Goal: Task Accomplishment & Management: Complete application form

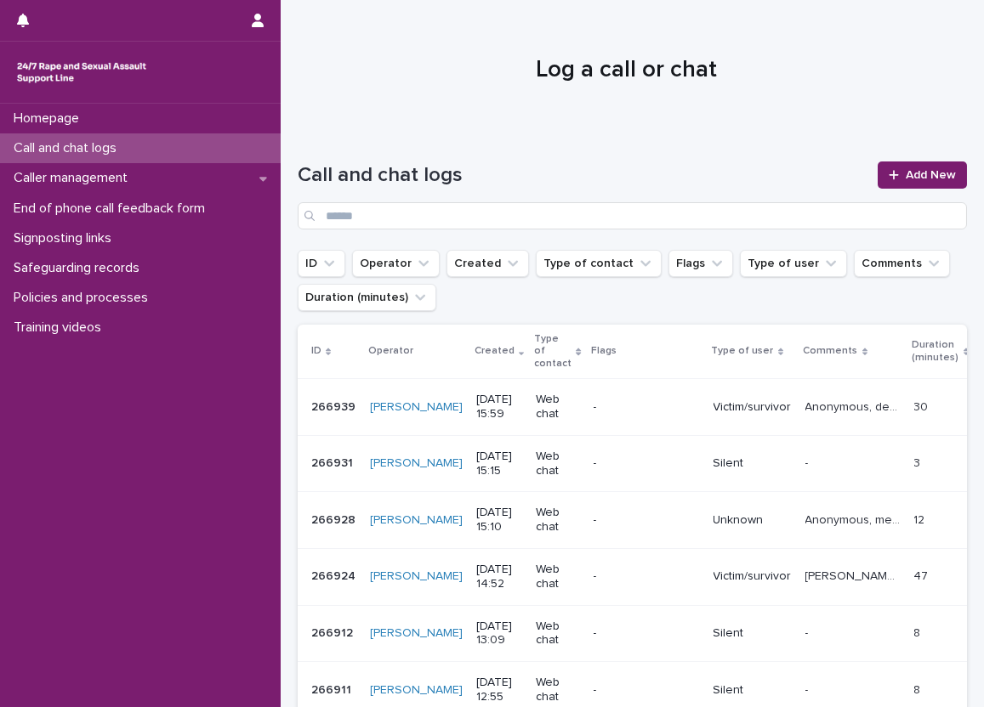
click at [225, 154] on div "Call and chat logs" at bounding box center [140, 148] width 281 height 30
click at [242, 156] on div "Call and chat logs" at bounding box center [140, 148] width 281 height 30
click at [246, 146] on div "Call and chat logs" at bounding box center [140, 148] width 281 height 30
click at [899, 162] on link "Add New" at bounding box center [922, 175] width 89 height 27
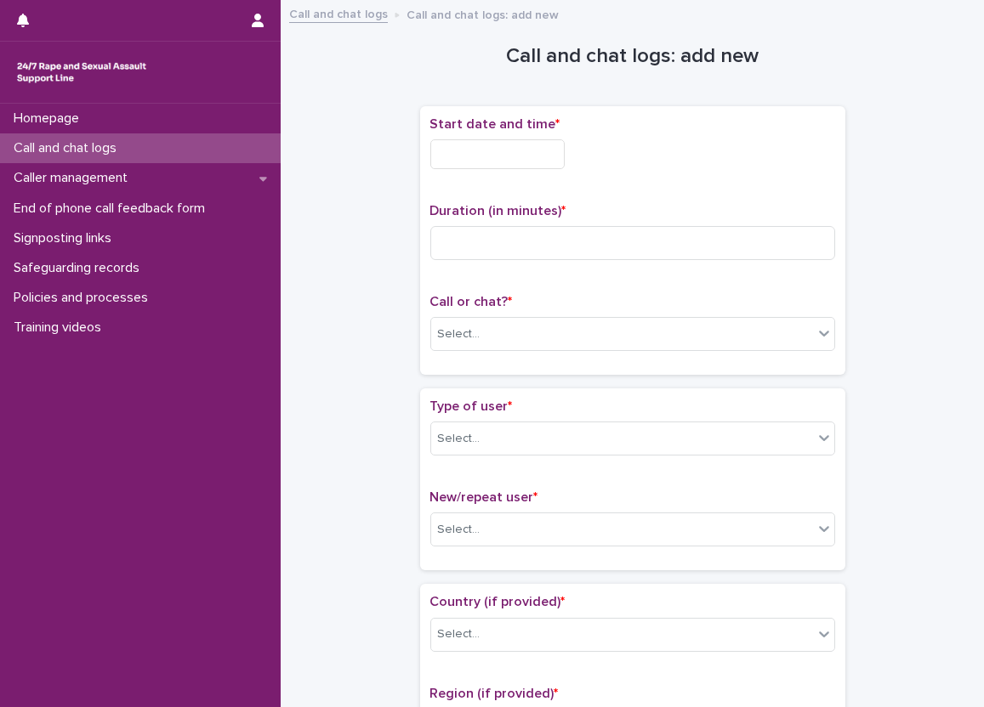
click at [254, 144] on div "Call and chat logs" at bounding box center [140, 148] width 281 height 30
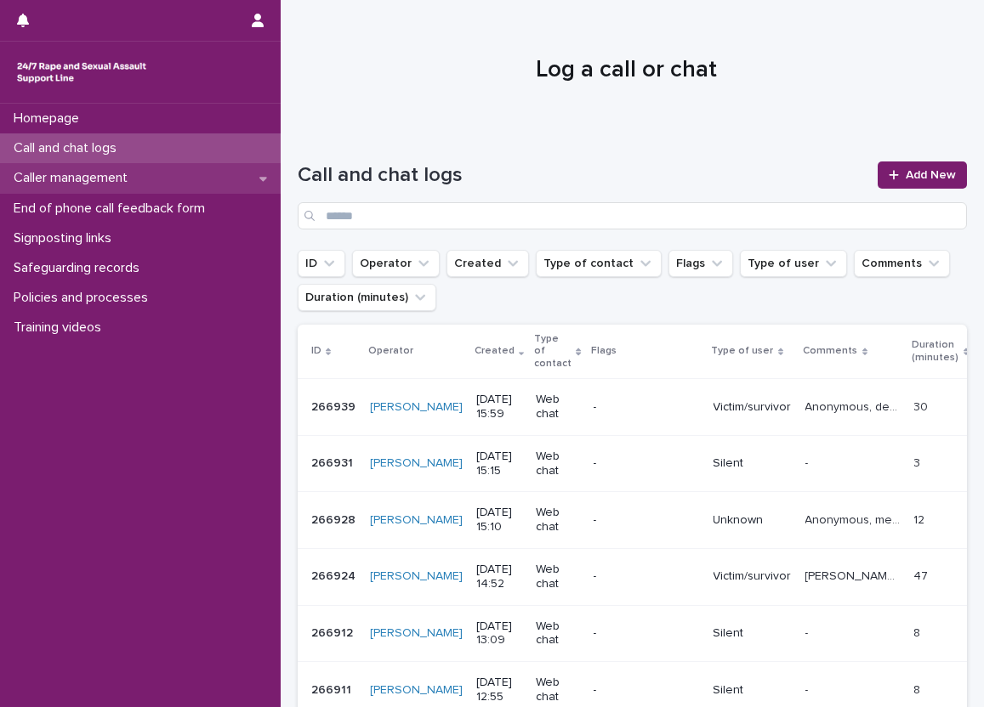
click at [236, 167] on div "Caller management" at bounding box center [140, 178] width 281 height 30
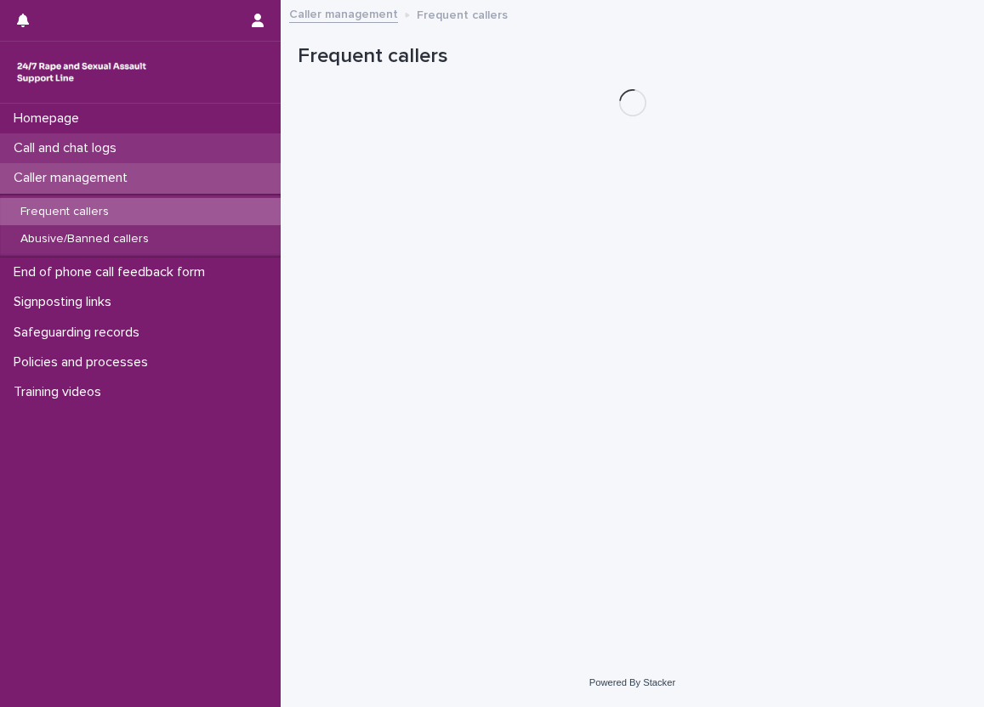
click at [232, 146] on div "Call and chat logs" at bounding box center [140, 148] width 281 height 30
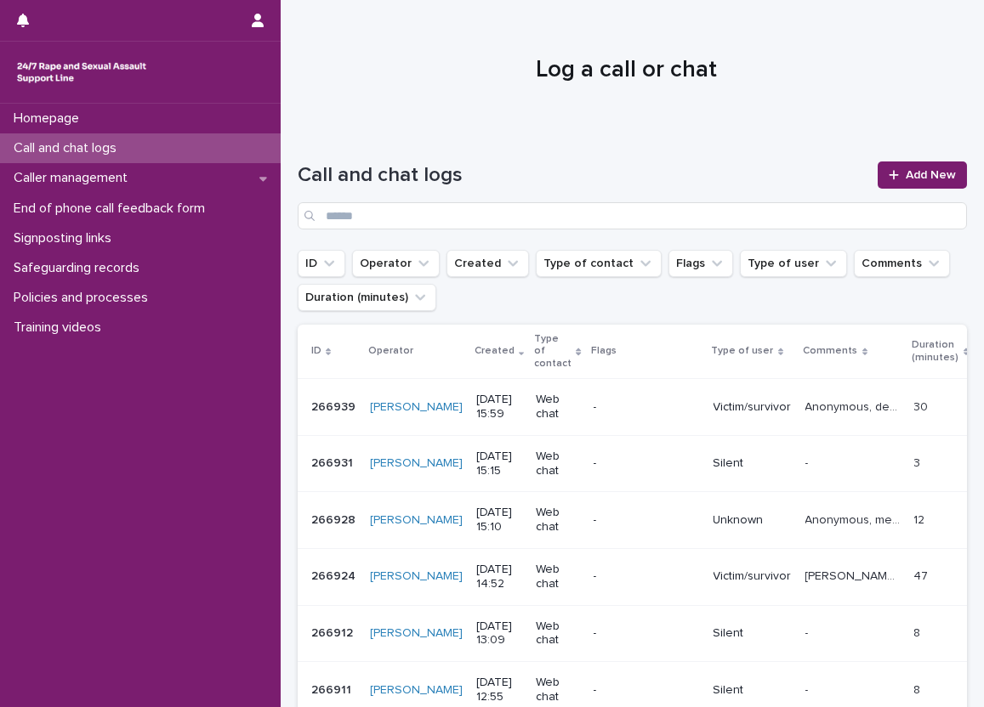
click at [262, 137] on div "Call and chat logs" at bounding box center [140, 148] width 281 height 30
click at [916, 172] on span "Add New" at bounding box center [931, 175] width 50 height 12
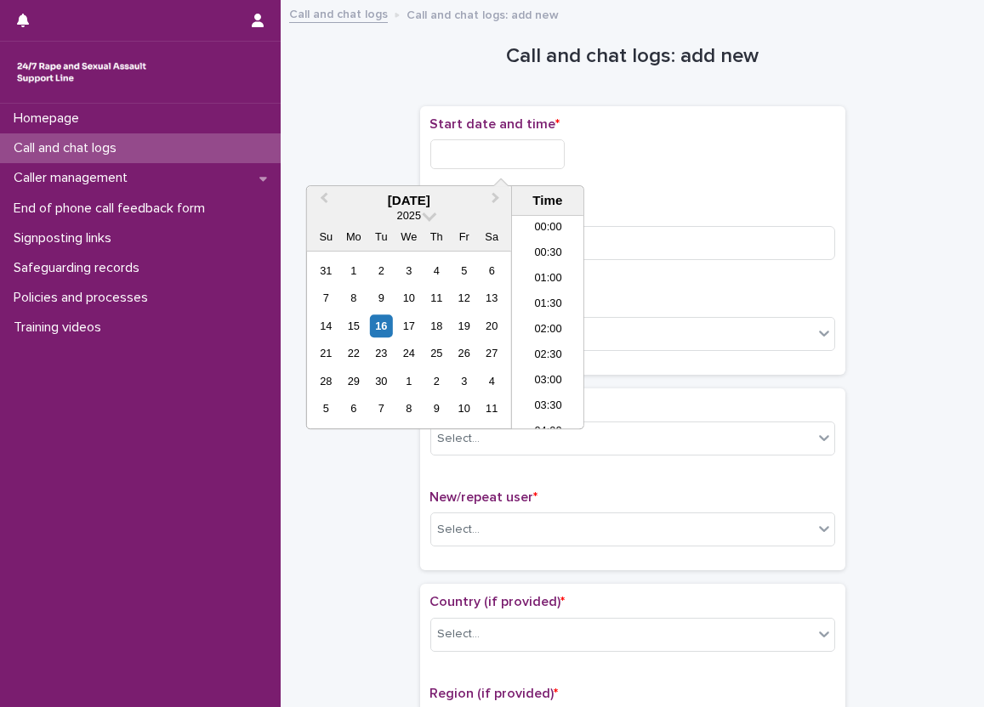
click at [565, 153] on input "text" at bounding box center [497, 154] width 134 height 30
click at [549, 275] on li "08:30" at bounding box center [548, 272] width 72 height 26
click at [537, 148] on input "**********" at bounding box center [497, 154] width 134 height 30
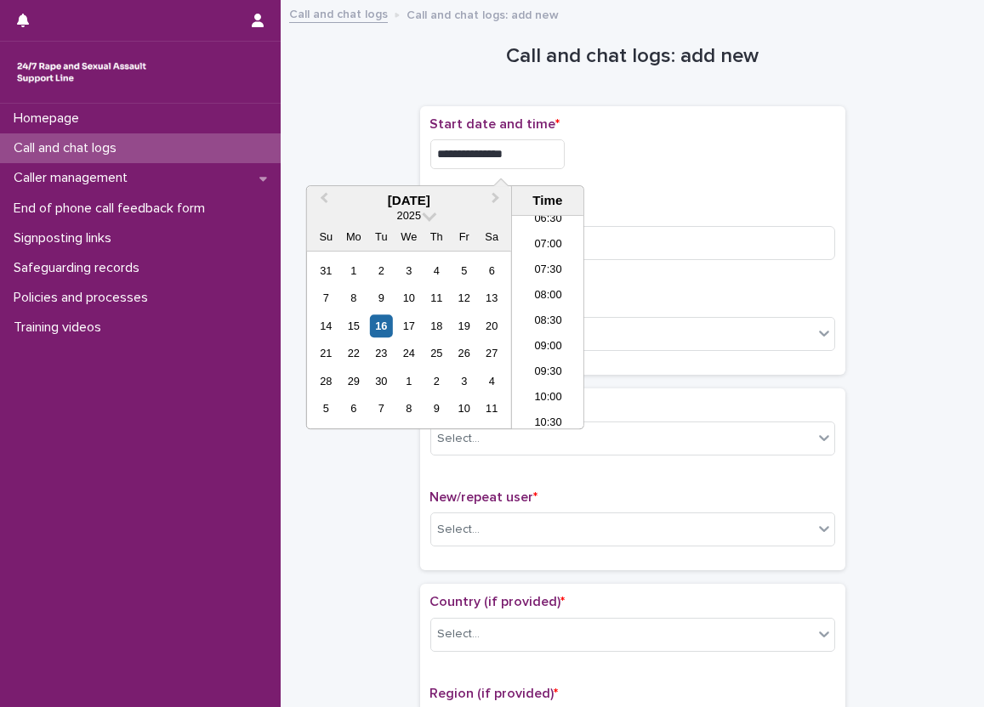
type input "**********"
click at [630, 185] on div "**********" at bounding box center [632, 240] width 405 height 248
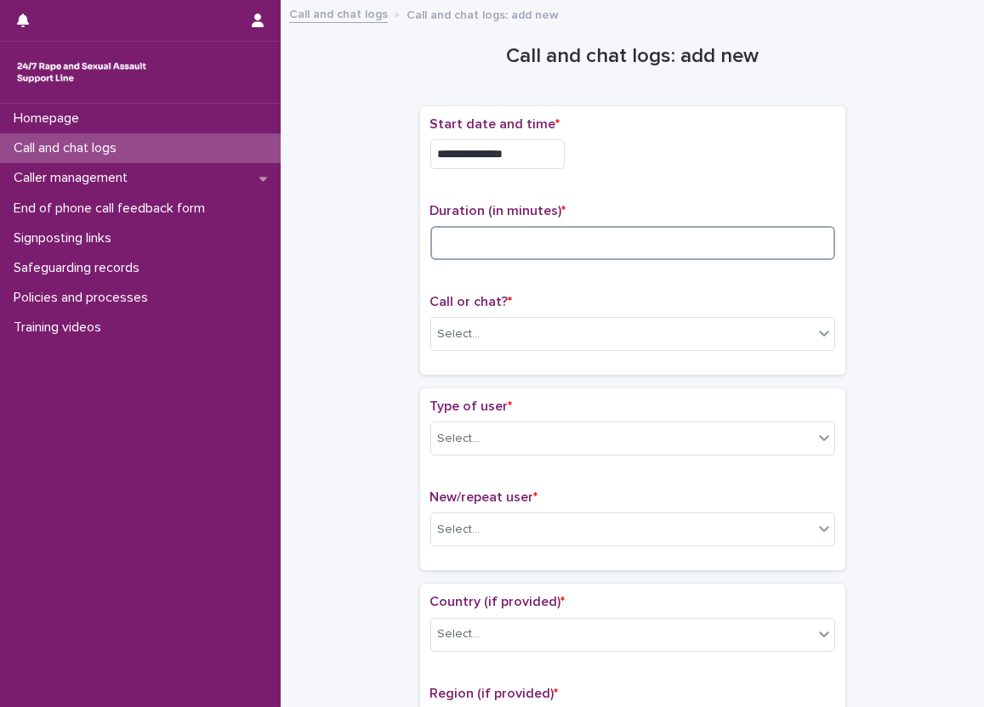
click at [601, 234] on input at bounding box center [632, 243] width 405 height 34
type input "**"
click at [514, 332] on div "Select..." at bounding box center [622, 335] width 382 height 28
click at [468, 425] on div "Select..." at bounding box center [622, 439] width 382 height 28
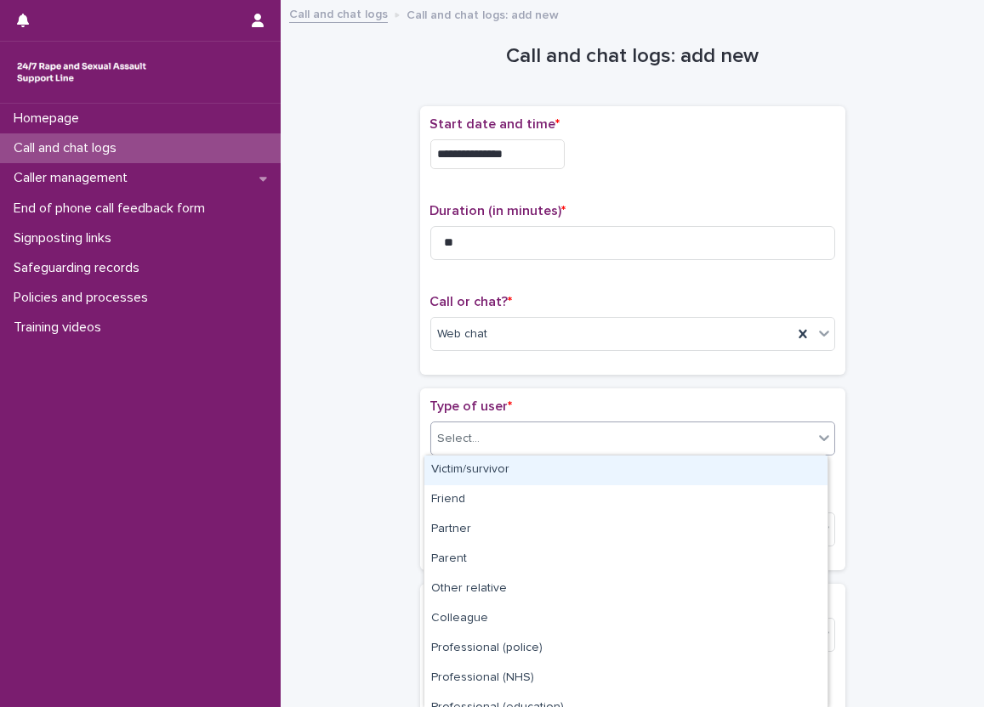
click at [475, 467] on div "Victim/survivor" at bounding box center [625, 471] width 403 height 30
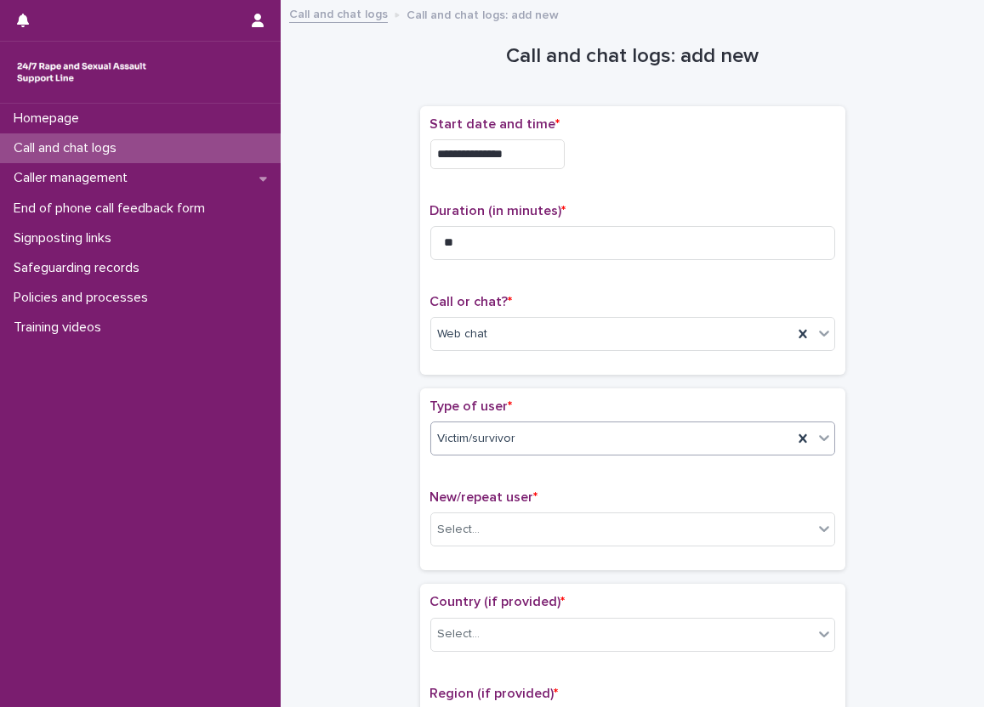
drag, startPoint x: 409, startPoint y: 488, endPoint x: 411, endPoint y: 507, distance: 18.8
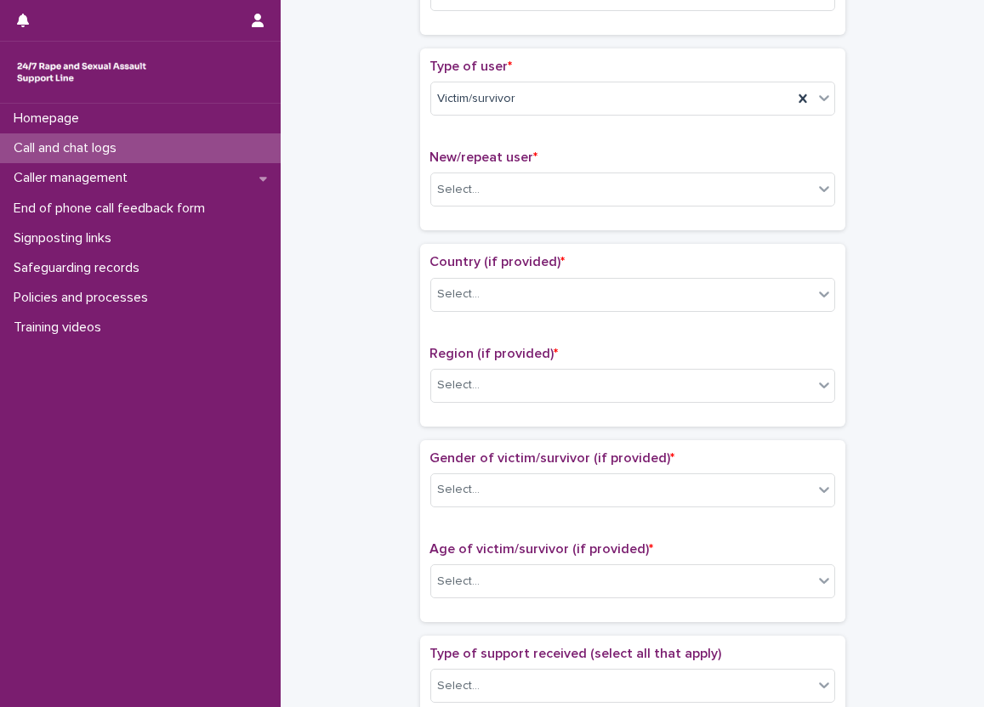
click at [456, 166] on div "New/repeat user * Select..." at bounding box center [632, 185] width 405 height 71
click at [459, 196] on div "Select..." at bounding box center [459, 190] width 43 height 18
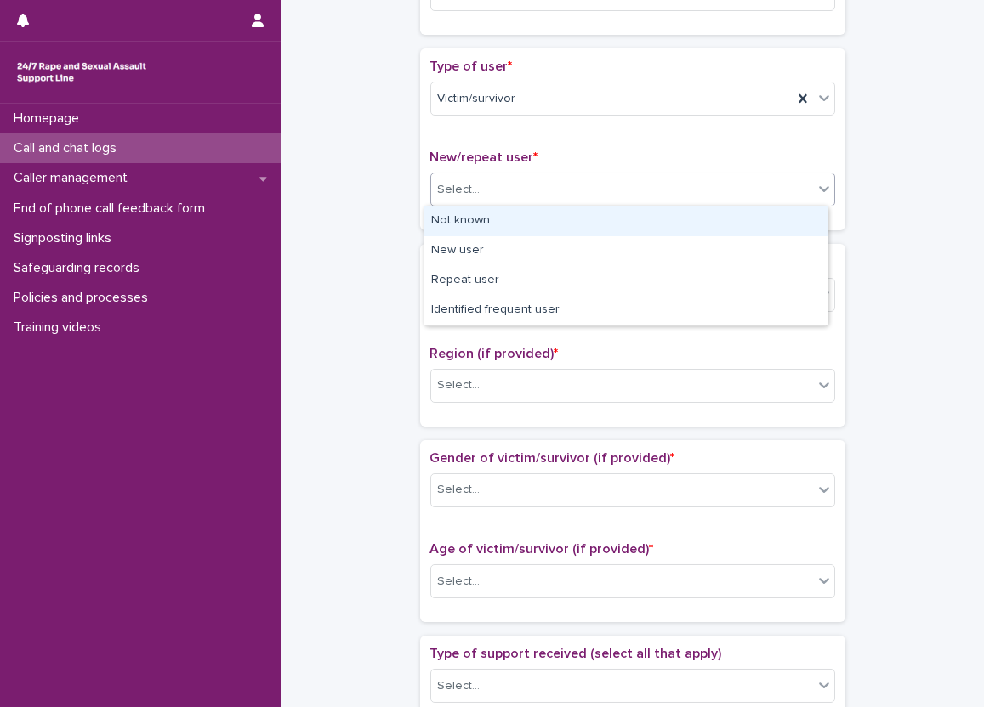
click at [459, 213] on div "Not known" at bounding box center [625, 222] width 403 height 30
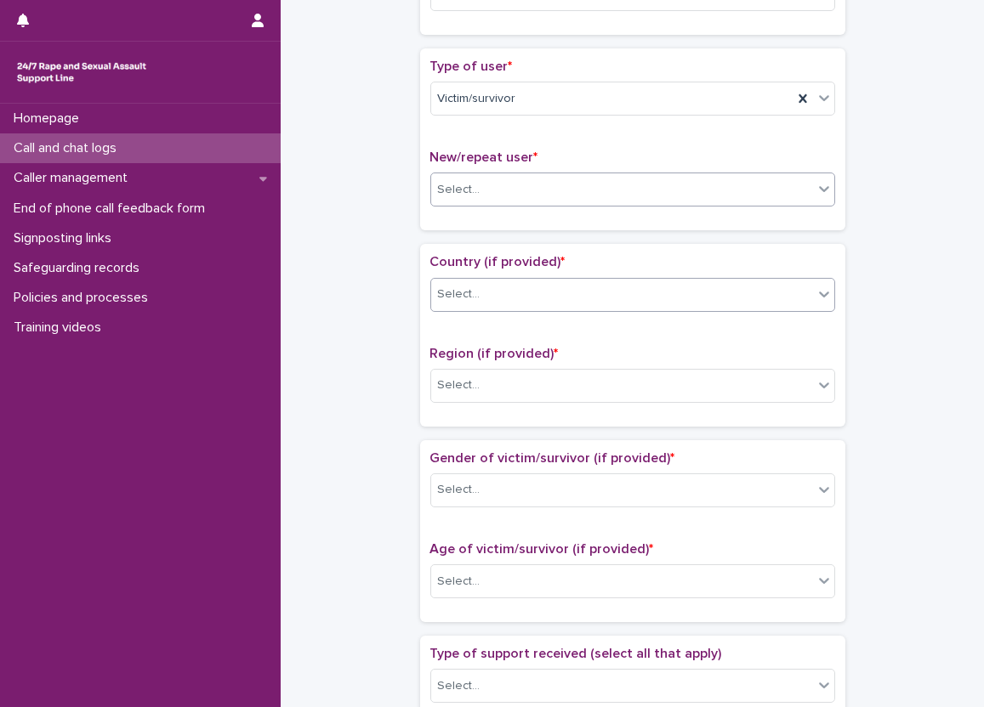
click at [469, 298] on div "Select..." at bounding box center [459, 295] width 43 height 18
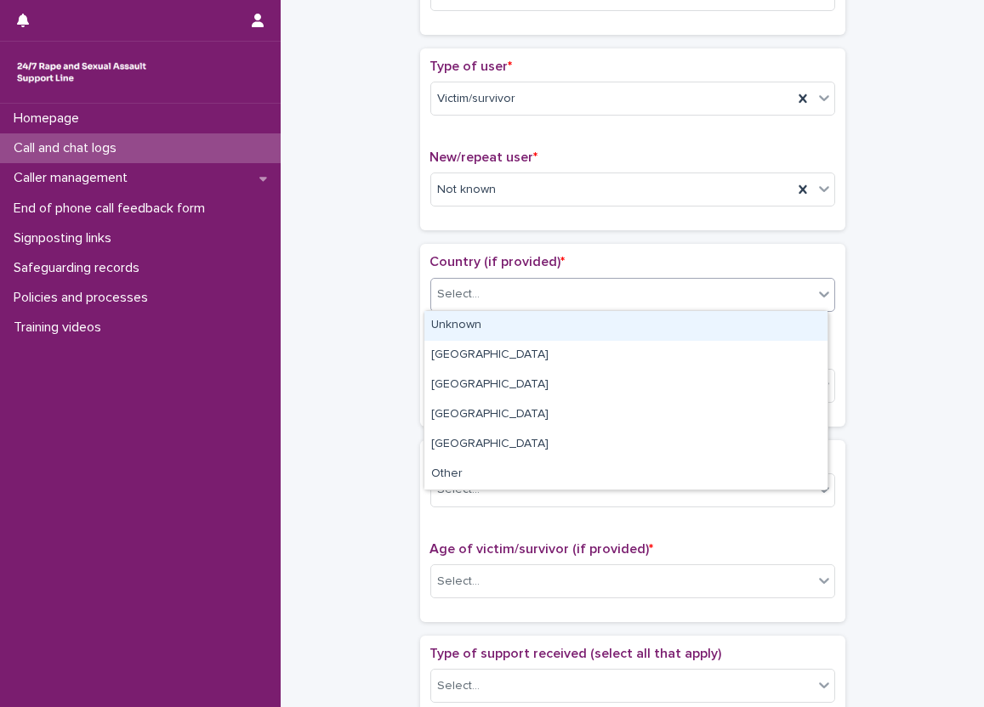
click at [469, 324] on div "Unknown" at bounding box center [625, 326] width 403 height 30
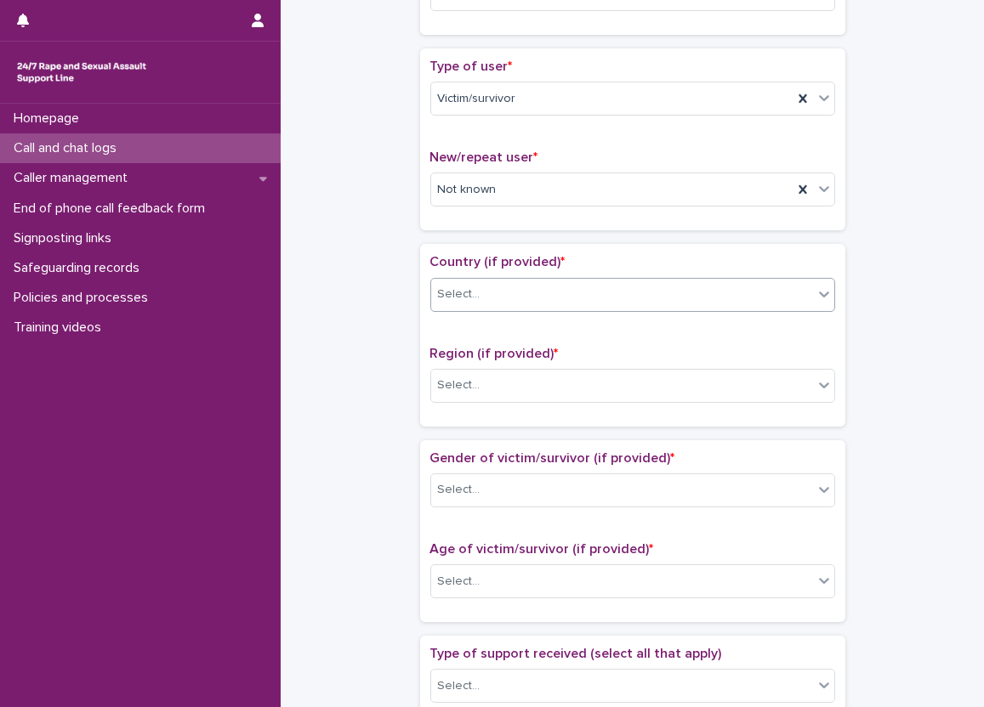
click at [457, 362] on div "Region (if provided) * Select..." at bounding box center [632, 381] width 405 height 71
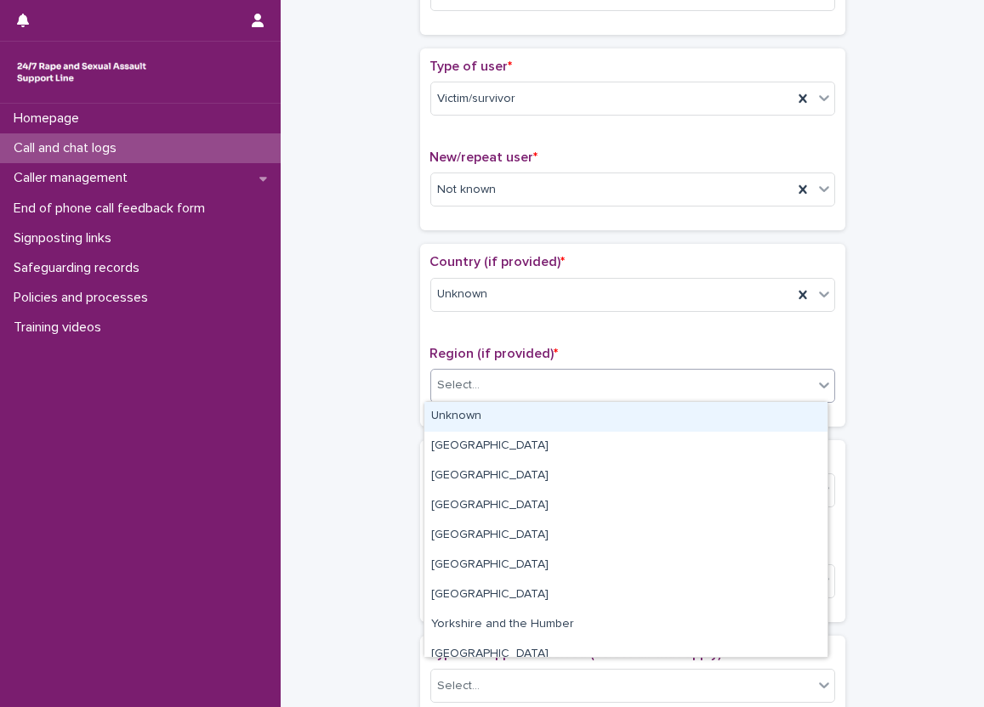
drag, startPoint x: 457, startPoint y: 375, endPoint x: 457, endPoint y: 393, distance: 17.9
click at [457, 377] on div "Select..." at bounding box center [459, 386] width 43 height 18
click at [457, 407] on div "Unknown" at bounding box center [625, 417] width 403 height 30
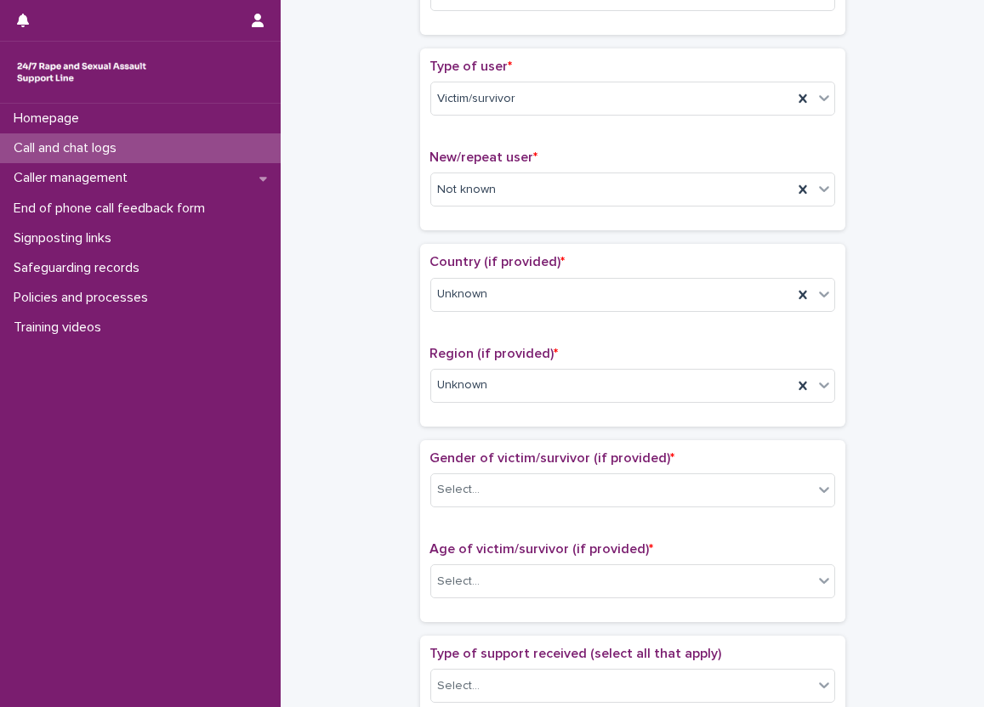
click at [435, 423] on div "Country (if provided) * Unknown Region (if provided) * Unknown" at bounding box center [632, 335] width 425 height 182
drag, startPoint x: 454, startPoint y: 475, endPoint x: 459, endPoint y: 491, distance: 16.1
click at [454, 477] on div "Select..." at bounding box center [622, 490] width 382 height 28
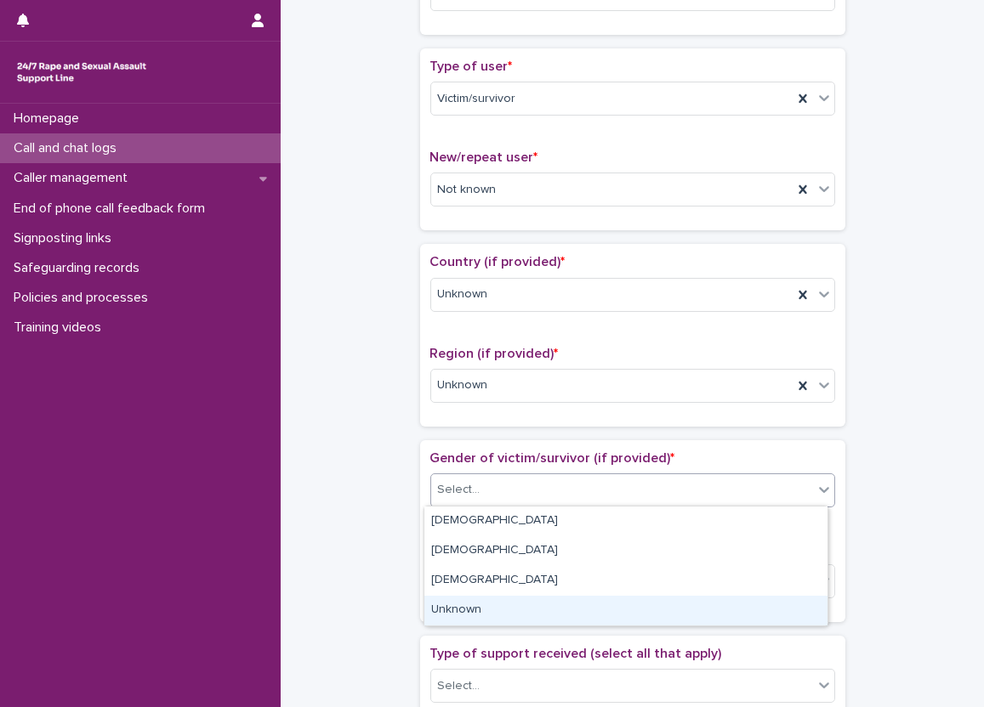
click at [484, 616] on div "Unknown" at bounding box center [625, 611] width 403 height 30
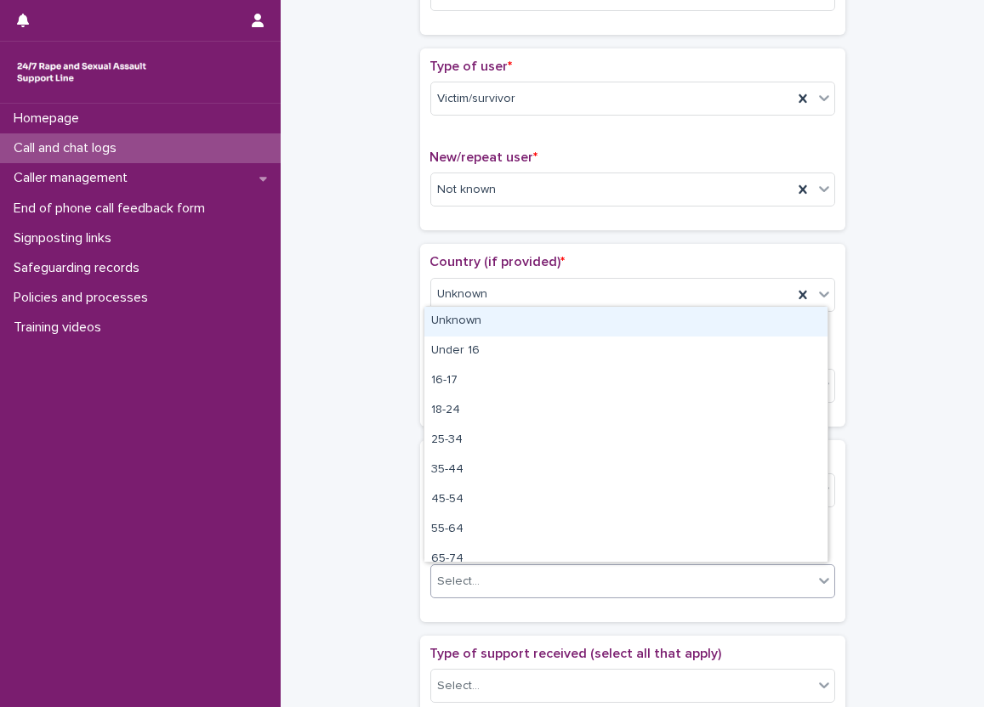
click at [461, 568] on div "Select..." at bounding box center [622, 582] width 382 height 28
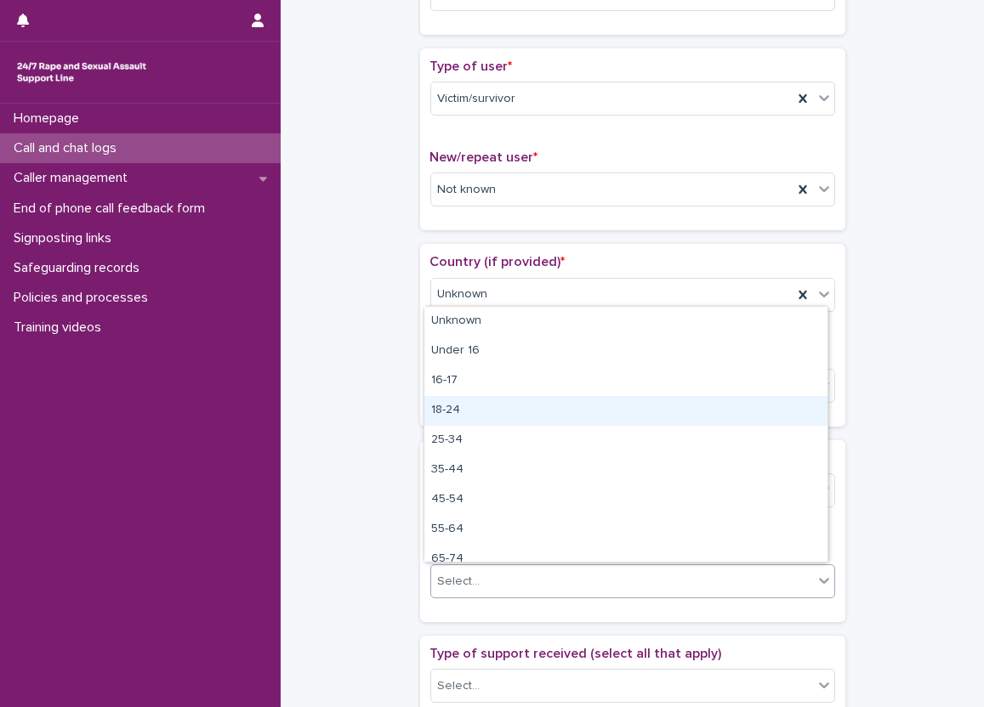
click at [386, 398] on div "**********" at bounding box center [632, 539] width 669 height 1739
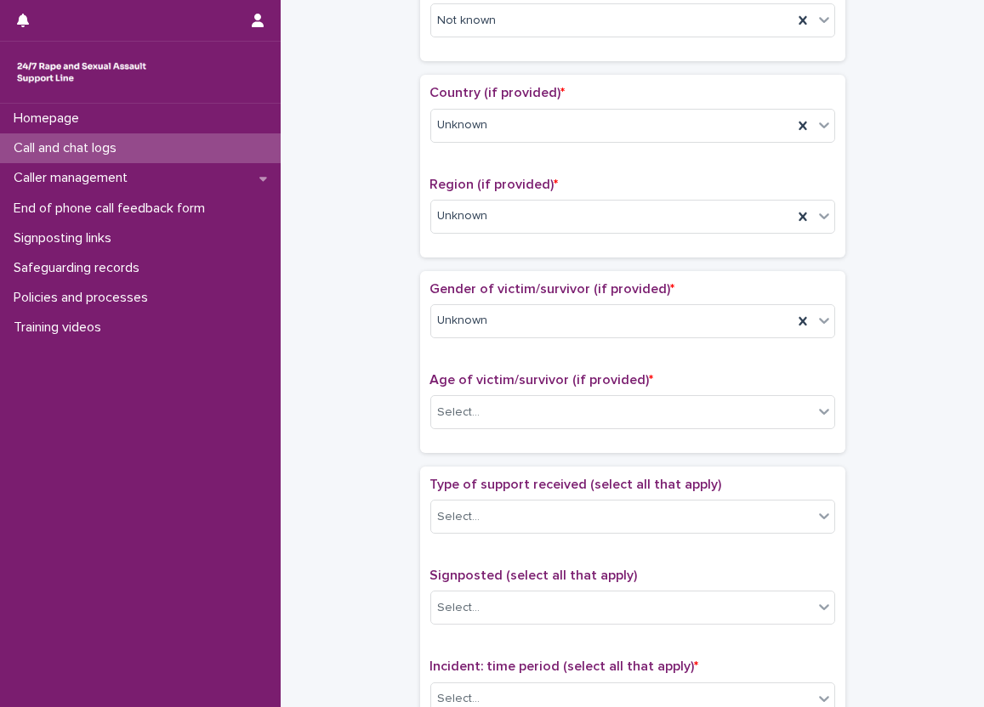
scroll to position [595, 0]
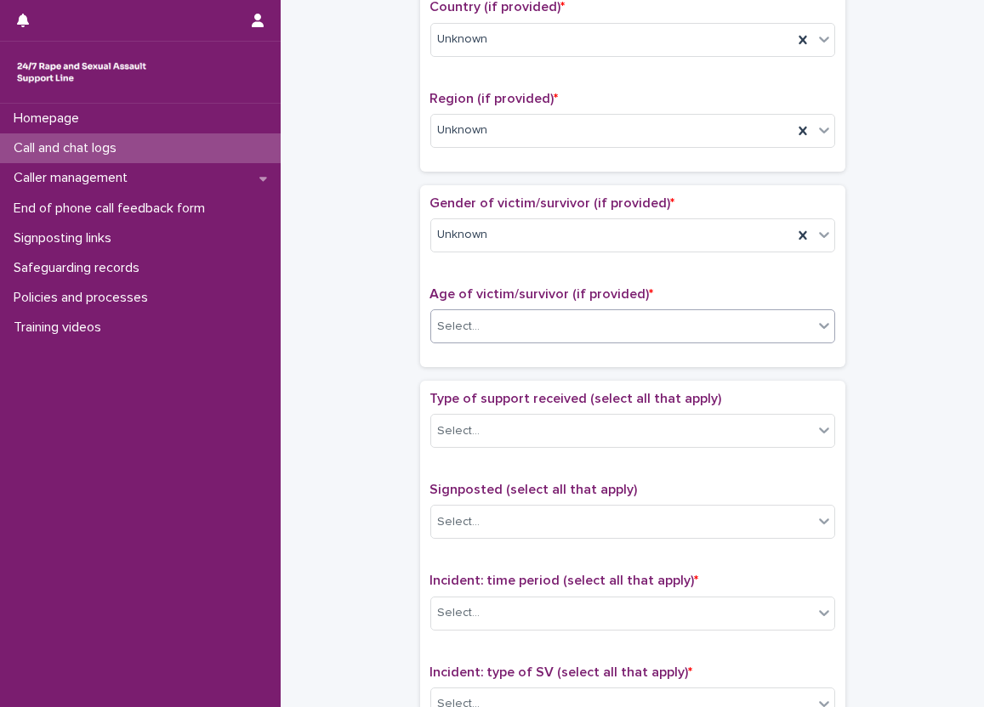
click at [537, 321] on div "Select..." at bounding box center [622, 327] width 382 height 28
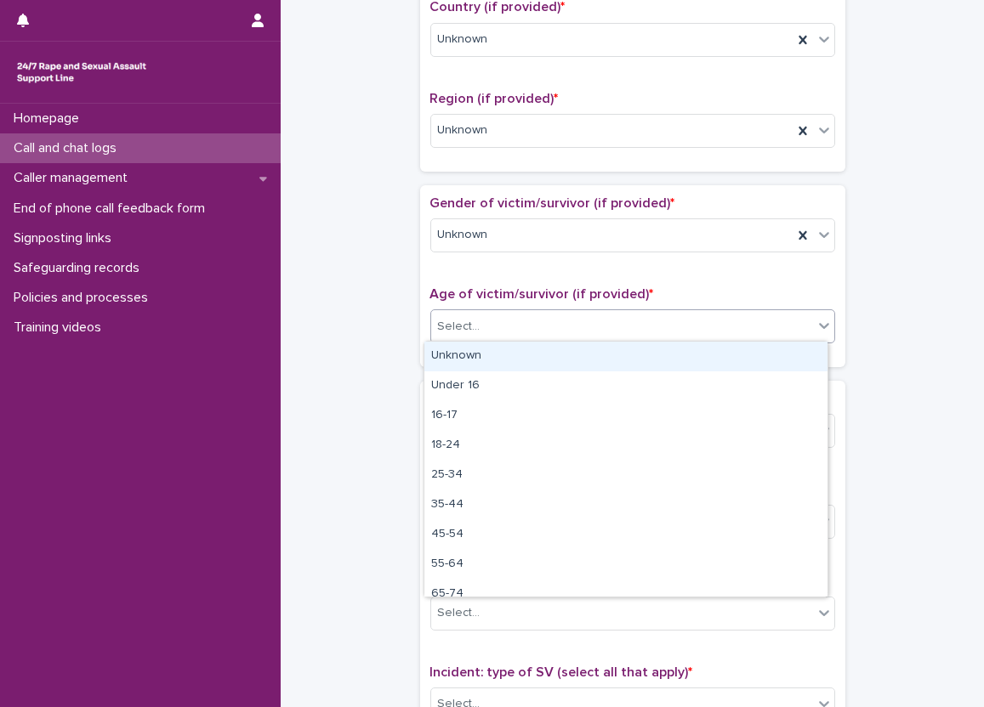
click at [502, 352] on div "Unknown" at bounding box center [625, 357] width 403 height 30
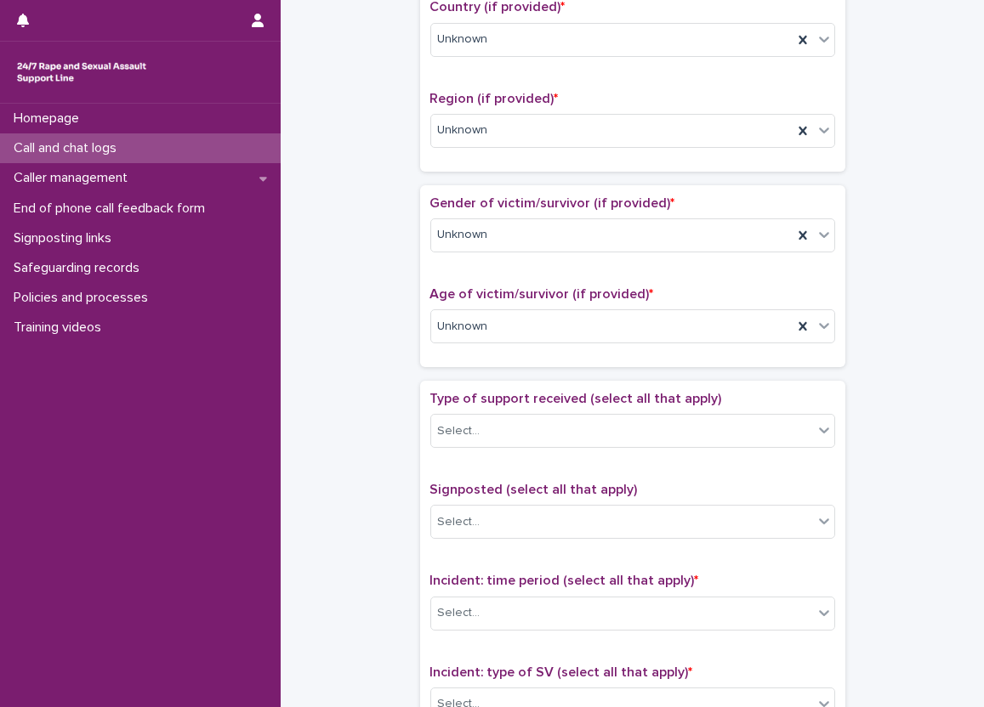
click at [406, 368] on div "**********" at bounding box center [632, 284] width 669 height 1739
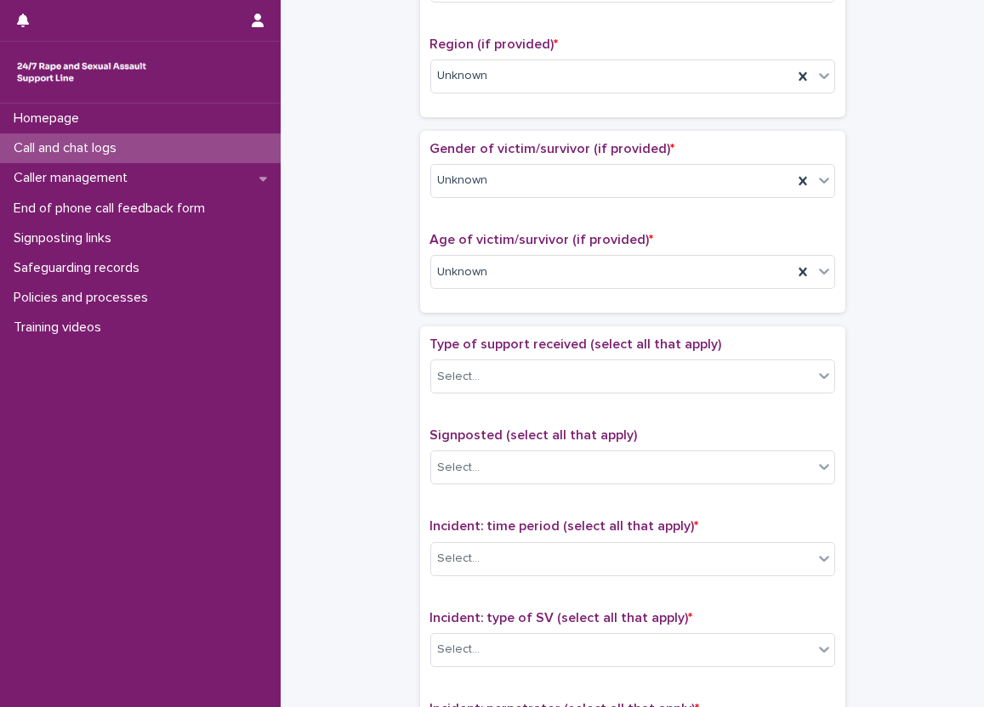
scroll to position [765, 0]
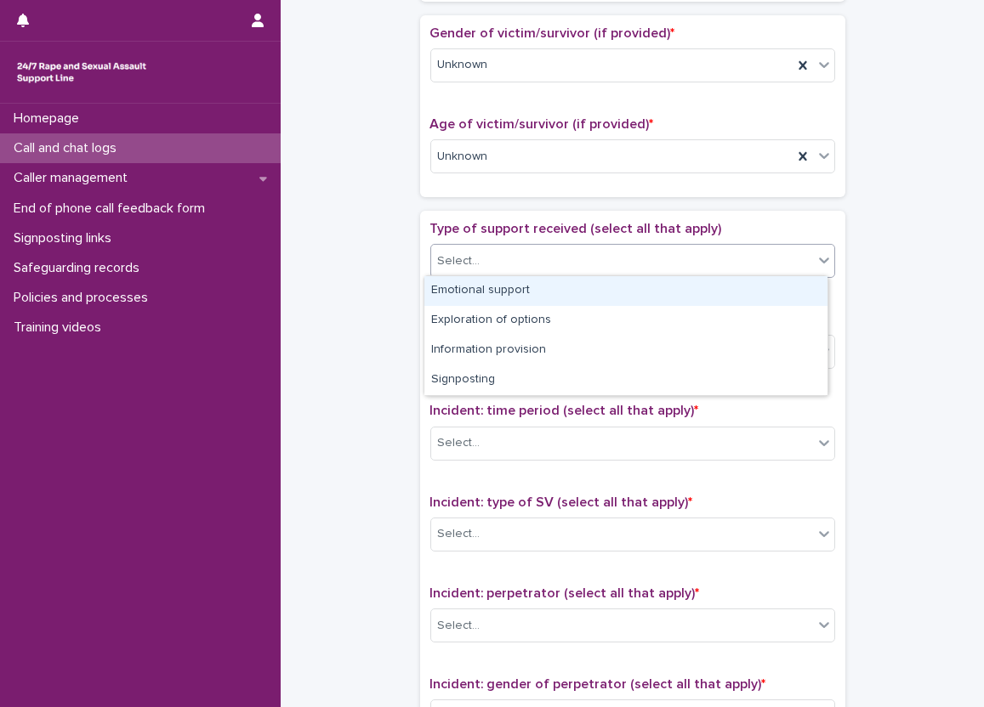
click at [494, 267] on div "Select..." at bounding box center [622, 261] width 382 height 28
click at [500, 292] on div "Emotional support" at bounding box center [625, 291] width 403 height 30
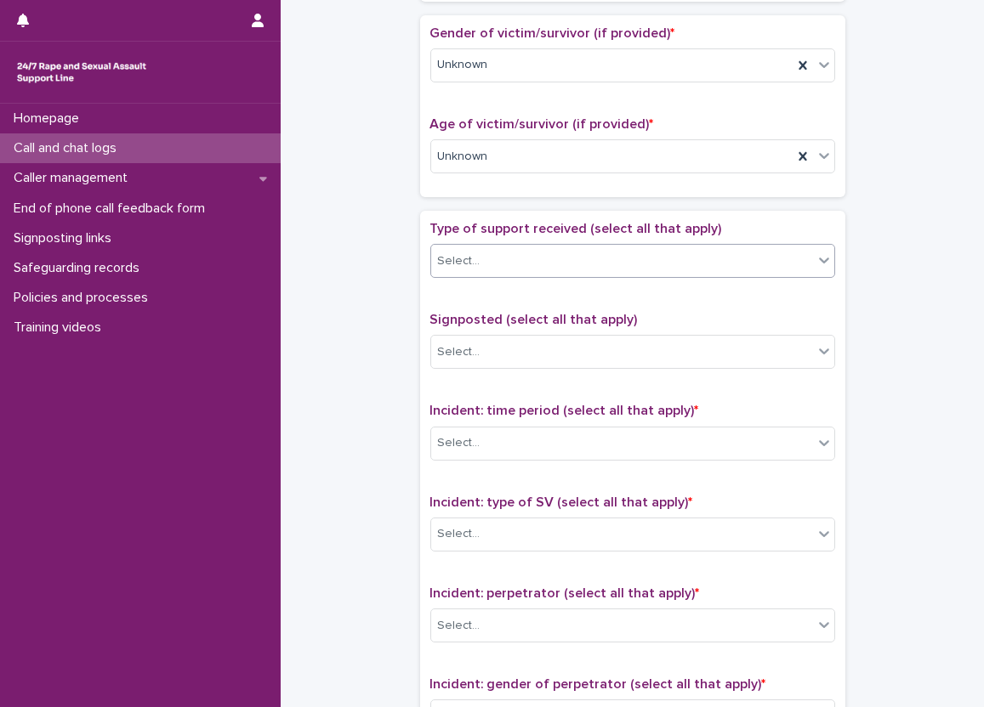
click at [613, 297] on div "Type of support received (select all that apply) option Emotional support, sele…" at bounding box center [632, 576] width 405 height 711
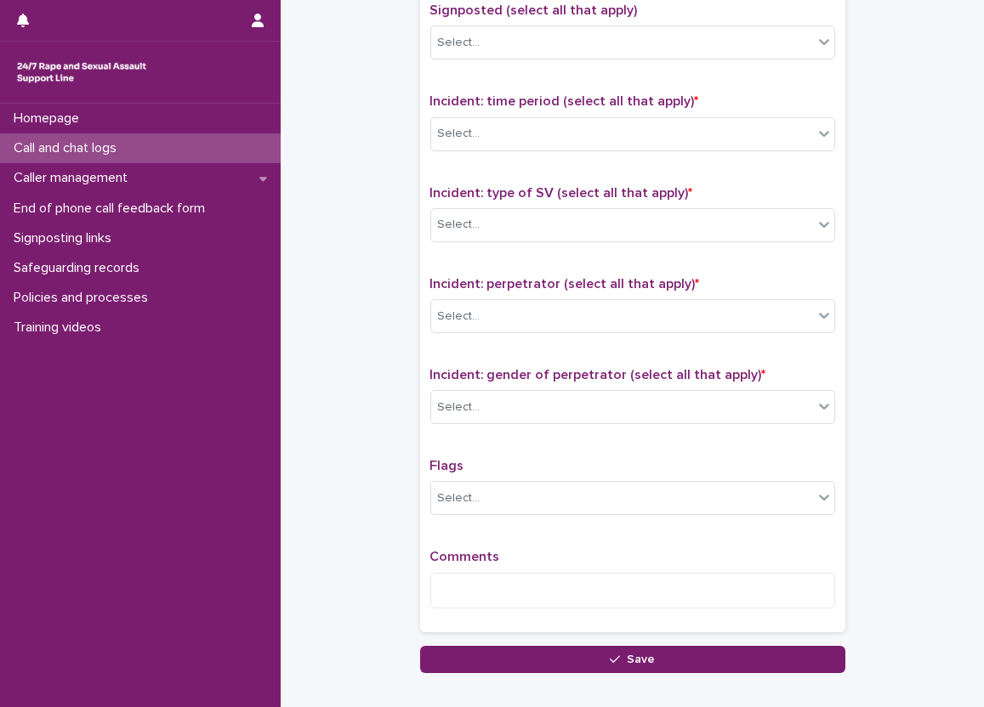
scroll to position [1105, 0]
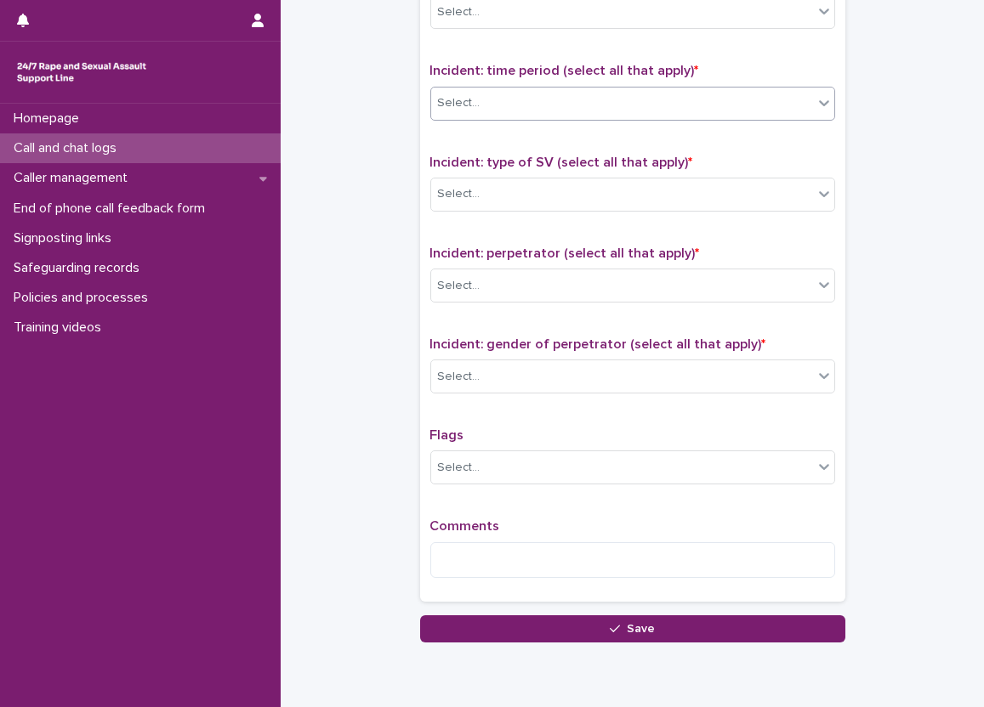
click at [470, 105] on div "Select..." at bounding box center [459, 103] width 43 height 18
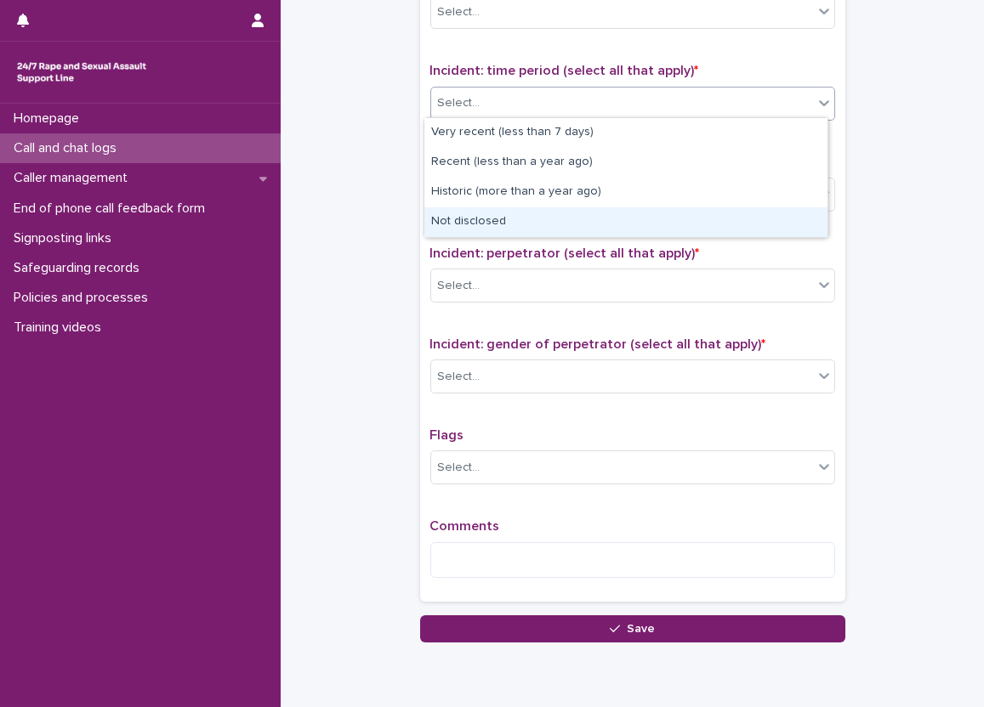
click at [476, 210] on div "Not disclosed" at bounding box center [625, 222] width 403 height 30
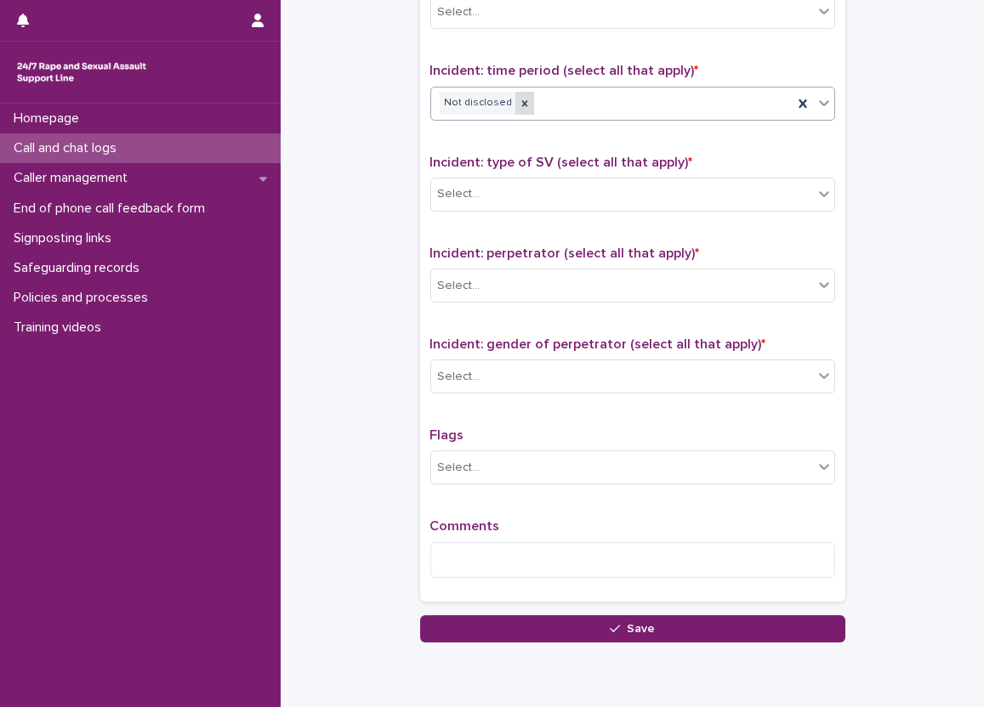
click at [515, 103] on div at bounding box center [524, 103] width 19 height 23
click at [502, 103] on div "Select..." at bounding box center [622, 103] width 382 height 28
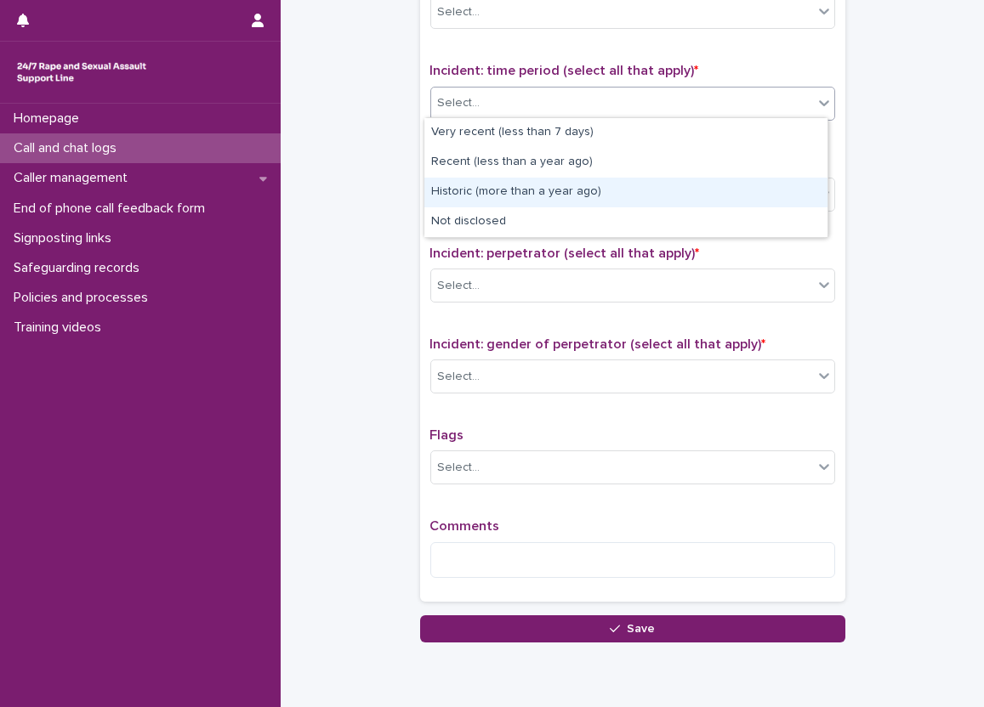
drag, startPoint x: 497, startPoint y: 177, endPoint x: 500, endPoint y: 186, distance: 9.7
click at [500, 186] on div "Historic (more than a year ago)" at bounding box center [625, 193] width 403 height 30
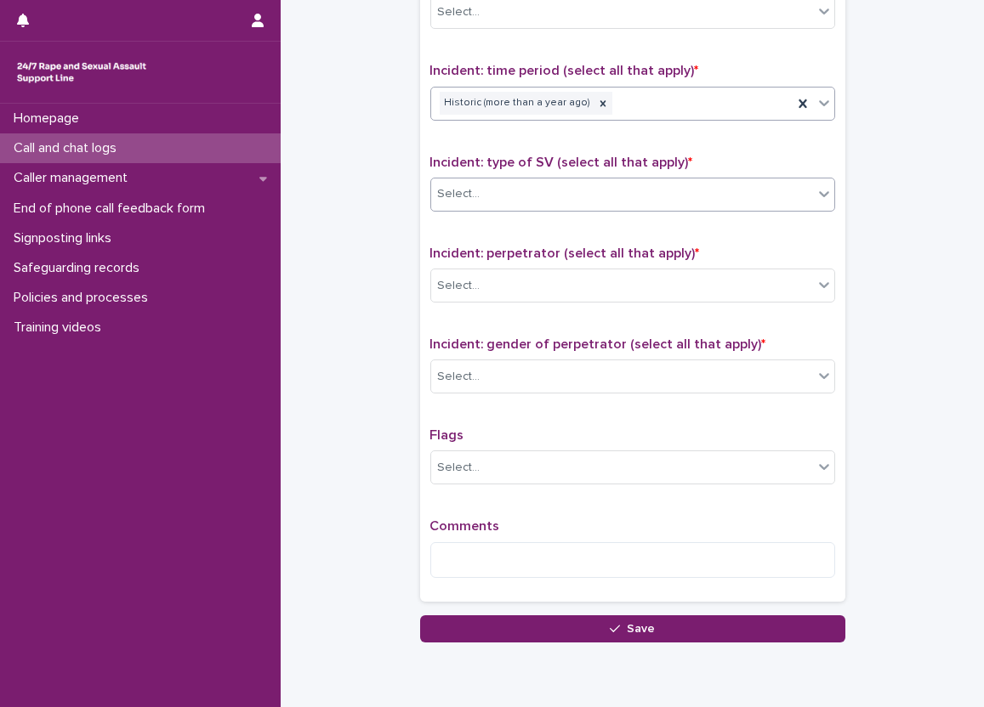
click at [496, 196] on div "Select..." at bounding box center [622, 194] width 382 height 28
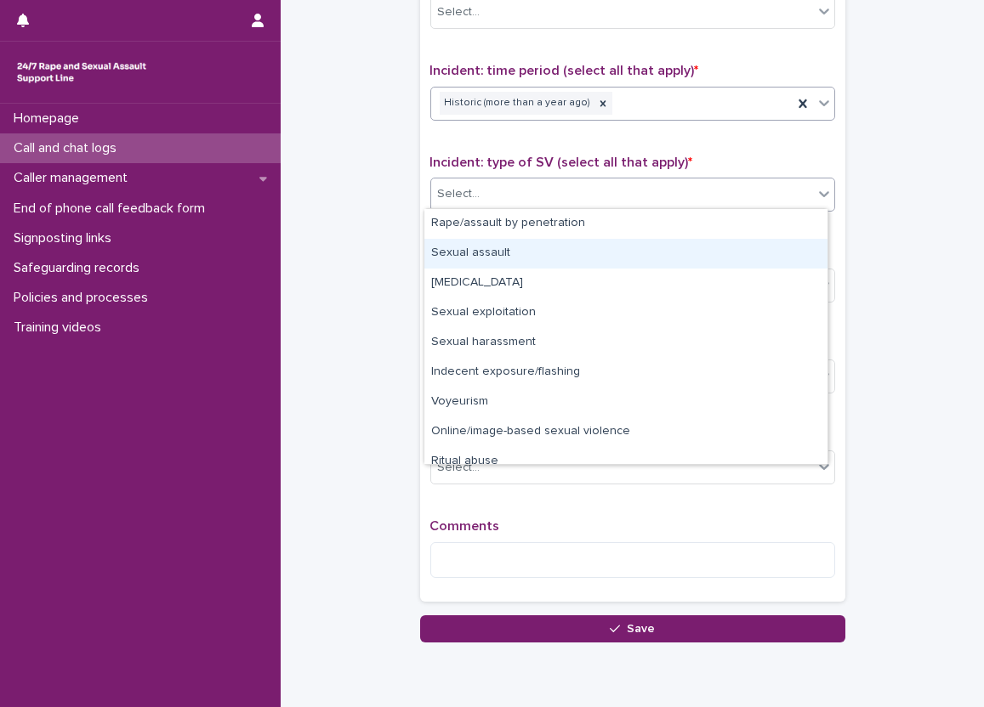
click at [485, 253] on div "Sexual assault" at bounding box center [625, 254] width 403 height 30
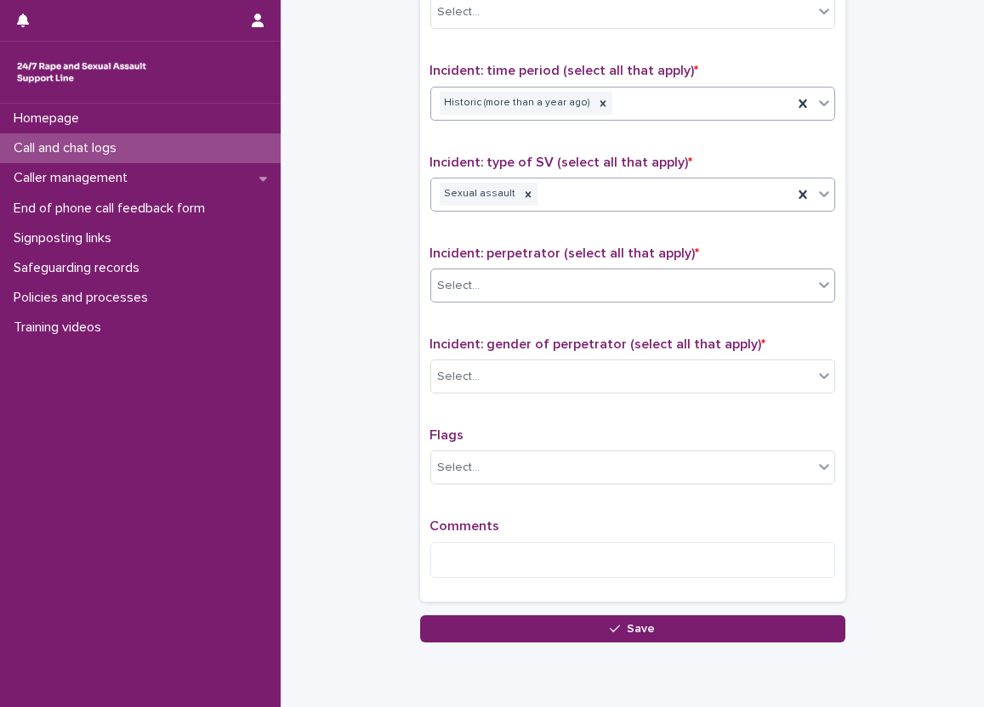
drag, startPoint x: 494, startPoint y: 277, endPoint x: 495, endPoint y: 287, distance: 9.4
click at [494, 281] on div "Select..." at bounding box center [622, 286] width 382 height 28
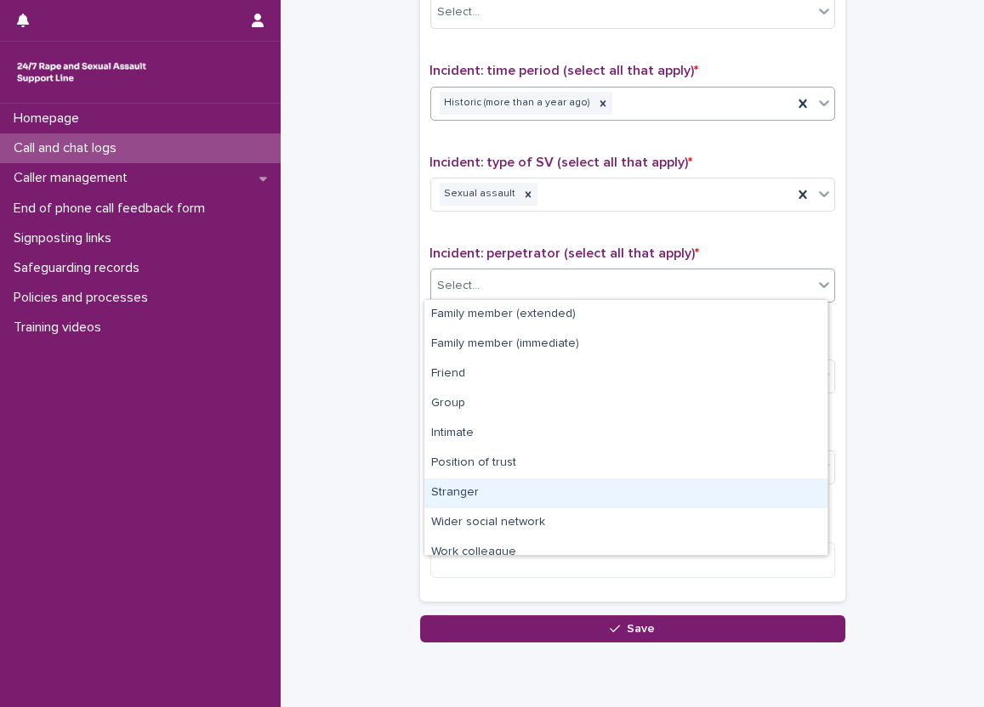
scroll to position [72, 0]
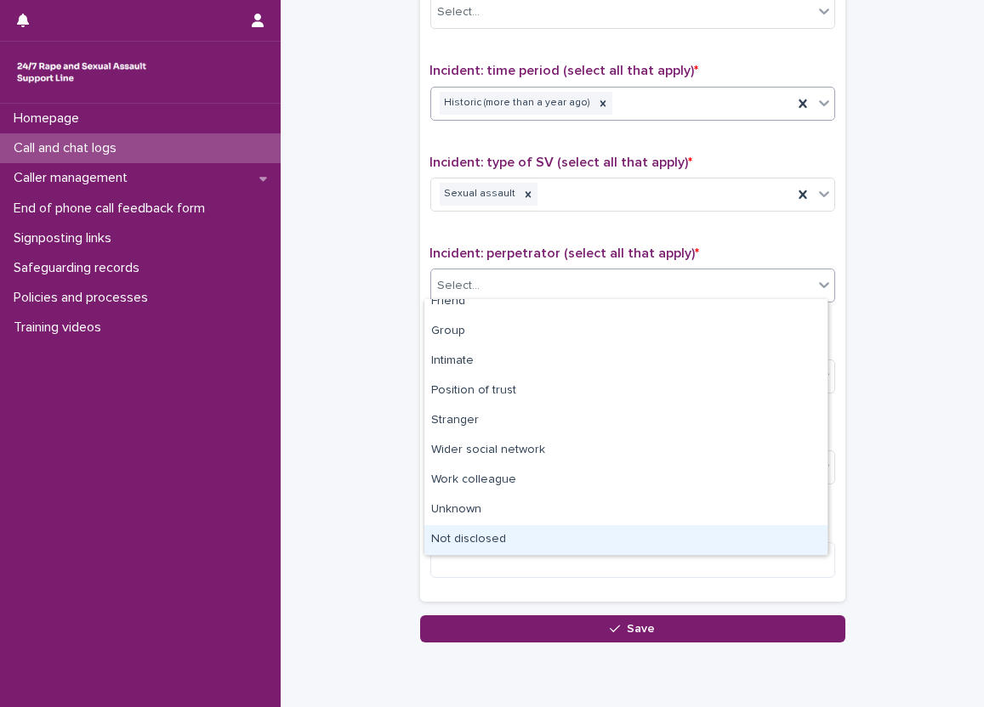
click at [565, 538] on div "Not disclosed" at bounding box center [625, 540] width 403 height 30
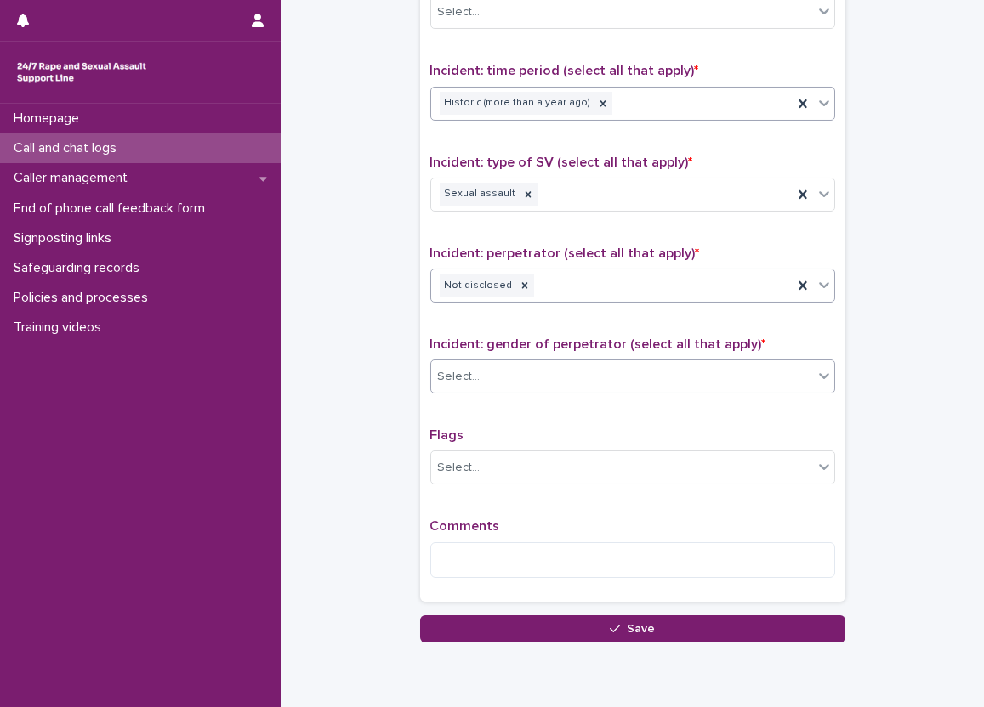
click at [520, 383] on div "Select..." at bounding box center [622, 377] width 382 height 28
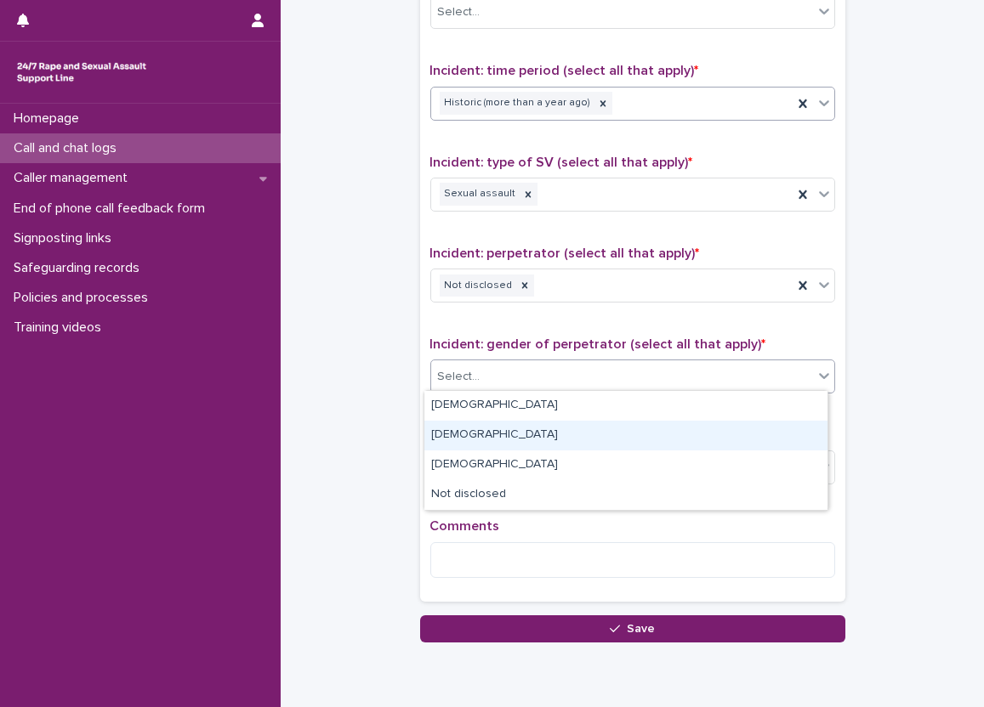
click at [507, 427] on div "[DEMOGRAPHIC_DATA]" at bounding box center [625, 436] width 403 height 30
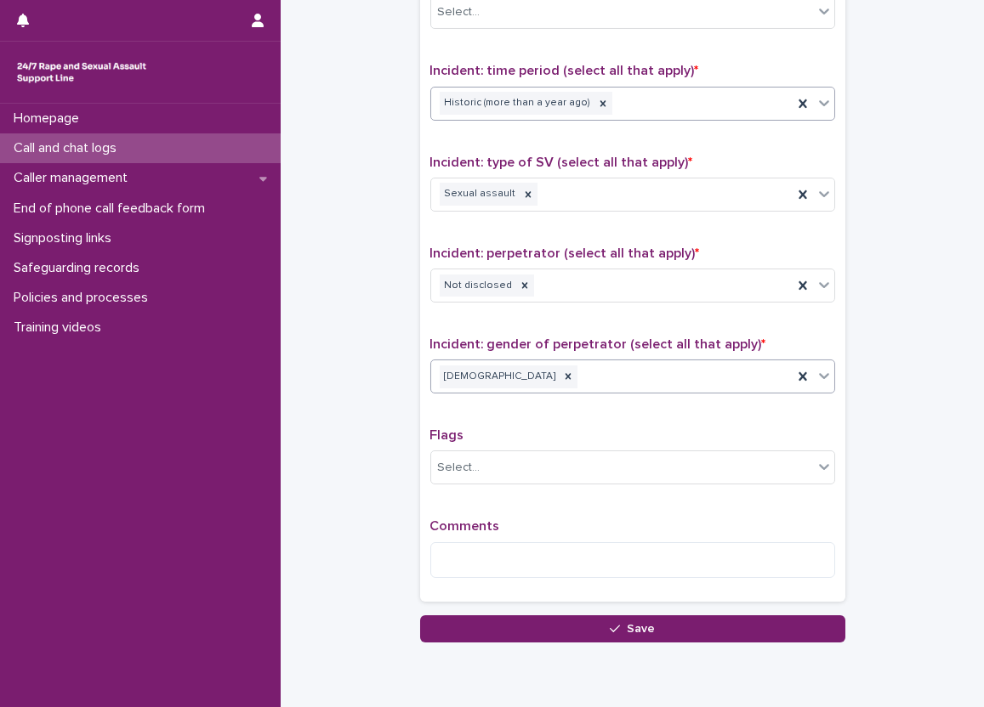
click at [507, 537] on div "Comments" at bounding box center [632, 555] width 405 height 73
click at [505, 552] on textarea at bounding box center [632, 560] width 405 height 37
click at [715, 547] on textarea "**********" at bounding box center [632, 560] width 405 height 37
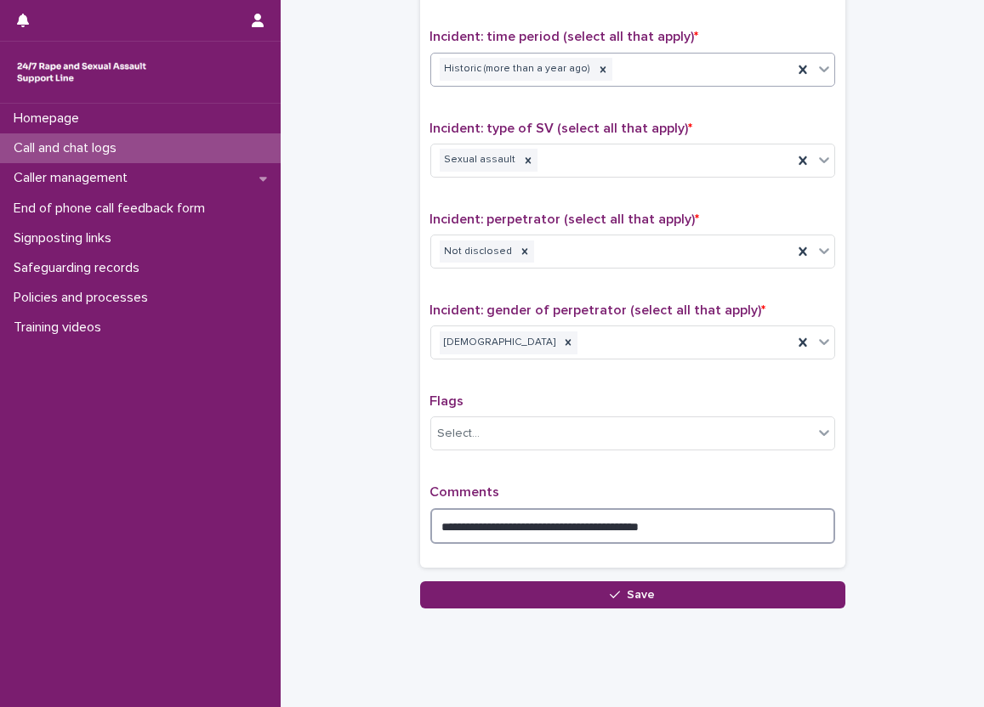
scroll to position [1141, 0]
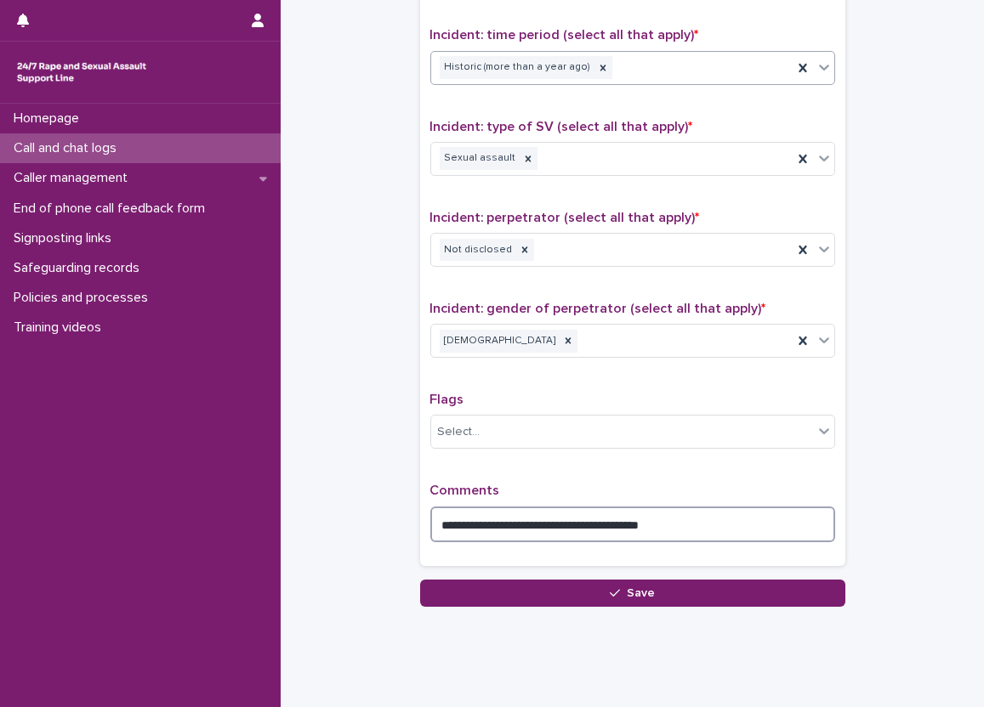
click at [819, 521] on textarea "**********" at bounding box center [632, 525] width 405 height 37
click at [519, 249] on icon at bounding box center [525, 250] width 12 height 12
click at [542, 254] on div "Select..." at bounding box center [622, 250] width 382 height 28
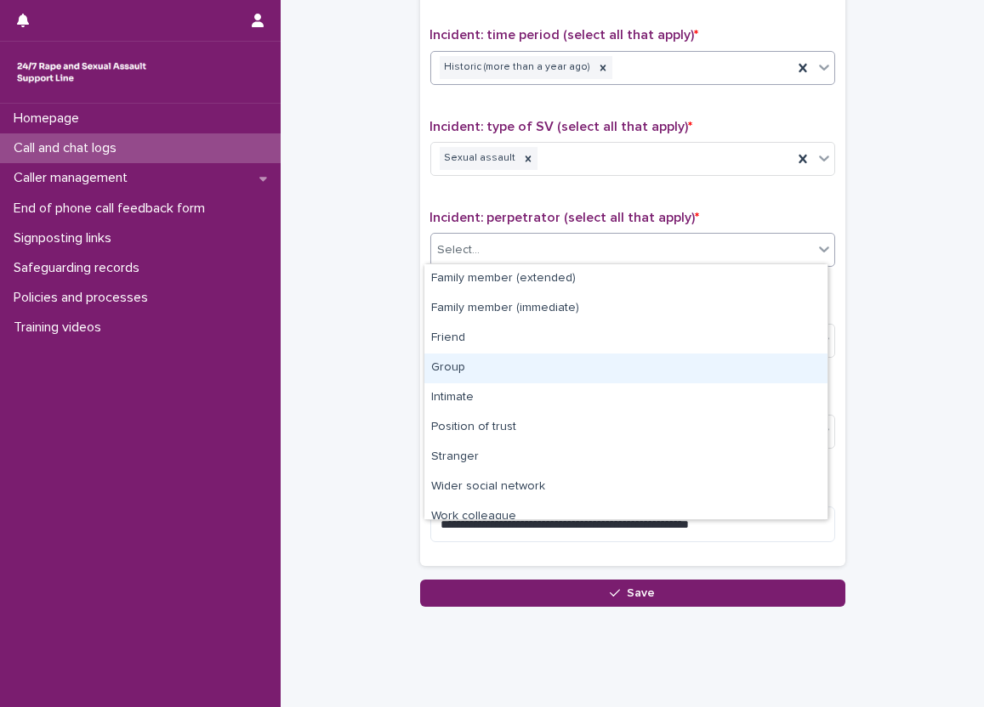
click at [501, 364] on div "Group" at bounding box center [625, 369] width 403 height 30
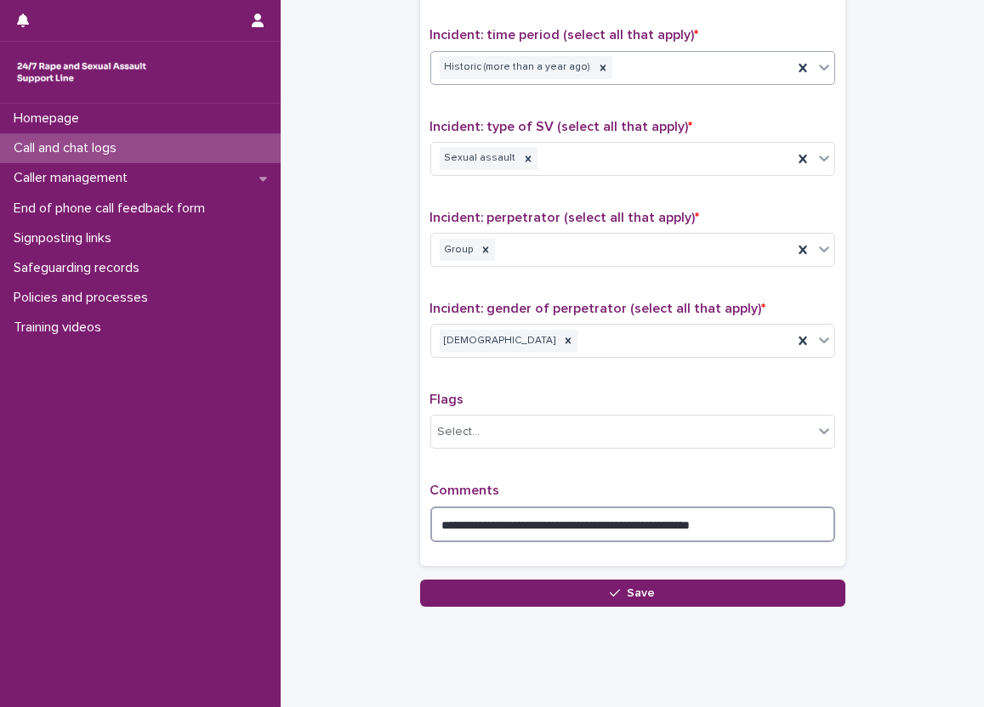
click at [818, 519] on textarea "**********" at bounding box center [632, 525] width 405 height 37
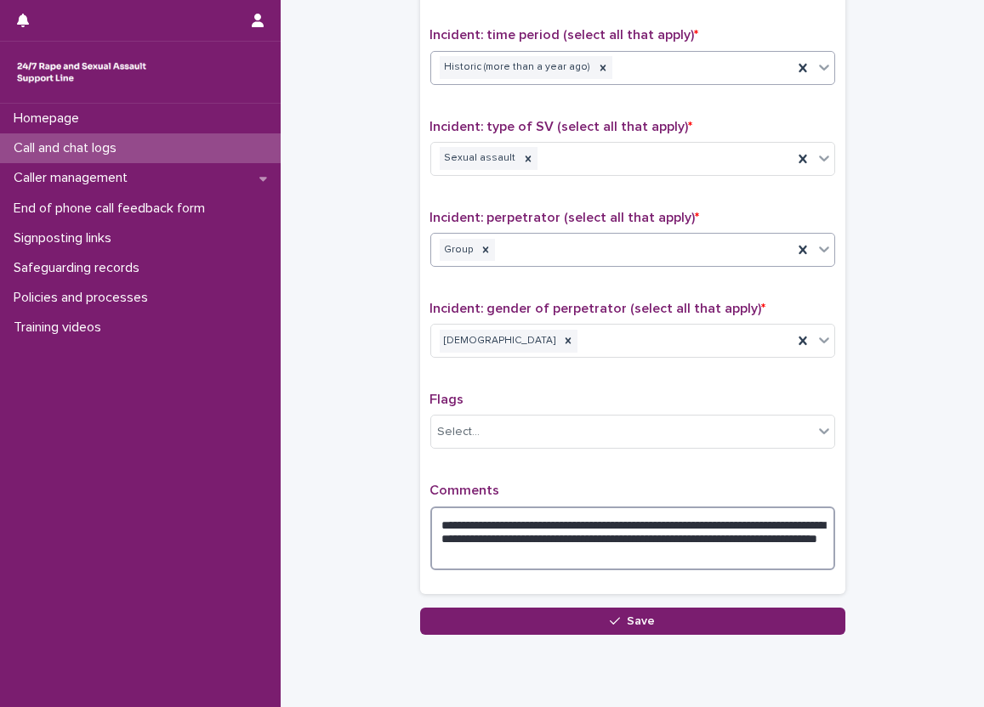
type textarea "**********"
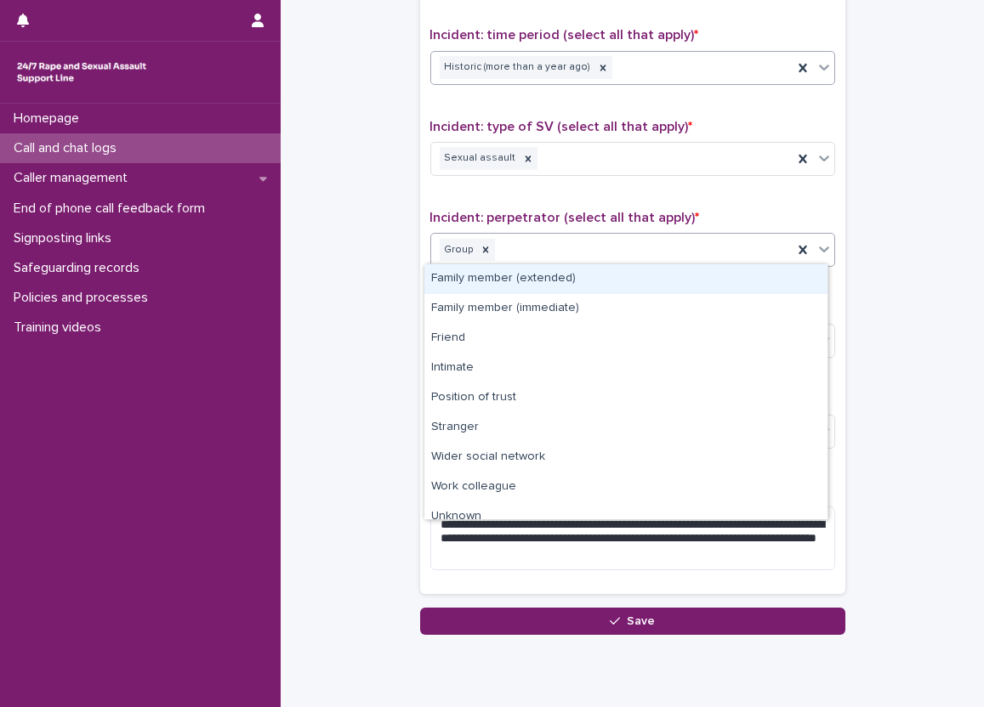
click at [431, 257] on div "Group" at bounding box center [611, 251] width 361 height 30
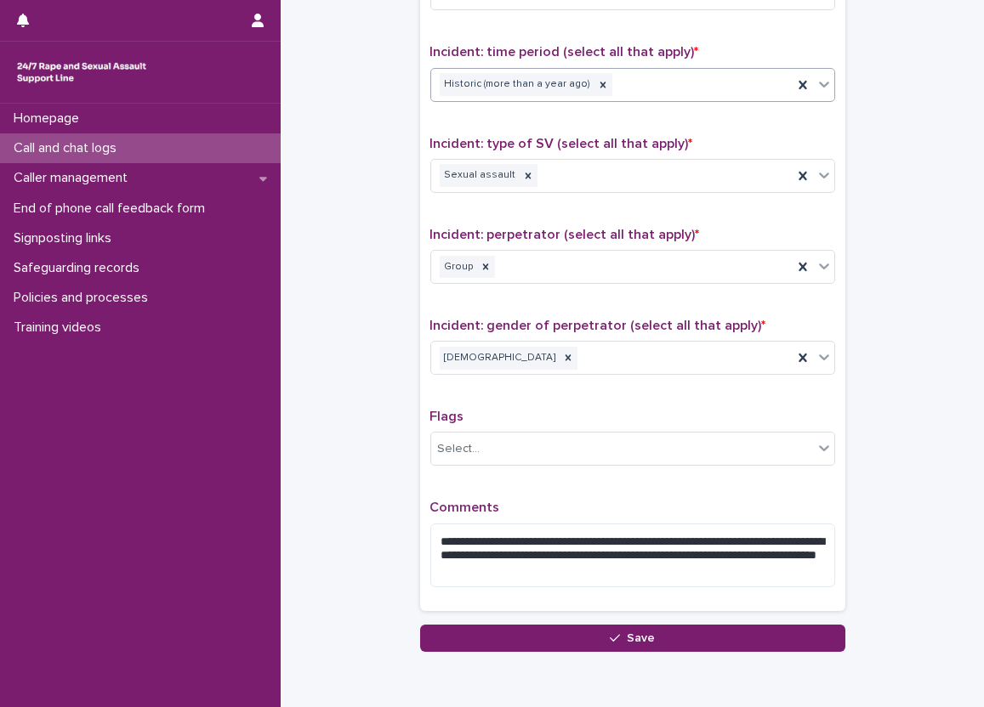
scroll to position [1130, 0]
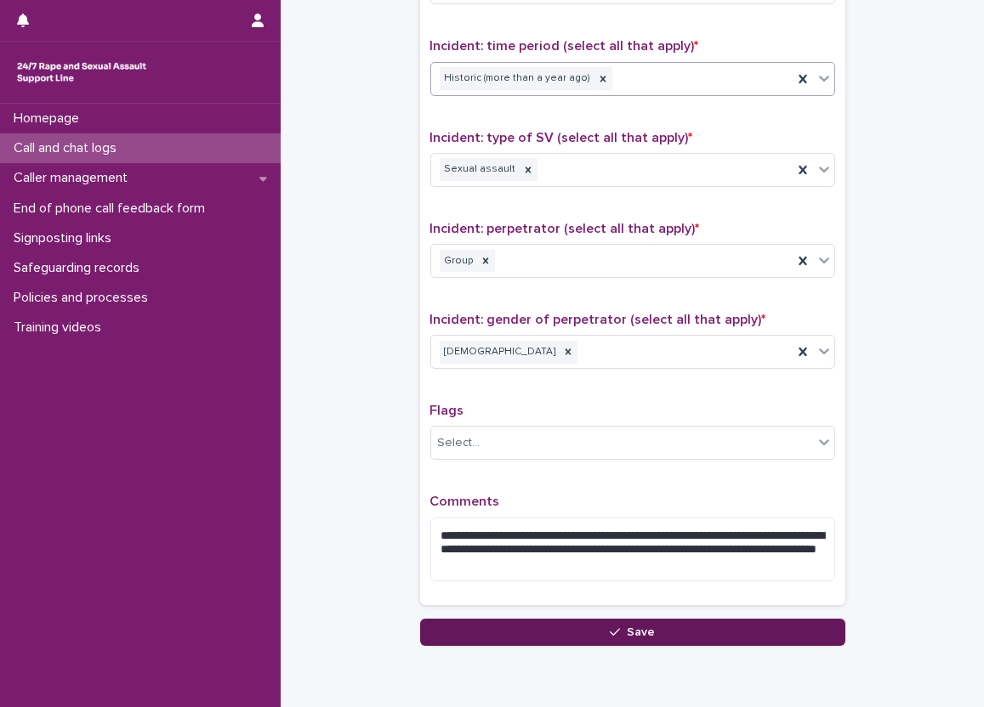
click at [572, 629] on button "Save" at bounding box center [632, 632] width 425 height 27
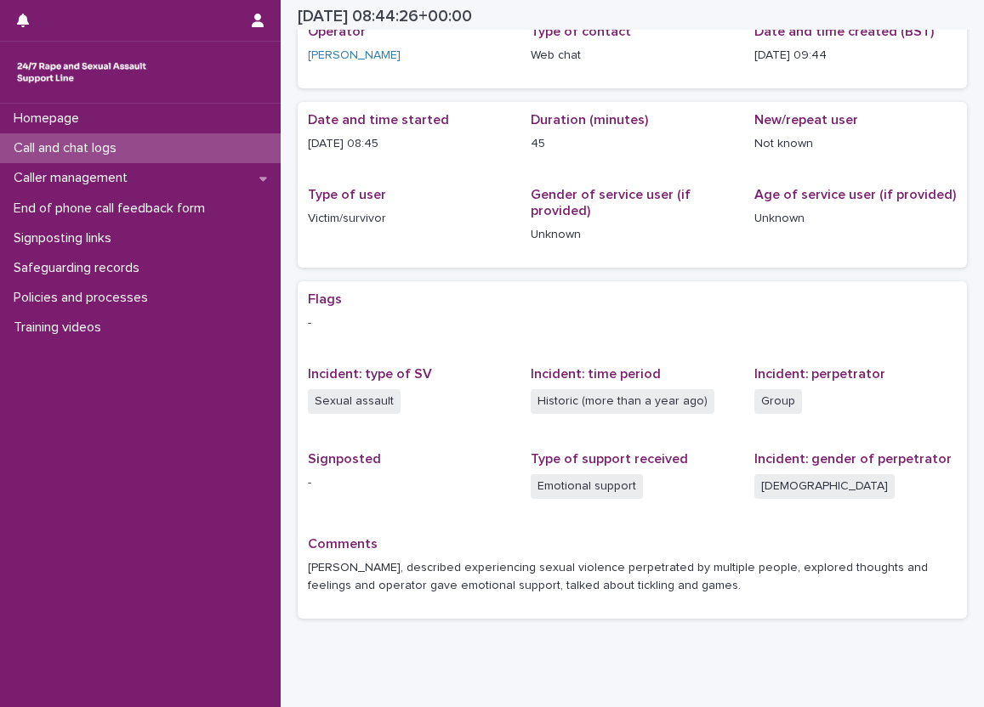
scroll to position [60, 0]
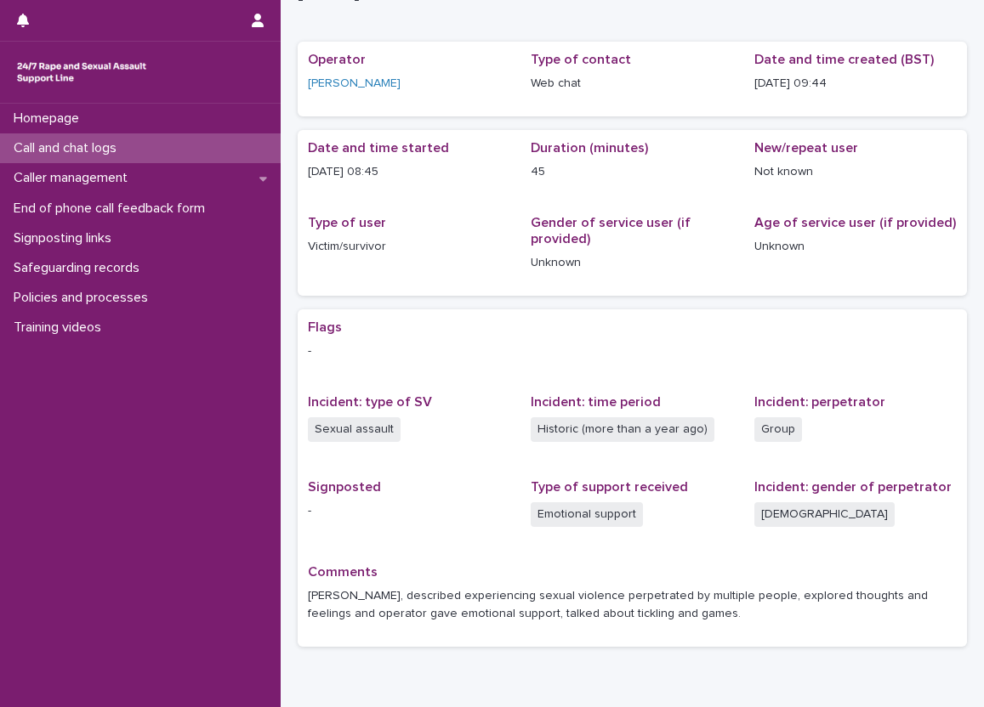
click at [128, 142] on p "Call and chat logs" at bounding box center [68, 148] width 123 height 16
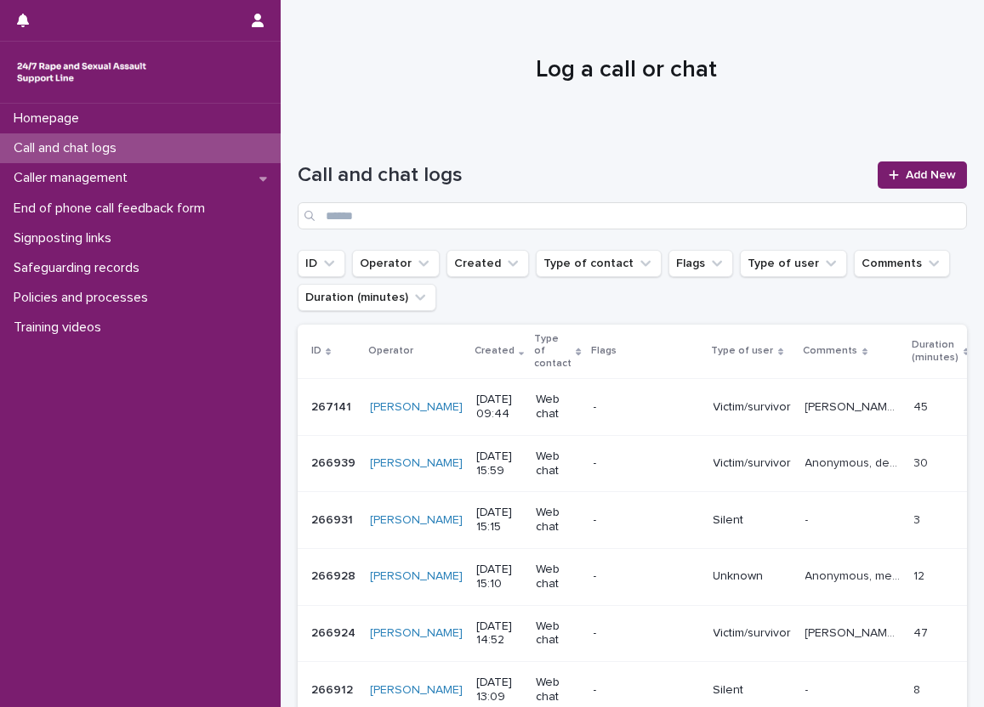
click at [805, 405] on div "[PERSON_NAME], described experiencing sexual violence perpetrated by multiple p…" at bounding box center [852, 408] width 95 height 28
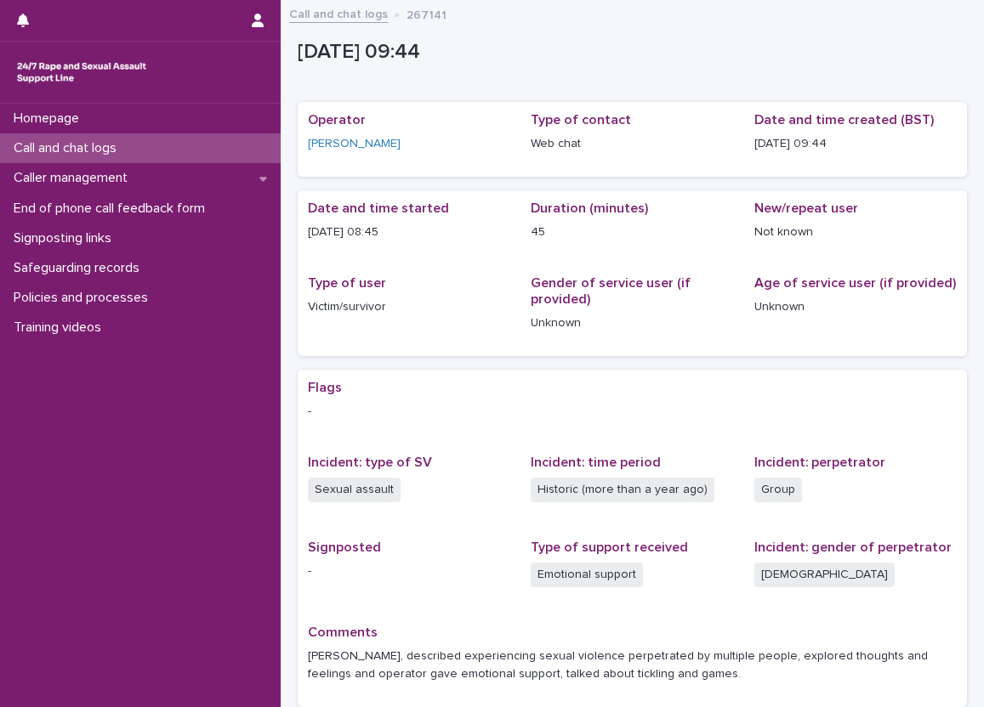
click at [167, 141] on div "Call and chat logs" at bounding box center [140, 148] width 281 height 30
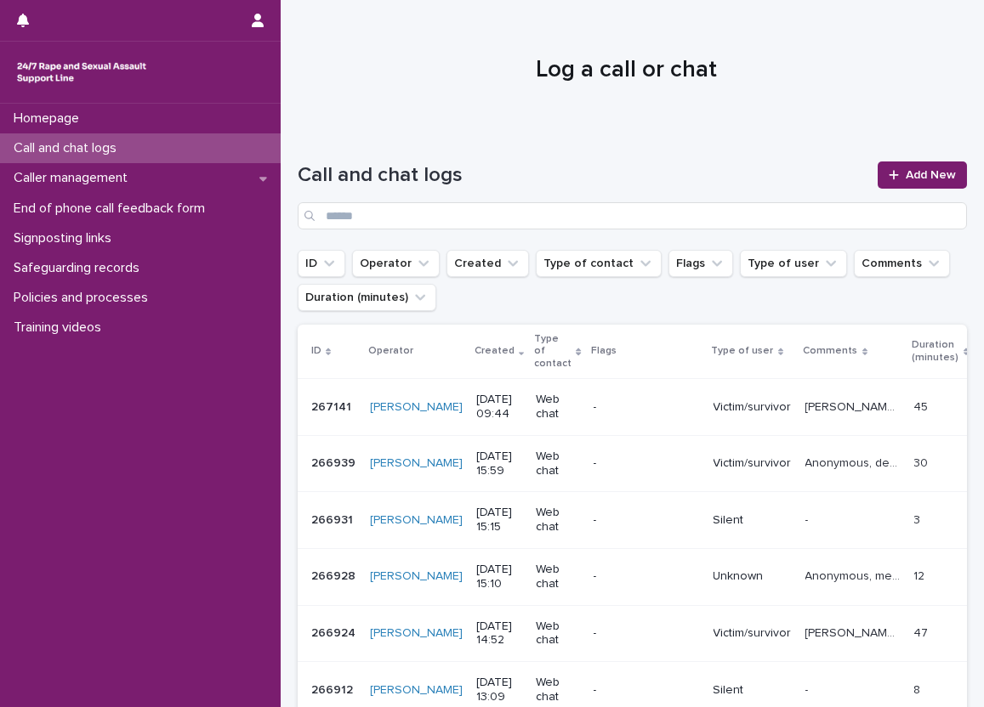
click at [229, 136] on div "Call and chat logs" at bounding box center [140, 148] width 281 height 30
click at [934, 163] on link "Add New" at bounding box center [922, 175] width 89 height 27
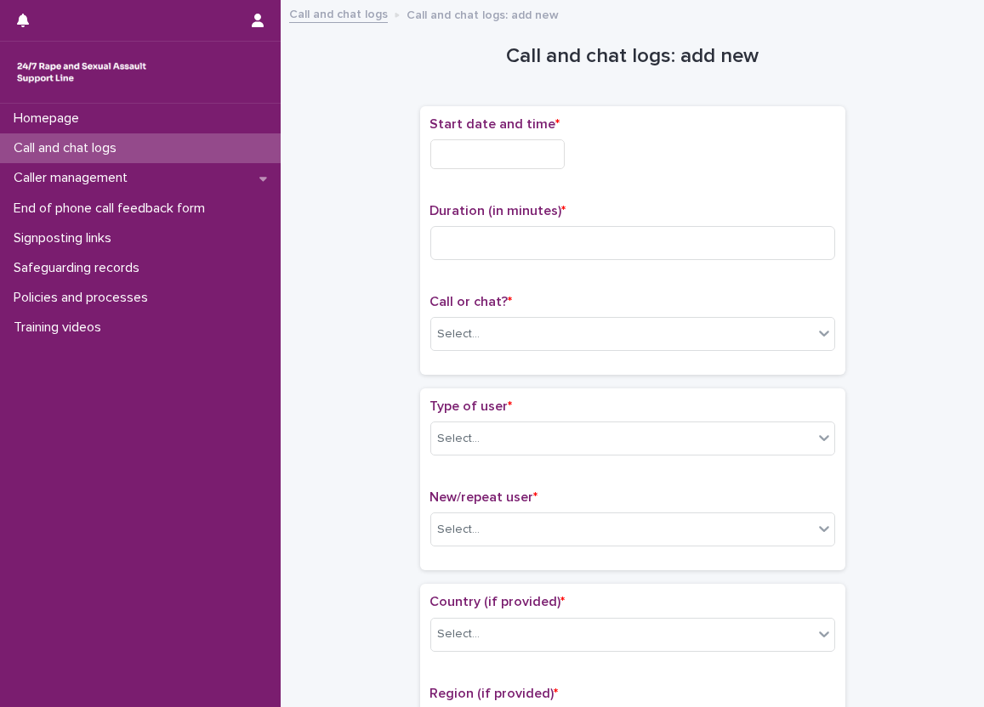
click at [515, 132] on div "Start date and time *" at bounding box center [632, 149] width 405 height 66
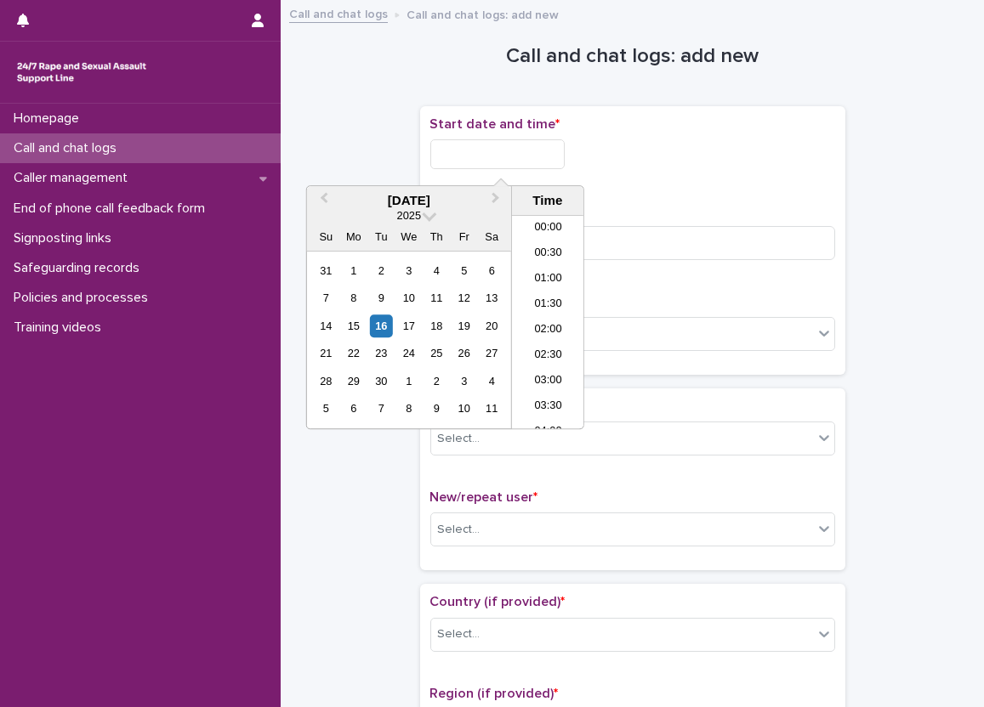
click at [520, 153] on input "text" at bounding box center [497, 154] width 134 height 30
click at [548, 291] on li "09:30" at bounding box center [548, 297] width 72 height 26
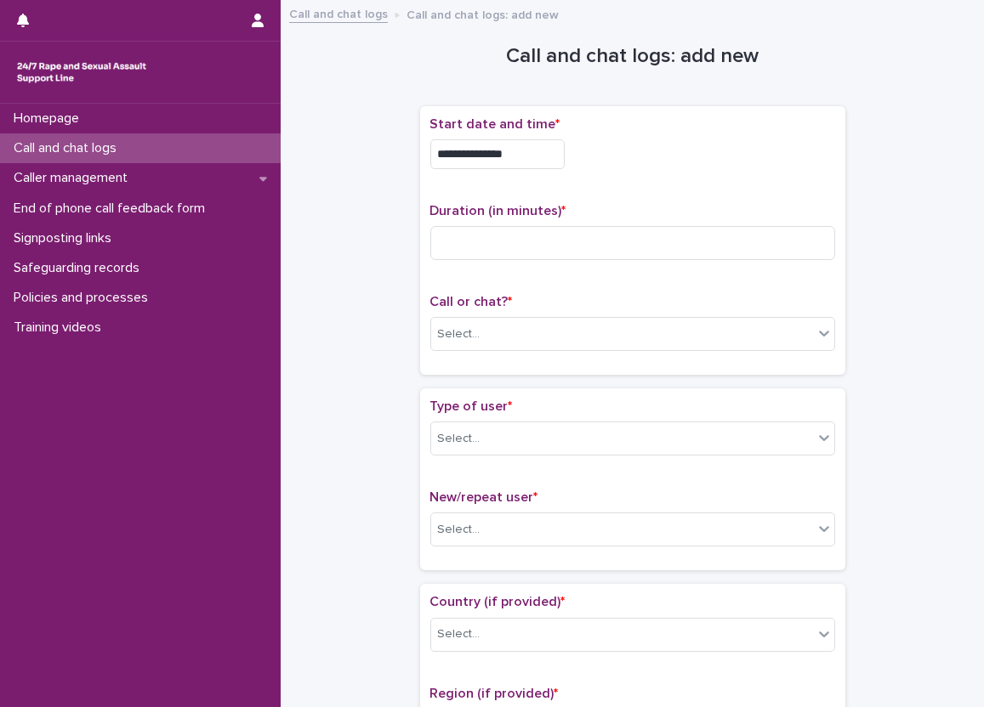
click at [530, 162] on input "**********" at bounding box center [497, 154] width 134 height 30
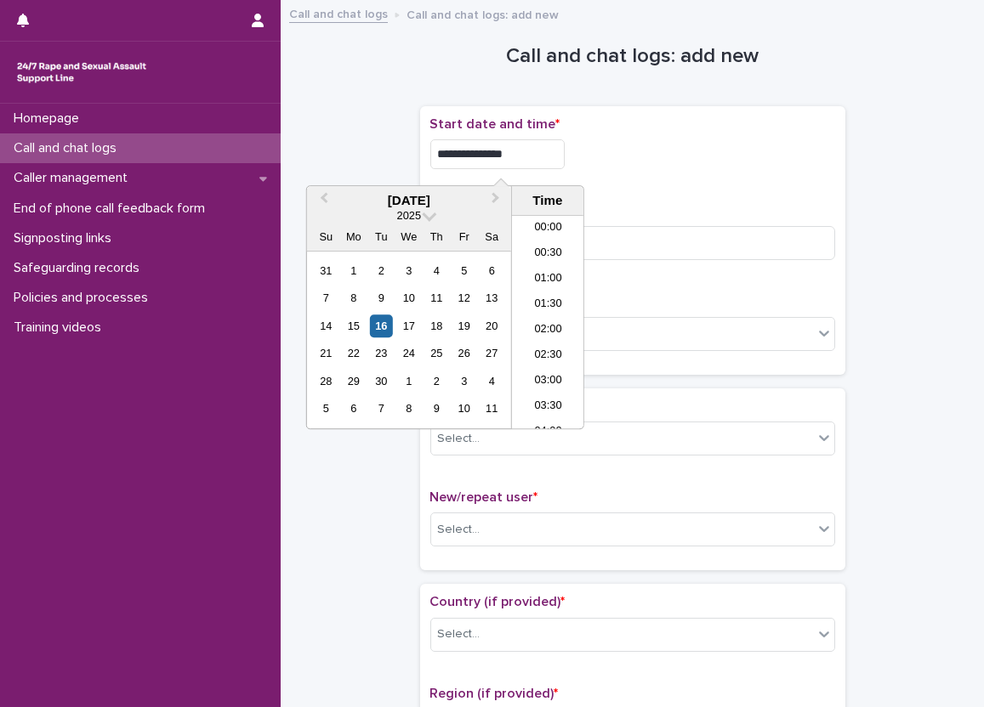
scroll to position [390, 0]
type input "**********"
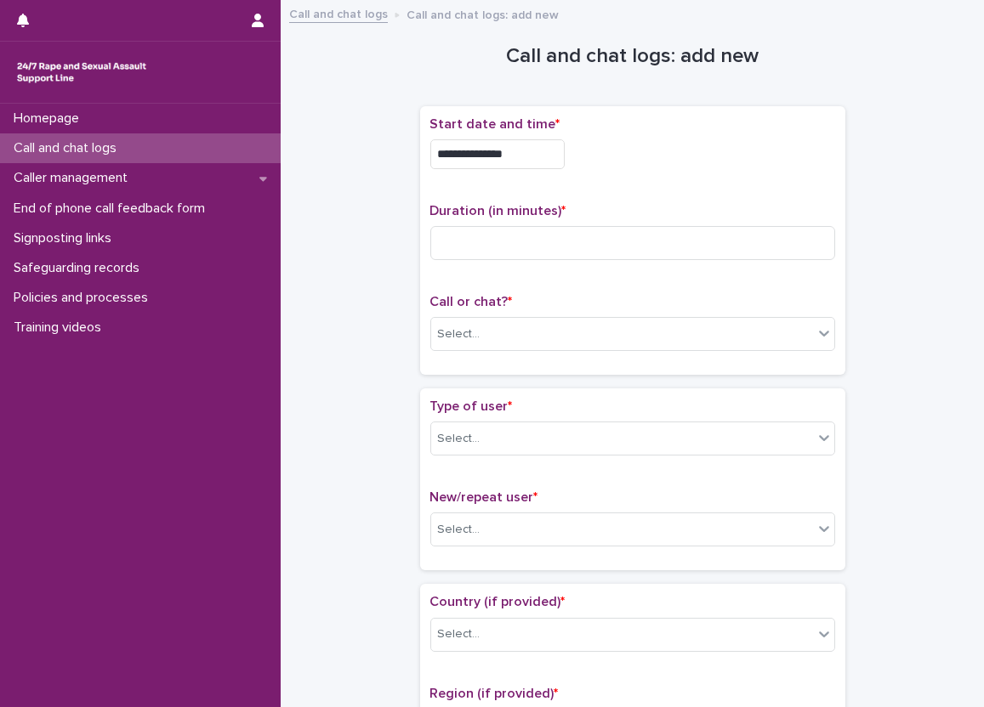
click at [530, 44] on h1 "Call and chat logs: add new" at bounding box center [632, 56] width 425 height 25
click at [480, 235] on input at bounding box center [632, 243] width 405 height 34
type input "**"
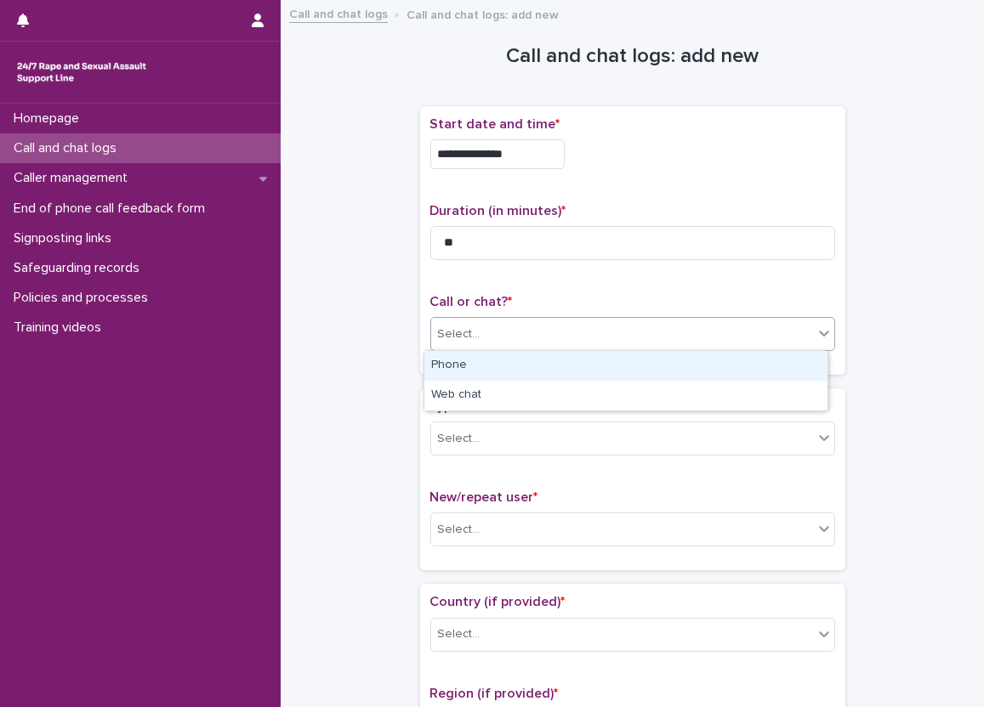
click at [471, 330] on div "Select..." at bounding box center [459, 335] width 43 height 18
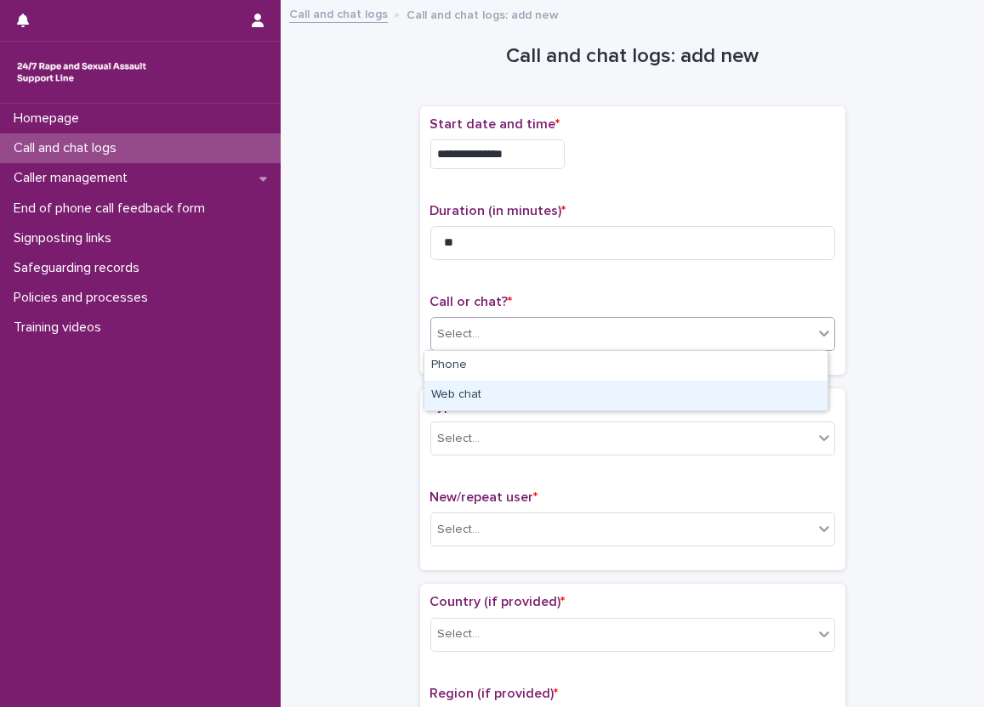
click at [474, 385] on div "Web chat" at bounding box center [625, 396] width 403 height 30
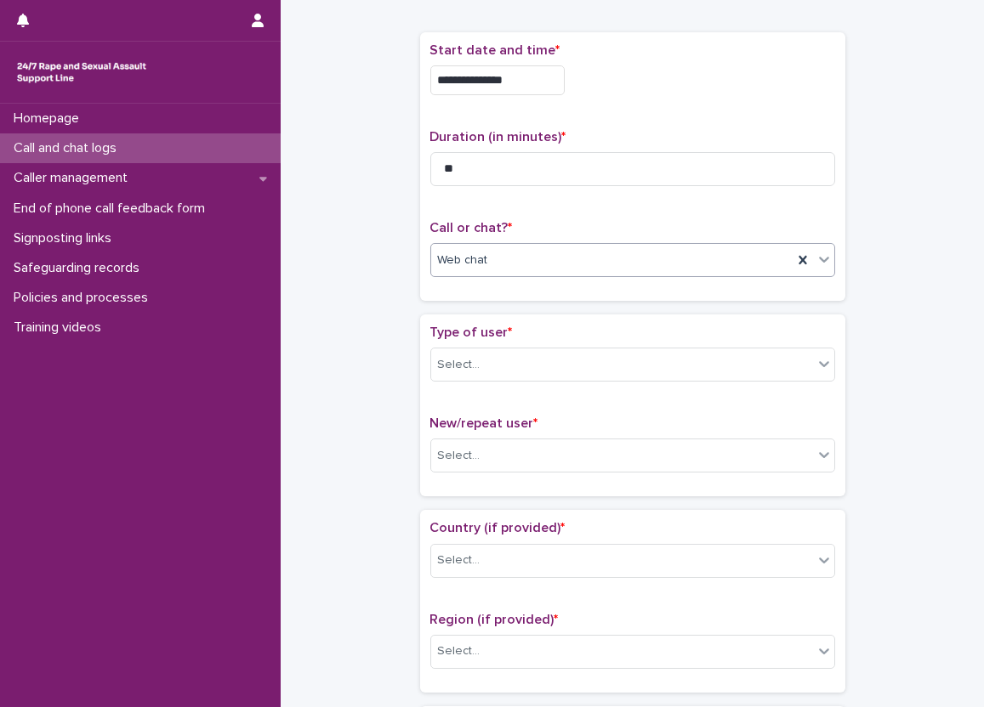
scroll to position [170, 0]
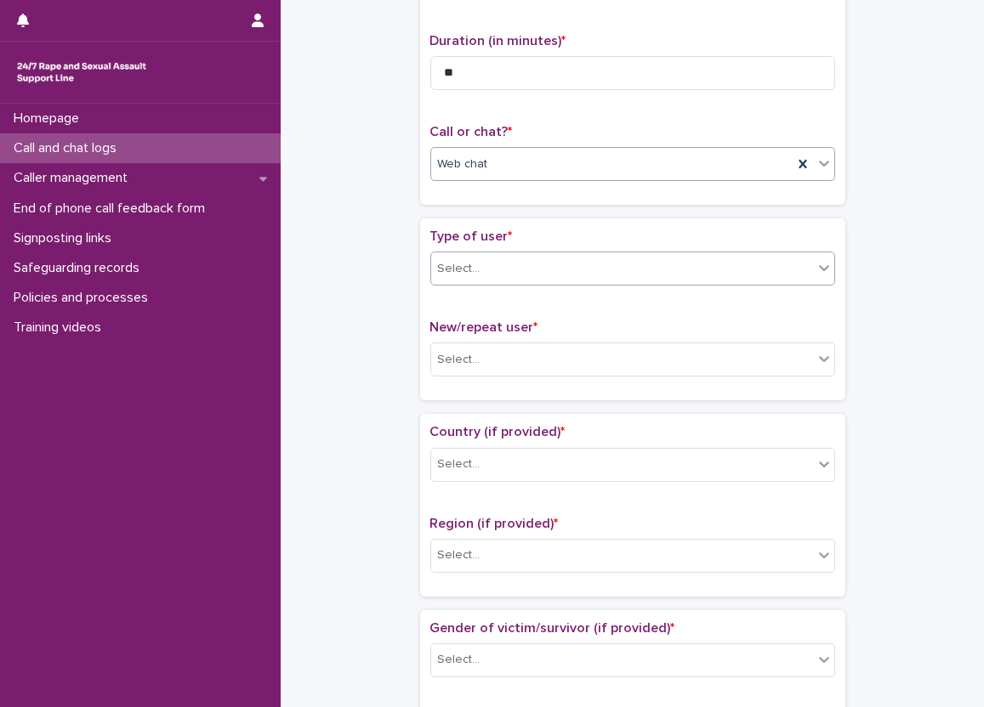
click at [500, 275] on div "Select..." at bounding box center [622, 269] width 382 height 28
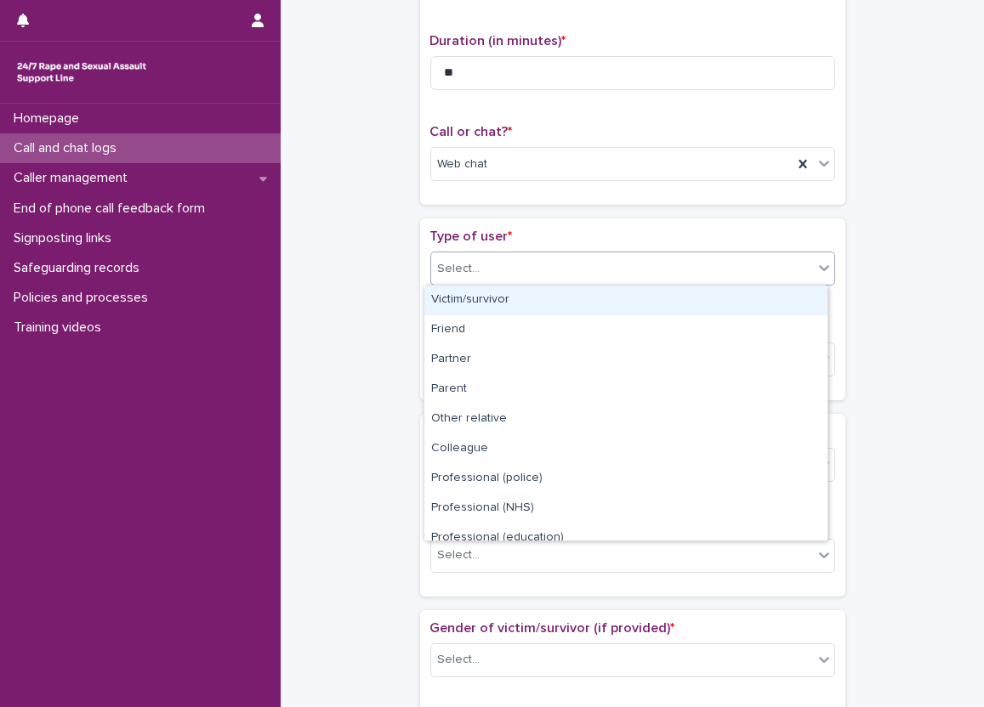
click at [500, 300] on div "Victim/survivor" at bounding box center [625, 301] width 403 height 30
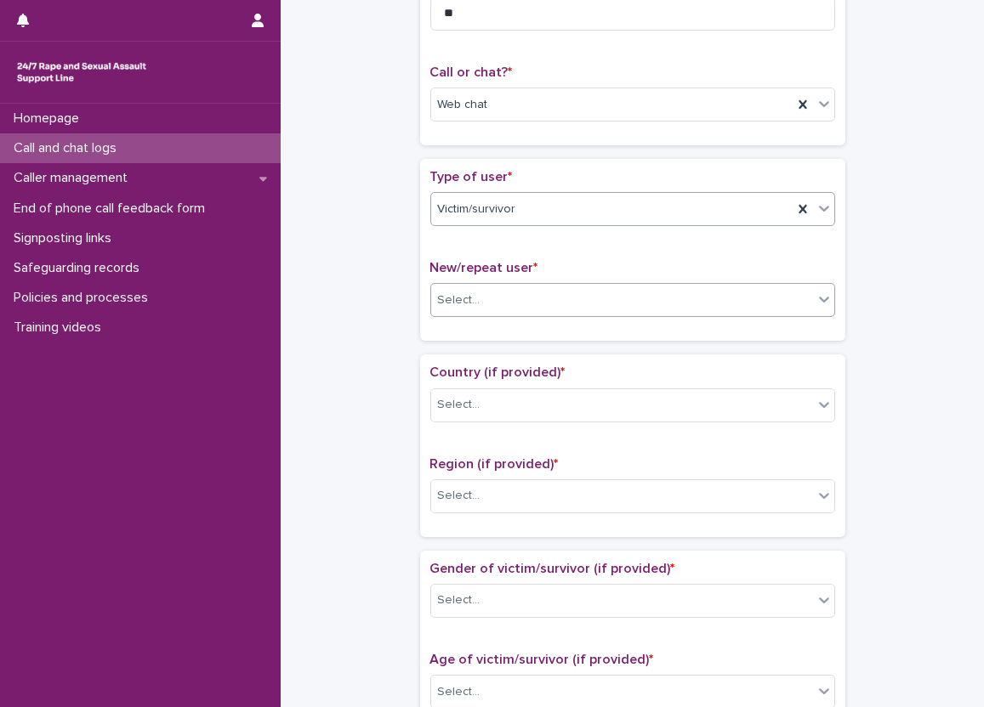
scroll to position [255, 0]
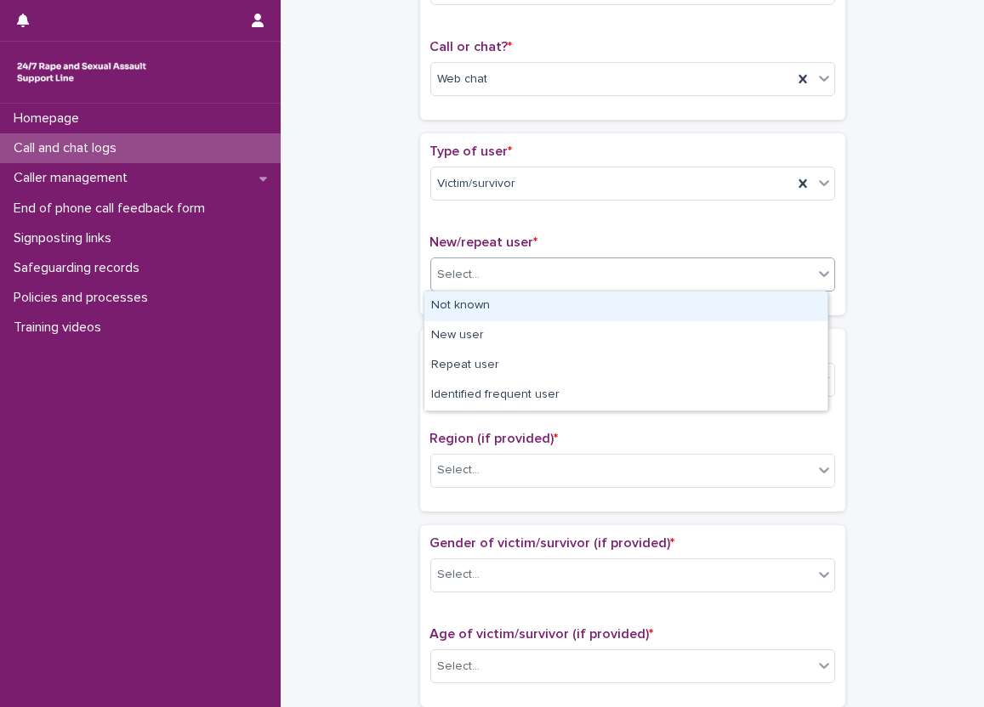
click at [822, 280] on icon at bounding box center [823, 273] width 17 height 17
click at [808, 298] on div "Not known" at bounding box center [625, 307] width 403 height 30
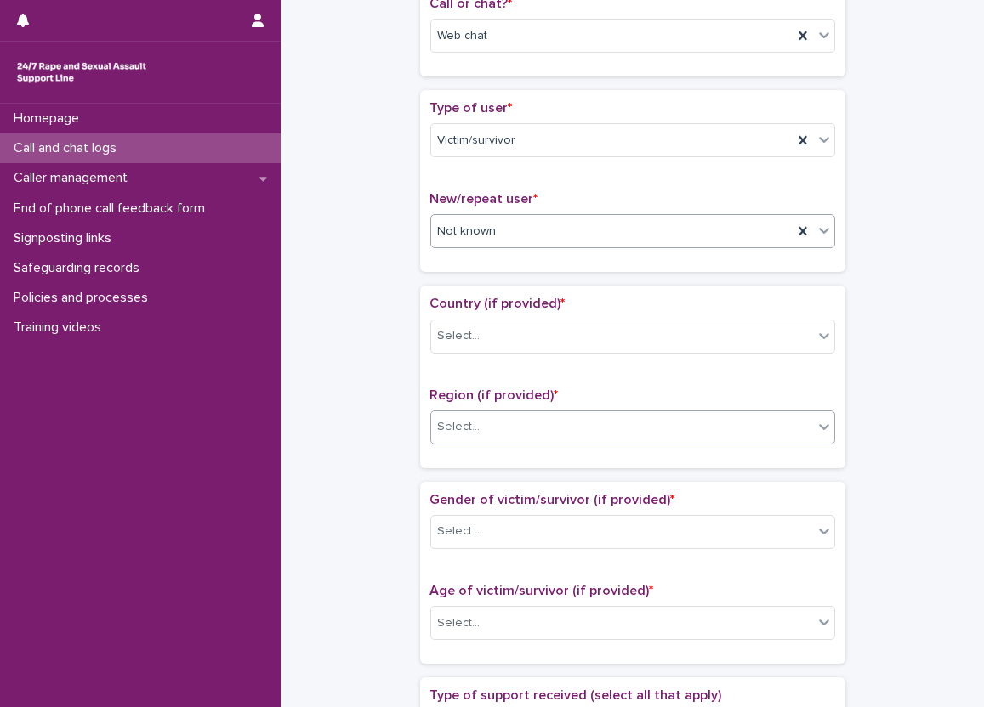
scroll to position [425, 0]
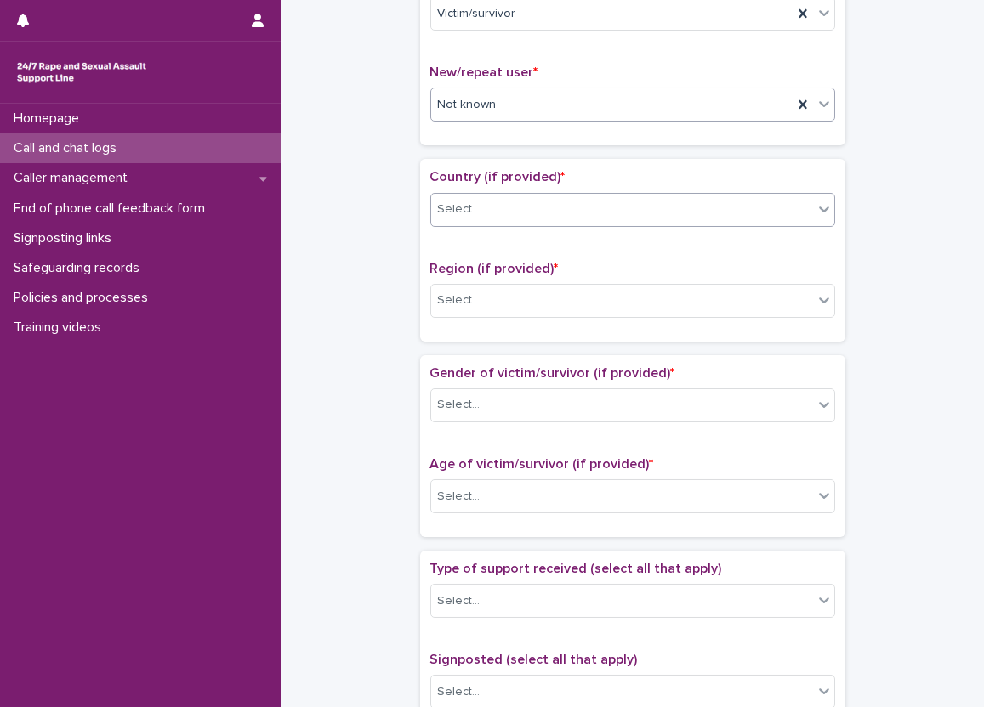
click at [480, 193] on div "Select..." at bounding box center [632, 210] width 405 height 34
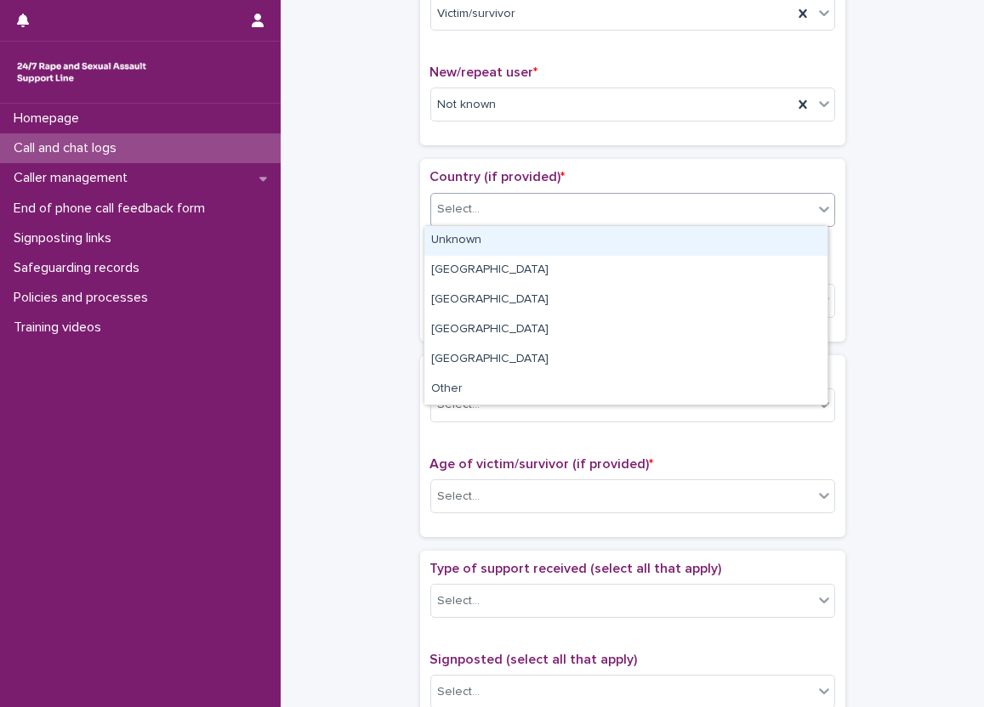
click at [493, 242] on div "Unknown" at bounding box center [625, 241] width 403 height 30
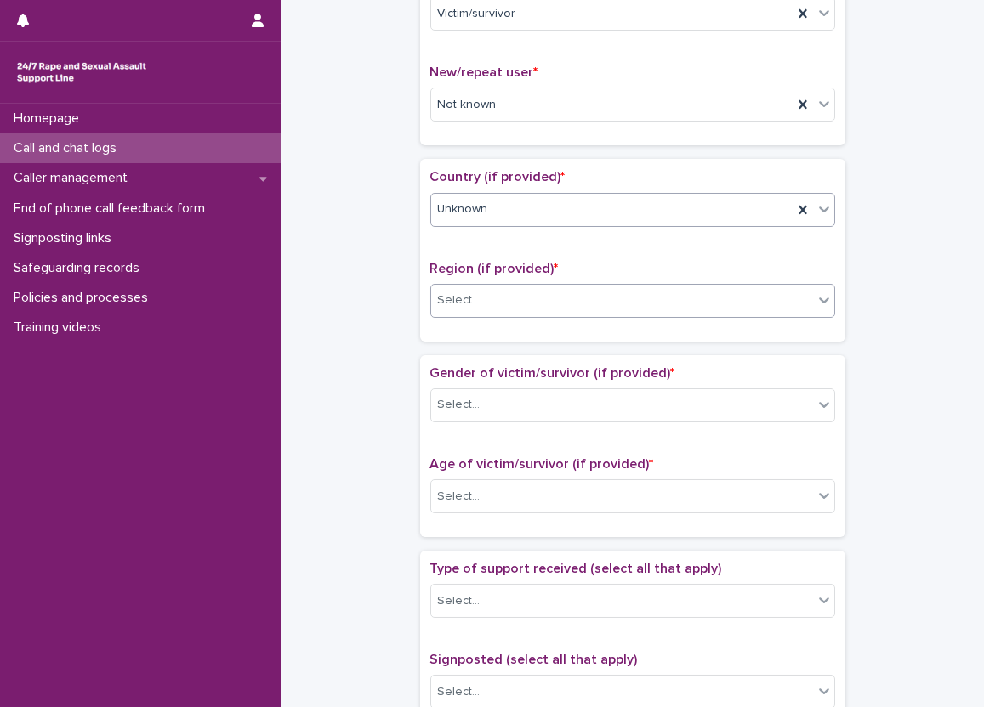
click at [481, 291] on div "Select..." at bounding box center [622, 301] width 382 height 28
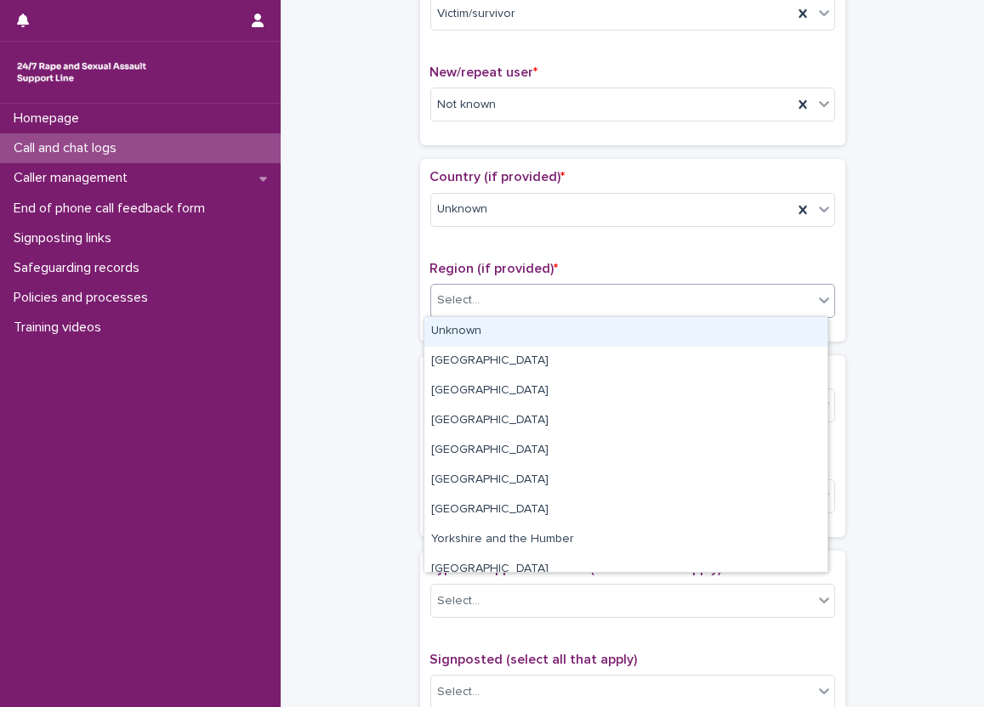
click at [469, 321] on div "Unknown" at bounding box center [625, 332] width 403 height 30
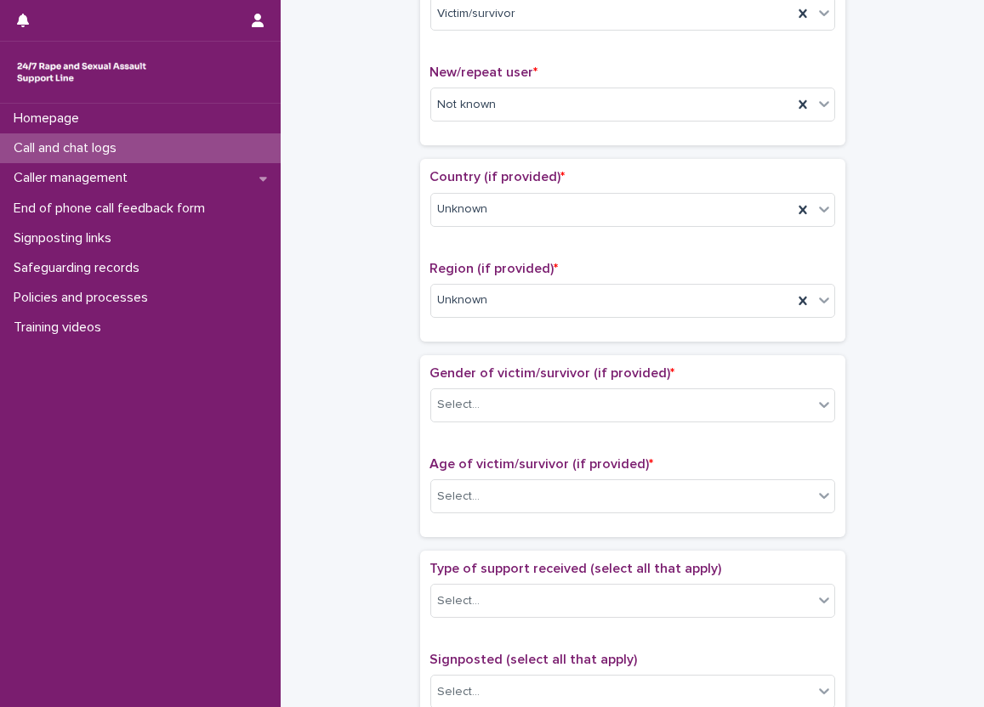
click at [392, 320] on div "**********" at bounding box center [632, 454] width 669 height 1739
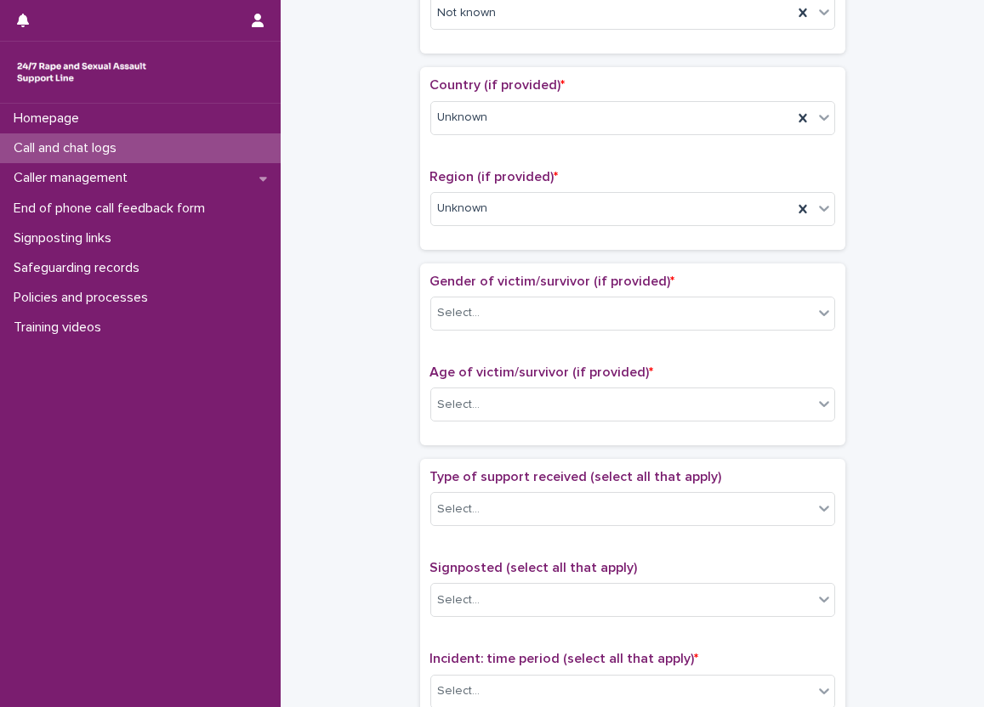
scroll to position [595, 0]
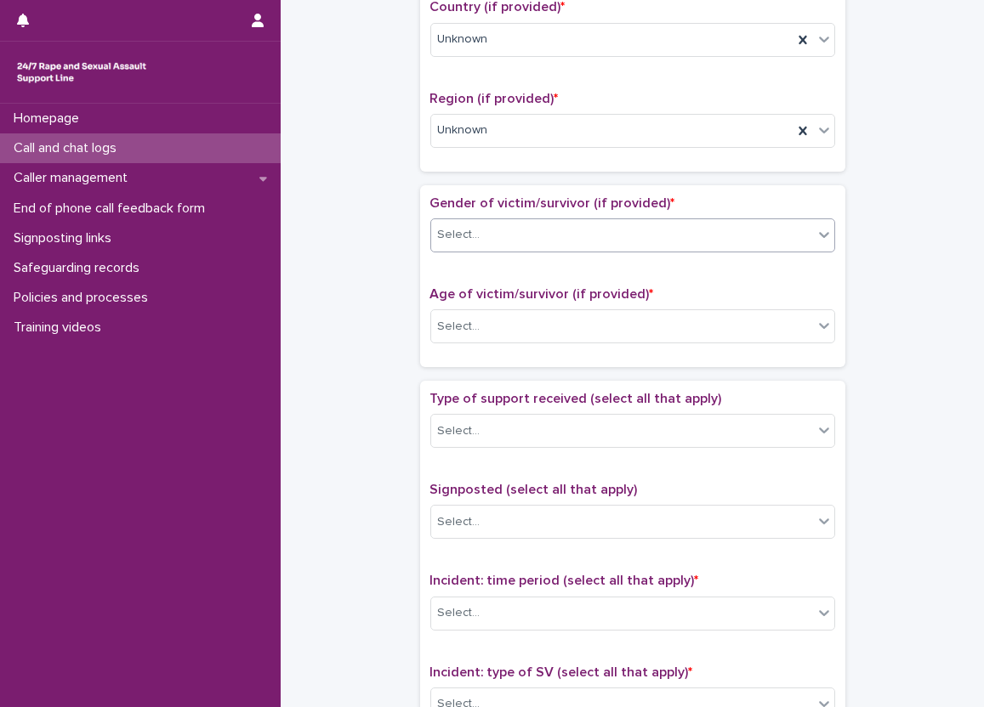
click at [505, 235] on div "Select..." at bounding box center [622, 235] width 382 height 28
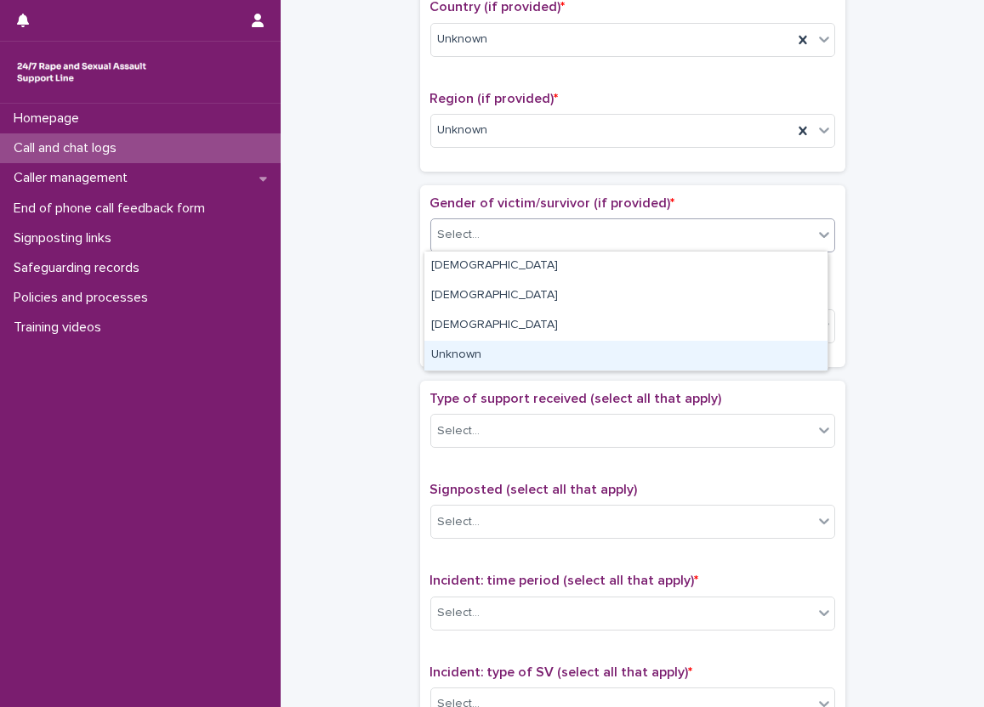
click at [507, 345] on div "Unknown" at bounding box center [625, 356] width 403 height 30
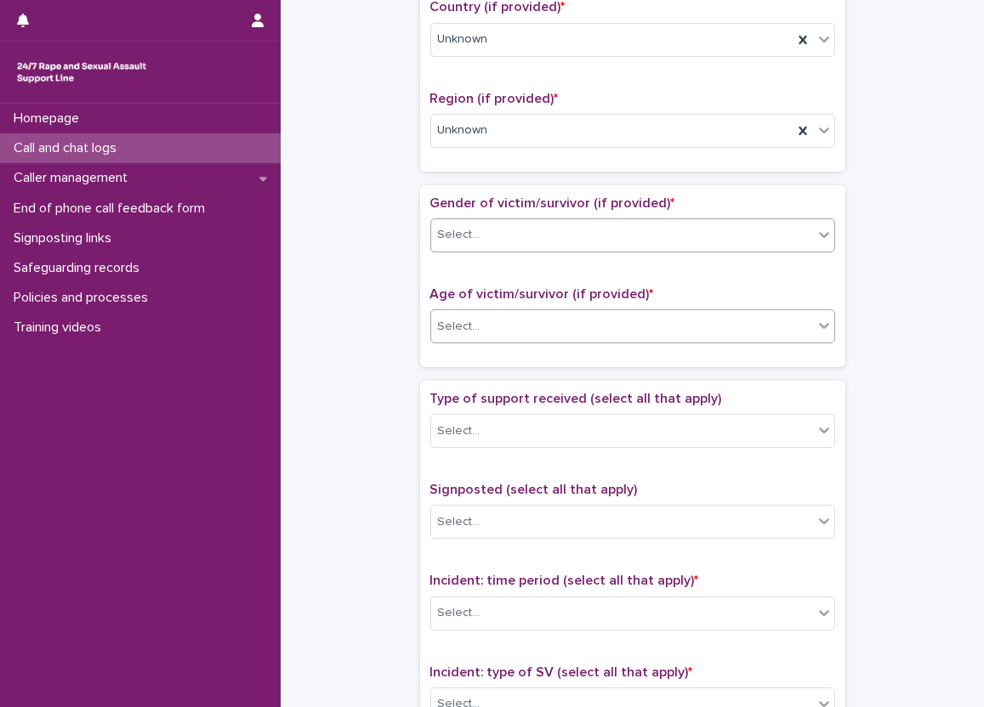
click at [507, 335] on div "Select..." at bounding box center [622, 327] width 382 height 28
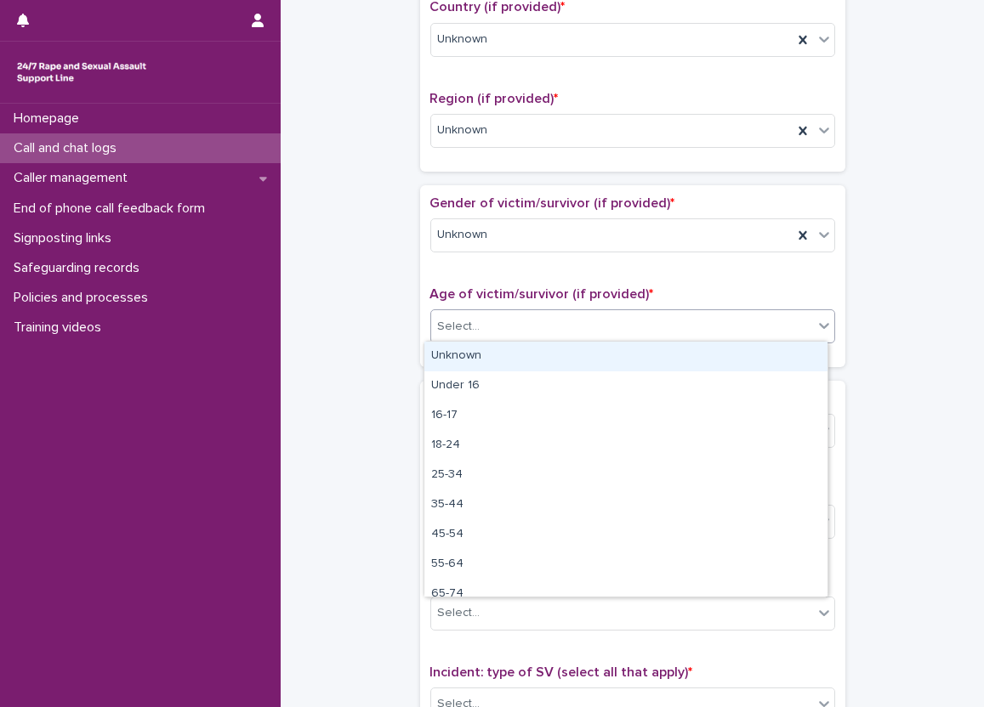
click at [507, 350] on div "Unknown" at bounding box center [625, 357] width 403 height 30
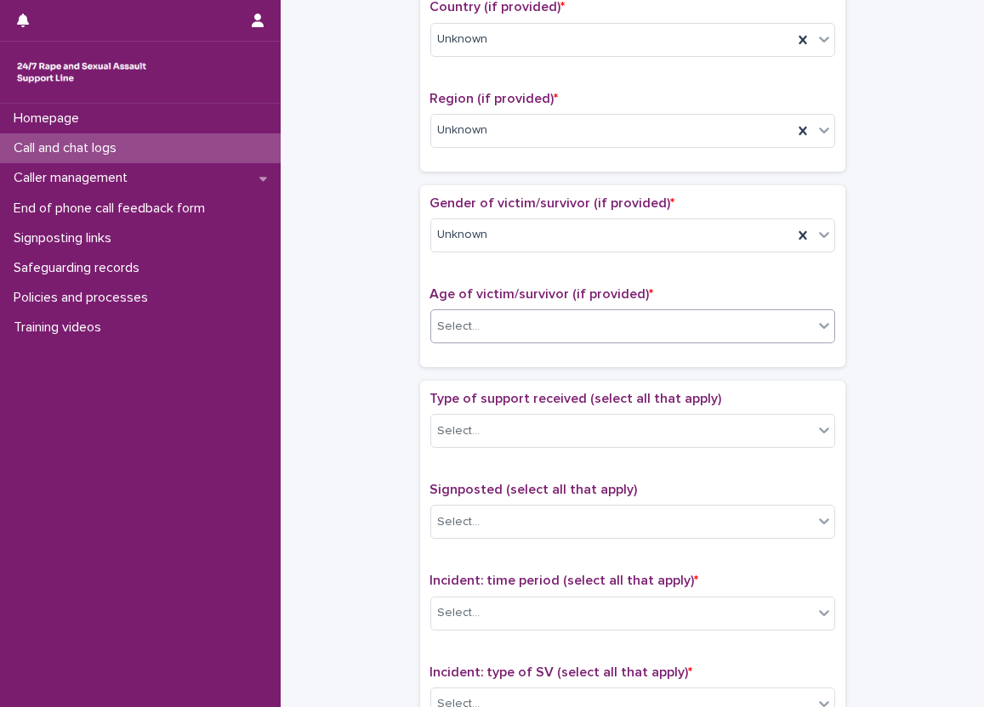
click at [391, 360] on div "**********" at bounding box center [632, 284] width 669 height 1739
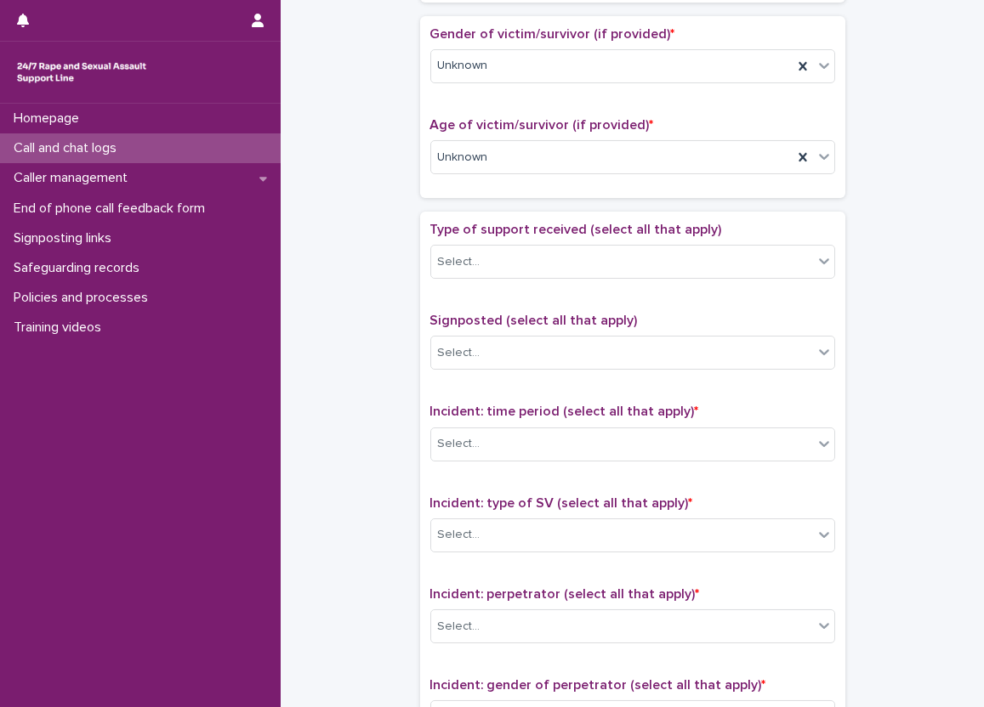
scroll to position [765, 0]
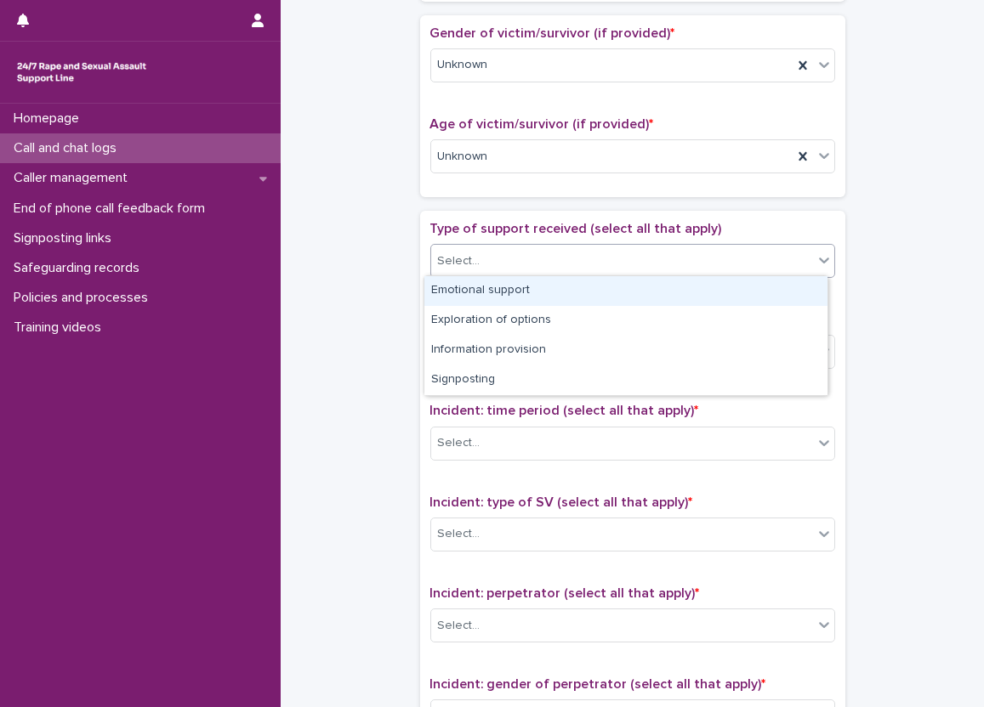
click at [521, 256] on div "Select..." at bounding box center [622, 261] width 382 height 28
click at [524, 291] on div "Emotional support" at bounding box center [625, 291] width 403 height 30
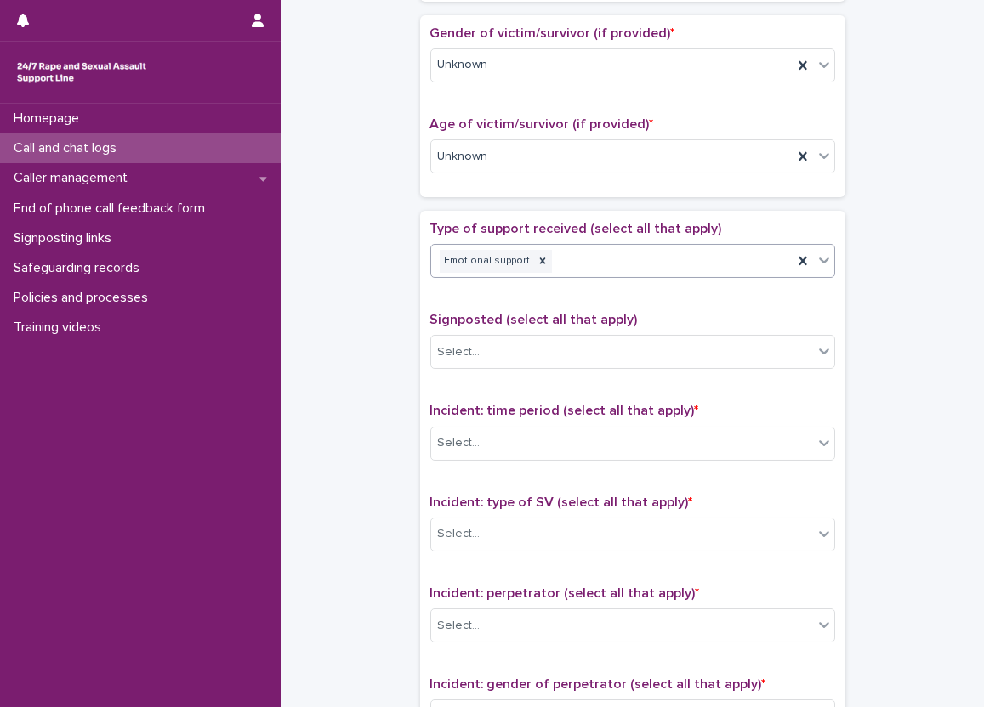
click at [645, 302] on div "Type of support received (select all that apply) option Emotional support, sele…" at bounding box center [632, 576] width 405 height 711
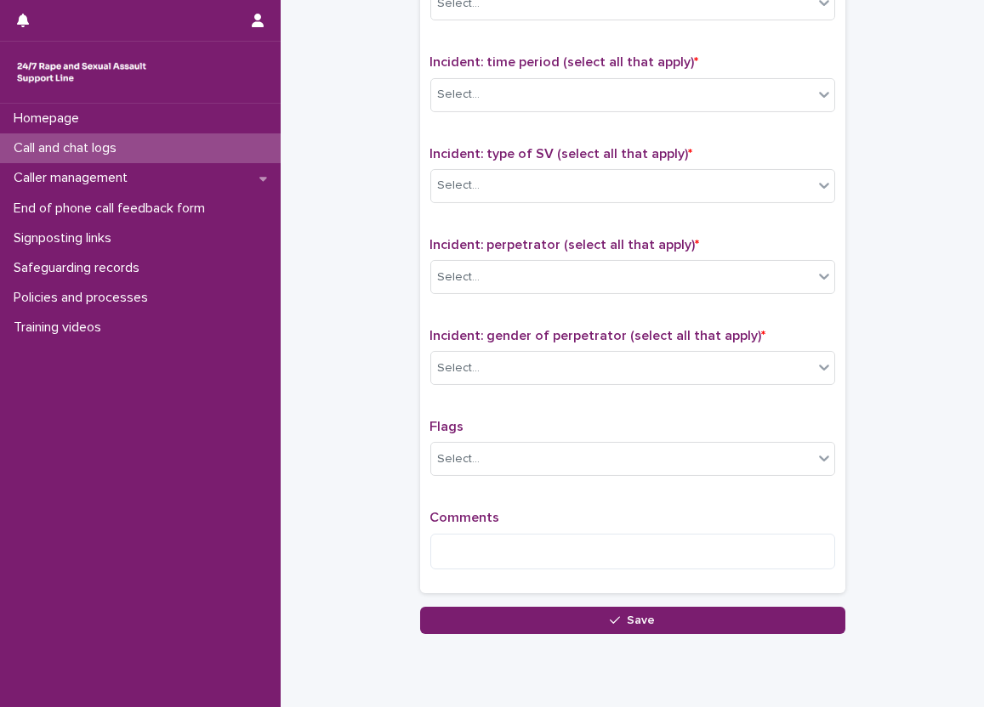
scroll to position [1086, 0]
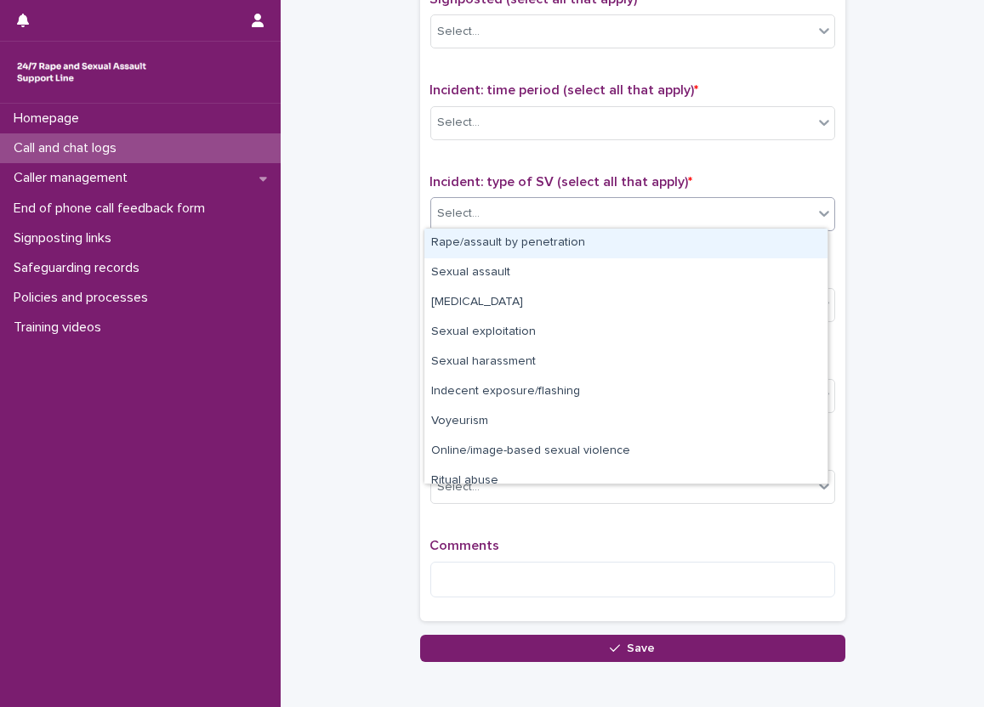
click at [515, 202] on div "Select..." at bounding box center [622, 214] width 382 height 28
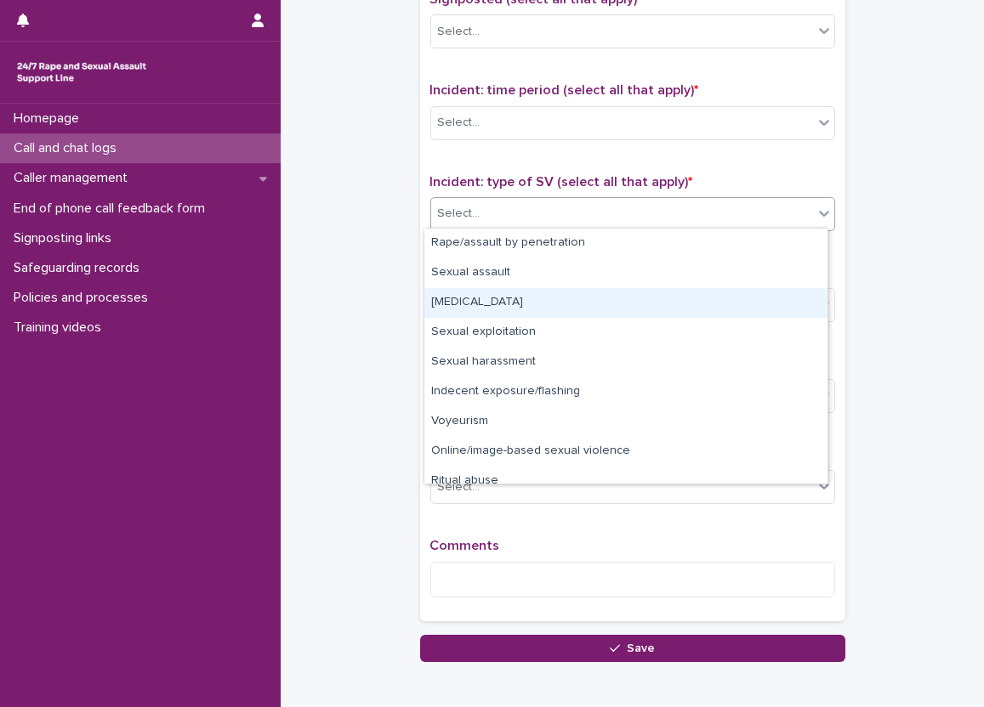
click at [485, 307] on div "[MEDICAL_DATA]" at bounding box center [625, 303] width 403 height 30
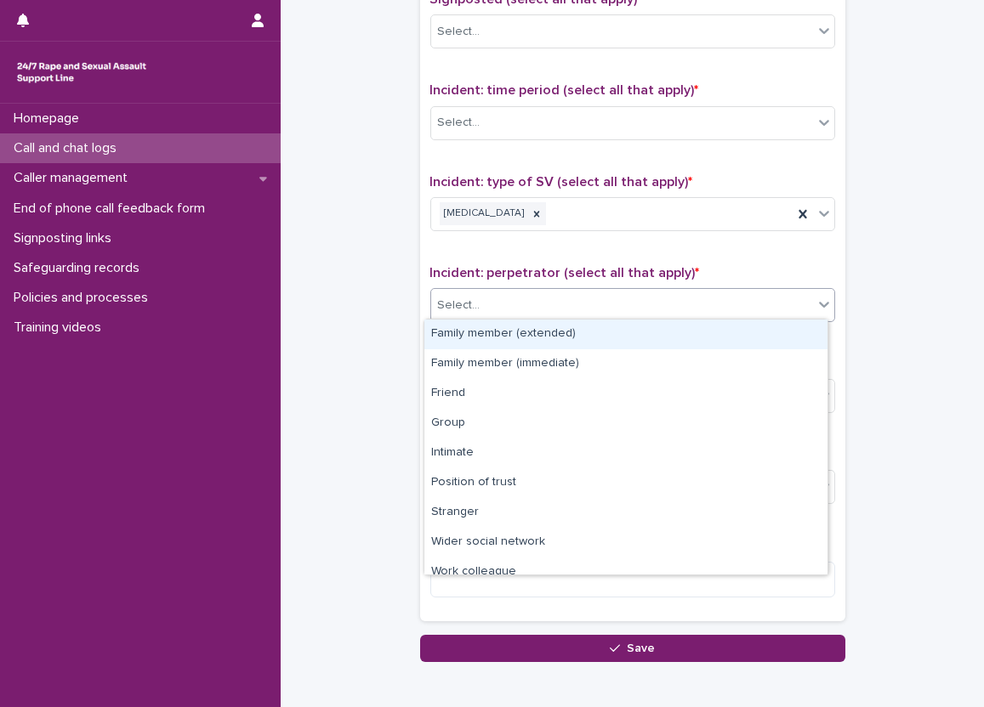
click at [530, 296] on div "Select..." at bounding box center [622, 306] width 382 height 28
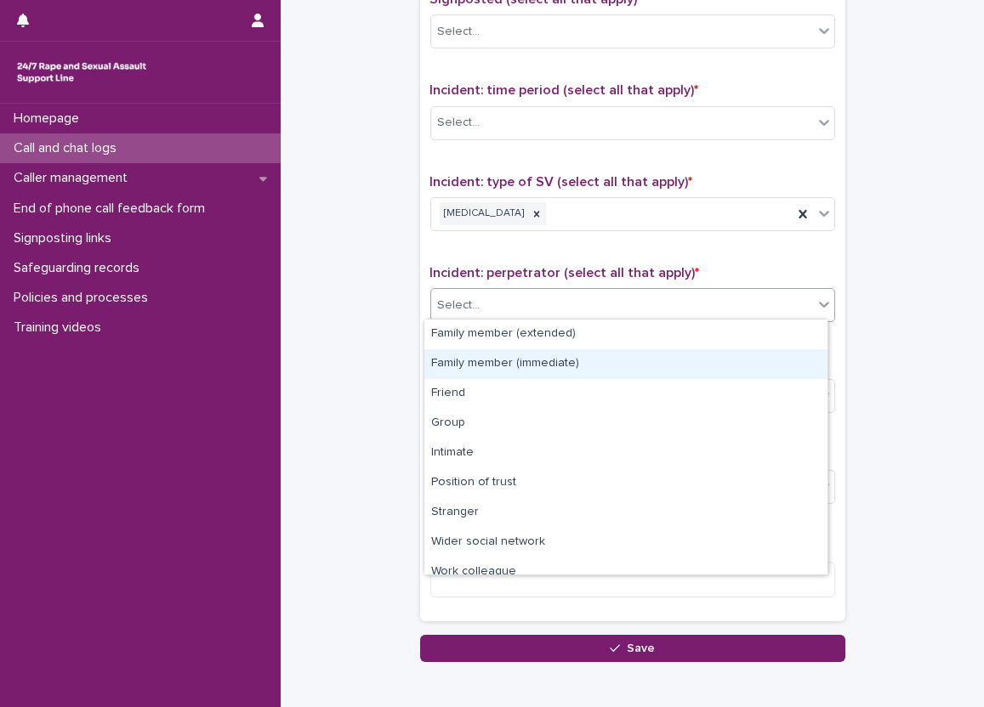
drag, startPoint x: 507, startPoint y: 348, endPoint x: 507, endPoint y: 358, distance: 10.2
click at [507, 358] on div "Family member (immediate)" at bounding box center [625, 364] width 403 height 30
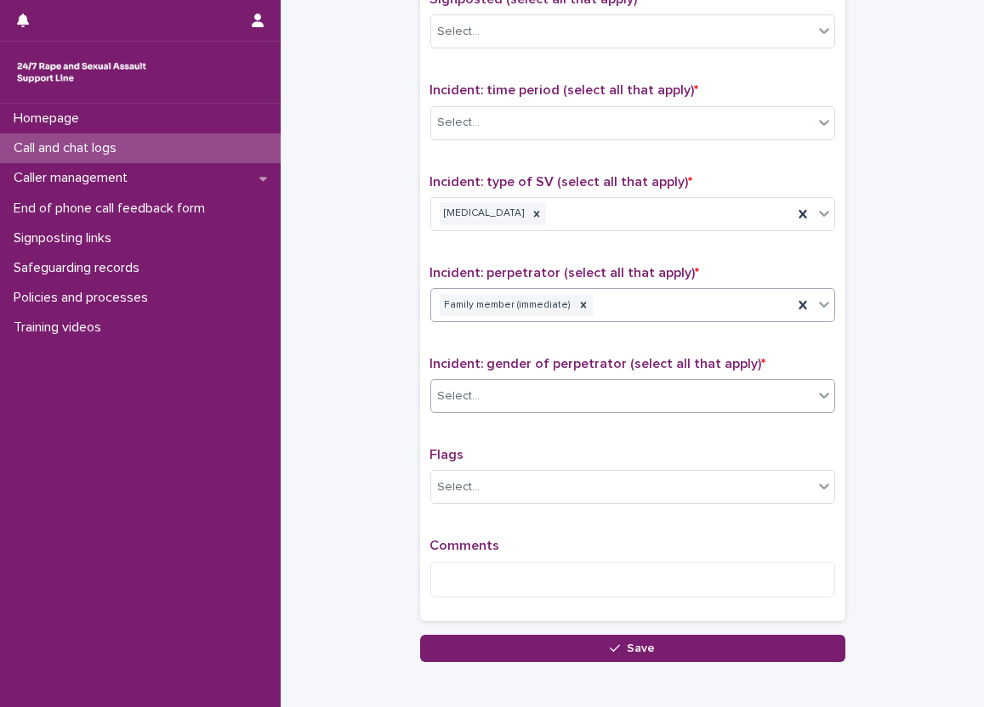
click at [508, 388] on div "Select..." at bounding box center [622, 397] width 382 height 28
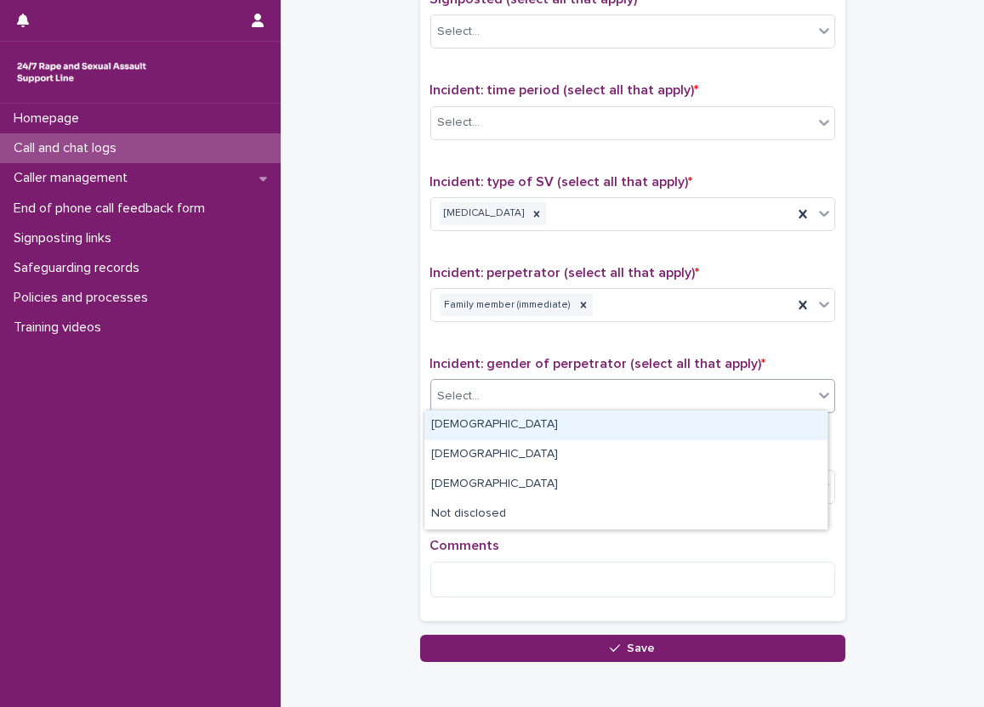
click at [504, 425] on div "[DEMOGRAPHIC_DATA]" at bounding box center [625, 426] width 403 height 30
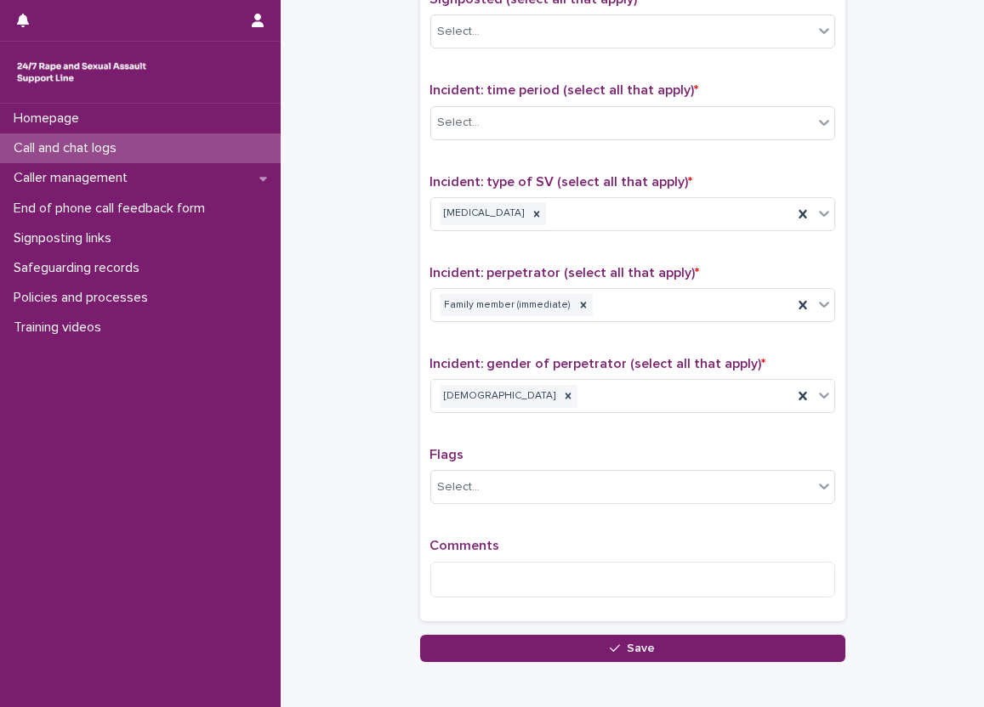
click at [544, 562] on div at bounding box center [632, 580] width 405 height 37
click at [530, 562] on textarea at bounding box center [632, 580] width 405 height 37
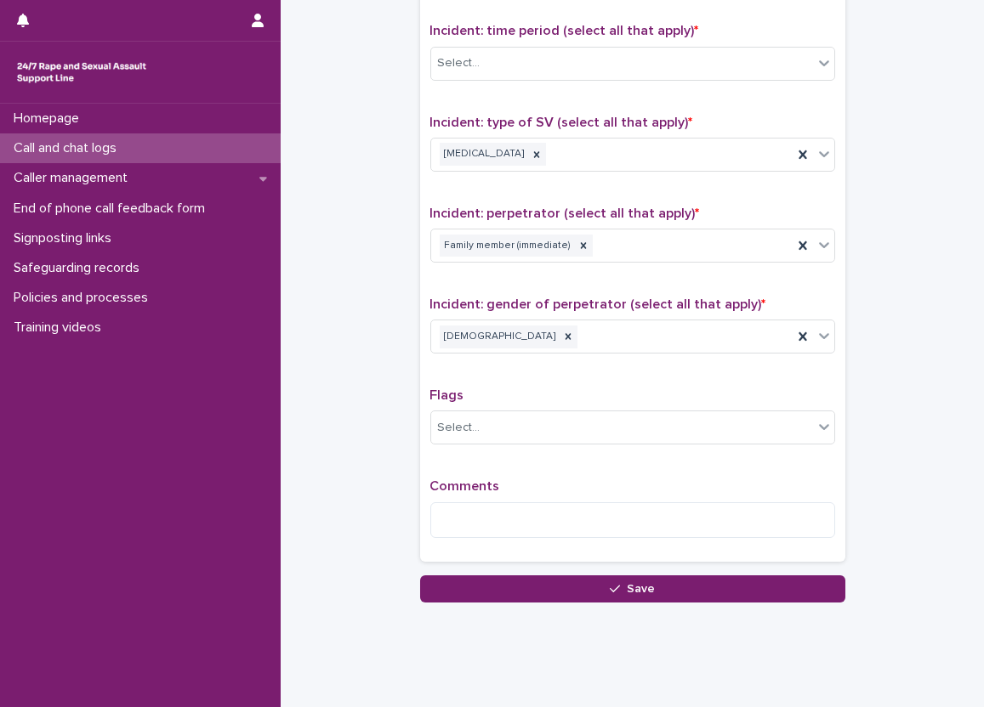
scroll to position [1171, 0]
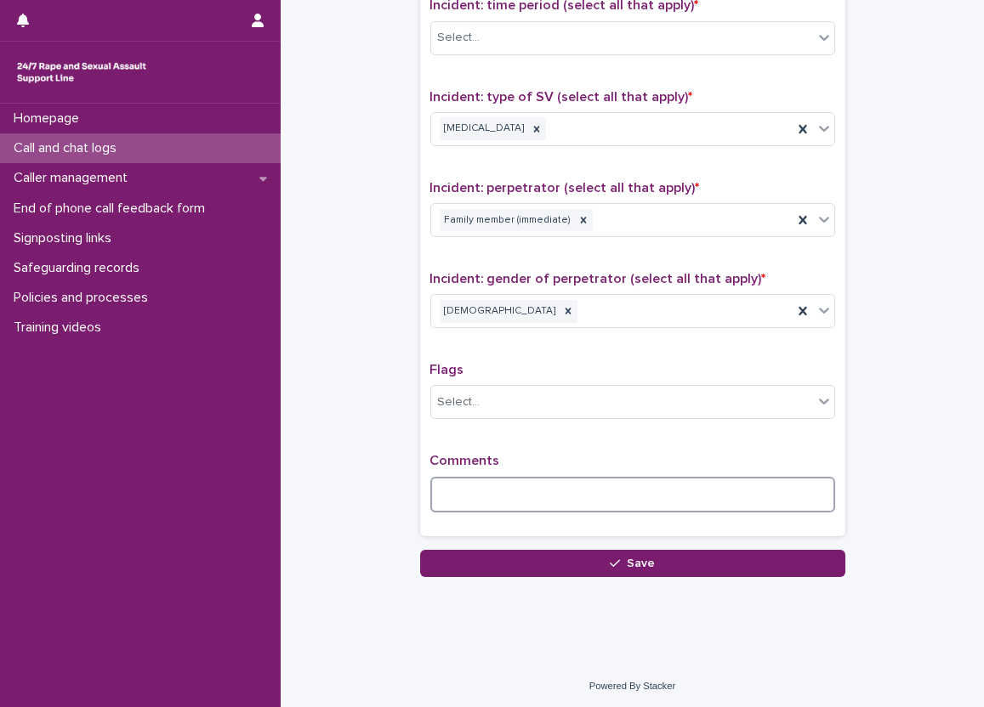
click at [496, 490] on textarea at bounding box center [632, 495] width 405 height 37
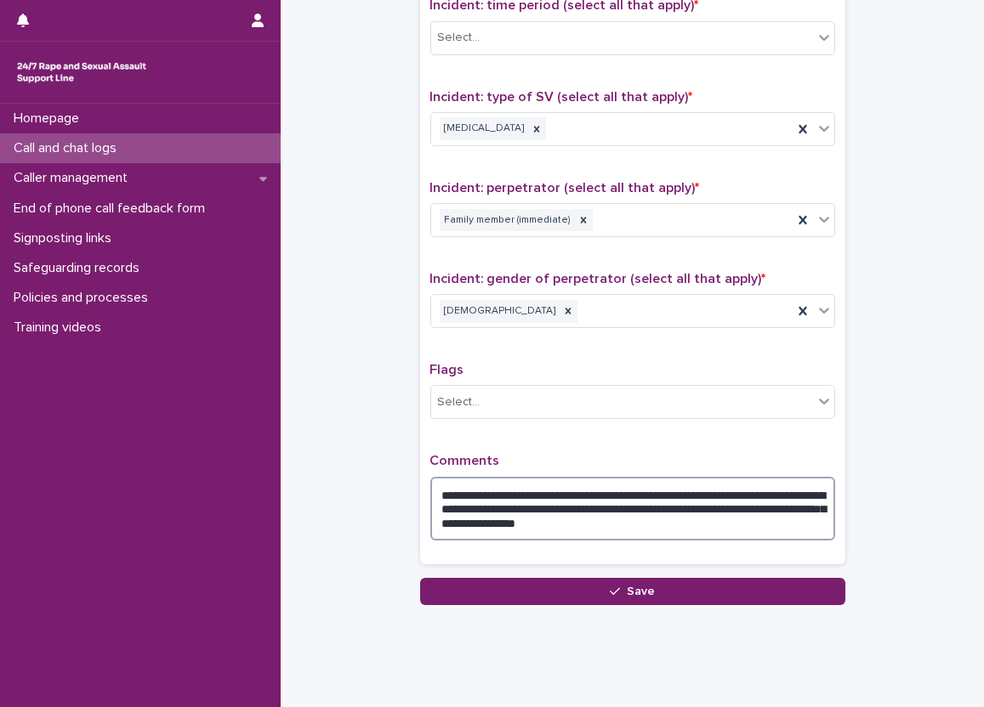
type textarea "**********"
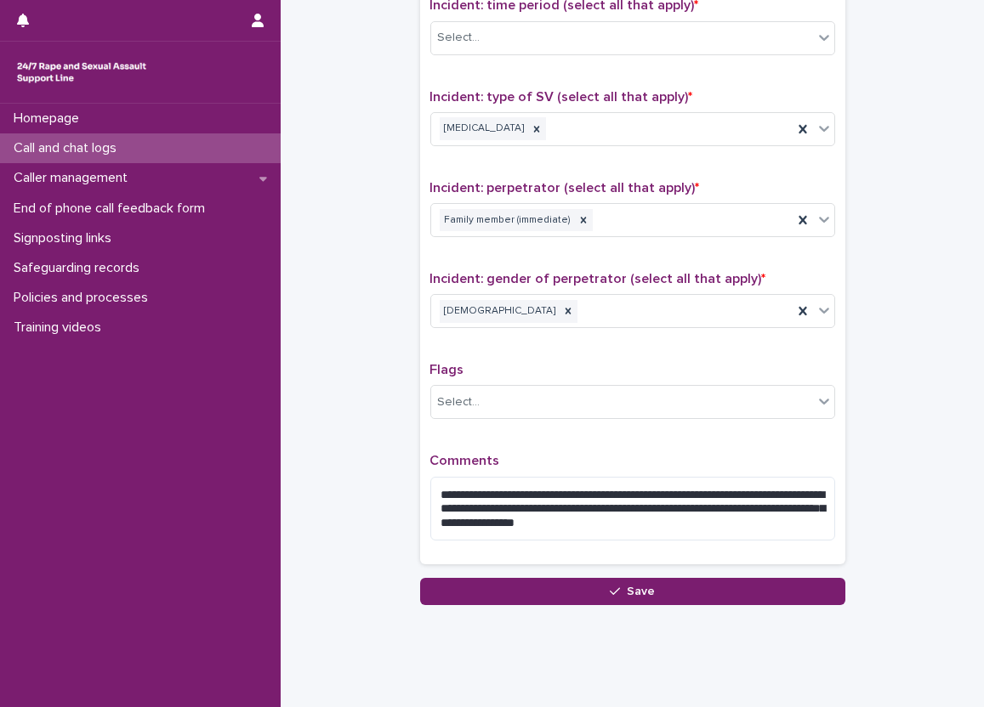
drag, startPoint x: 340, startPoint y: 296, endPoint x: 342, endPoint y: 306, distance: 10.3
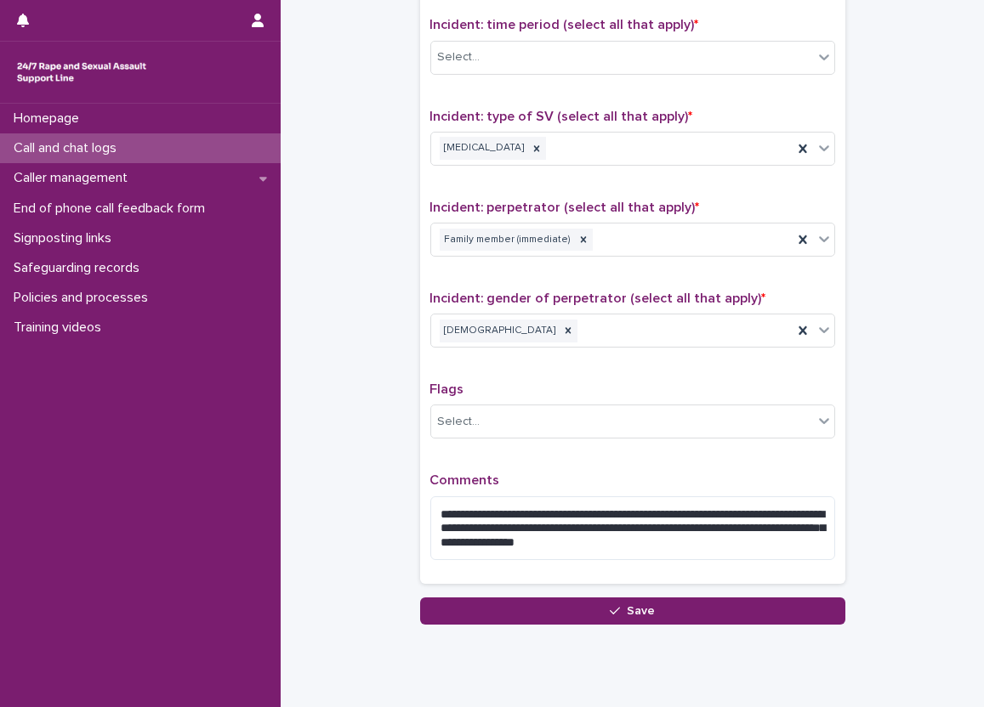
scroll to position [1139, 0]
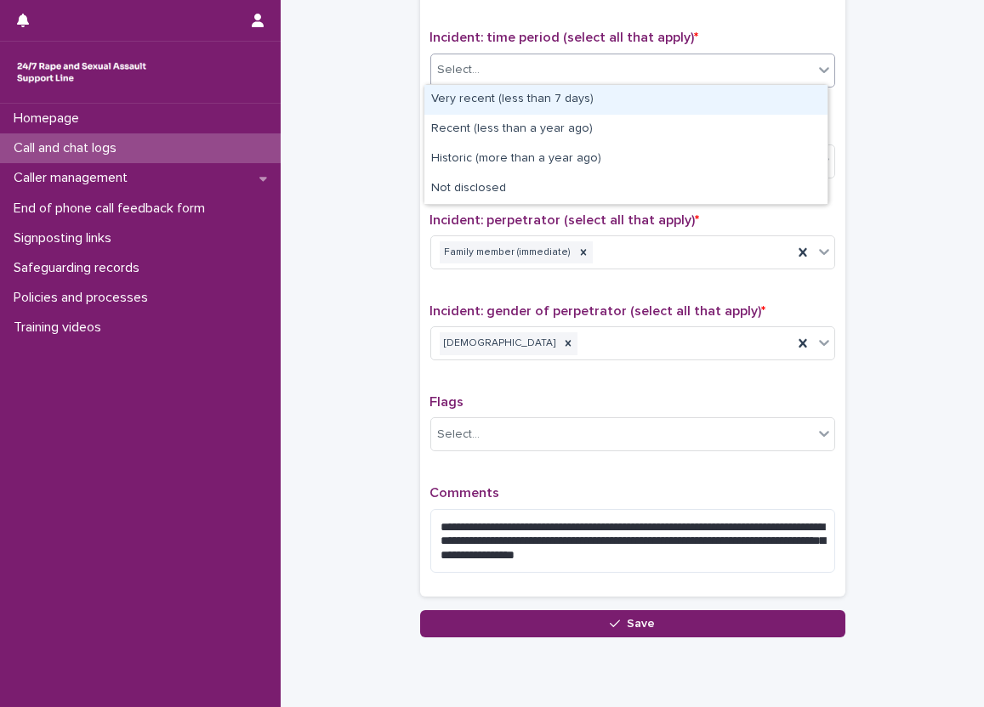
click at [507, 78] on div "Select..." at bounding box center [622, 70] width 382 height 28
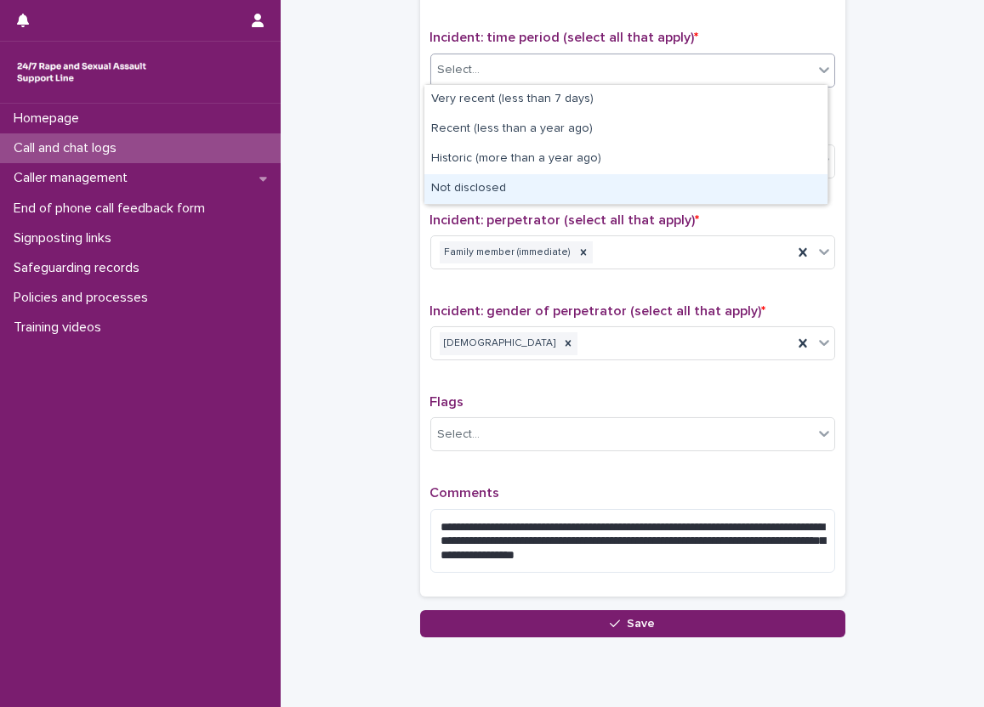
click at [507, 176] on div "Not disclosed" at bounding box center [625, 189] width 403 height 30
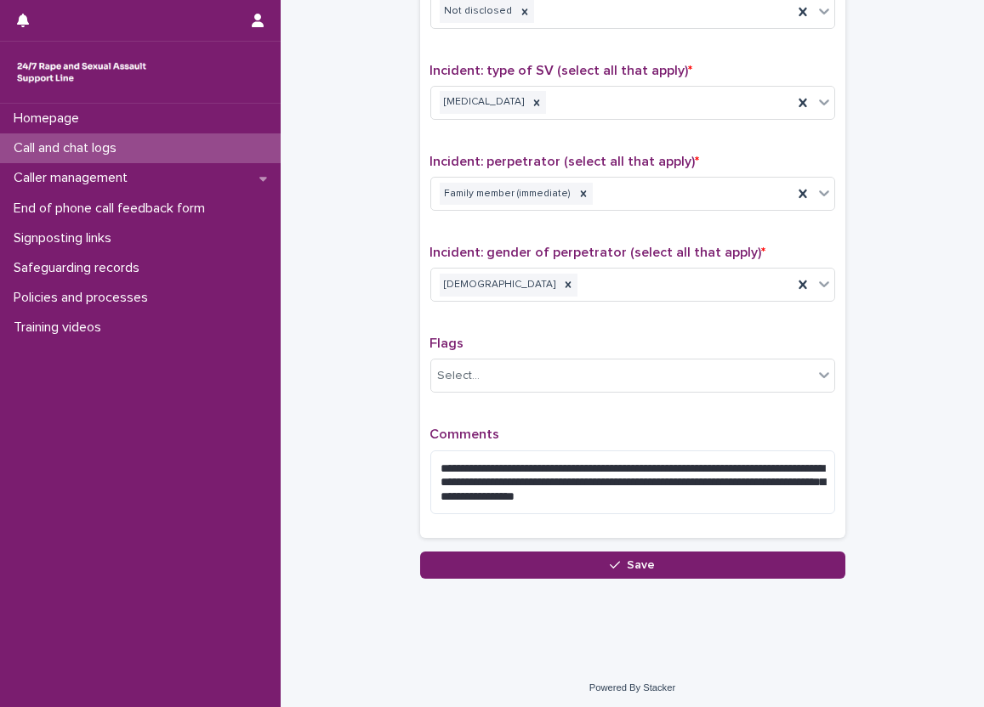
scroll to position [1198, 0]
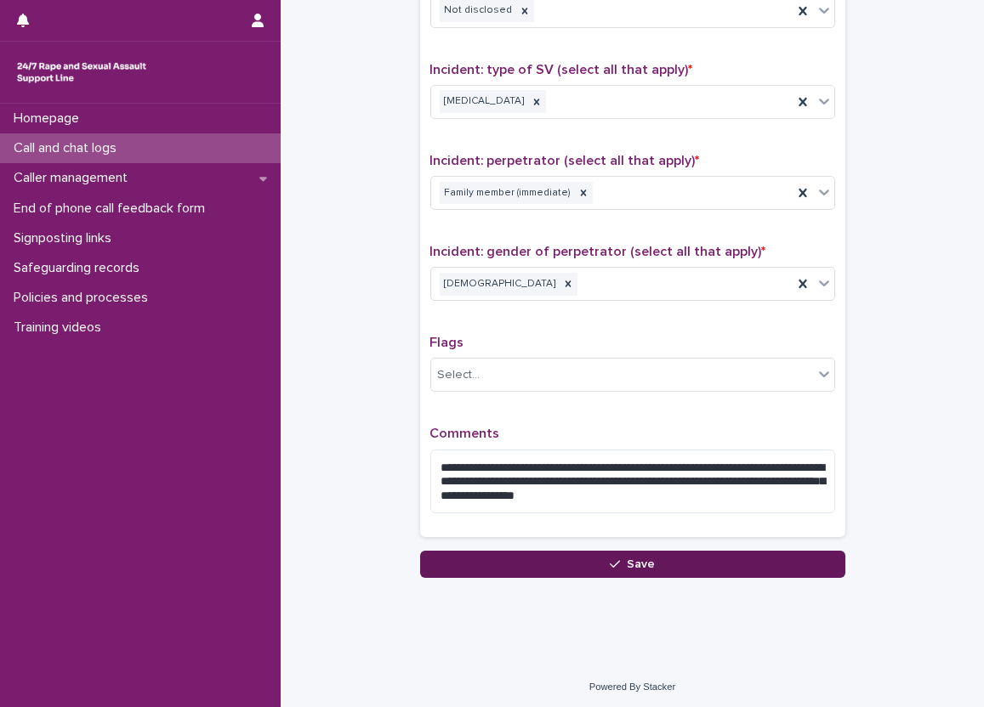
click at [719, 572] on button "Save" at bounding box center [632, 564] width 425 height 27
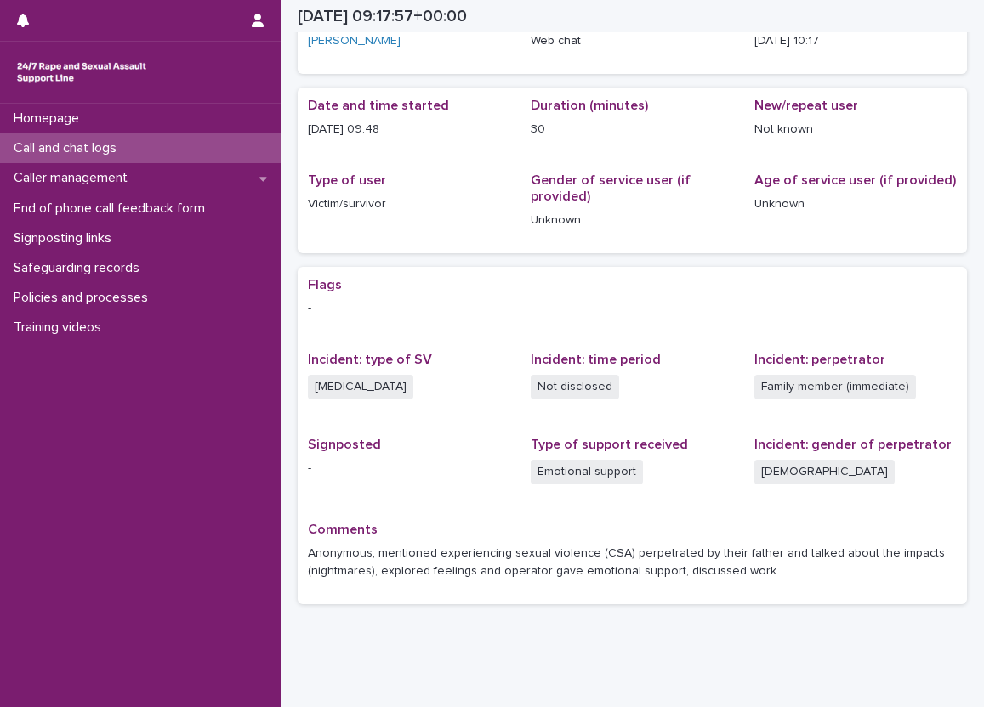
scroll to position [61, 0]
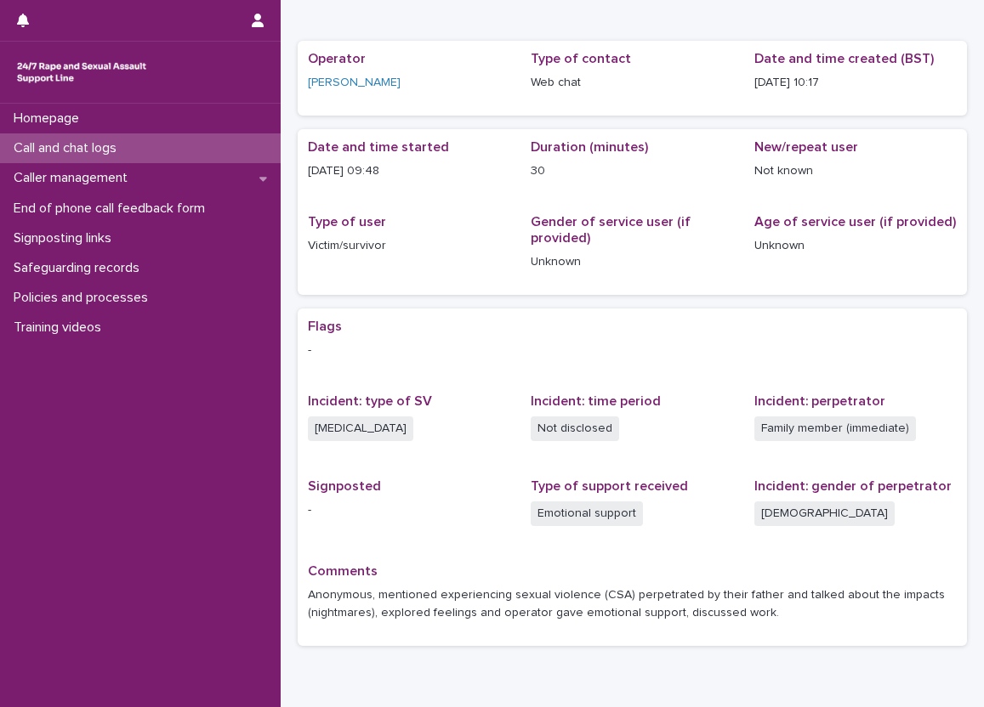
click at [179, 154] on div "Call and chat logs" at bounding box center [140, 148] width 281 height 30
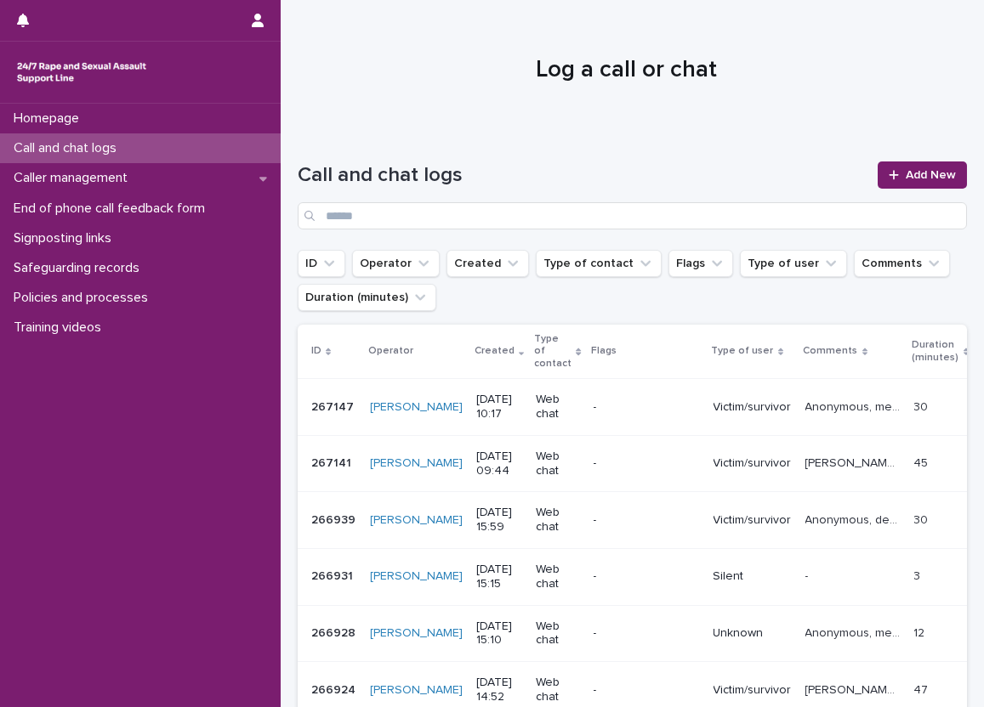
click at [382, 37] on div at bounding box center [626, 63] width 690 height 128
click at [283, 129] on div "Loading... Saving… Loading... Saving… Call and chat logs Add New ID Operator Cr…" at bounding box center [632, 609] width 703 height 963
click at [205, 141] on div "Call and chat logs" at bounding box center [140, 148] width 281 height 30
click at [913, 170] on span "Add New" at bounding box center [931, 175] width 50 height 12
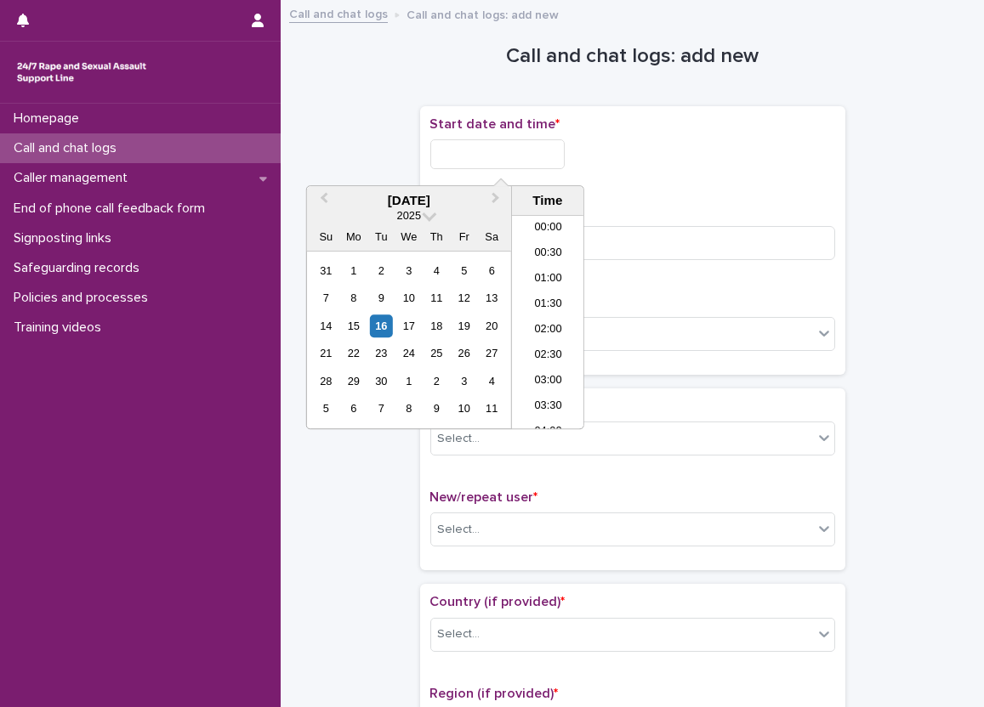
click at [557, 153] on input "text" at bounding box center [497, 154] width 134 height 30
click at [554, 321] on li "10:30" at bounding box center [548, 323] width 72 height 26
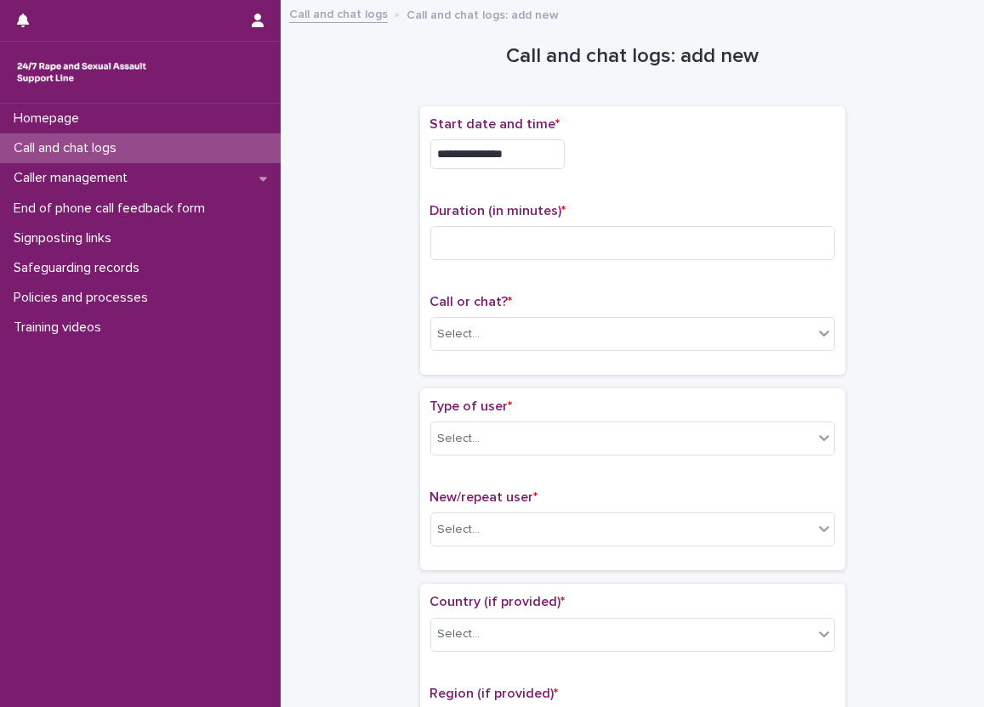
drag, startPoint x: 547, startPoint y: 181, endPoint x: 543, endPoint y: 168, distance: 13.2
click at [543, 172] on div "**********" at bounding box center [632, 240] width 405 height 248
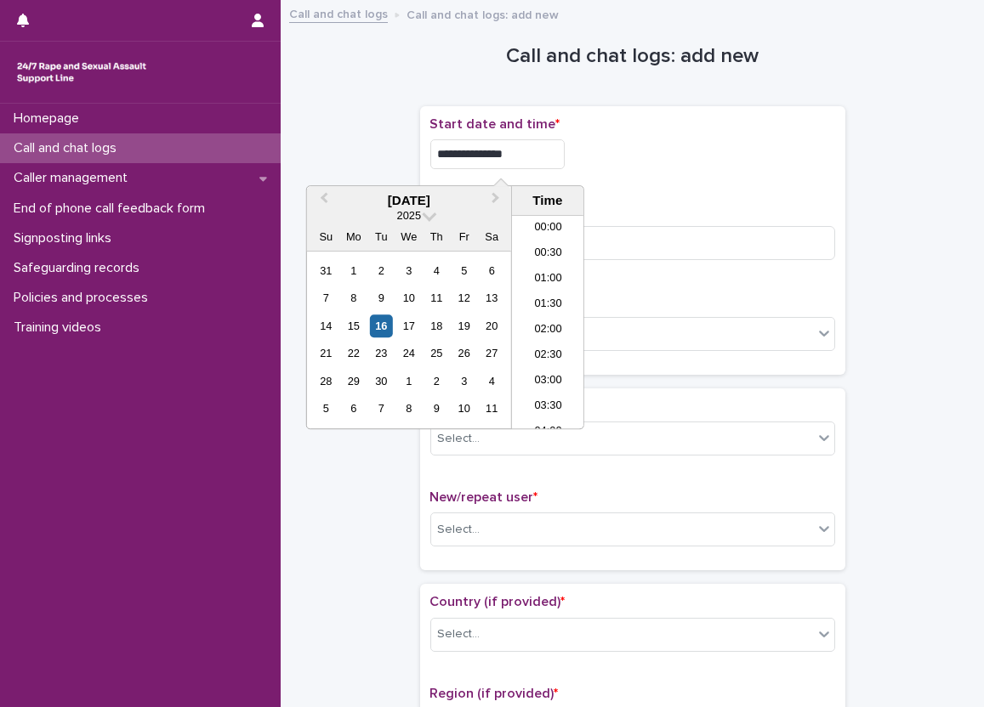
click at [542, 158] on input "**********" at bounding box center [497, 154] width 134 height 30
type input "**********"
click at [725, 241] on input at bounding box center [632, 243] width 405 height 34
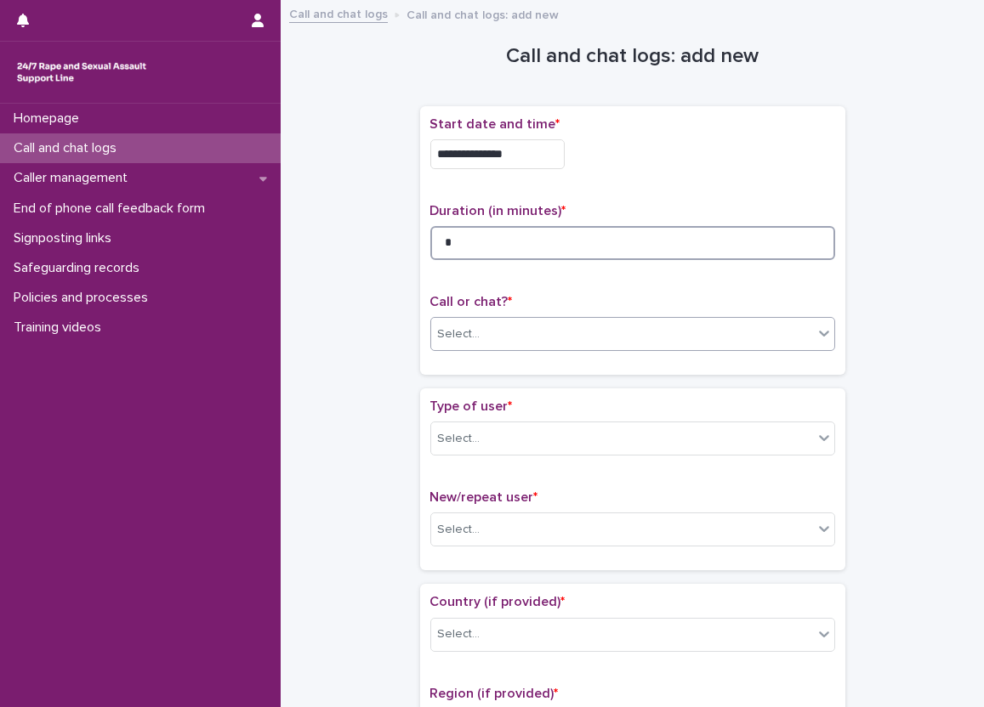
type input "*"
drag, startPoint x: 486, startPoint y: 329, endPoint x: 486, endPoint y: 338, distance: 9.4
click at [486, 328] on div "Select..." at bounding box center [622, 335] width 382 height 28
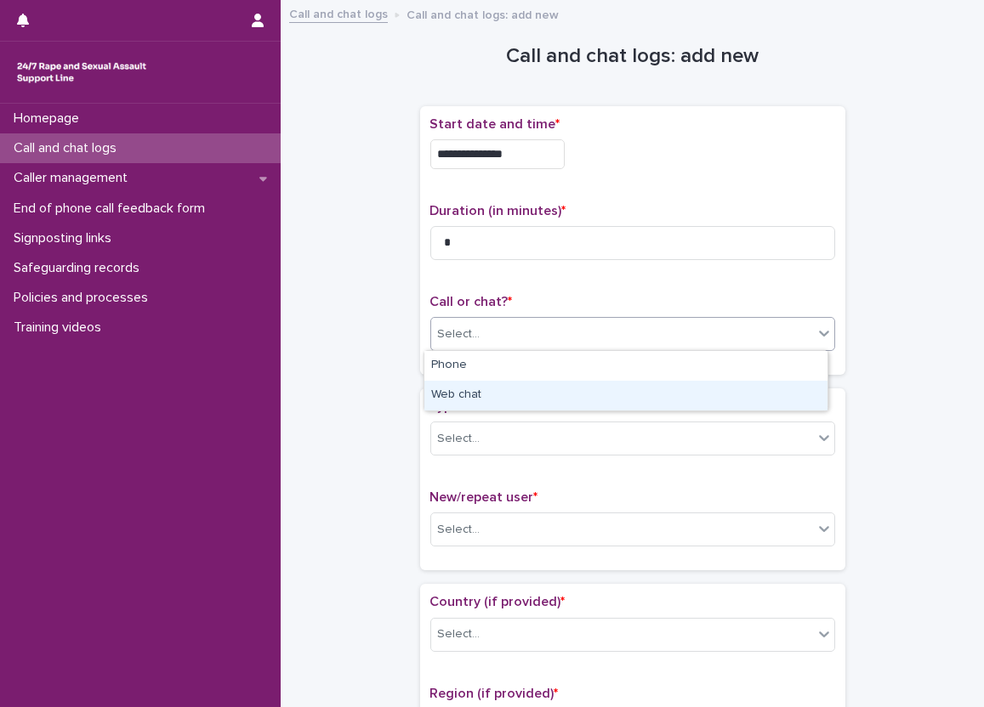
click at [478, 390] on div "Web chat" at bounding box center [625, 396] width 403 height 30
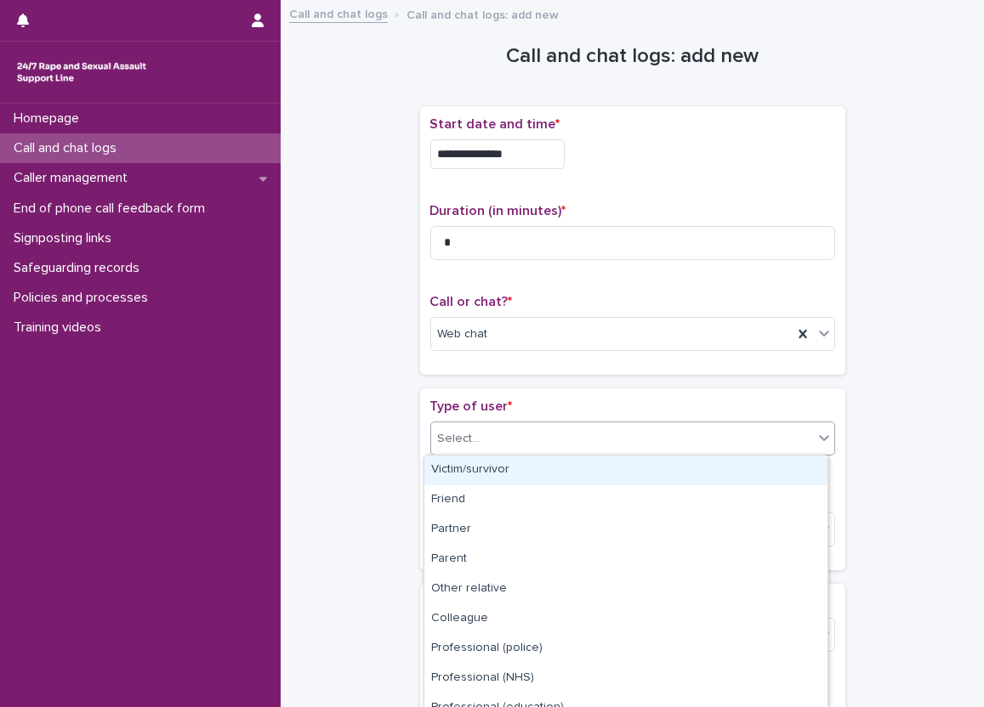
click at [510, 444] on div "Select..." at bounding box center [622, 439] width 382 height 28
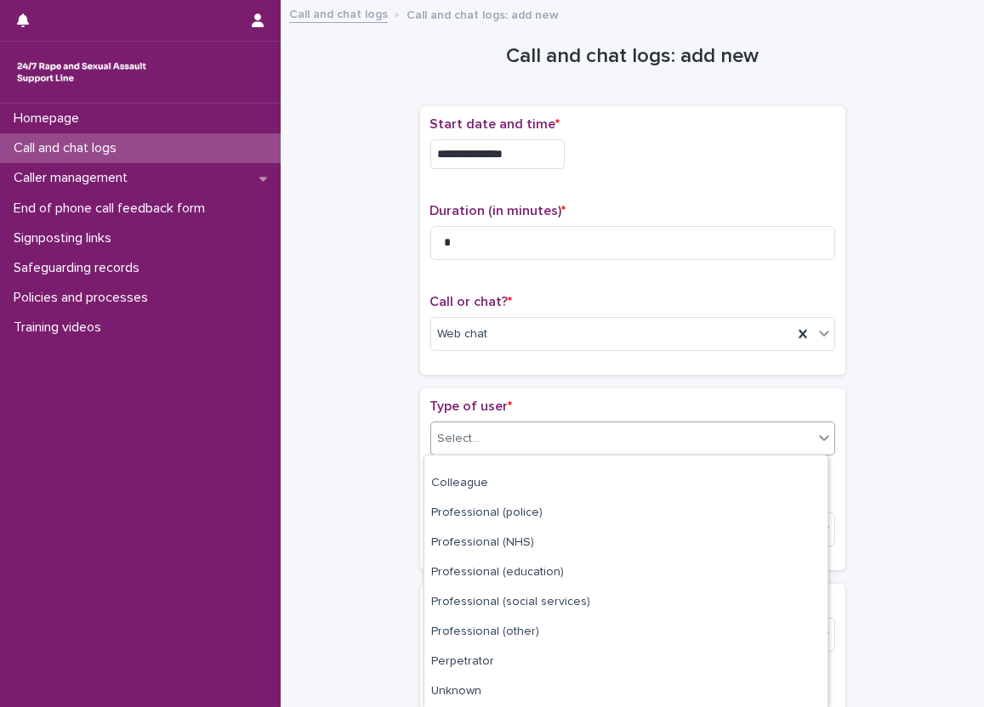
scroll to position [194, 0]
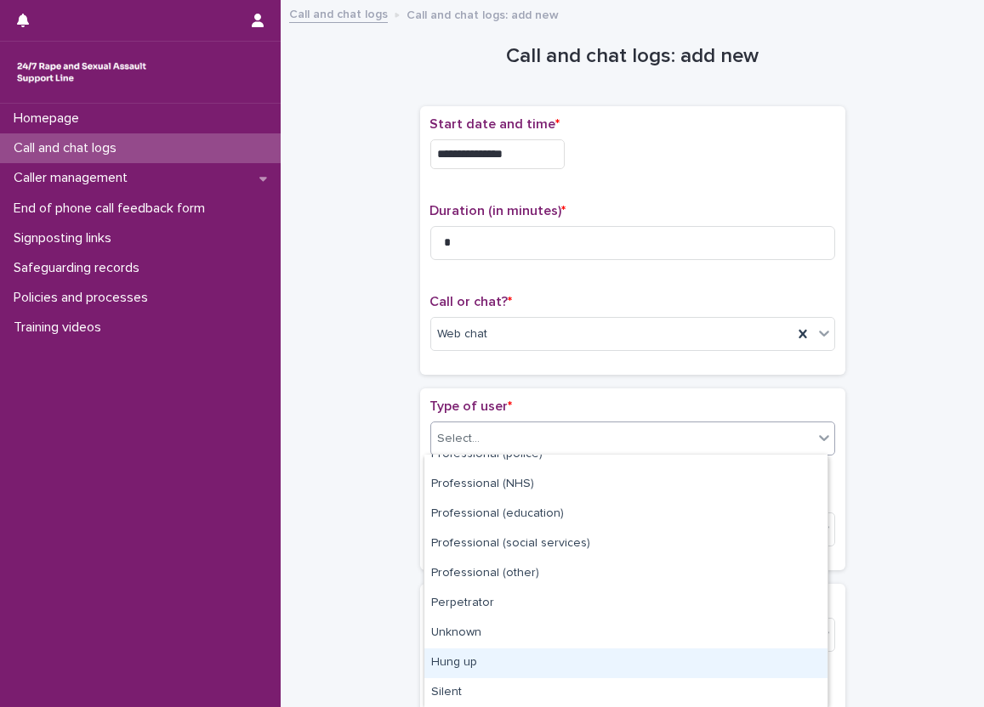
click at [502, 655] on div "Hung up" at bounding box center [625, 664] width 403 height 30
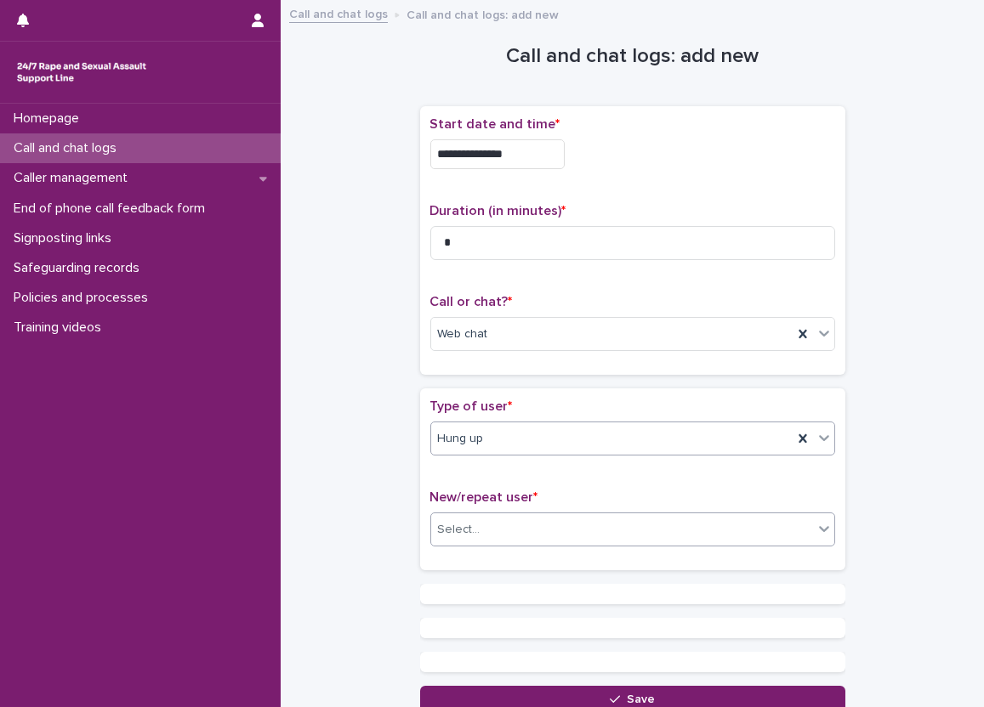
click at [492, 525] on div "Select..." at bounding box center [622, 530] width 382 height 28
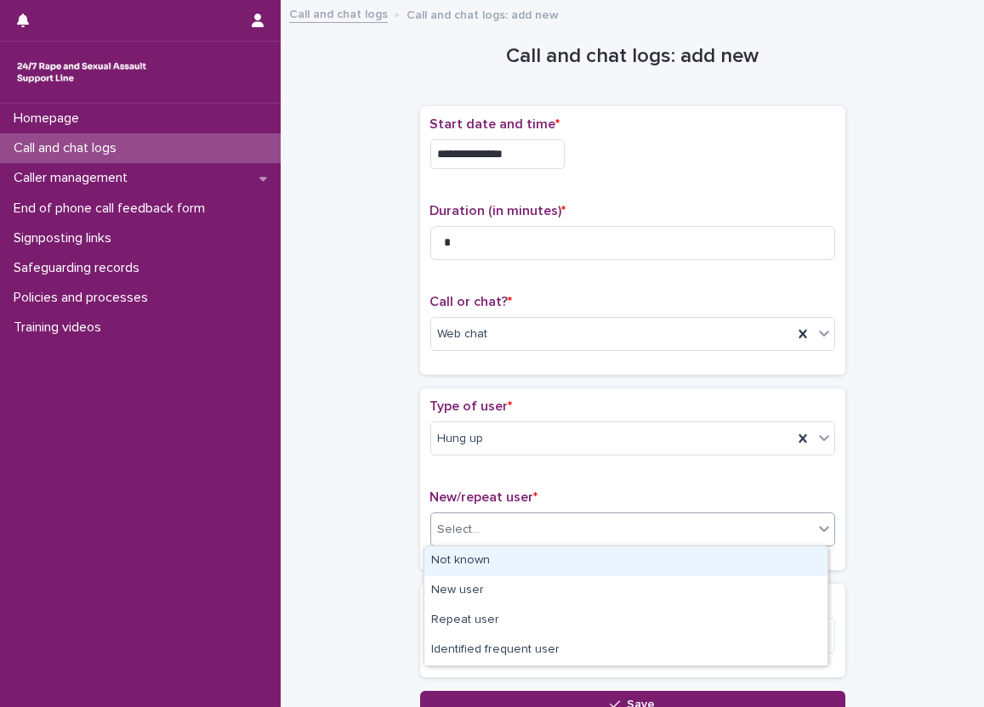
click at [481, 554] on div "Not known" at bounding box center [625, 562] width 403 height 30
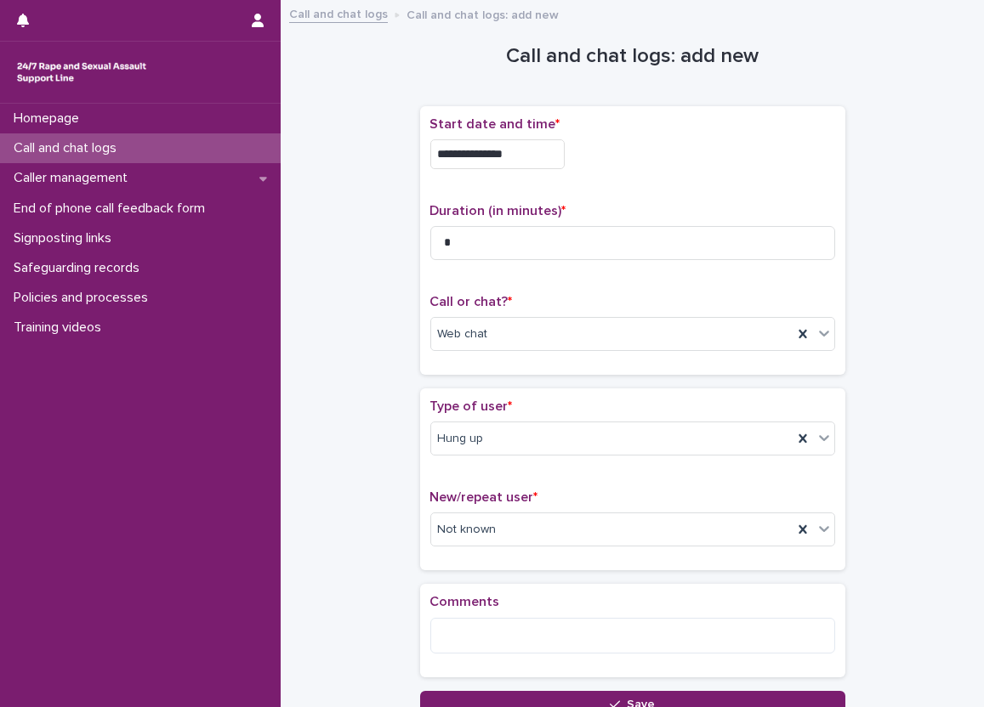
click at [389, 552] on div "**********" at bounding box center [632, 364] width 669 height 708
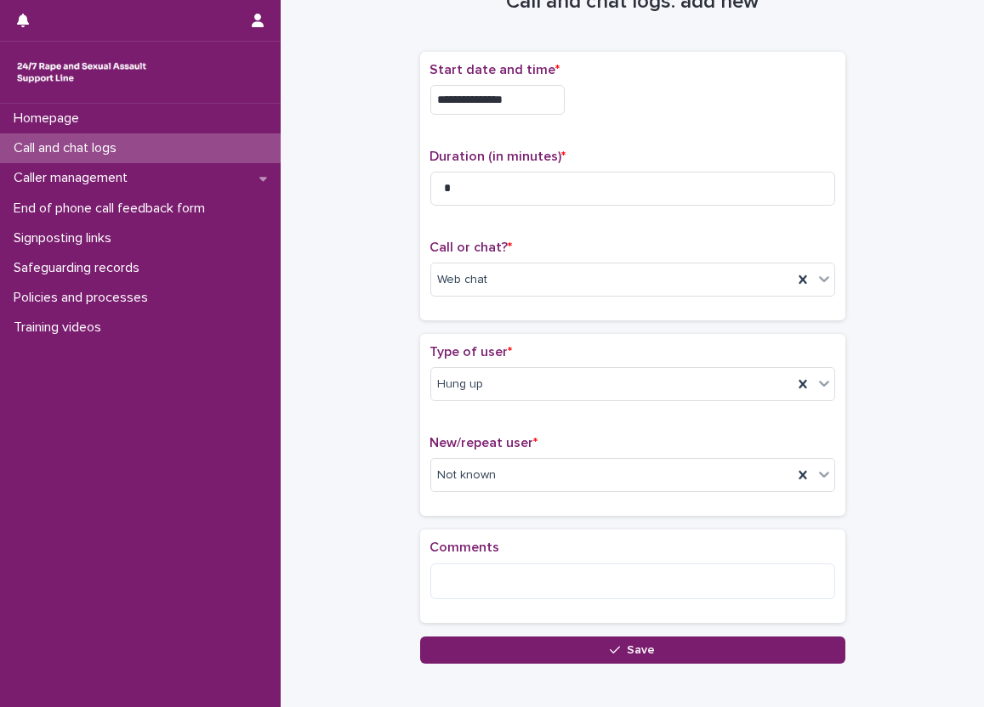
scroll to position [85, 0]
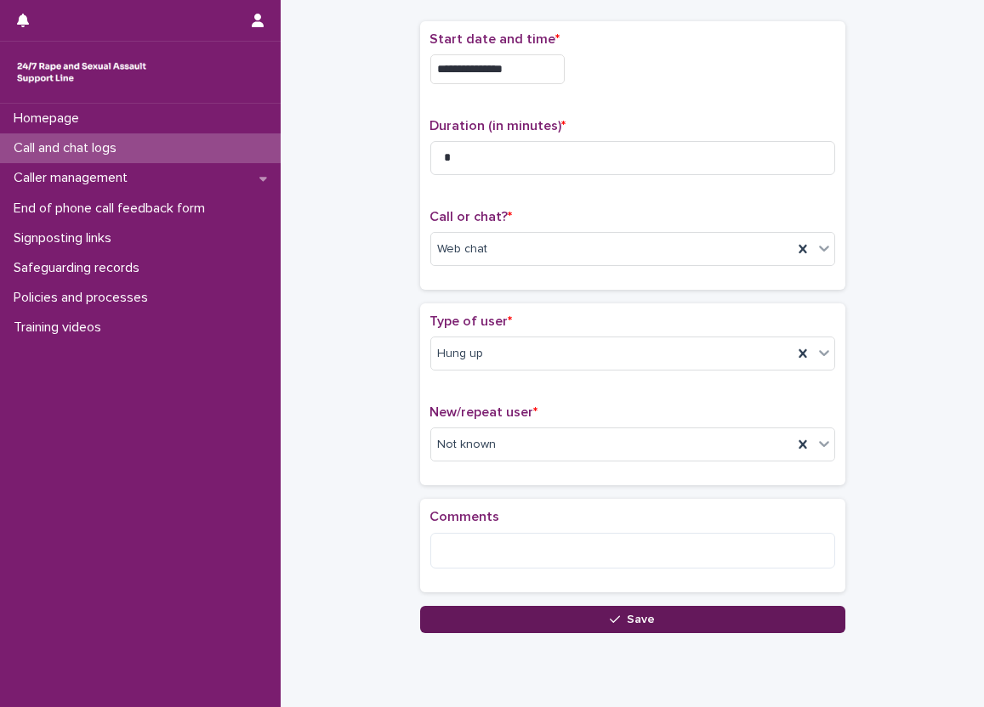
click at [608, 608] on button "Save" at bounding box center [632, 619] width 425 height 27
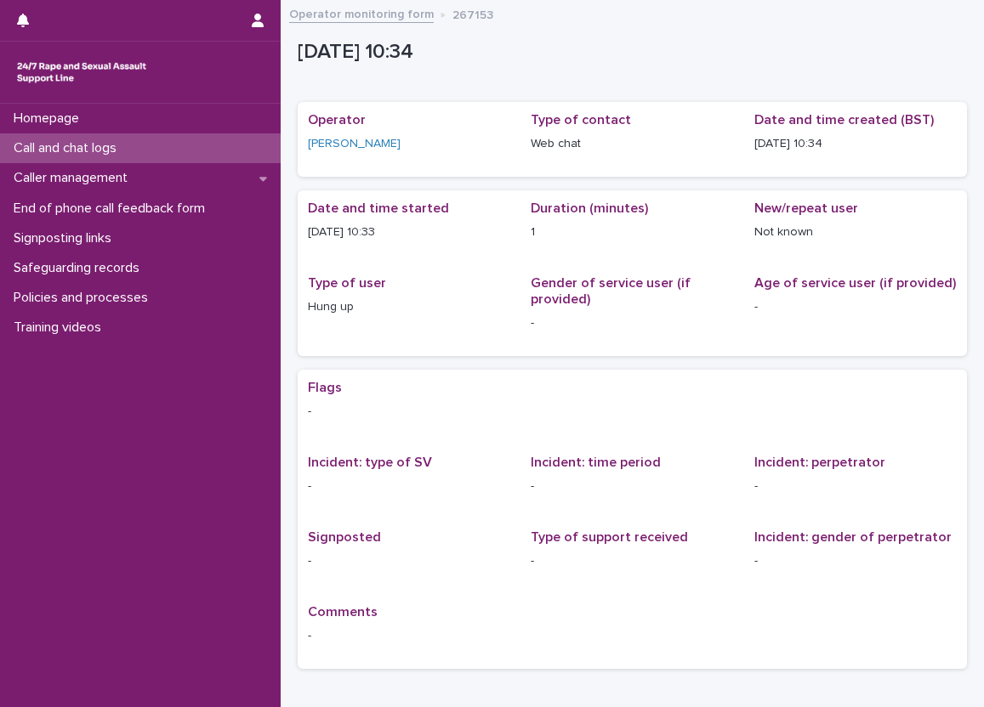
click at [286, 156] on div "Loading... Saving… Loading... Saving… [DATE] 09:34:56+00:00 [DATE] 10:34 Sorry,…" at bounding box center [632, 389] width 703 height 758
click at [263, 149] on div "Call and chat logs" at bounding box center [140, 148] width 281 height 30
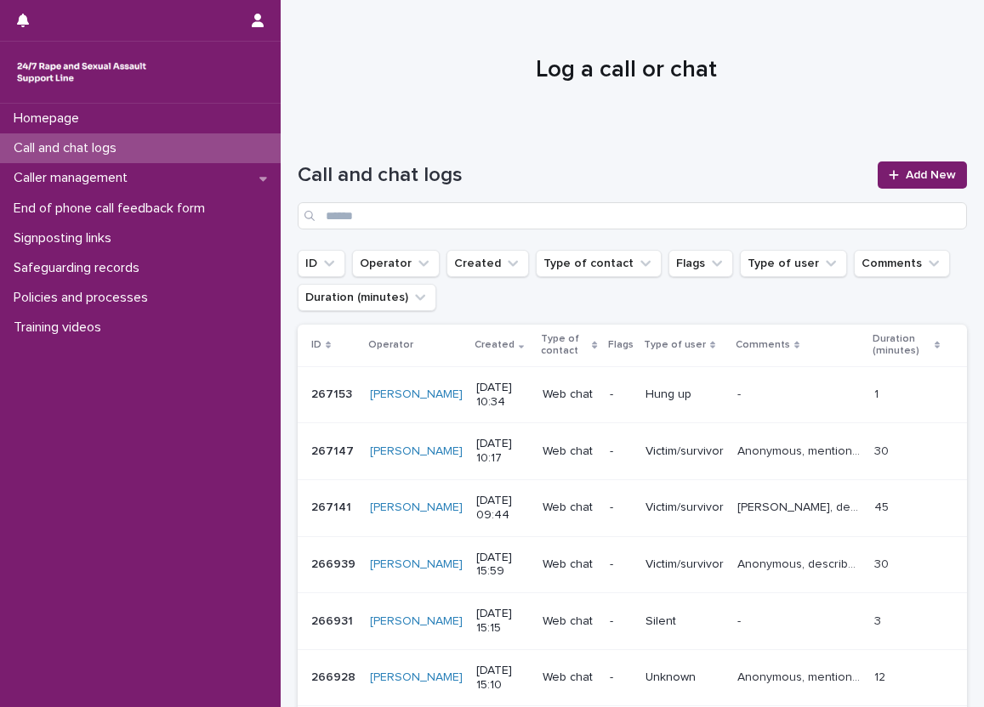
click at [196, 143] on div "Call and chat logs" at bounding box center [140, 148] width 281 height 30
click at [906, 179] on span "Add New" at bounding box center [931, 175] width 50 height 12
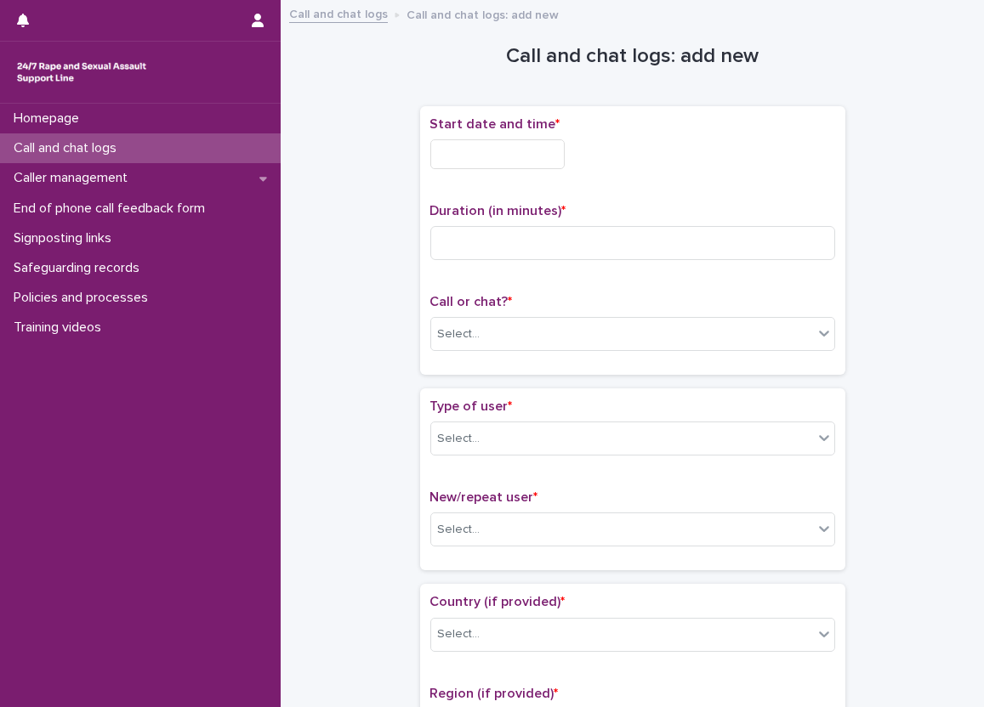
click at [431, 142] on input "text" at bounding box center [497, 154] width 134 height 30
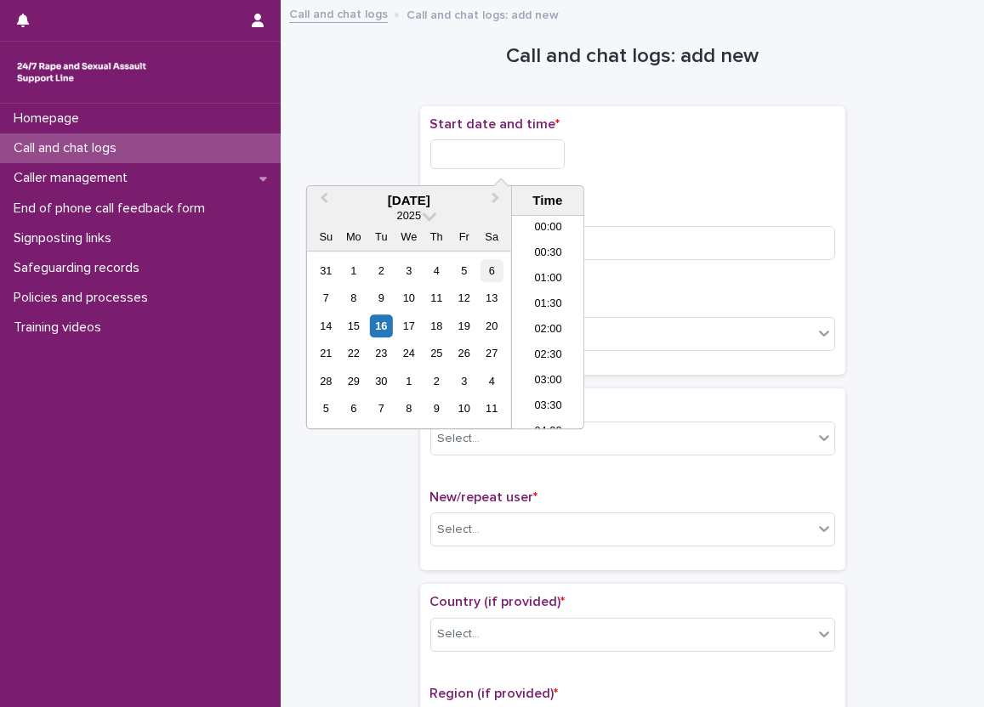
scroll to position [442, 0]
click at [526, 314] on li "10:30" at bounding box center [548, 323] width 72 height 26
click at [530, 162] on input "**********" at bounding box center [497, 154] width 134 height 30
type input "**********"
click at [693, 262] on div "Duration (in minutes) *" at bounding box center [632, 238] width 405 height 71
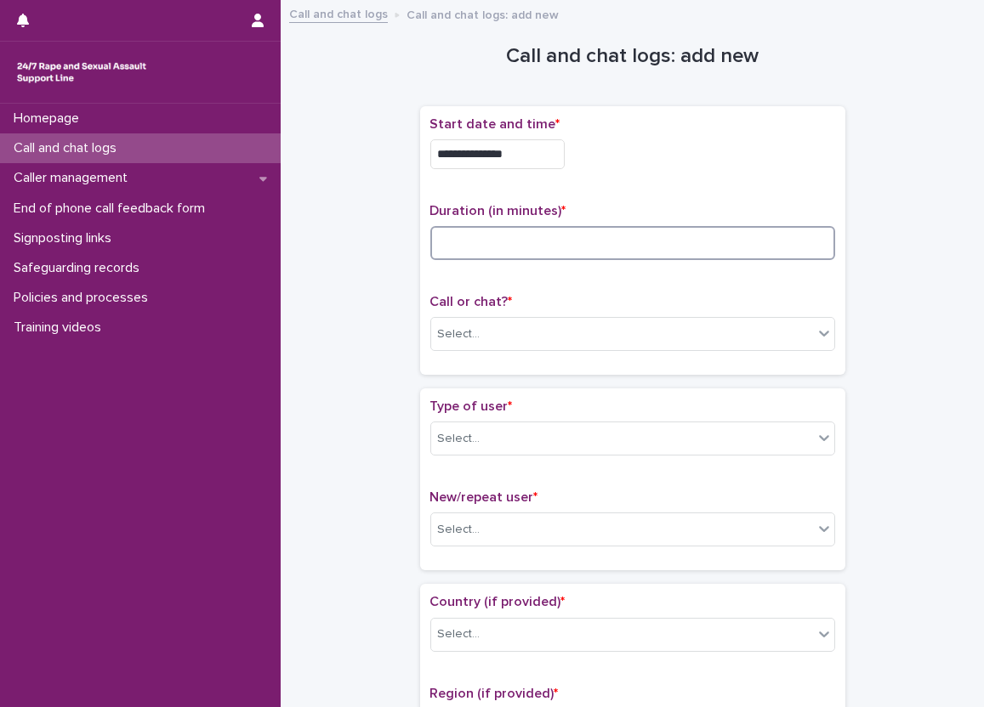
click at [684, 249] on input at bounding box center [632, 243] width 405 height 34
type input "*"
click at [515, 332] on div "Select..." at bounding box center [622, 335] width 382 height 28
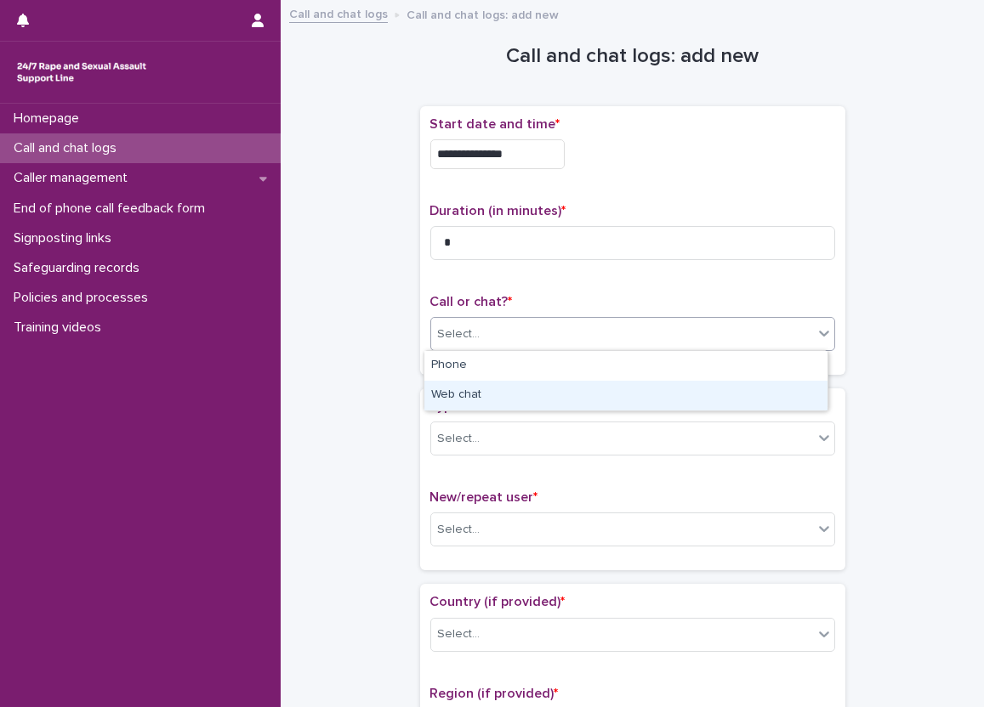
click at [497, 394] on div "Web chat" at bounding box center [625, 396] width 403 height 30
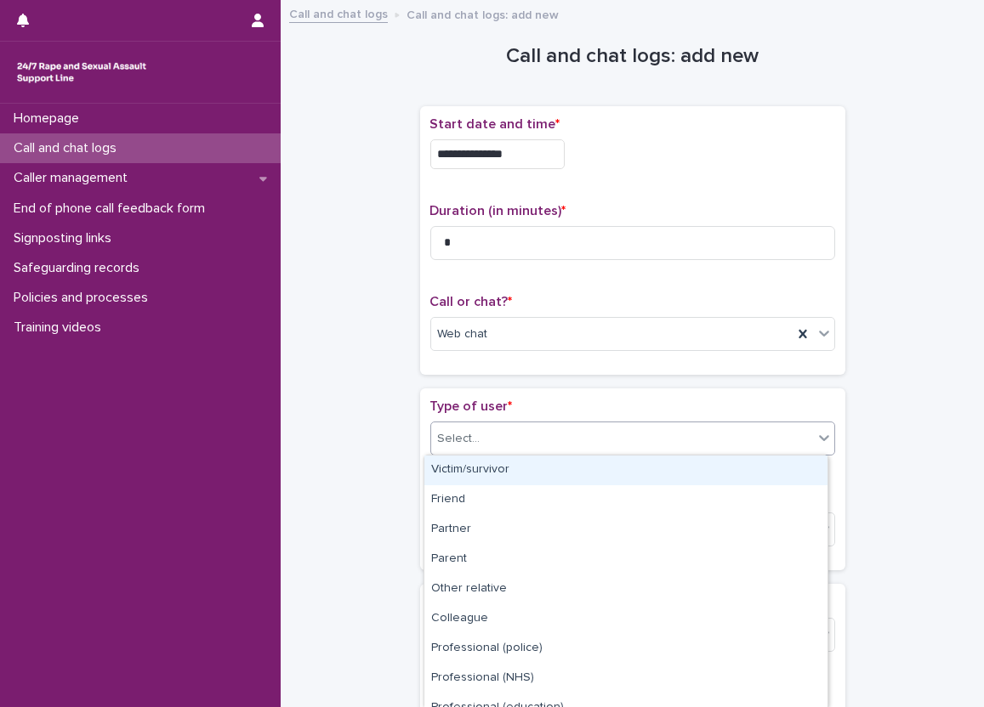
click at [510, 444] on div "Select..." at bounding box center [622, 439] width 382 height 28
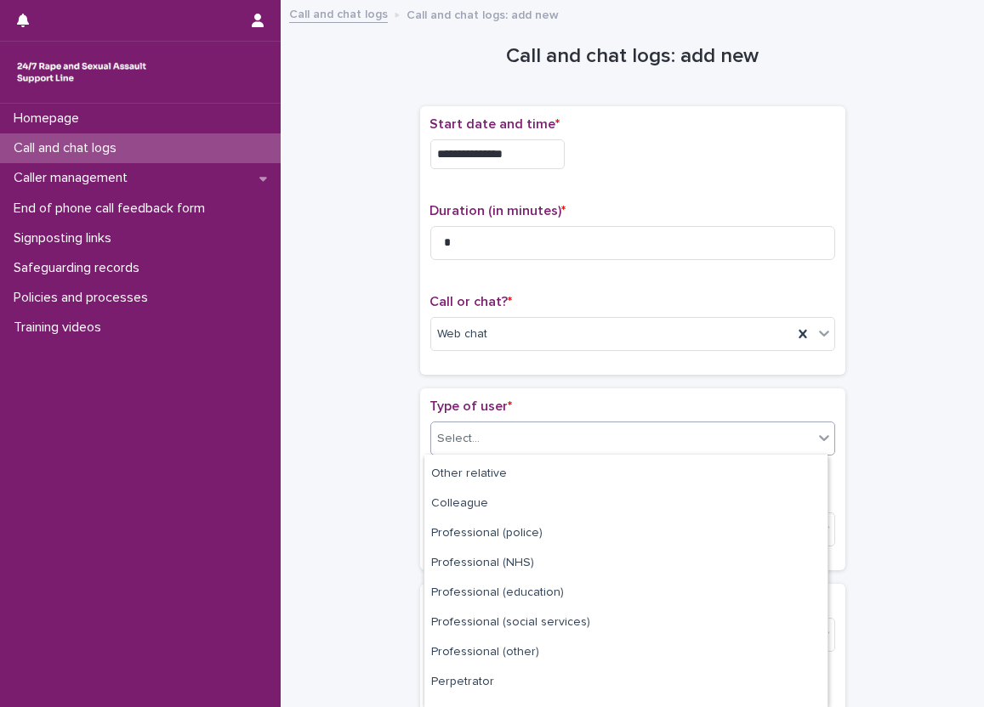
scroll to position [194, 0]
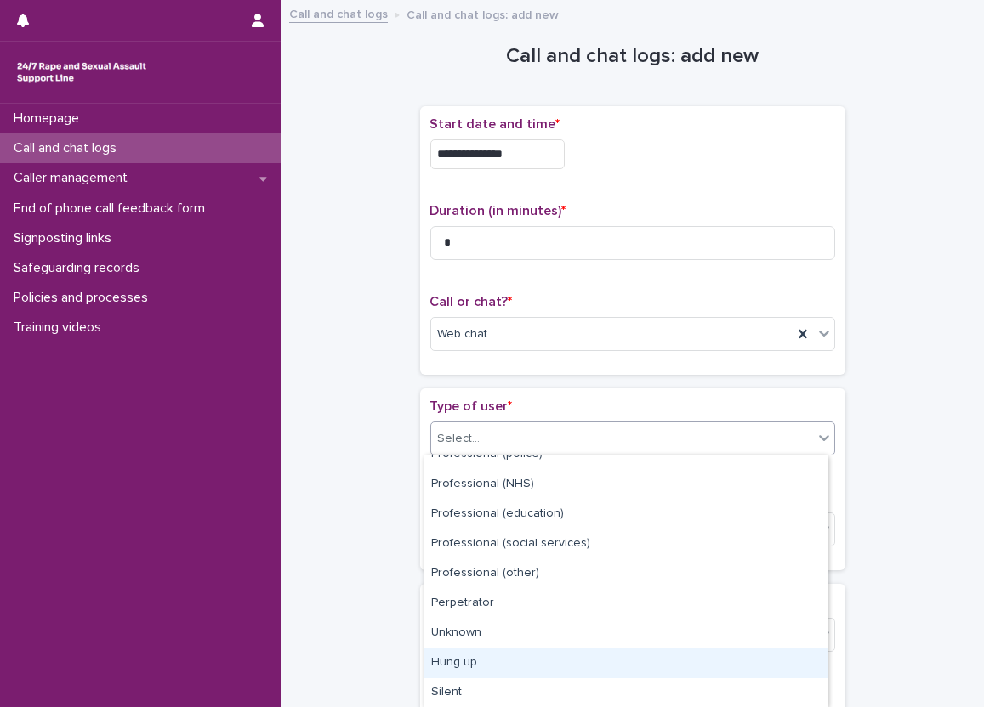
click at [551, 662] on div "Hung up" at bounding box center [625, 664] width 403 height 30
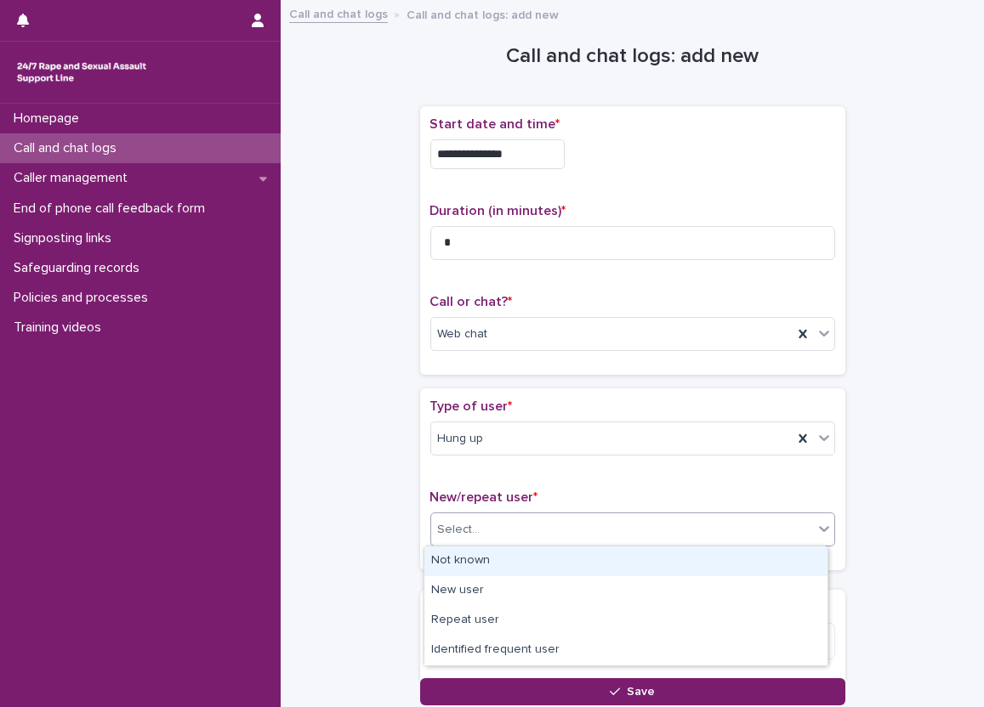
click at [466, 531] on div "Select..." at bounding box center [459, 530] width 43 height 18
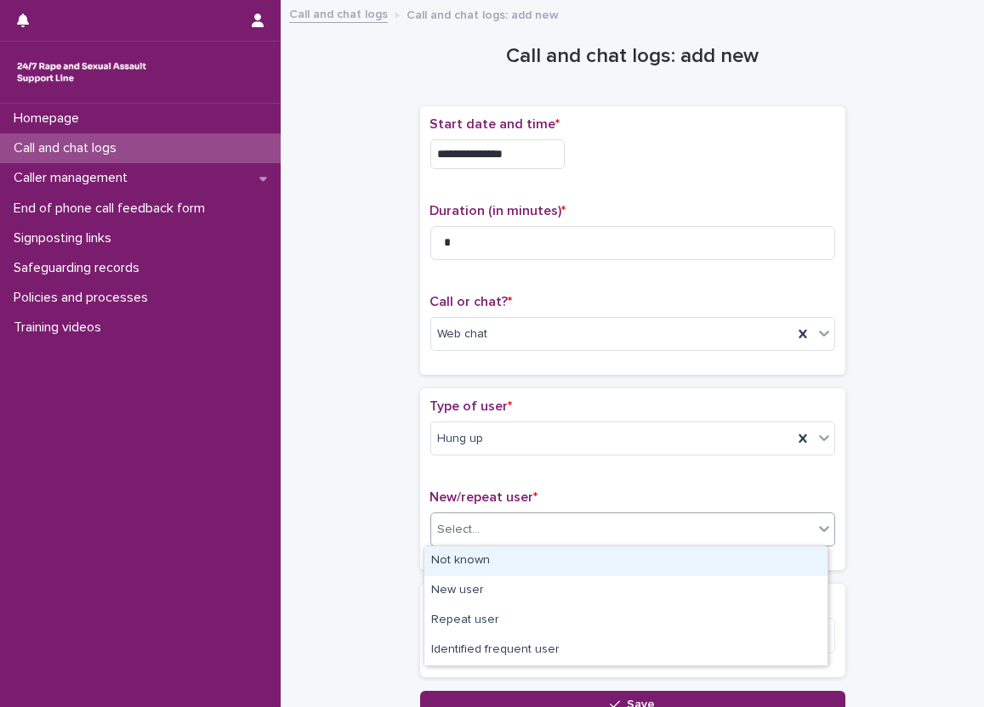
drag, startPoint x: 457, startPoint y: 562, endPoint x: 442, endPoint y: 562, distance: 15.3
click at [456, 563] on div "Not known" at bounding box center [625, 562] width 403 height 30
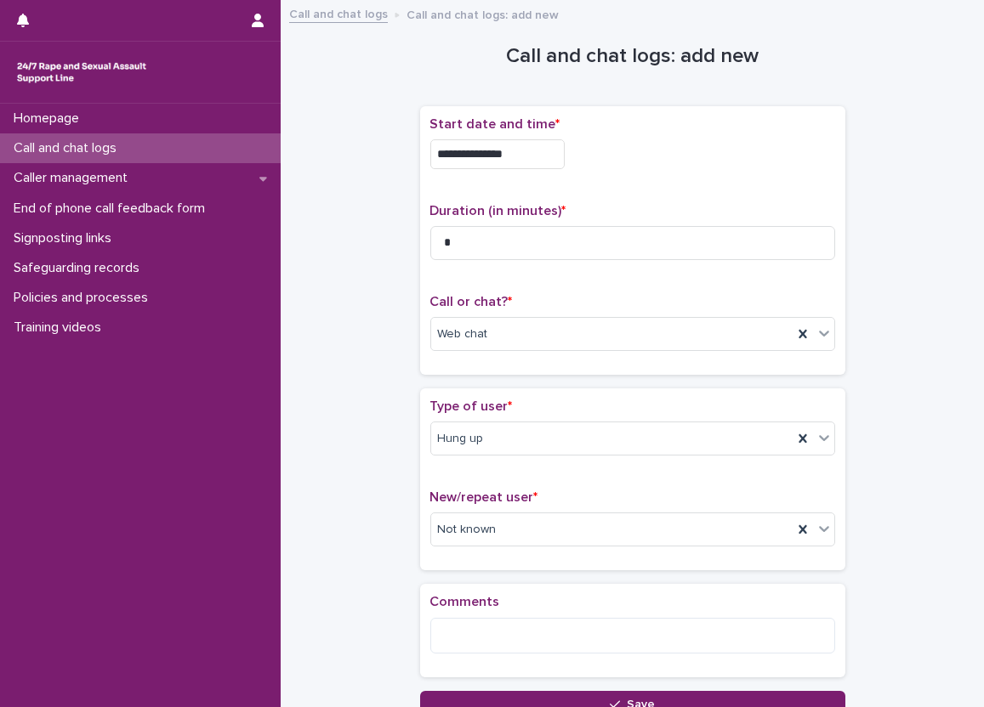
click at [406, 564] on div "**********" at bounding box center [632, 364] width 669 height 708
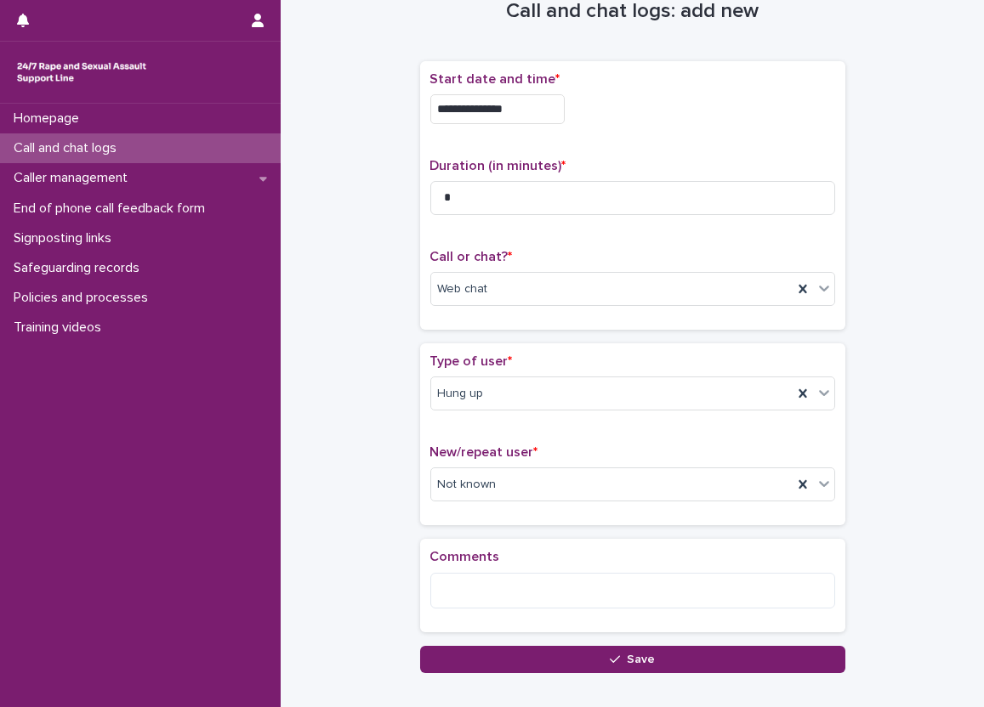
scroll to position [85, 0]
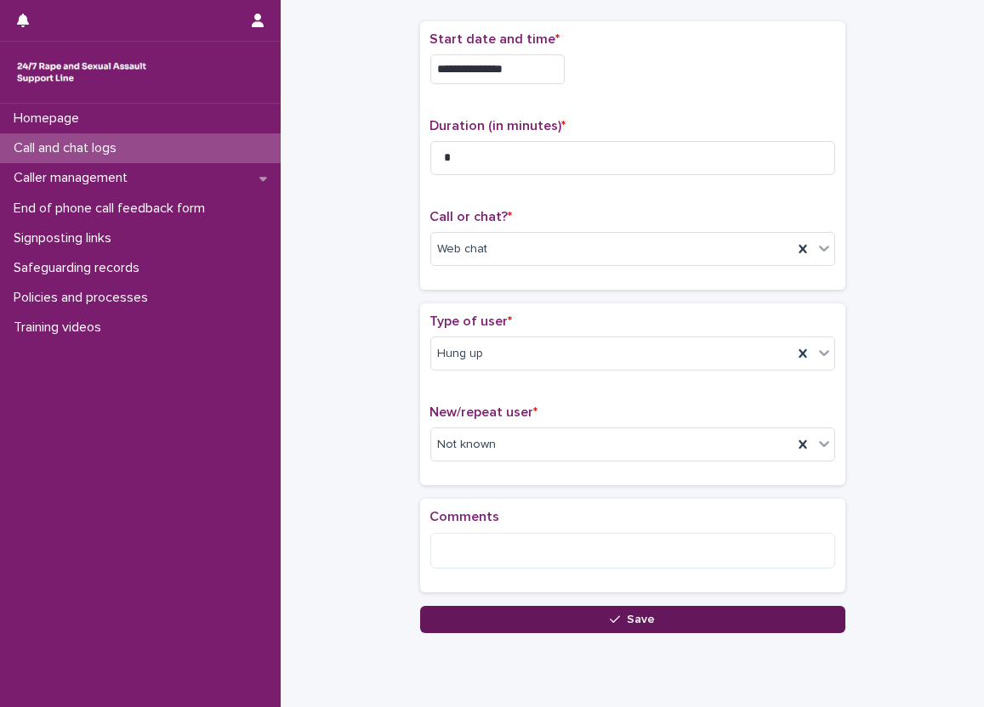
click at [499, 612] on button "Save" at bounding box center [632, 619] width 425 height 27
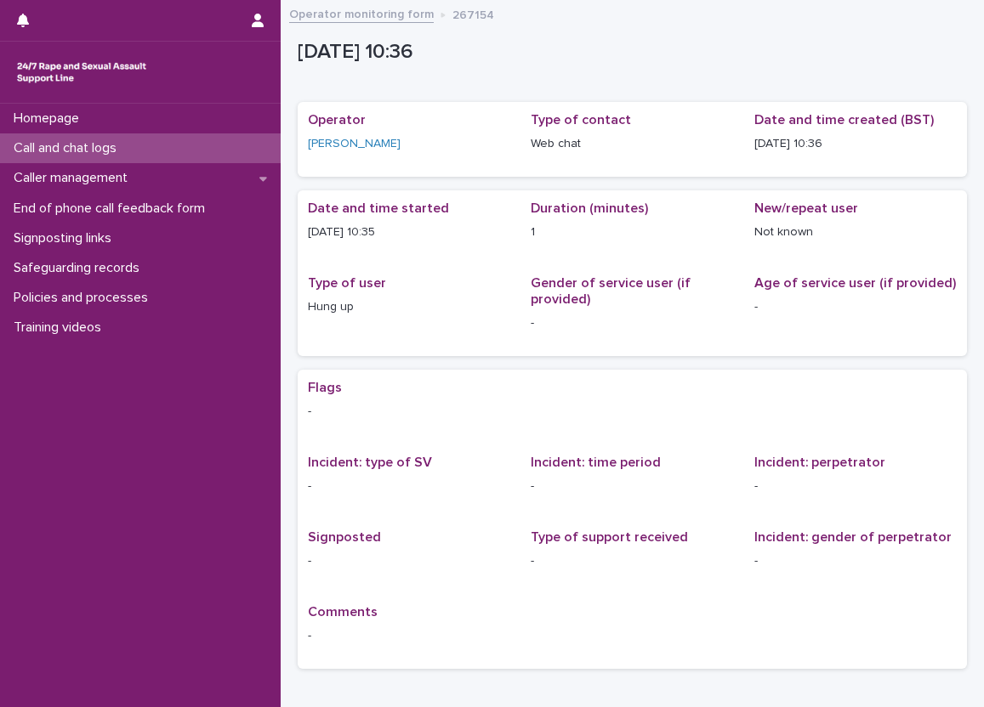
click at [500, 295] on div "Hung up" at bounding box center [409, 305] width 202 height 21
click at [239, 144] on div "Call and chat logs" at bounding box center [140, 148] width 281 height 30
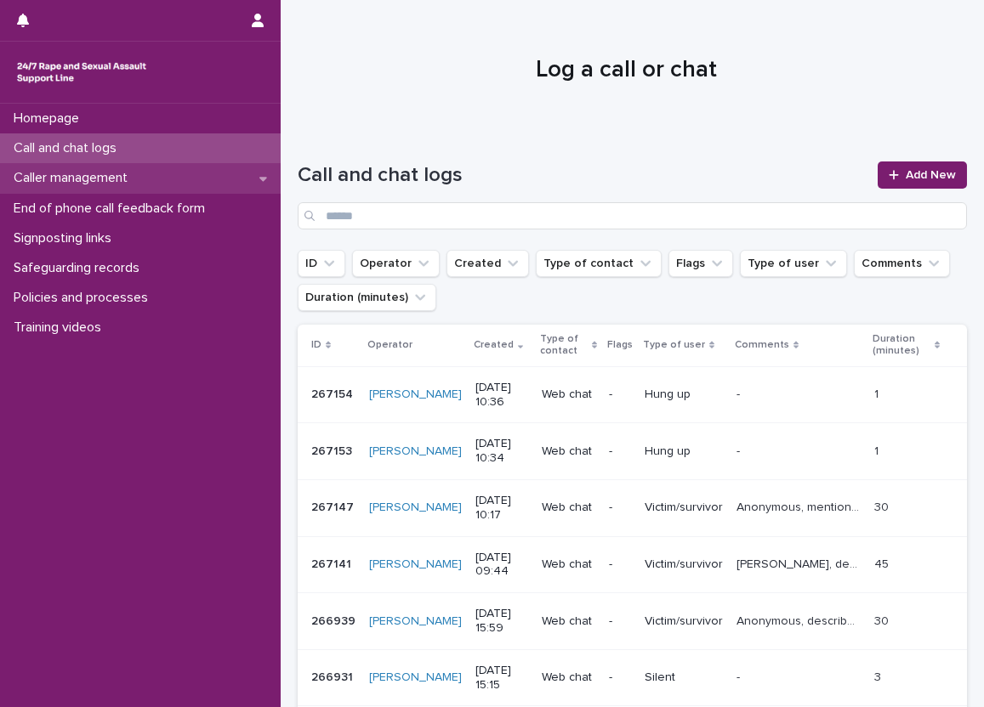
click at [190, 190] on div "Caller management" at bounding box center [140, 178] width 281 height 30
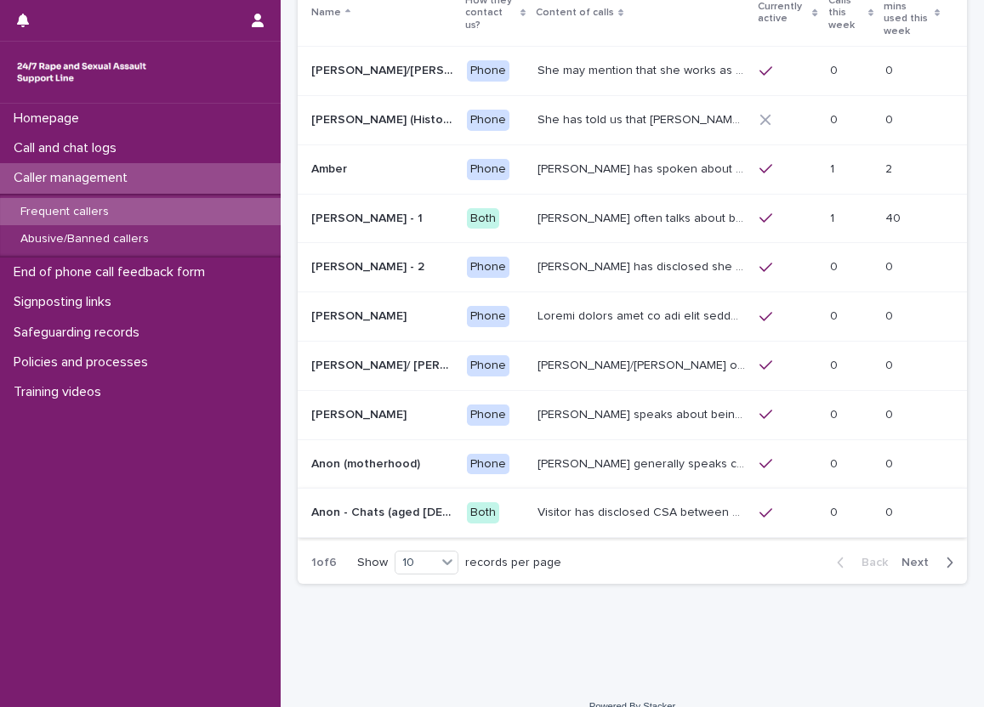
scroll to position [200, 0]
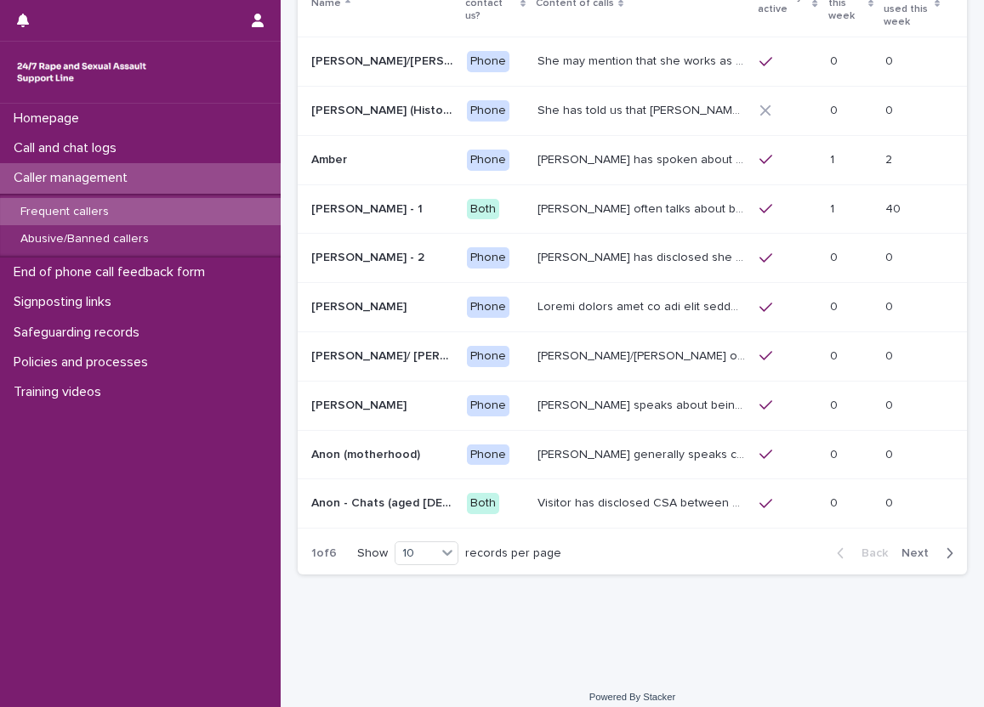
click at [613, 493] on p "Visitor has disclosed CSA between 9-12 years of age involving brother in law wh…" at bounding box center [643, 502] width 212 height 18
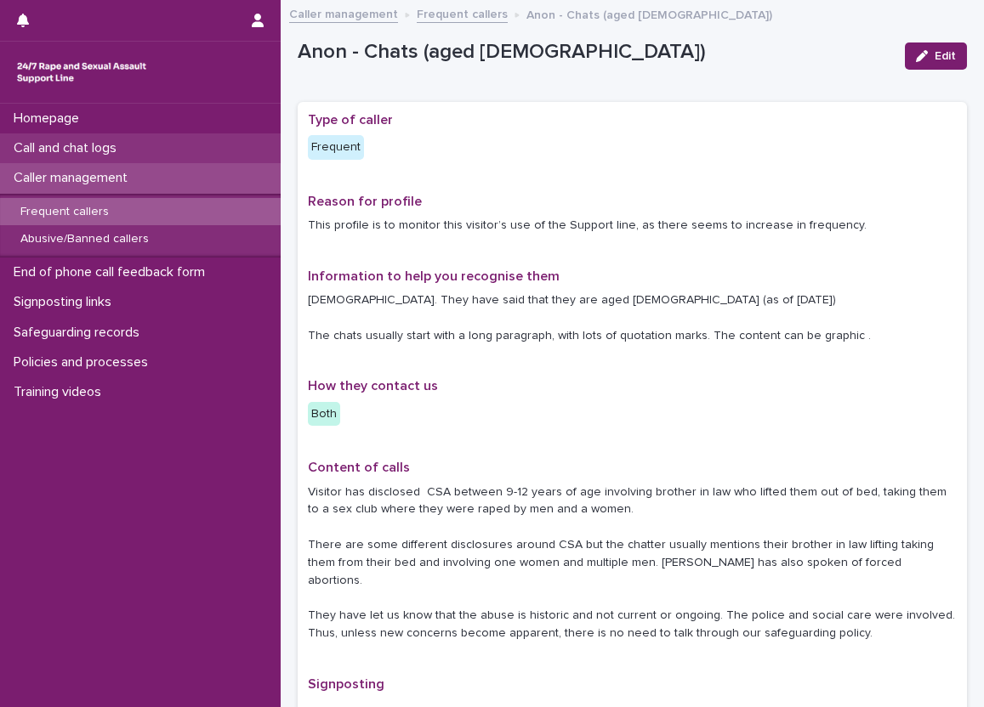
click at [222, 154] on div "Call and chat logs" at bounding box center [140, 148] width 281 height 30
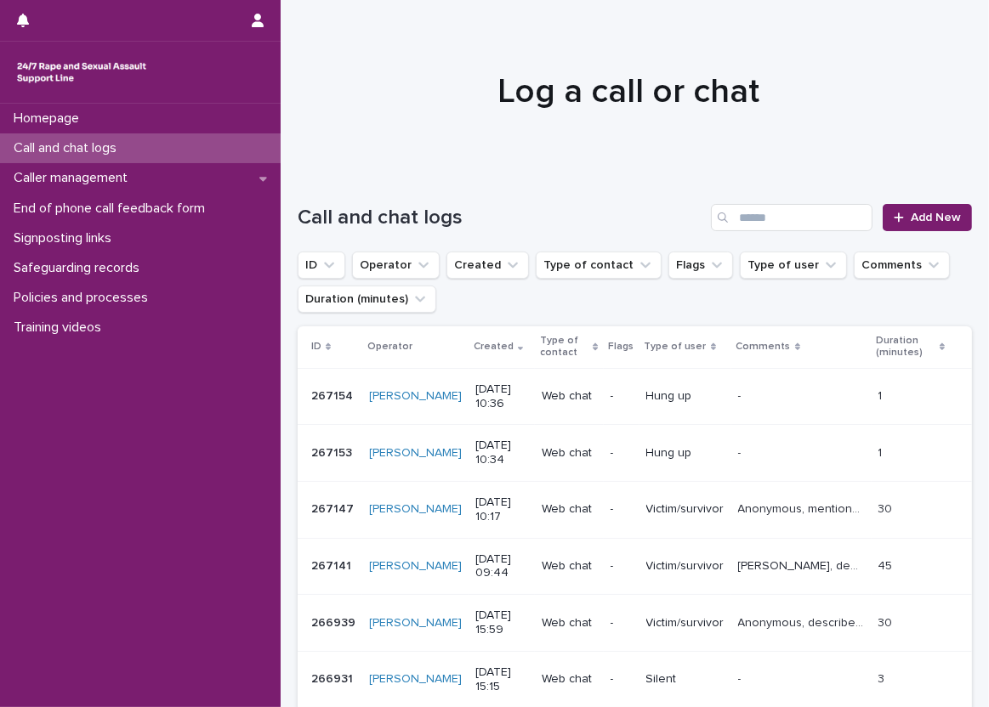
click at [219, 156] on div "Call and chat logs" at bounding box center [140, 148] width 281 height 30
click at [311, 194] on div "Call and chat logs Add New" at bounding box center [635, 211] width 674 height 82
drag, startPoint x: 243, startPoint y: 140, endPoint x: 257, endPoint y: 156, distance: 20.5
click at [243, 140] on div "Call and chat logs" at bounding box center [140, 148] width 281 height 30
click at [312, 193] on div "Call and chat logs Add New" at bounding box center [635, 211] width 674 height 82
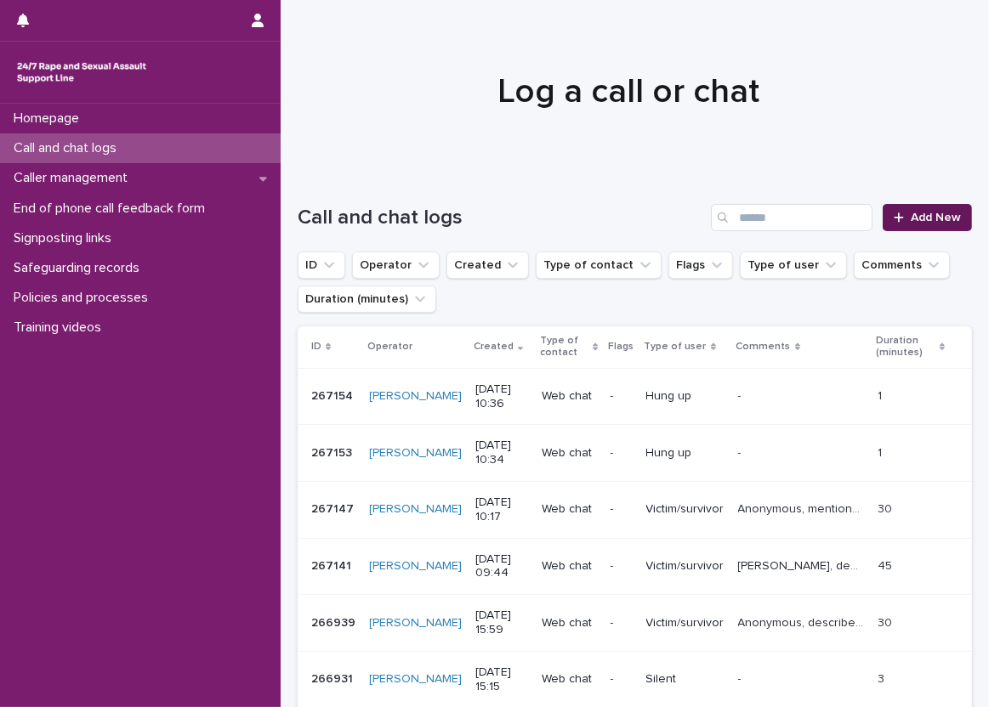
click at [934, 207] on link "Add New" at bounding box center [927, 217] width 89 height 27
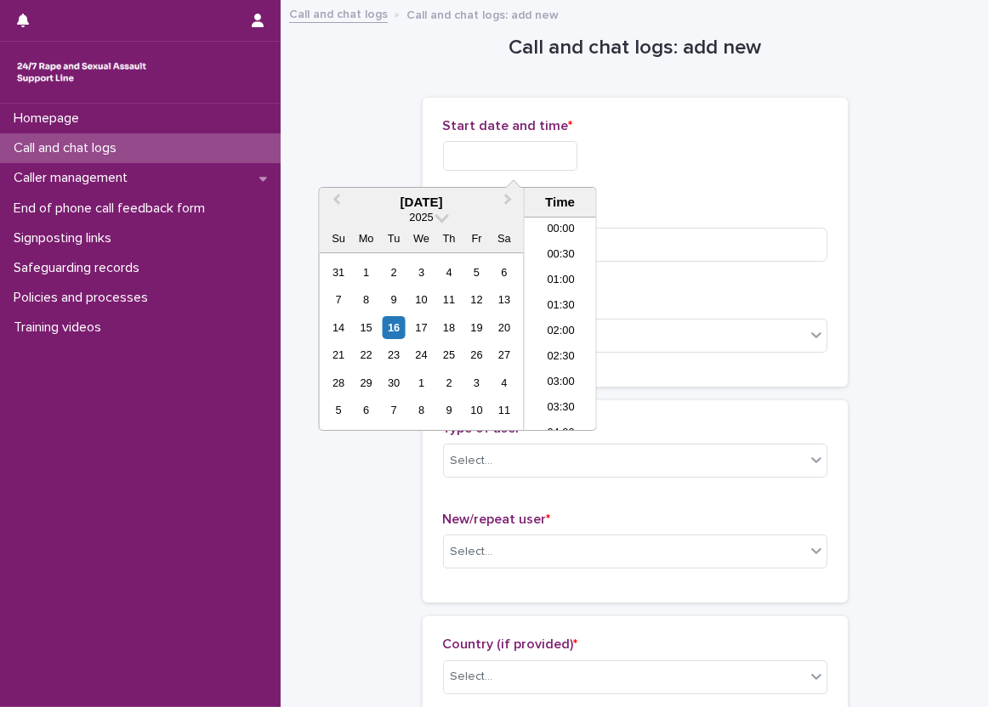
click at [456, 150] on input "text" at bounding box center [510, 156] width 134 height 30
click at [554, 294] on li "10:30" at bounding box center [561, 299] width 72 height 26
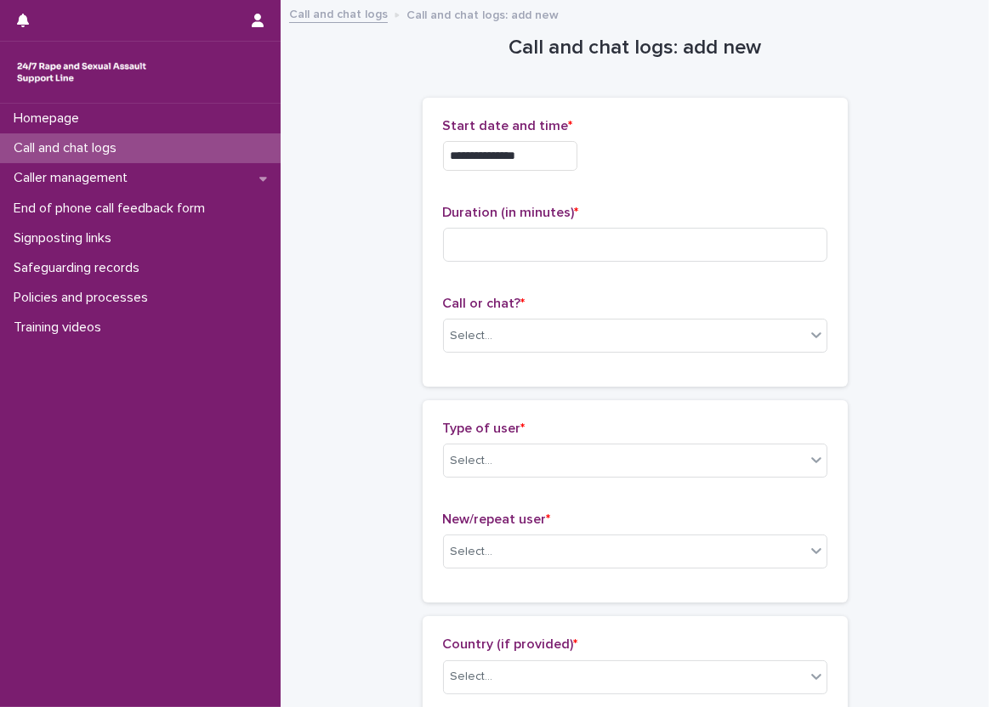
click at [536, 150] on input "**********" at bounding box center [510, 156] width 134 height 30
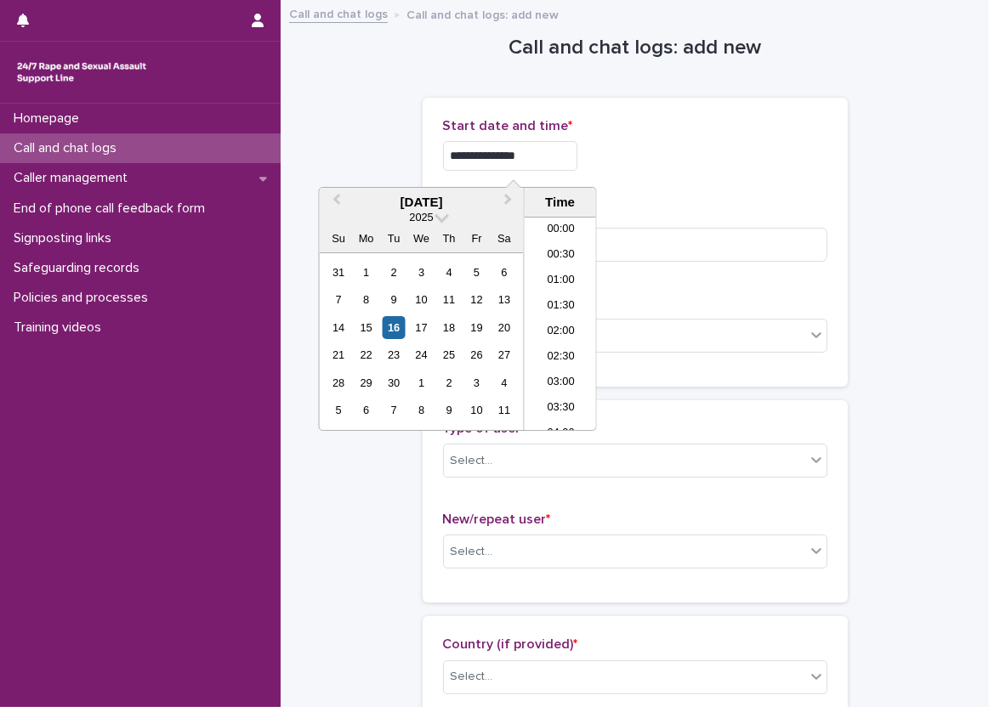
scroll to position [442, 0]
type input "**********"
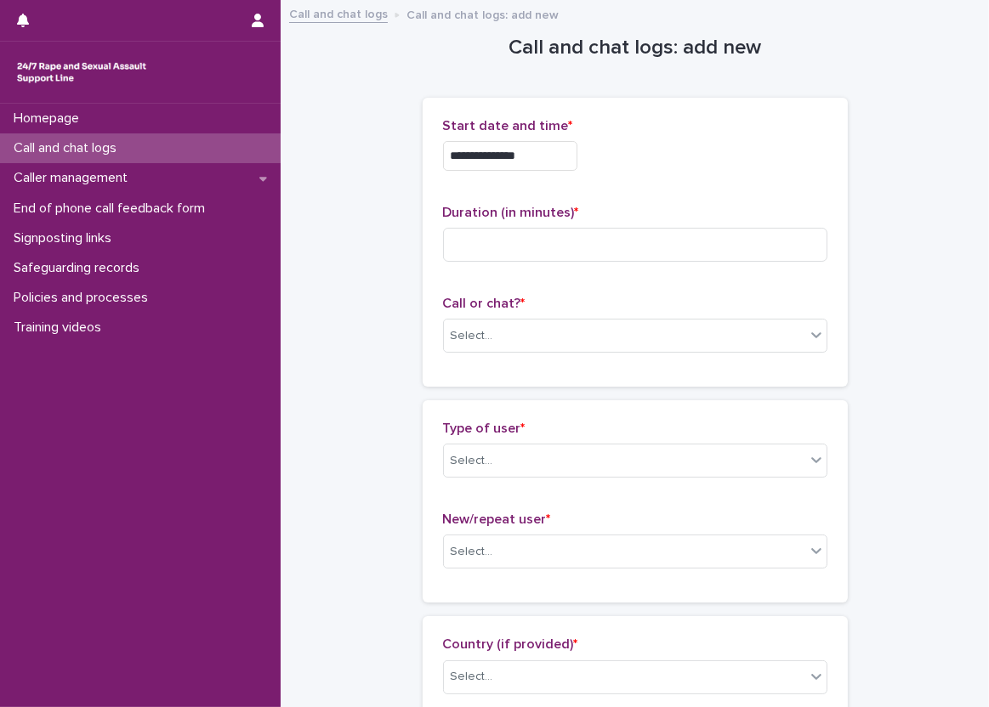
click at [670, 198] on div "**********" at bounding box center [635, 242] width 384 height 248
click at [611, 253] on input at bounding box center [635, 245] width 384 height 34
type input "*"
type input "**"
click at [514, 338] on div "Select..." at bounding box center [624, 336] width 361 height 28
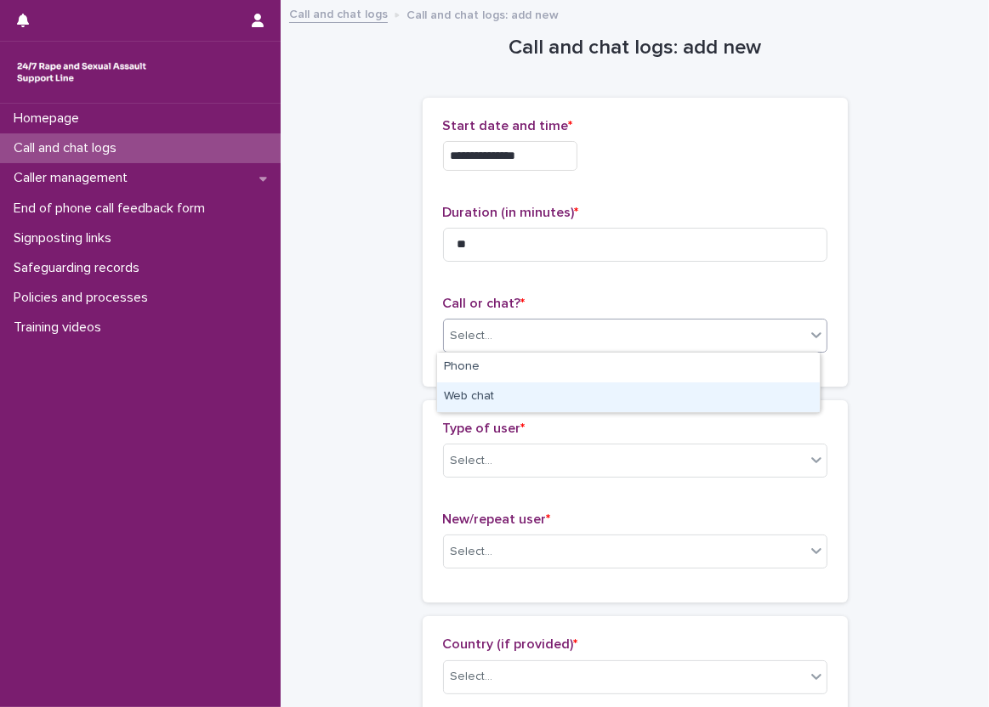
click at [464, 396] on div "Web chat" at bounding box center [628, 398] width 383 height 30
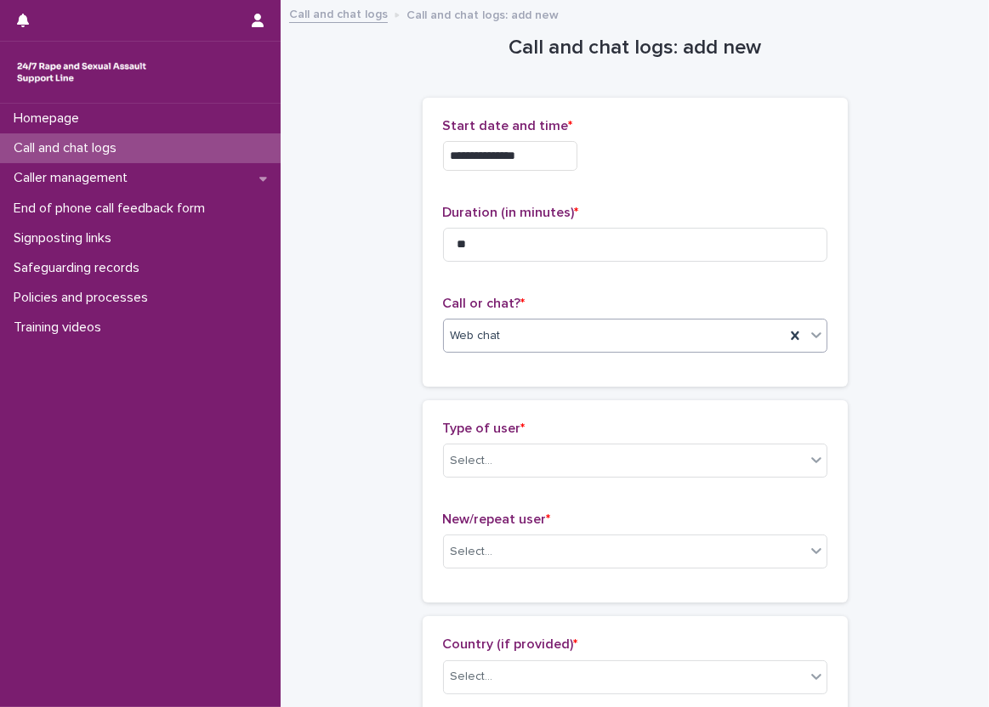
scroll to position [170, 0]
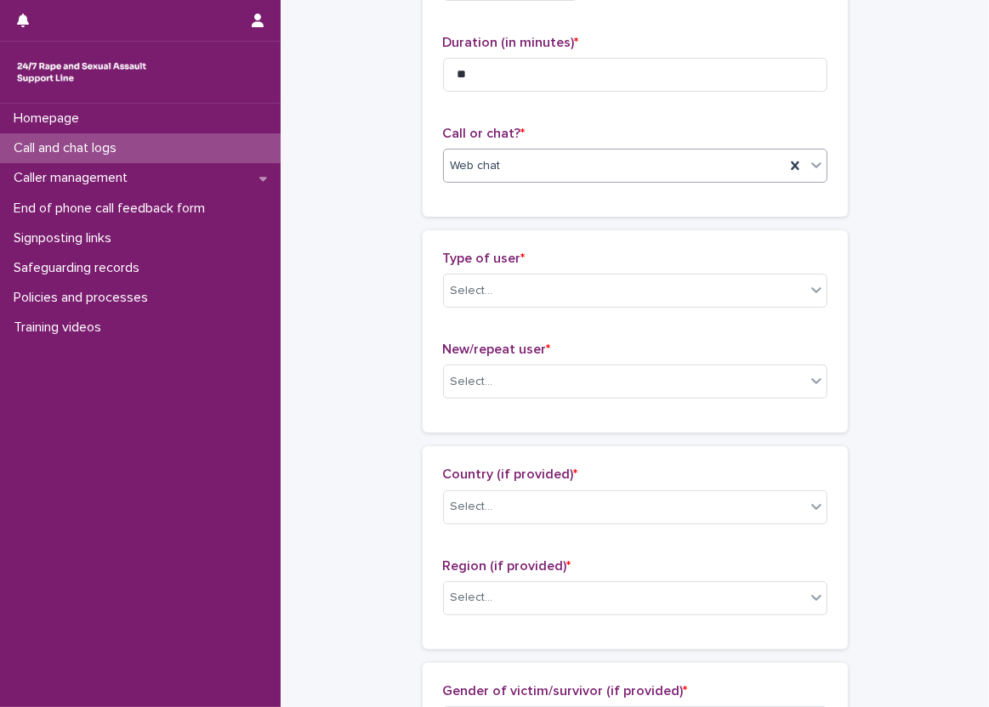
click at [635, 269] on div "Type of user * Select..." at bounding box center [635, 286] width 384 height 71
click at [558, 296] on div "Select..." at bounding box center [624, 291] width 361 height 28
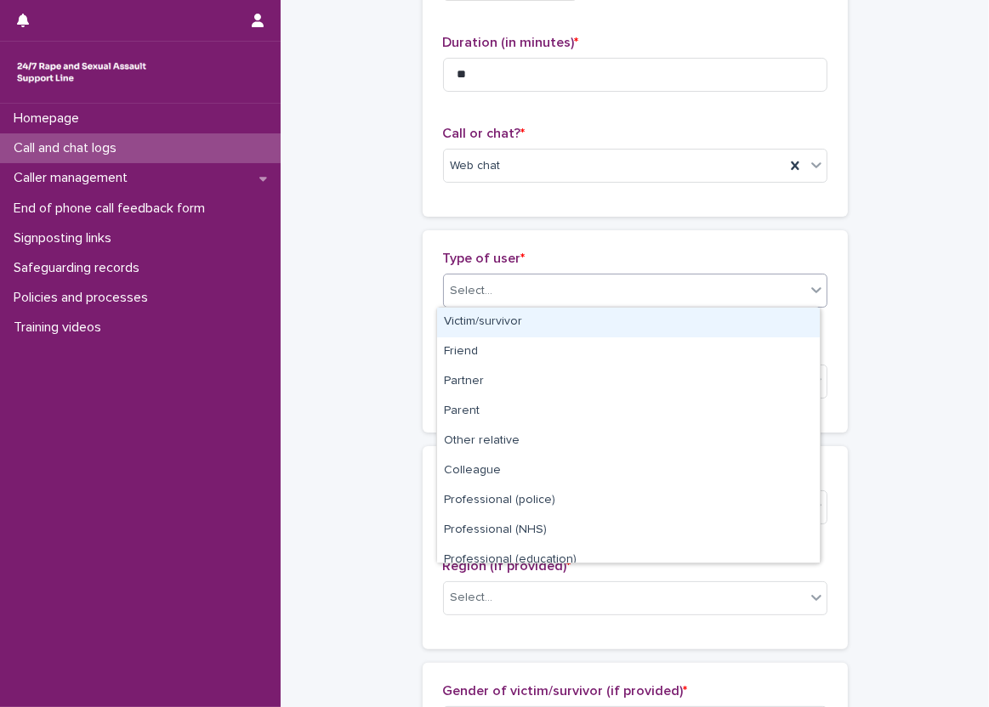
click at [522, 314] on div "Victim/survivor" at bounding box center [628, 323] width 383 height 30
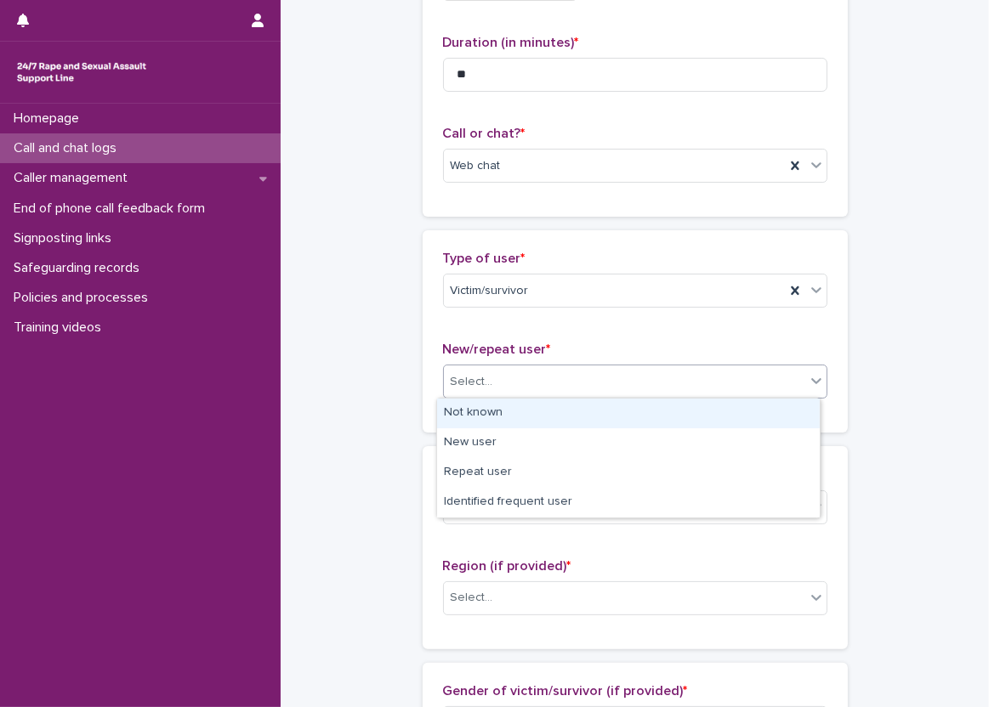
click at [522, 386] on div "Select..." at bounding box center [624, 382] width 361 height 28
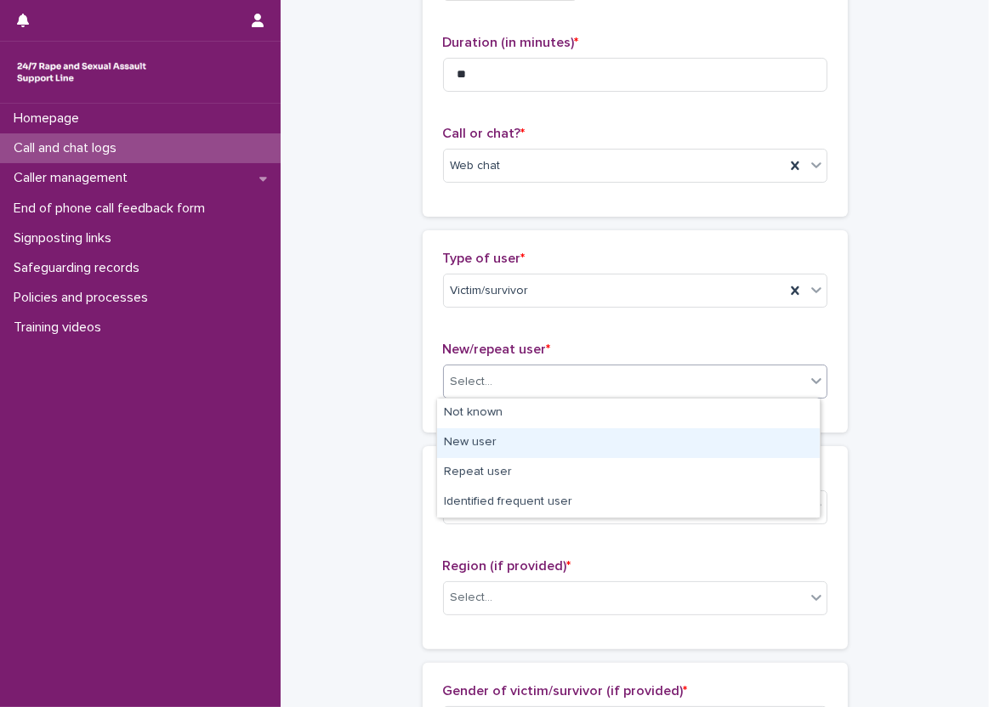
click at [515, 432] on div "New user" at bounding box center [628, 444] width 383 height 30
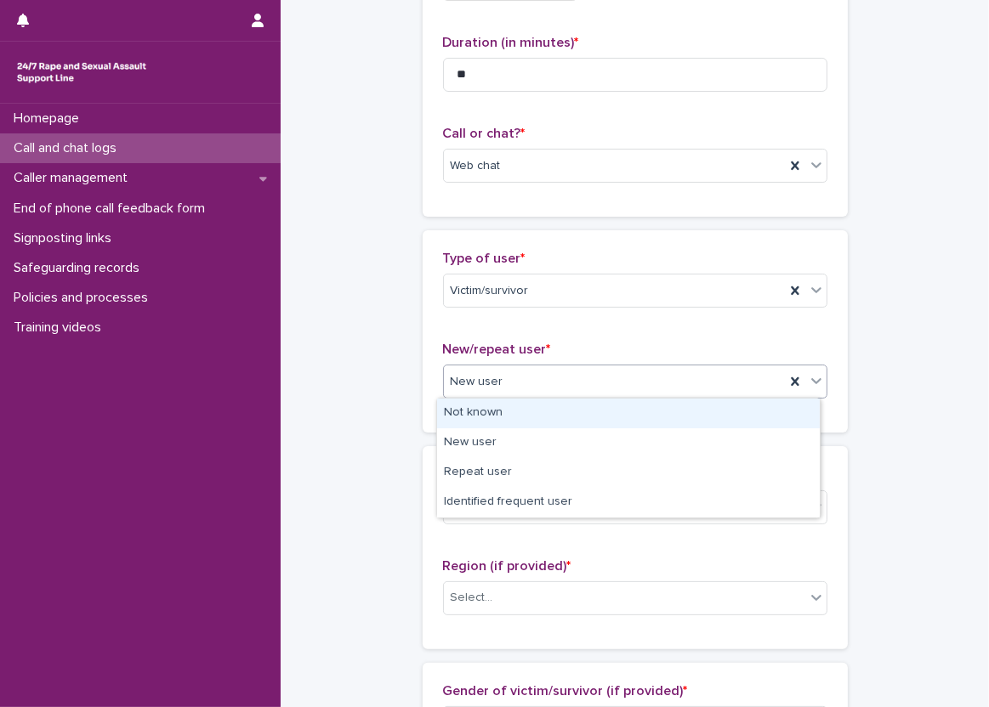
click at [514, 386] on div "New user" at bounding box center [614, 382] width 341 height 28
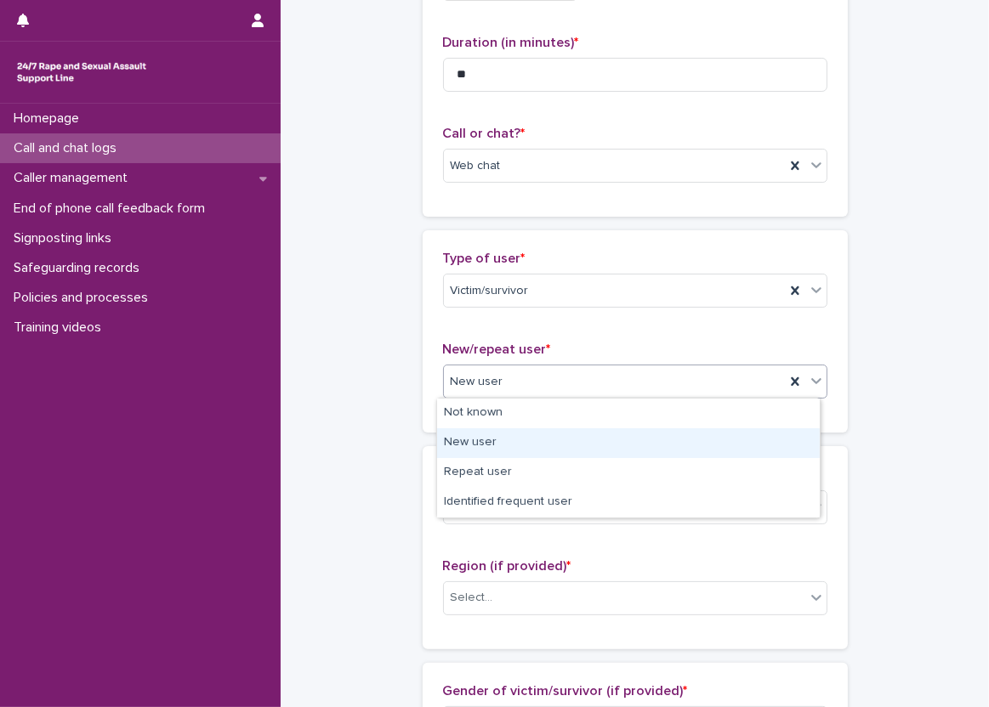
click at [493, 434] on div "New user" at bounding box center [628, 444] width 383 height 30
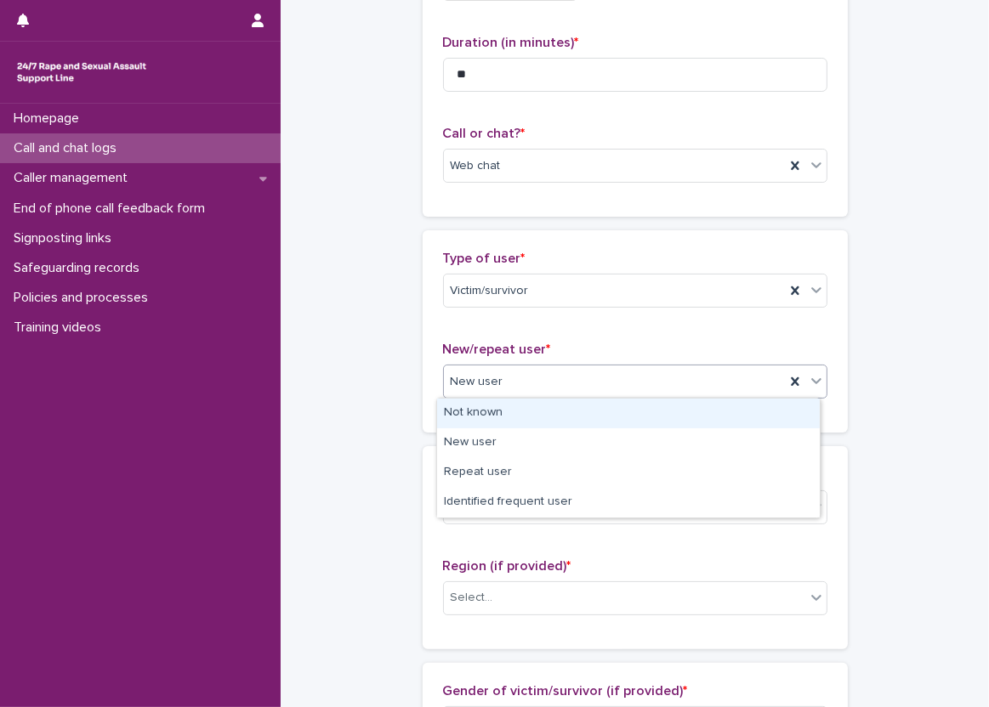
click at [506, 378] on div "New user" at bounding box center [614, 382] width 341 height 28
drag, startPoint x: 497, startPoint y: 410, endPoint x: 419, endPoint y: 408, distance: 78.2
click at [495, 411] on div "Not known" at bounding box center [628, 414] width 383 height 30
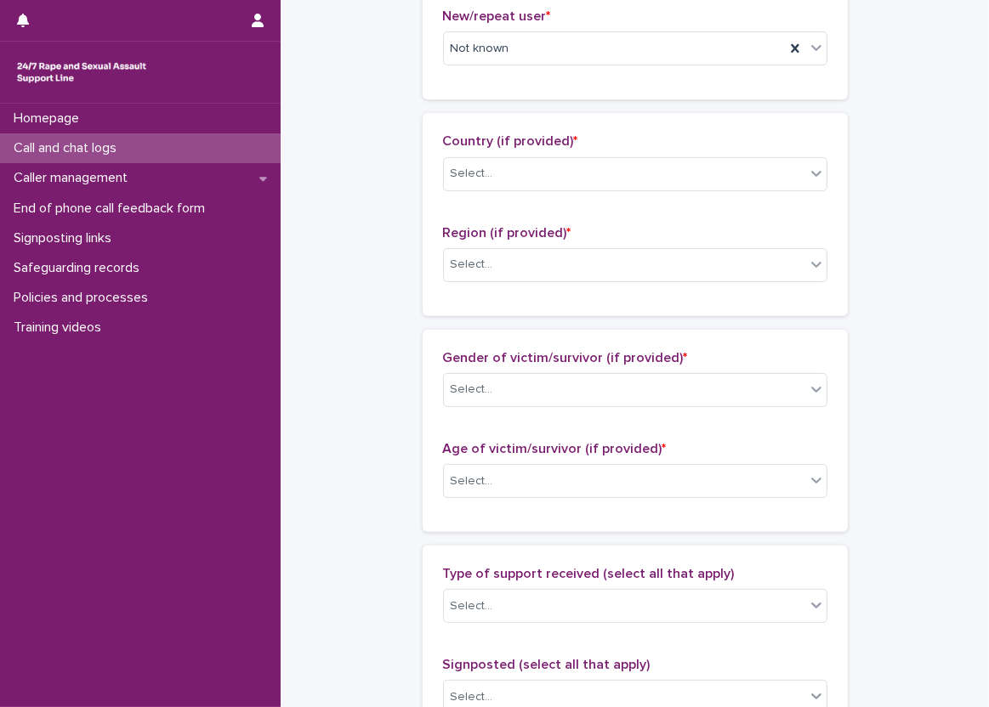
scroll to position [510, 0]
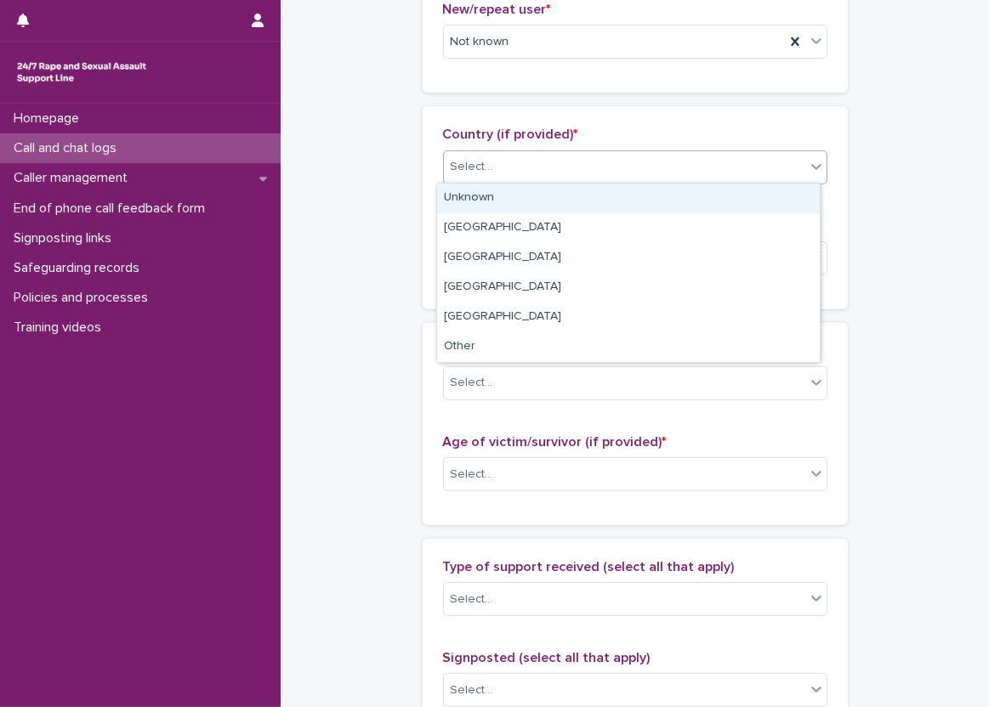
click at [527, 175] on div "Select..." at bounding box center [624, 167] width 361 height 28
click at [522, 193] on div "Unknown" at bounding box center [628, 199] width 383 height 30
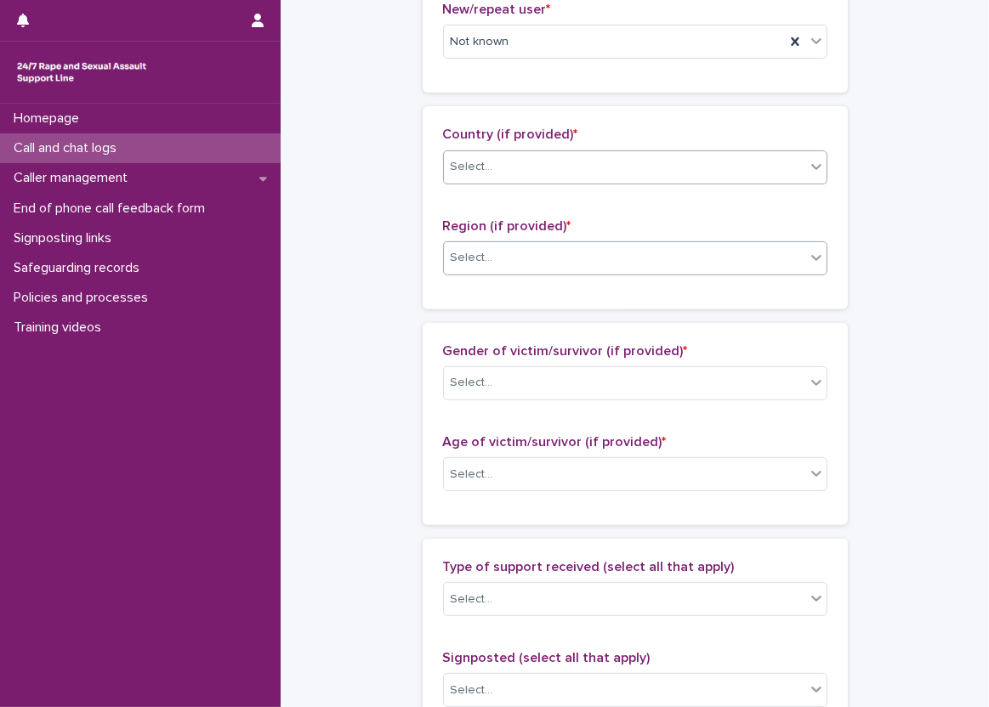
click at [515, 250] on div "Select..." at bounding box center [624, 258] width 361 height 28
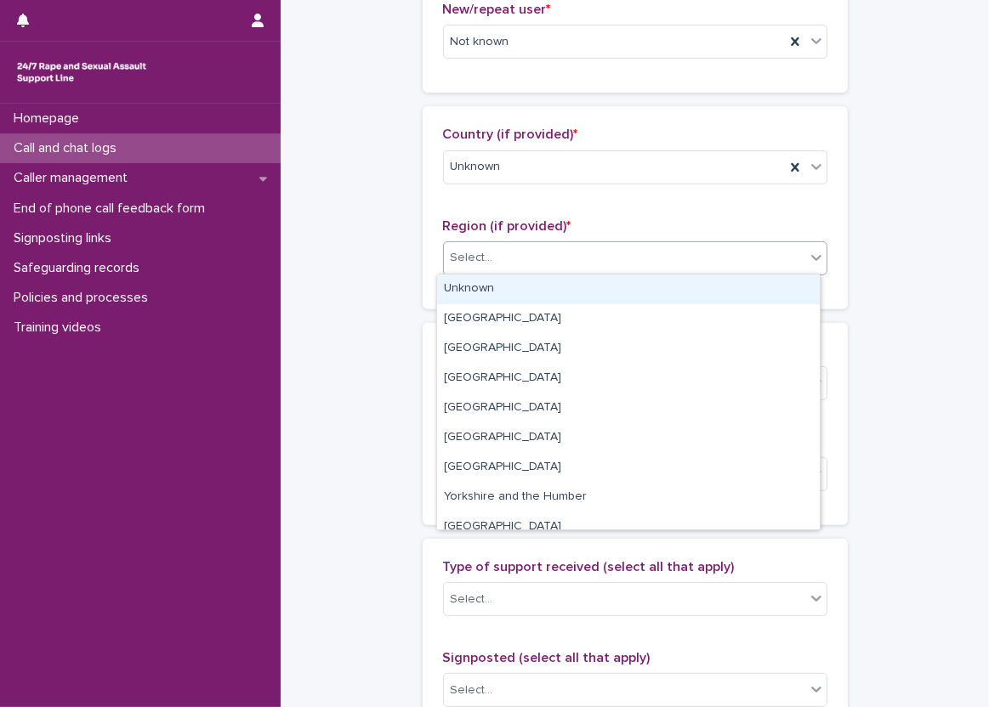
click at [502, 281] on div "Unknown" at bounding box center [628, 290] width 383 height 30
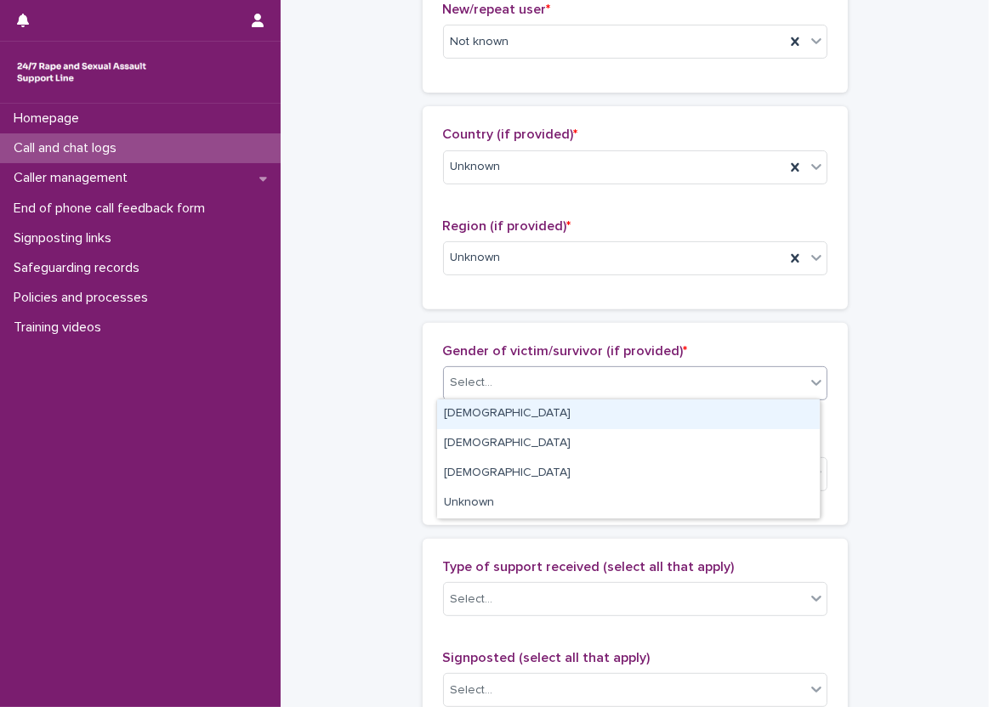
click at [507, 367] on div "Select..." at bounding box center [635, 383] width 384 height 34
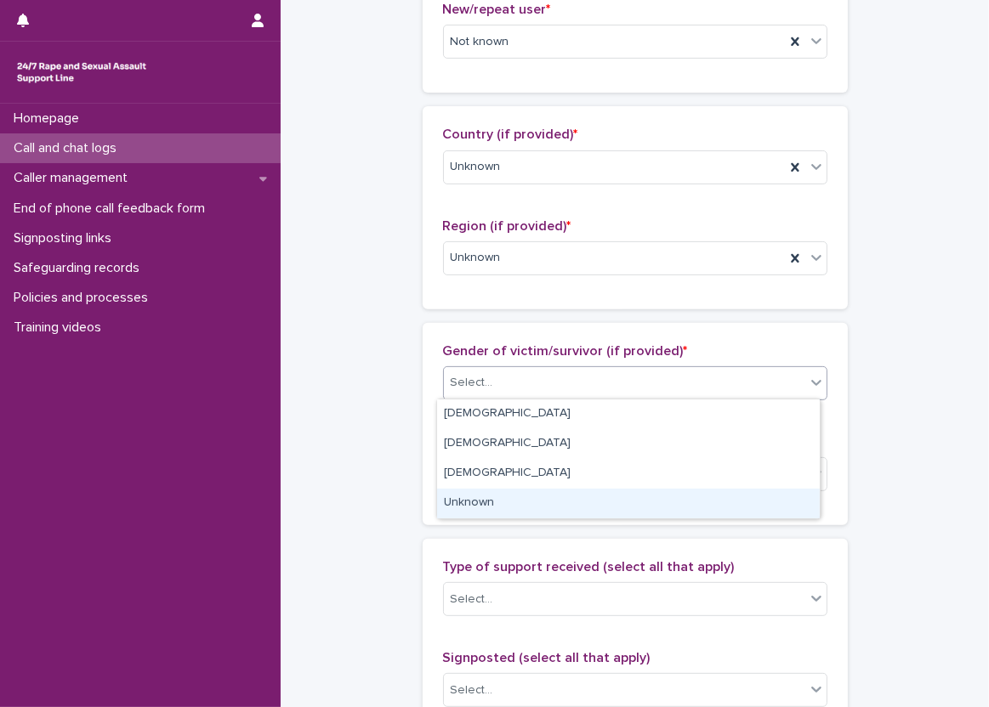
click at [529, 492] on div "Unknown" at bounding box center [628, 504] width 383 height 30
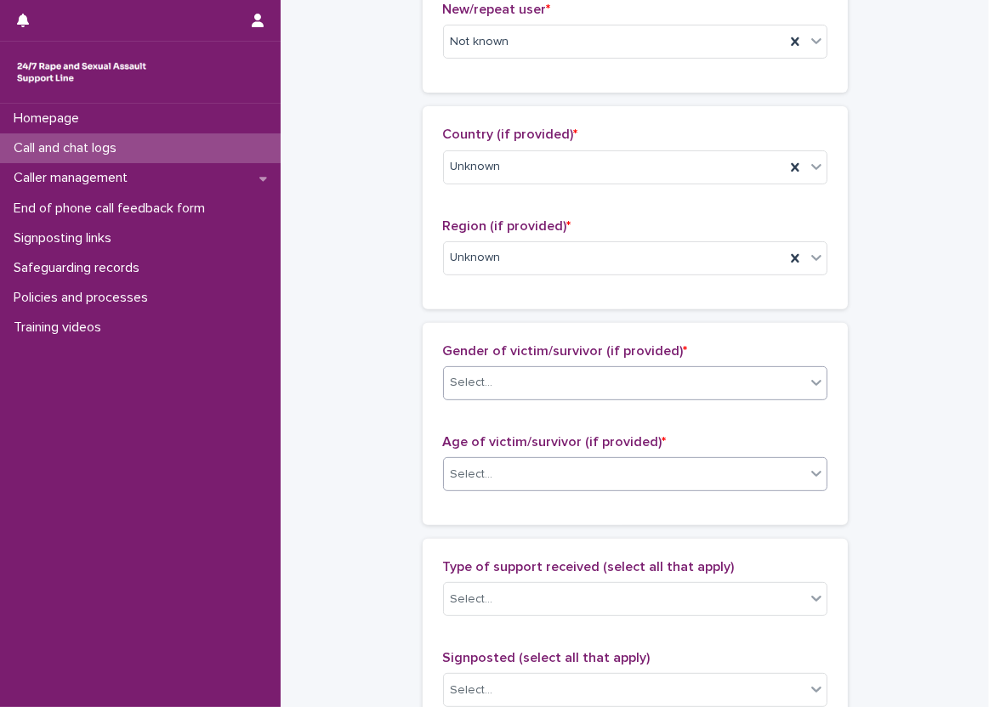
click at [526, 480] on div "Select..." at bounding box center [624, 475] width 361 height 28
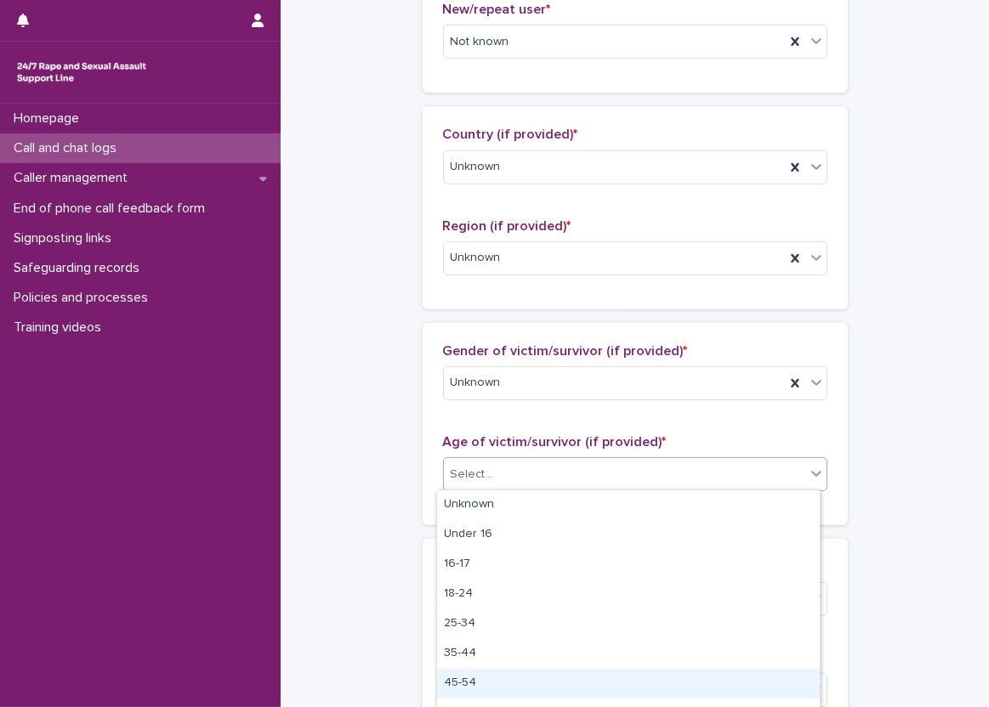
click at [472, 672] on div "45-54" at bounding box center [628, 684] width 383 height 30
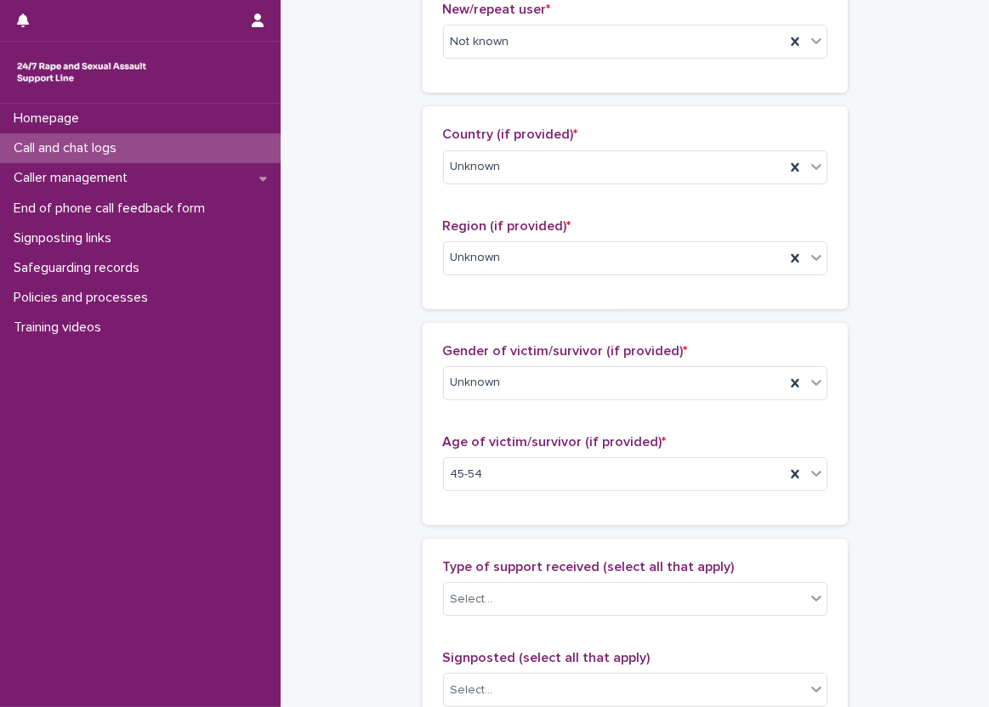
click at [397, 500] on div "**********" at bounding box center [635, 412] width 674 height 1841
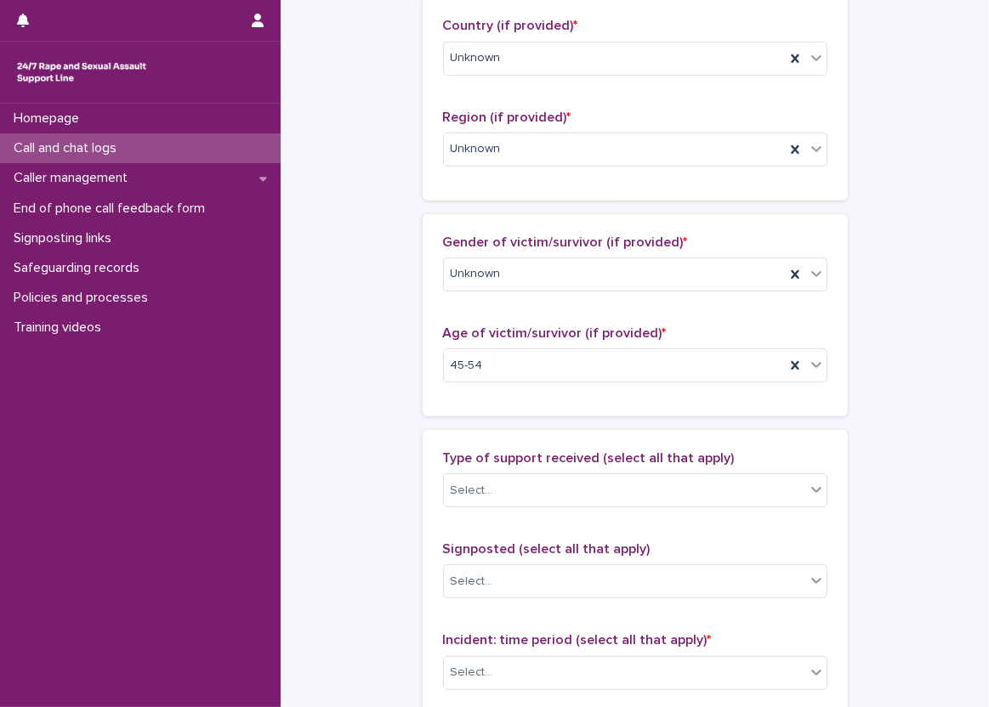
scroll to position [765, 0]
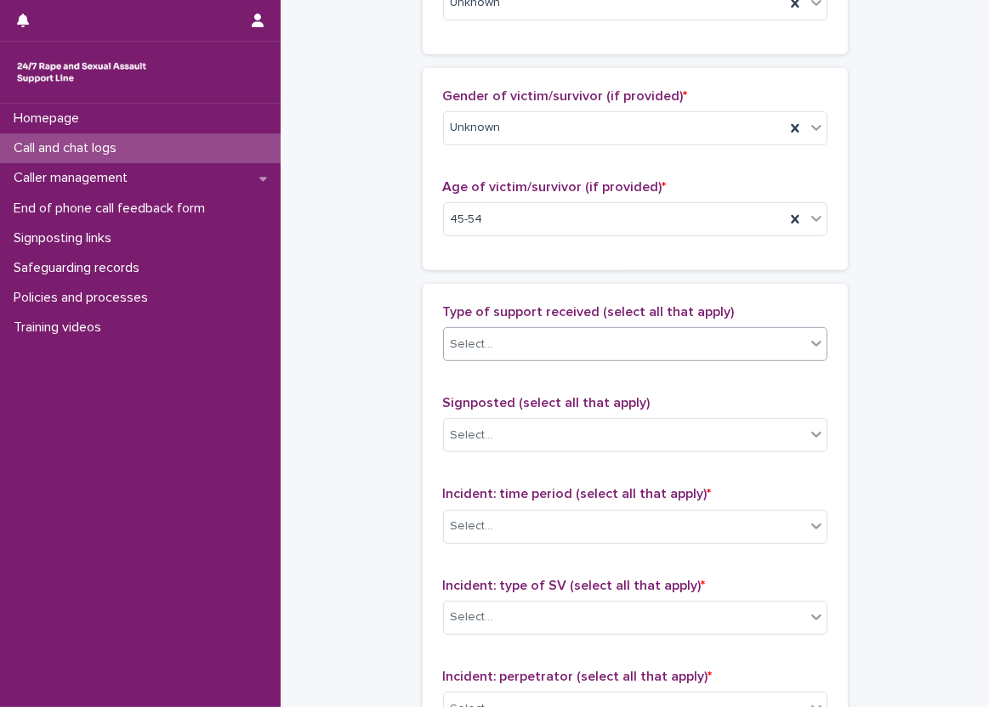
drag, startPoint x: 507, startPoint y: 323, endPoint x: 512, endPoint y: 344, distance: 21.0
click at [508, 330] on div "Type of support received (select all that apply) Select..." at bounding box center [635, 339] width 384 height 71
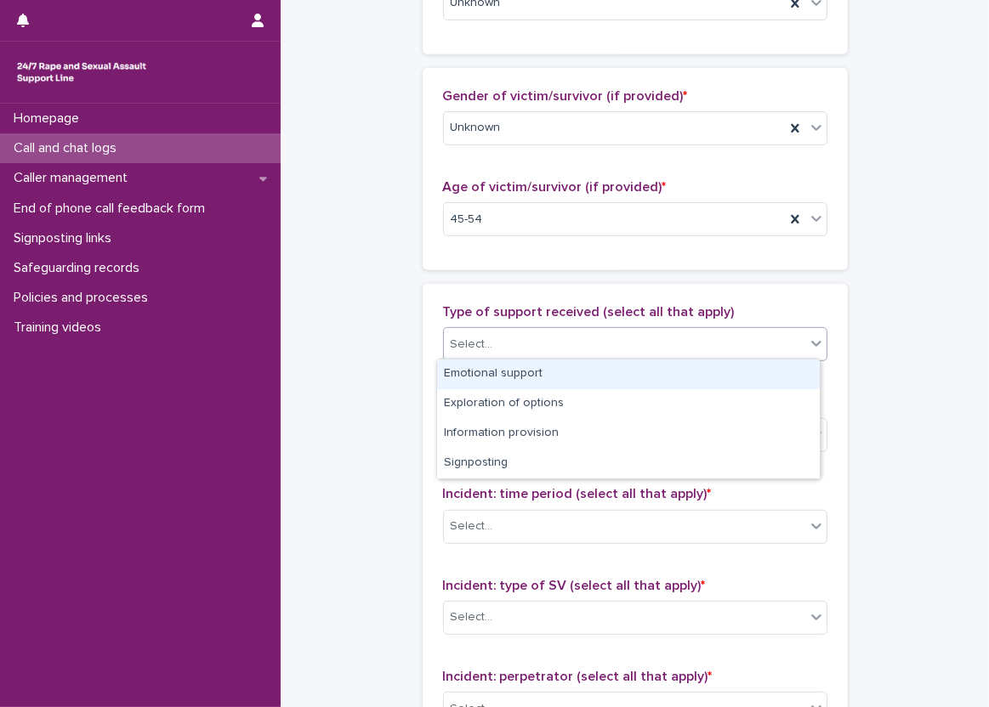
drag, startPoint x: 512, startPoint y: 344, endPoint x: 516, endPoint y: 387, distance: 43.6
click at [512, 347] on div "Select..." at bounding box center [624, 345] width 361 height 28
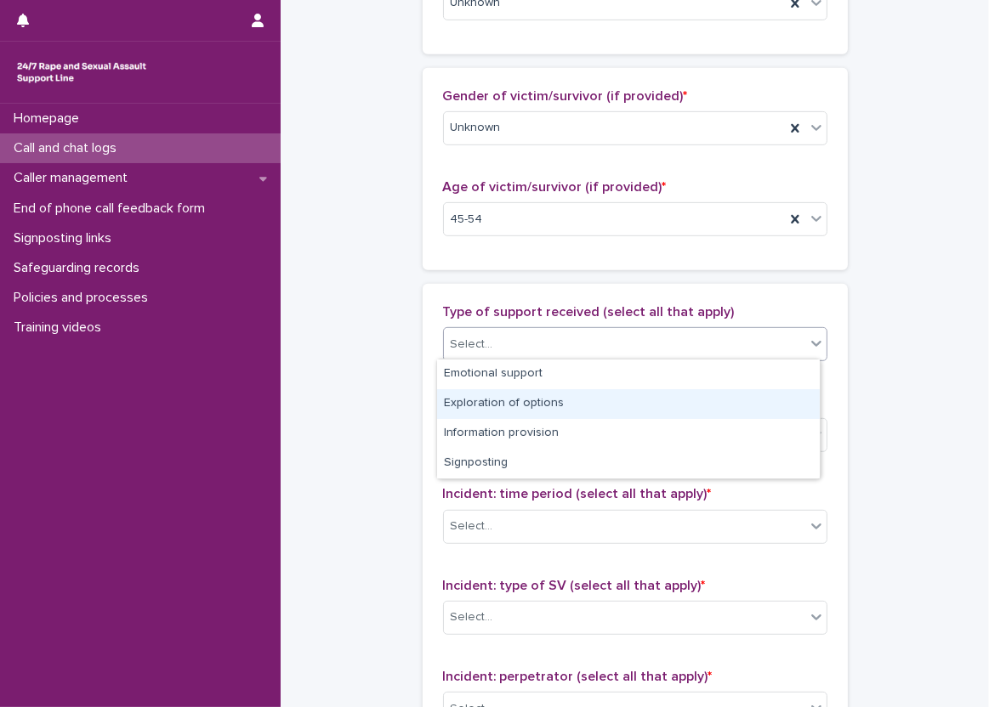
click at [520, 392] on div "Exploration of options" at bounding box center [628, 404] width 383 height 30
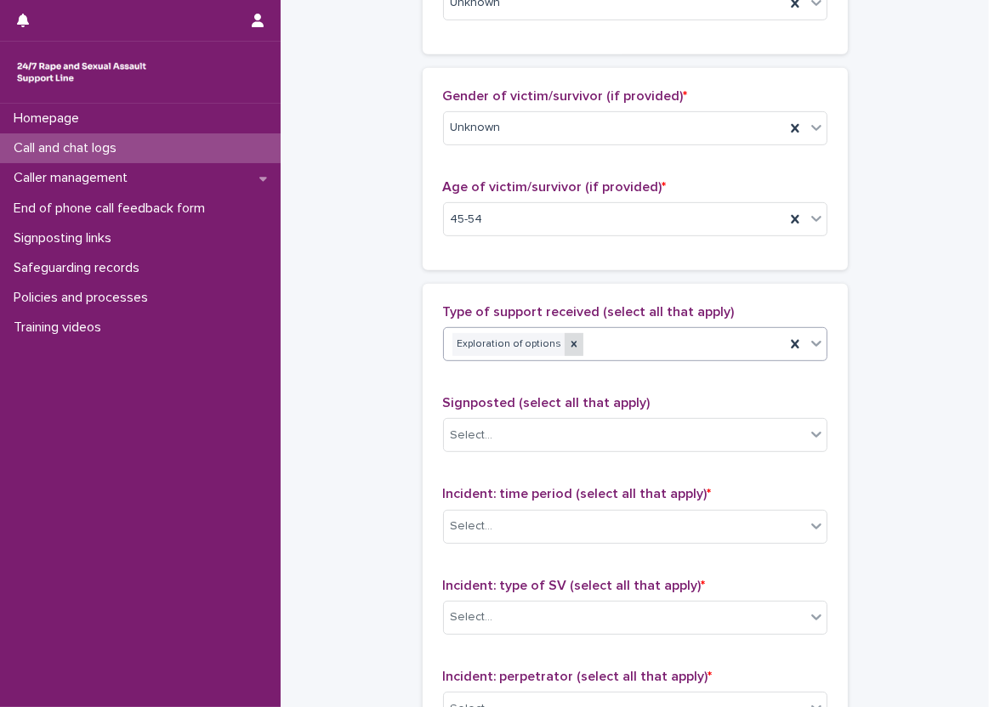
click at [568, 346] on icon at bounding box center [574, 344] width 12 height 12
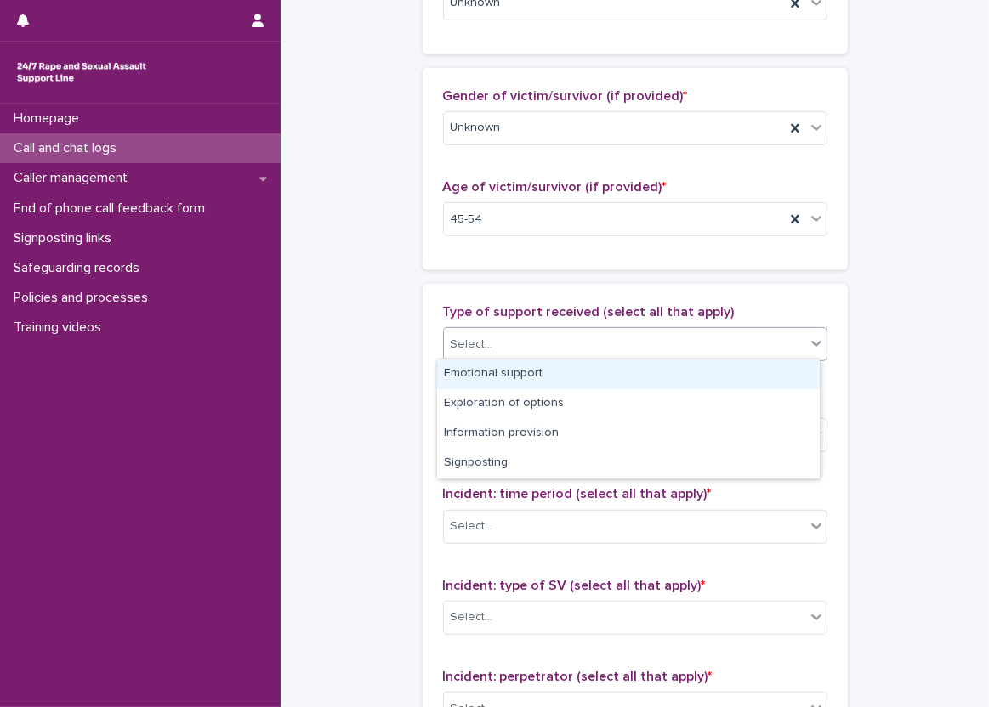
click at [565, 346] on div "Select..." at bounding box center [624, 345] width 361 height 28
click at [528, 383] on div "Emotional support" at bounding box center [628, 375] width 383 height 30
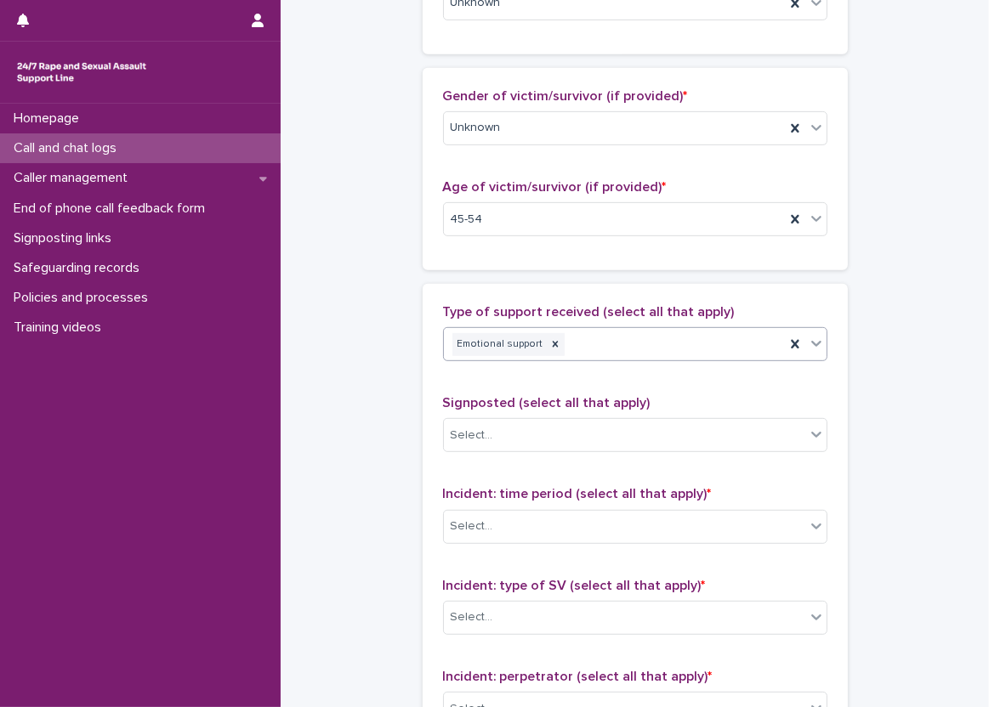
click at [664, 330] on div "Emotional support" at bounding box center [614, 345] width 341 height 30
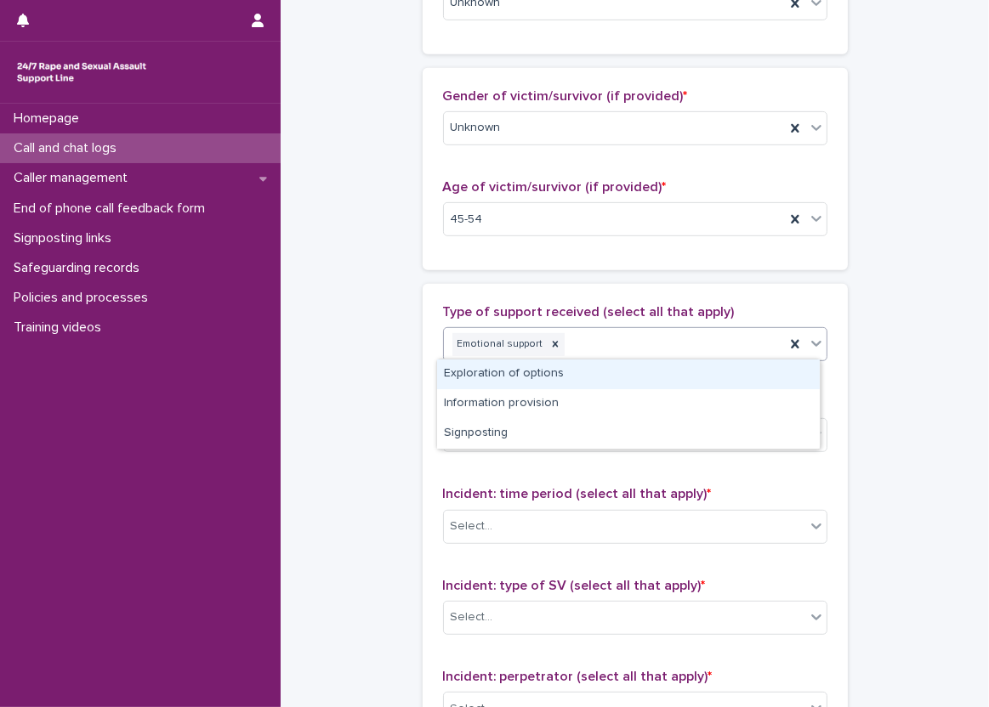
click at [637, 375] on div "Exploration of options" at bounding box center [628, 375] width 383 height 30
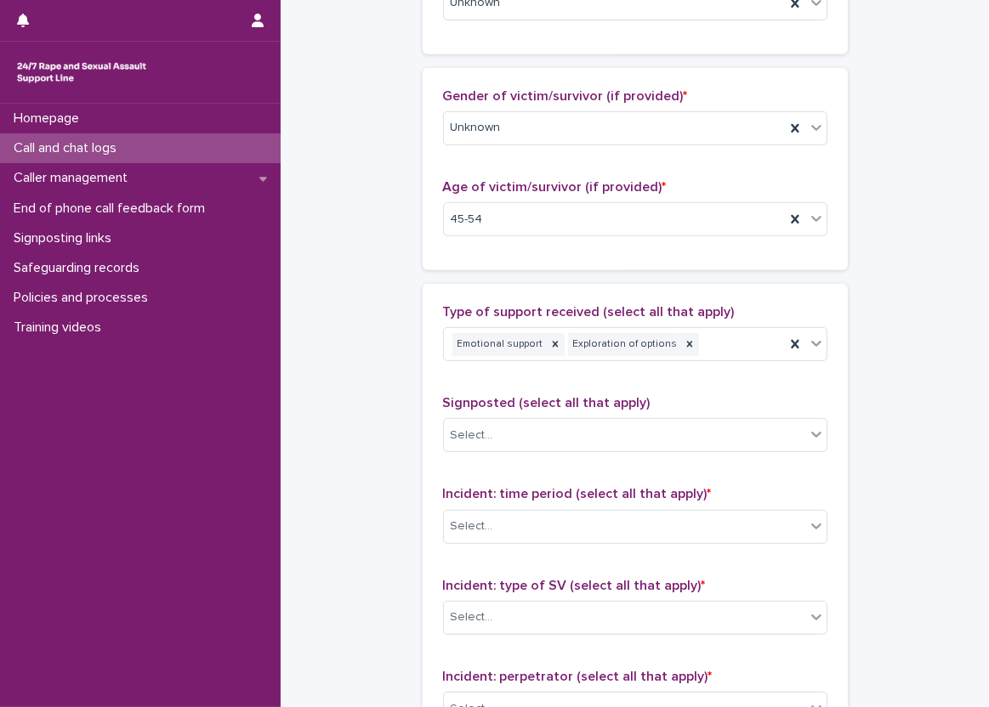
click at [443, 383] on div "Type of support received (select all that apply) Emotional support Exploration …" at bounding box center [635, 659] width 384 height 711
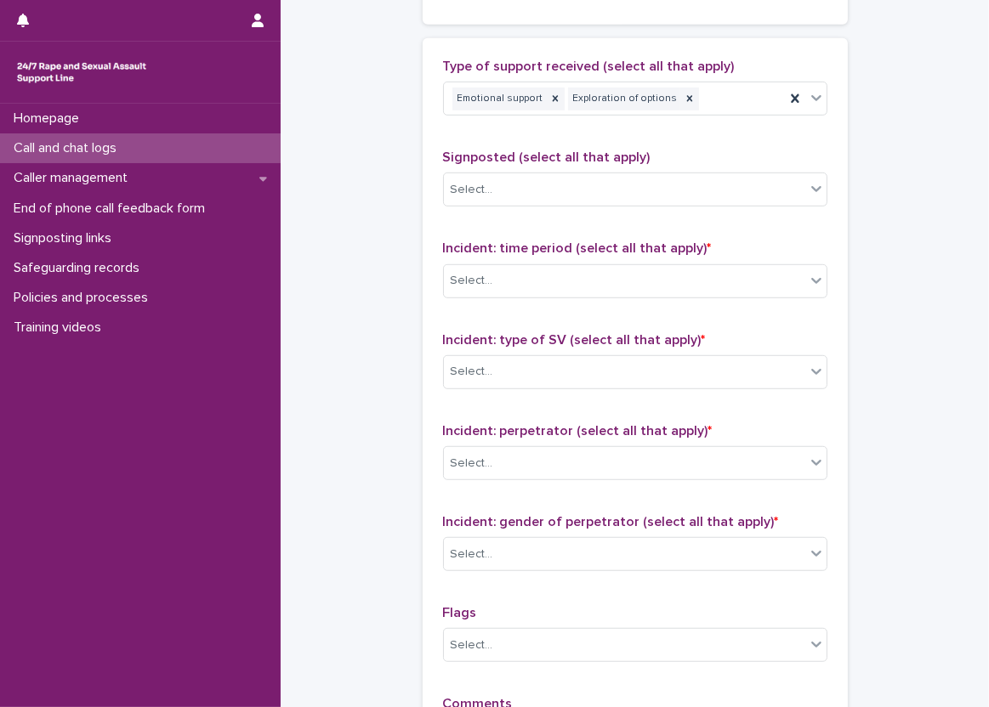
scroll to position [1105, 0]
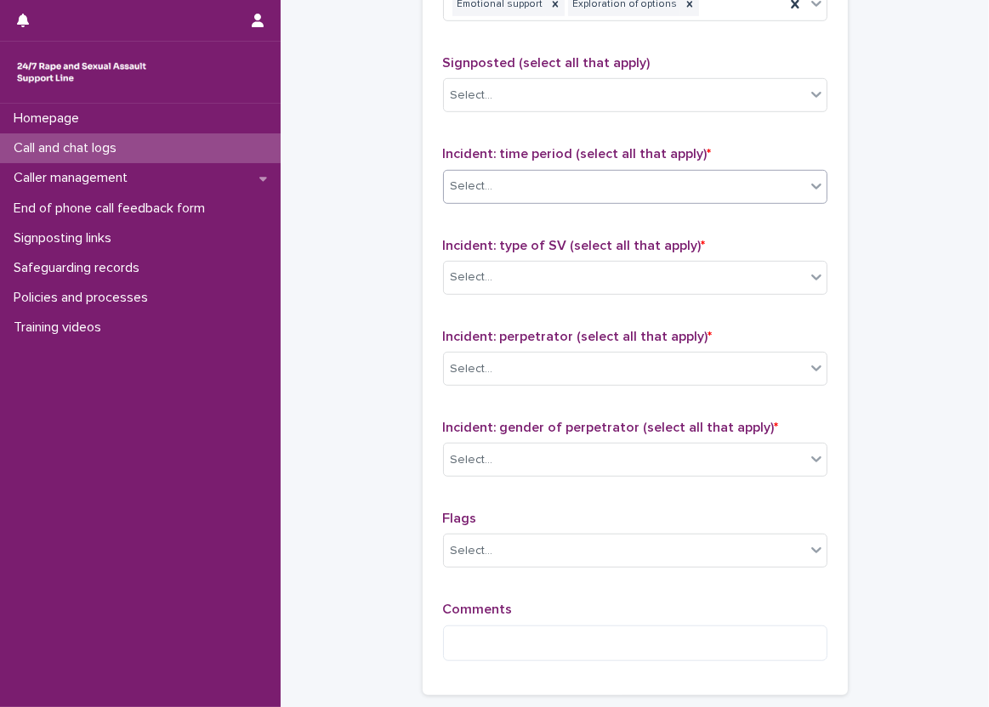
click at [508, 189] on div "Select..." at bounding box center [624, 187] width 361 height 28
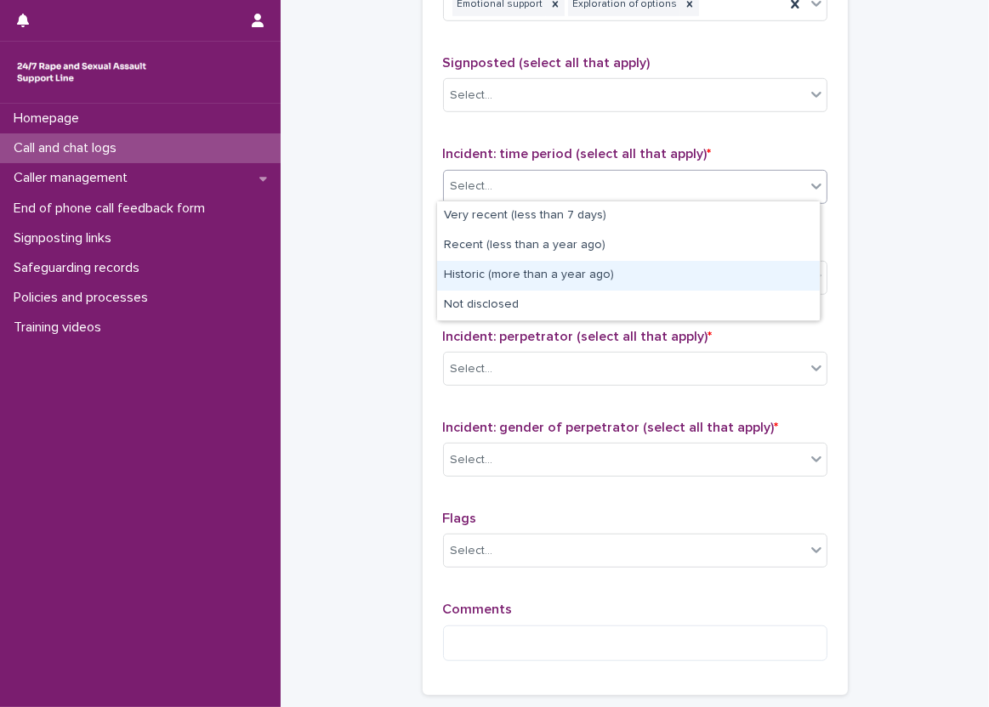
click at [512, 281] on div "Historic (more than a year ago)" at bounding box center [628, 276] width 383 height 30
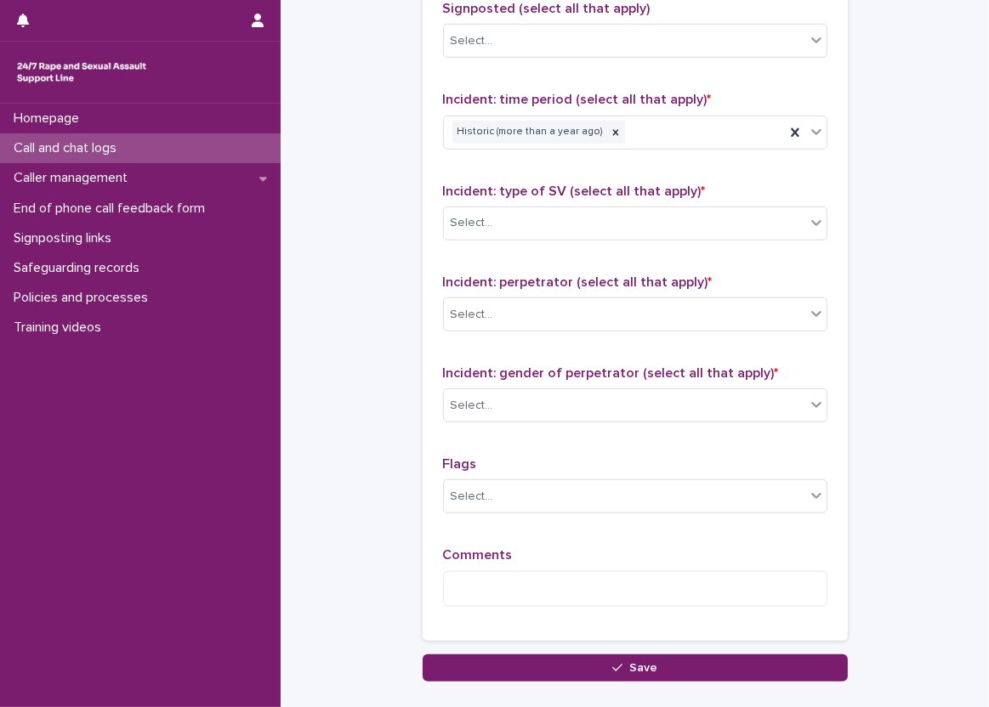
scroll to position [1190, 0]
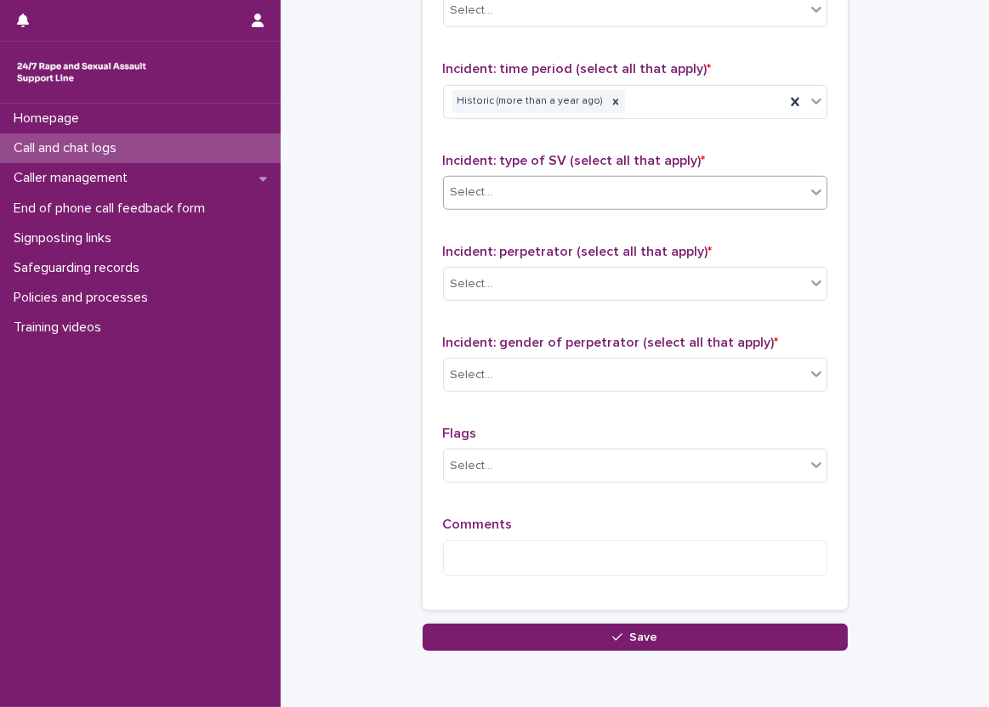
click at [628, 201] on div "Select..." at bounding box center [624, 193] width 361 height 28
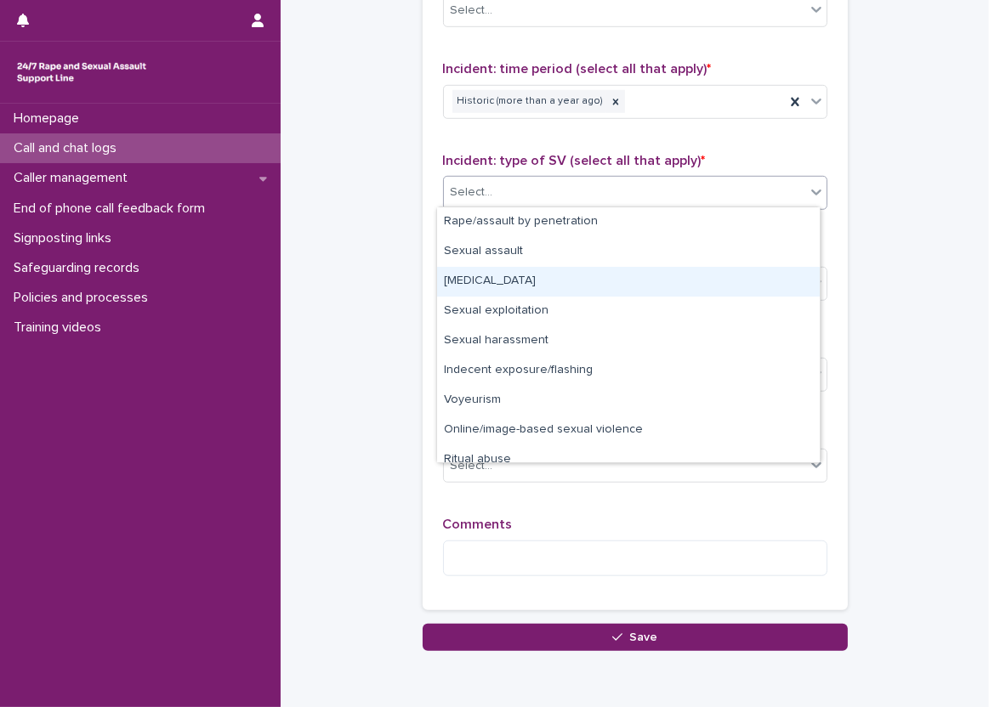
click at [562, 274] on div "[MEDICAL_DATA]" at bounding box center [628, 282] width 383 height 30
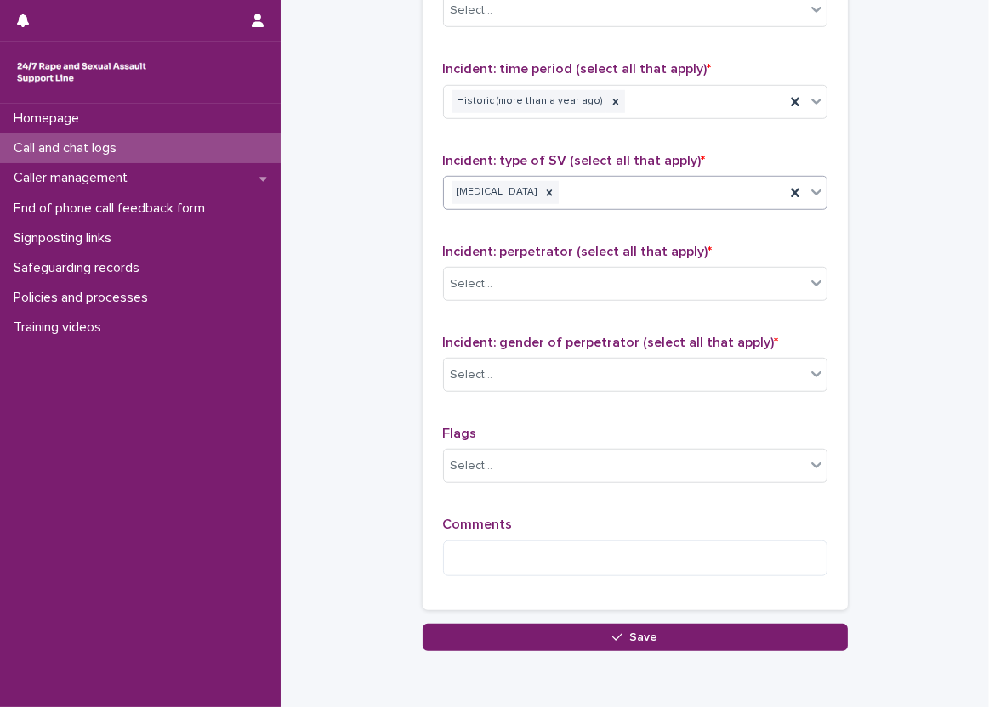
click at [646, 190] on div "[MEDICAL_DATA]" at bounding box center [614, 193] width 341 height 30
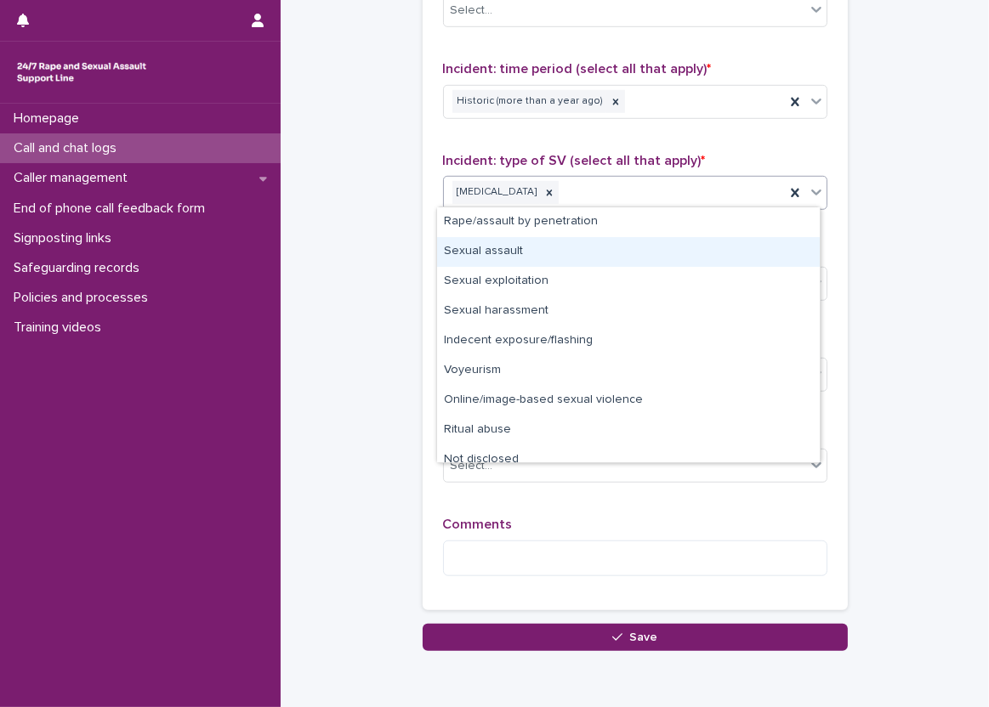
click at [628, 241] on div "Sexual assault" at bounding box center [628, 252] width 383 height 30
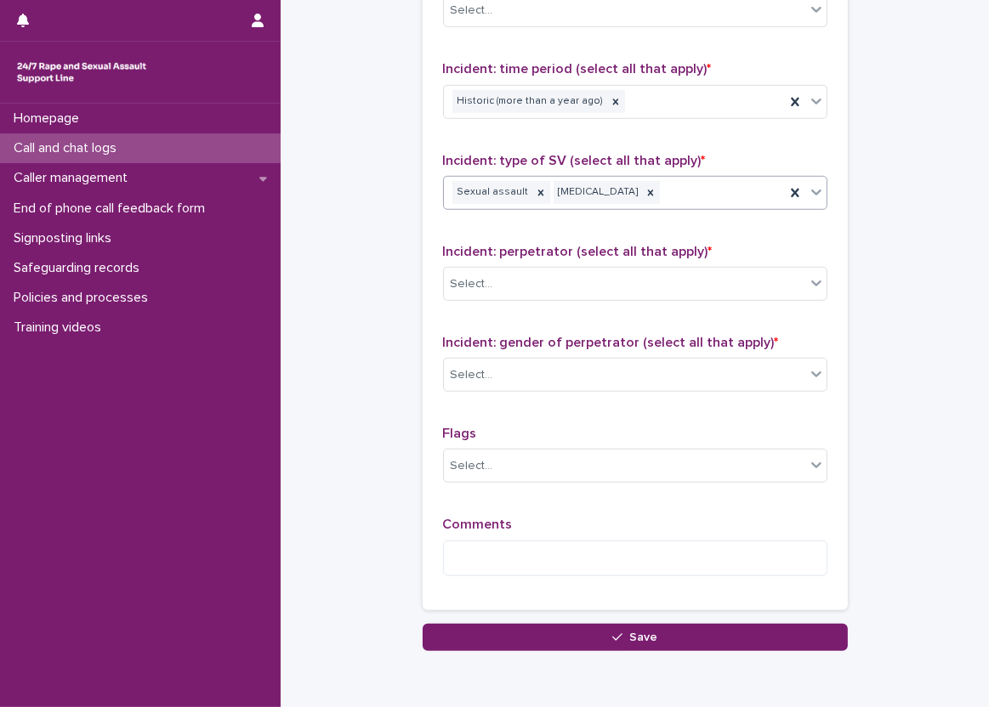
click at [762, 190] on div "Sexual assault [MEDICAL_DATA]" at bounding box center [614, 193] width 341 height 30
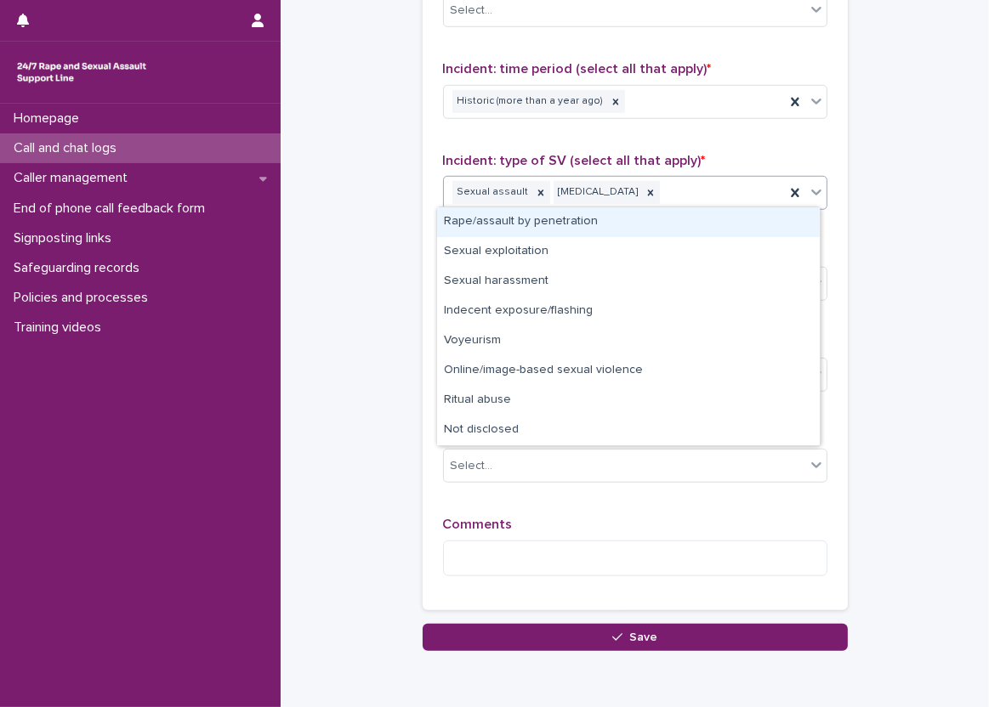
click at [670, 221] on div "Rape/assault by penetration" at bounding box center [628, 222] width 383 height 30
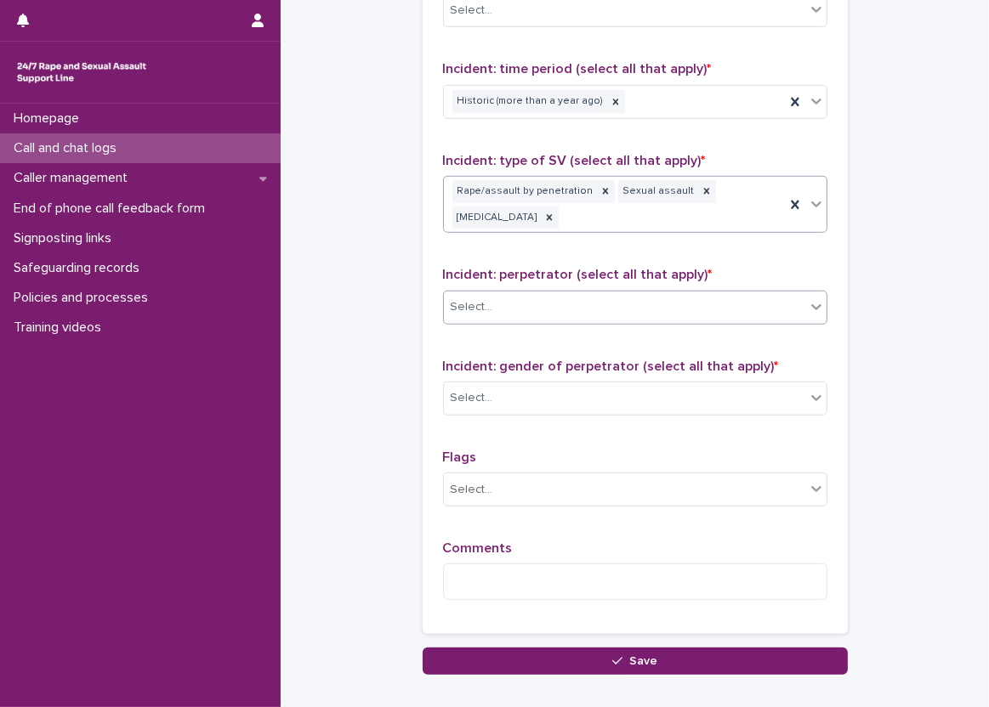
click at [496, 304] on div "Select..." at bounding box center [624, 307] width 361 height 28
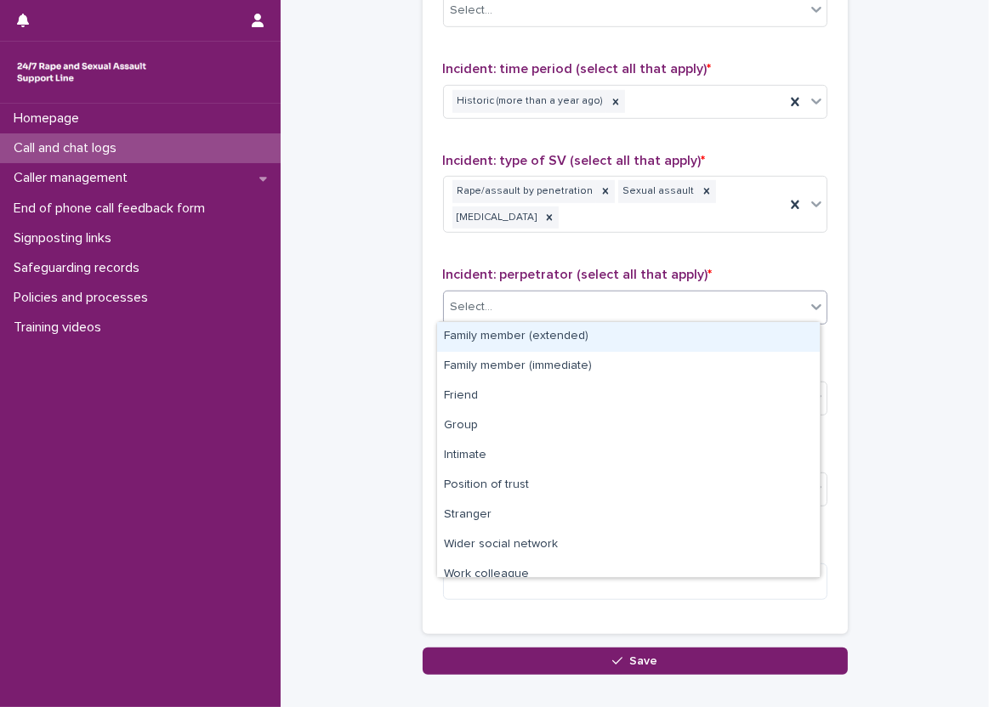
click at [516, 293] on div "Select..." at bounding box center [624, 307] width 361 height 28
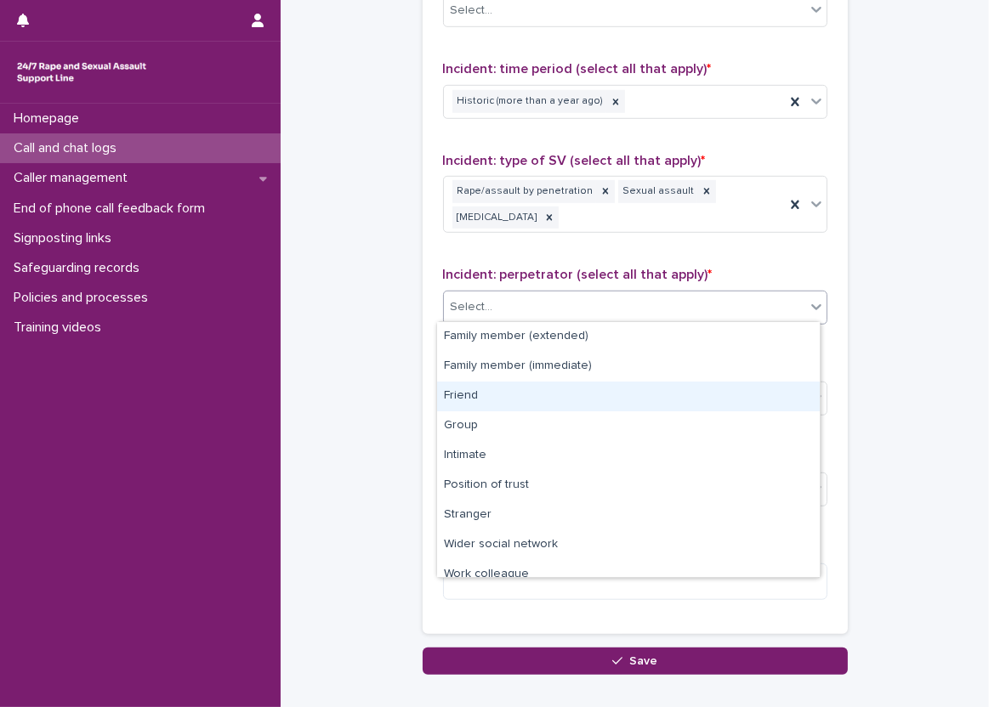
scroll to position [72, 0]
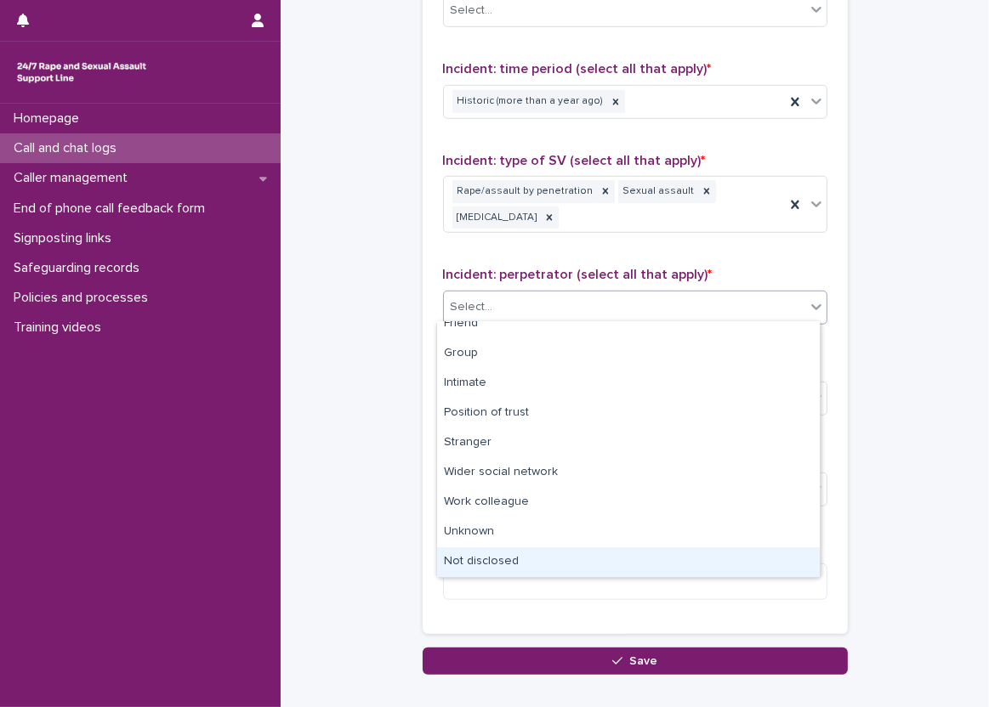
click at [515, 554] on div "Not disclosed" at bounding box center [628, 563] width 383 height 30
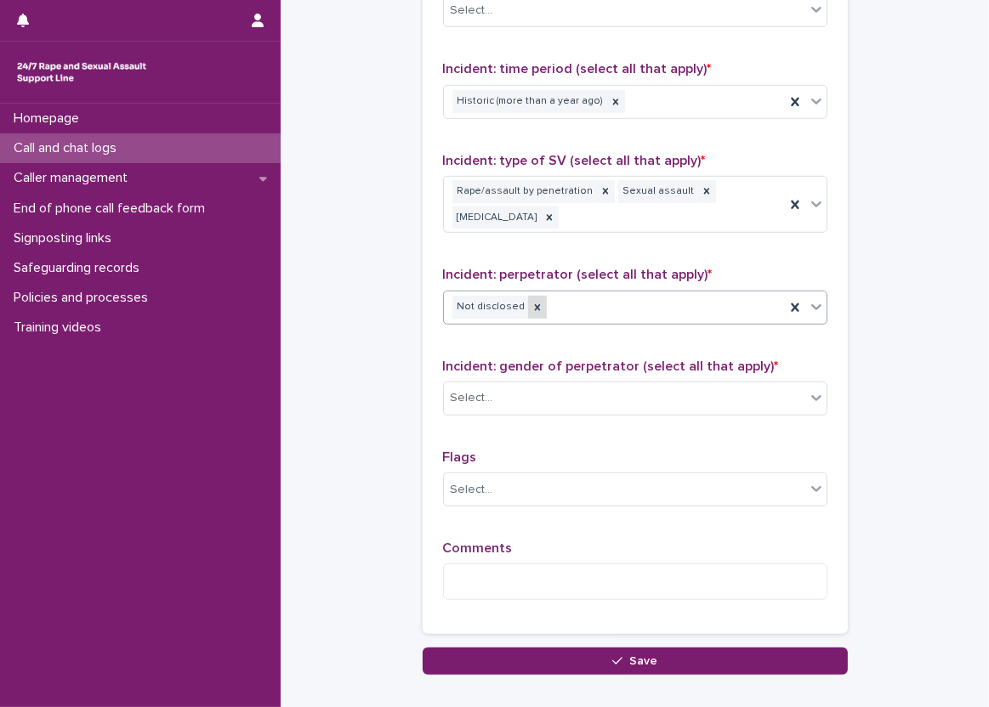
click at [528, 296] on div at bounding box center [537, 307] width 19 height 23
click at [559, 304] on div "Select..." at bounding box center [624, 307] width 361 height 28
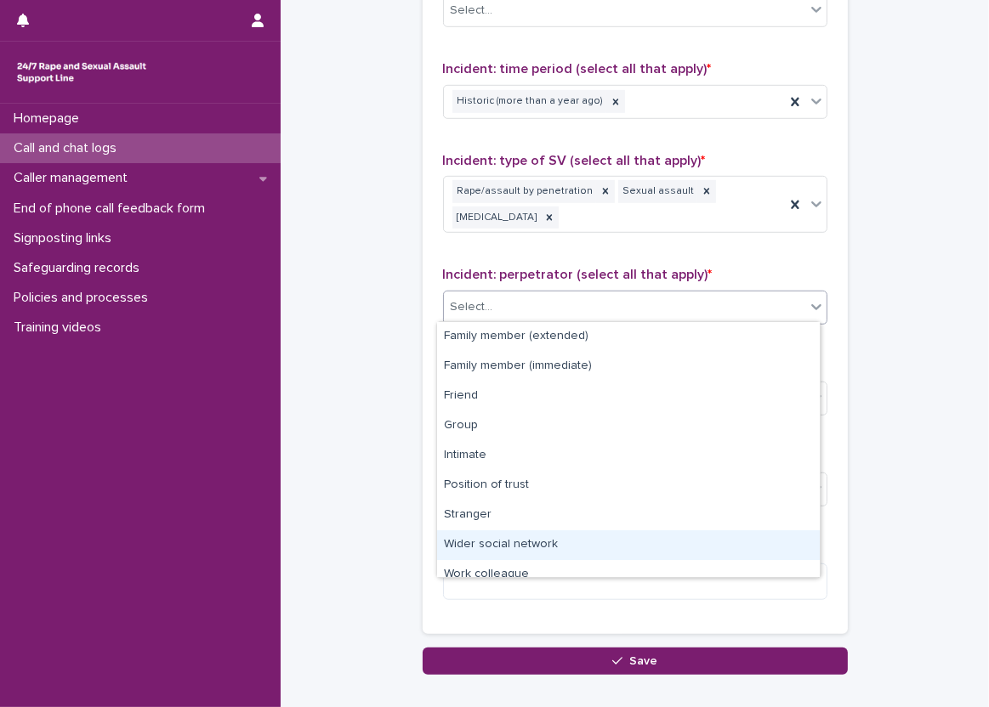
click at [544, 542] on div "Wider social network" at bounding box center [628, 546] width 383 height 30
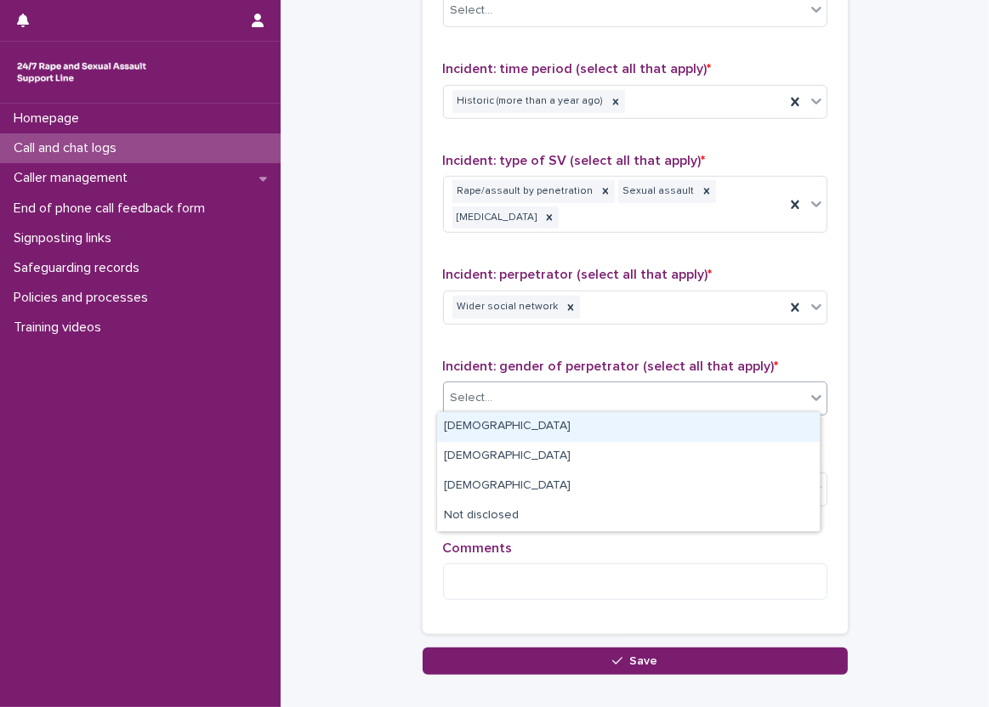
click at [513, 397] on div "Select..." at bounding box center [624, 398] width 361 height 28
click at [514, 429] on div "[DEMOGRAPHIC_DATA]" at bounding box center [628, 427] width 383 height 30
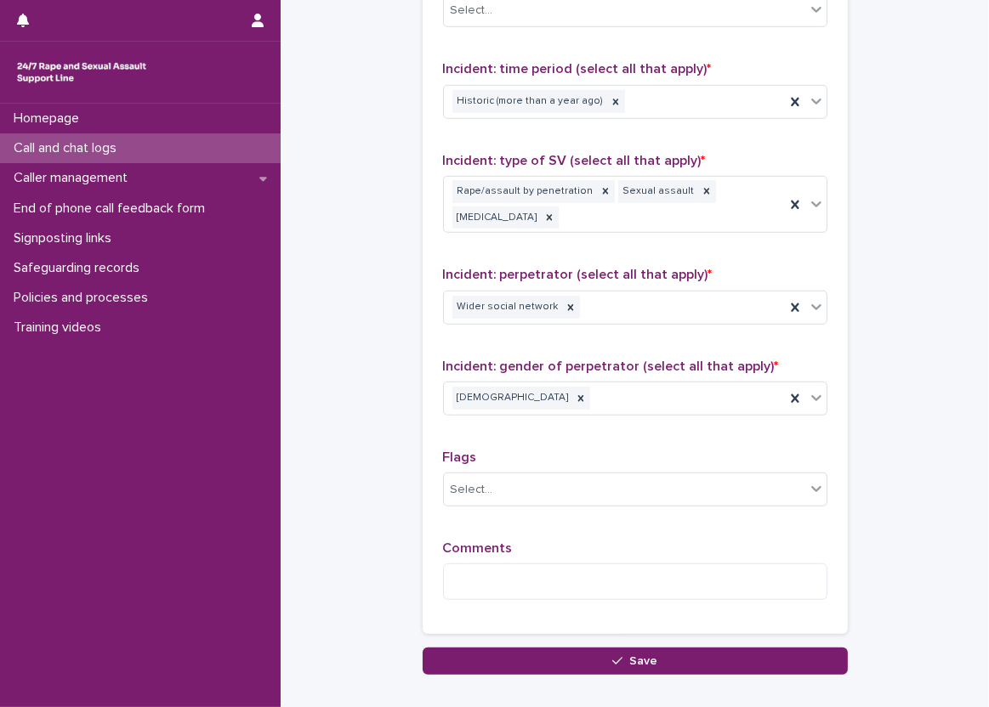
click at [513, 450] on p "Flags" at bounding box center [635, 458] width 384 height 16
click at [565, 303] on icon at bounding box center [571, 308] width 12 height 12
click at [589, 295] on div "Select..." at bounding box center [624, 307] width 361 height 28
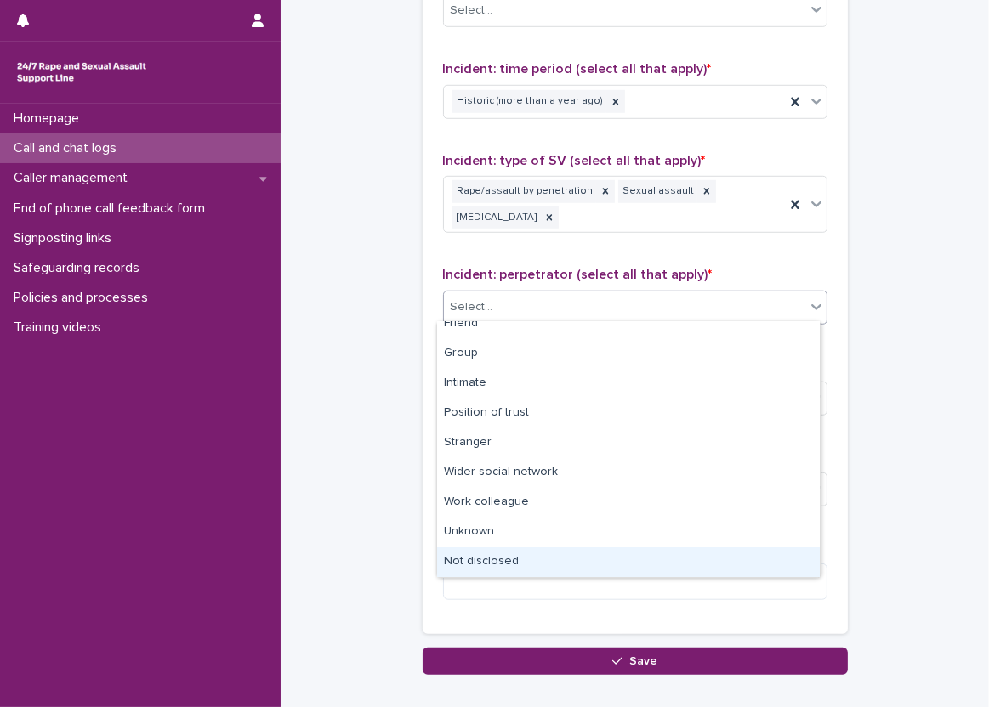
click at [486, 552] on div "Not disclosed" at bounding box center [628, 563] width 383 height 30
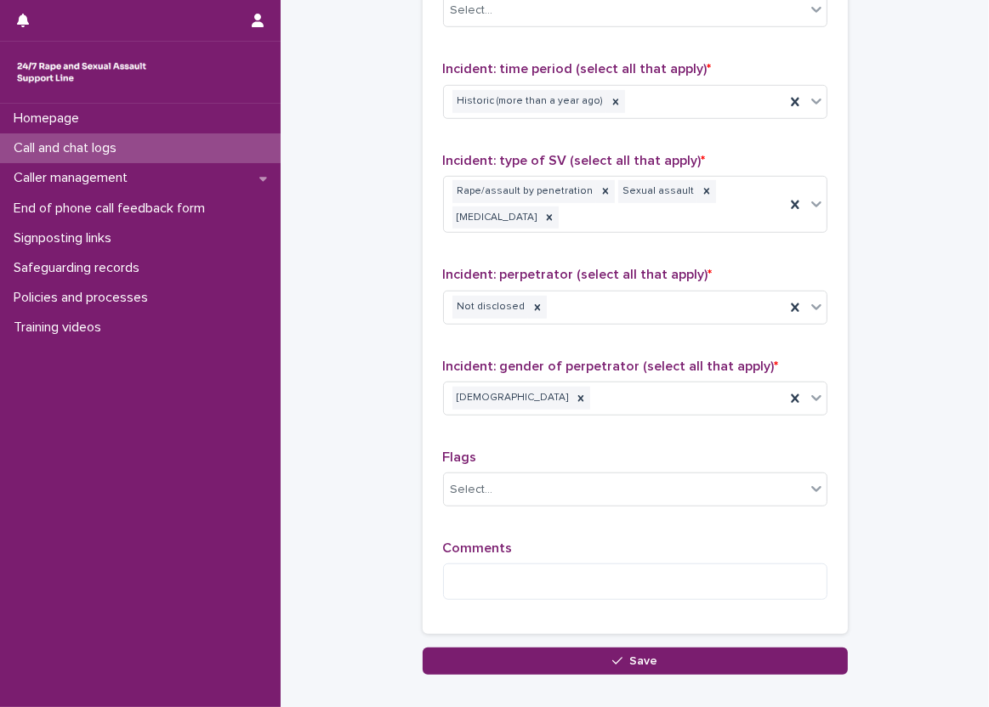
click at [480, 576] on textarea at bounding box center [635, 582] width 384 height 37
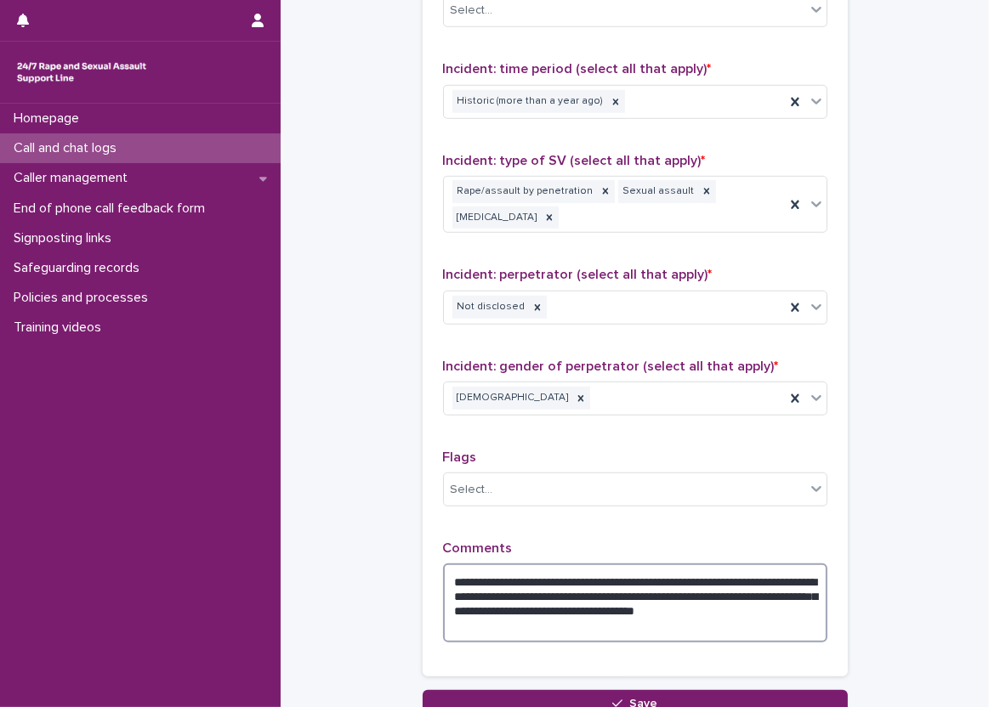
type textarea "**********"
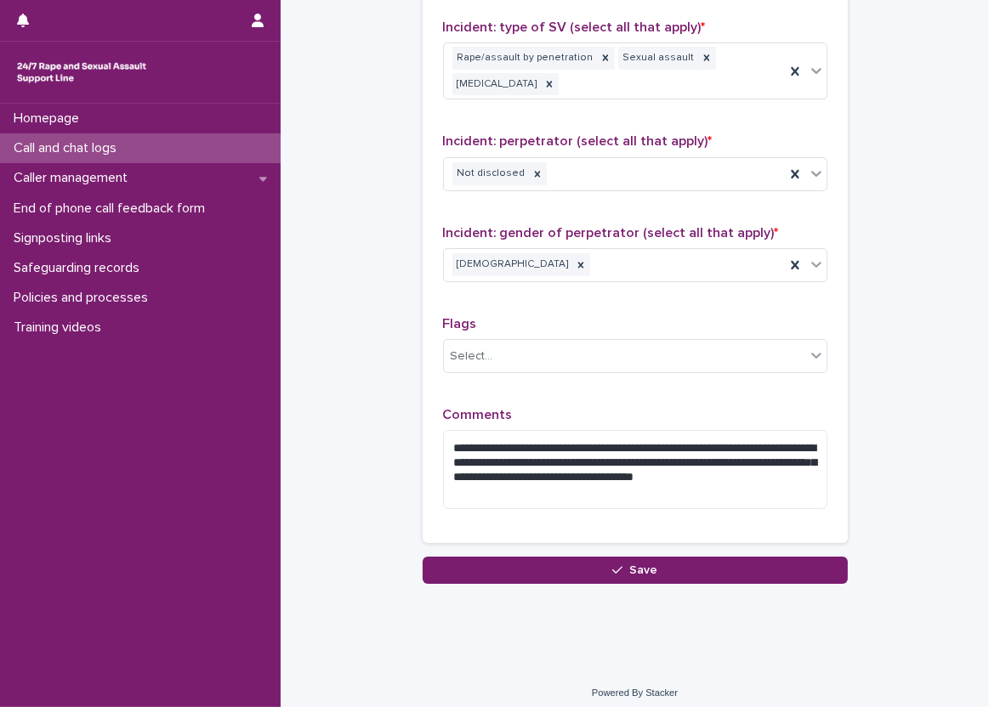
scroll to position [1330, 0]
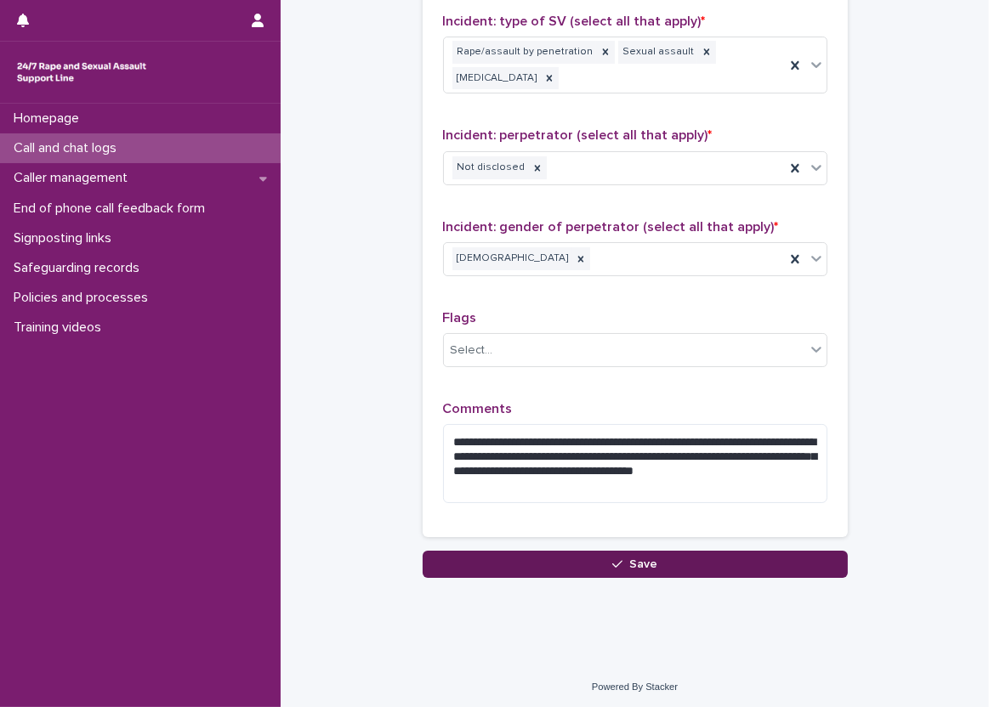
click at [561, 565] on button "Save" at bounding box center [635, 564] width 425 height 27
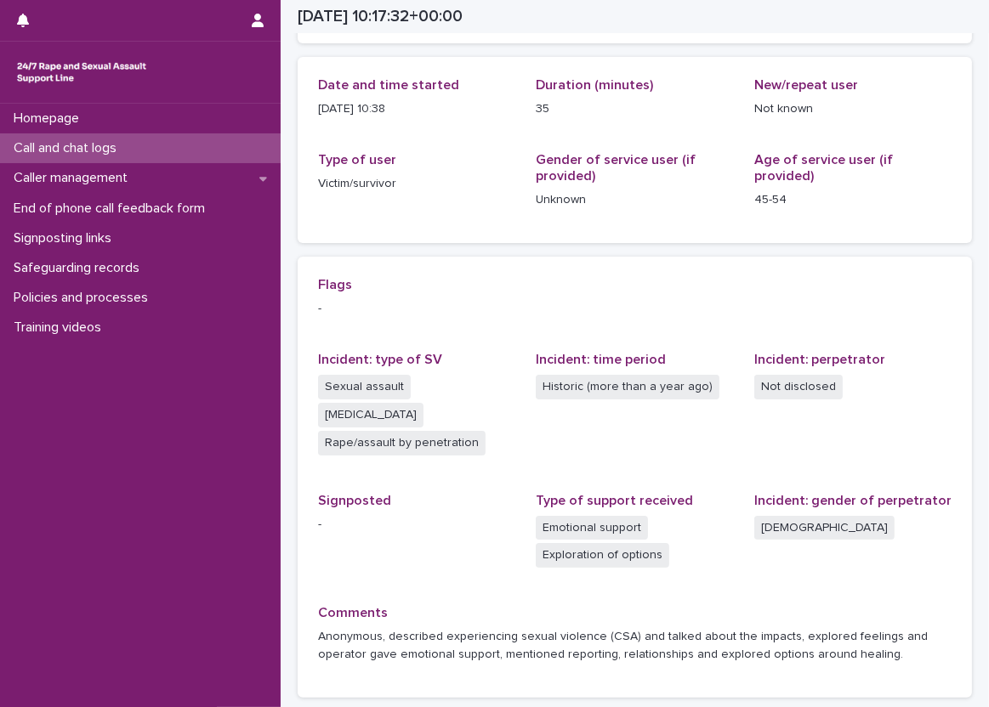
scroll to position [179, 0]
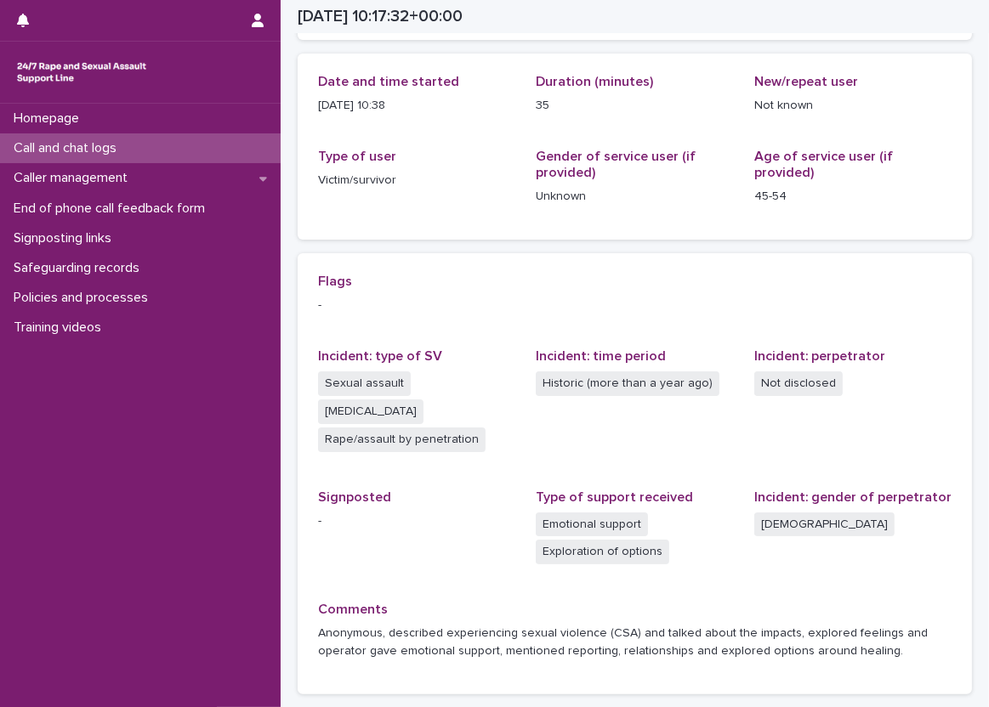
click at [157, 141] on div "Call and chat logs" at bounding box center [140, 148] width 281 height 30
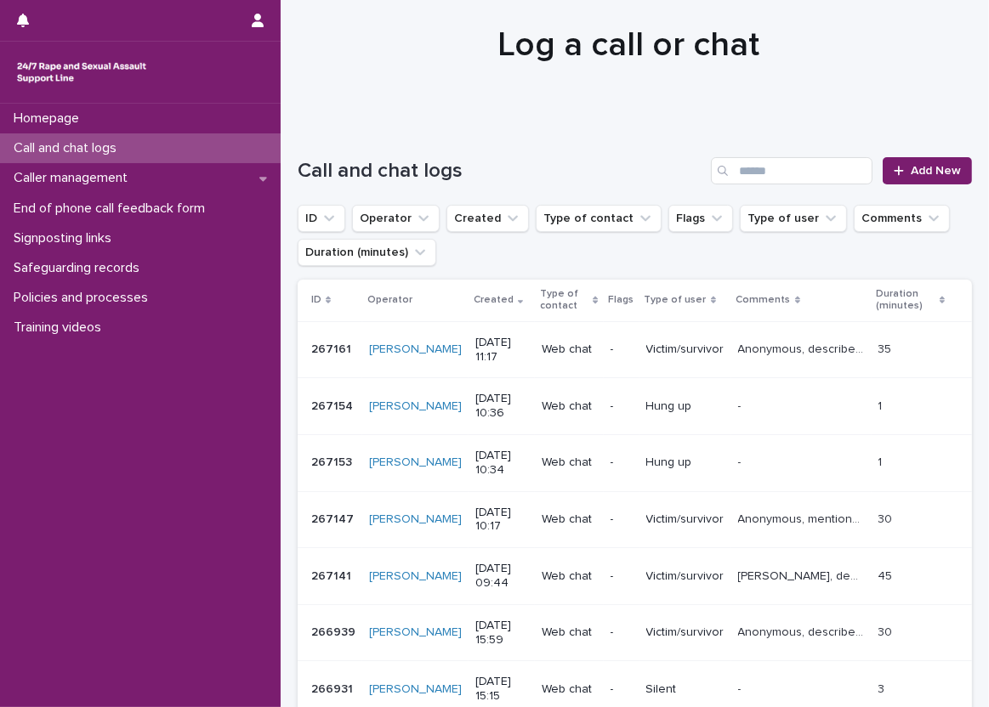
scroll to position [85, 0]
